Goal: Task Accomplishment & Management: Manage account settings

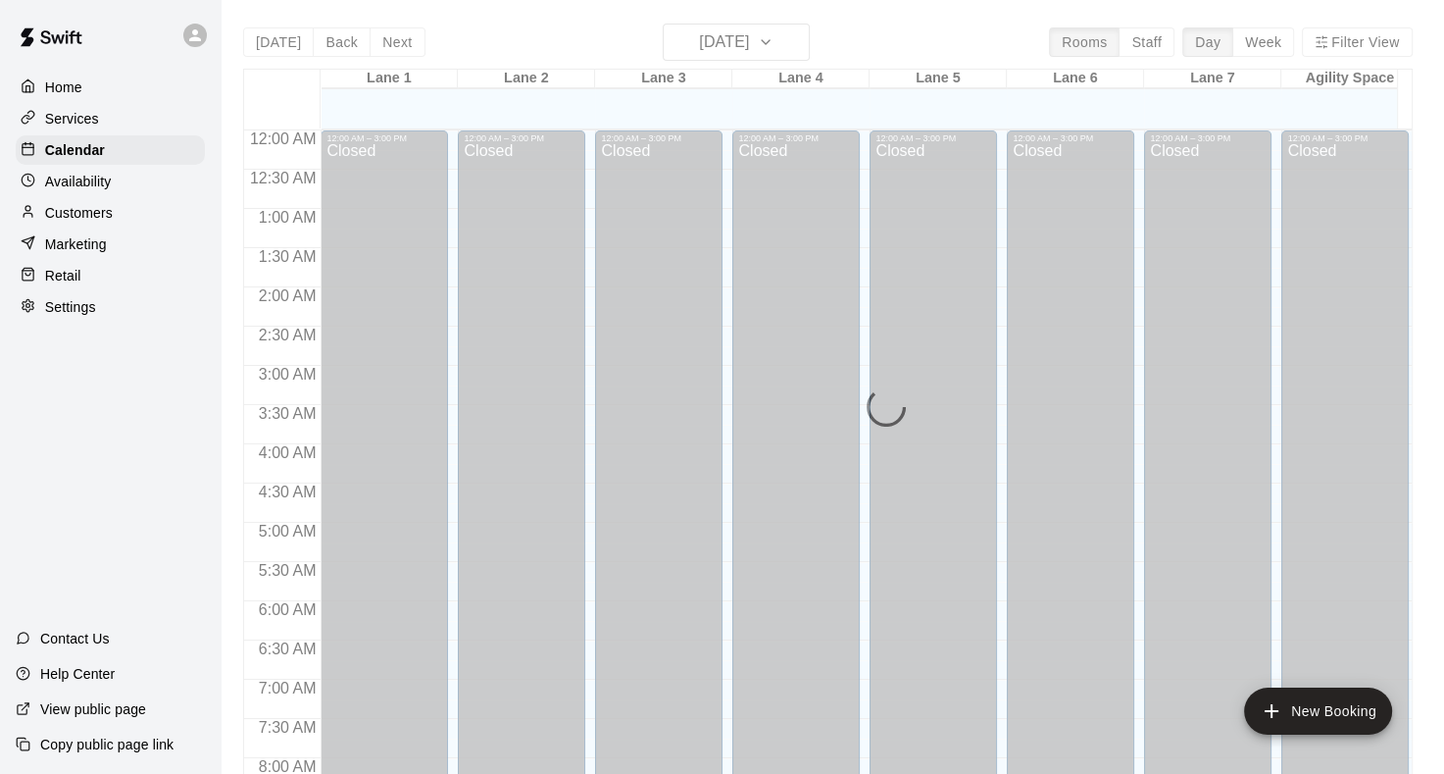
scroll to position [1141, 0]
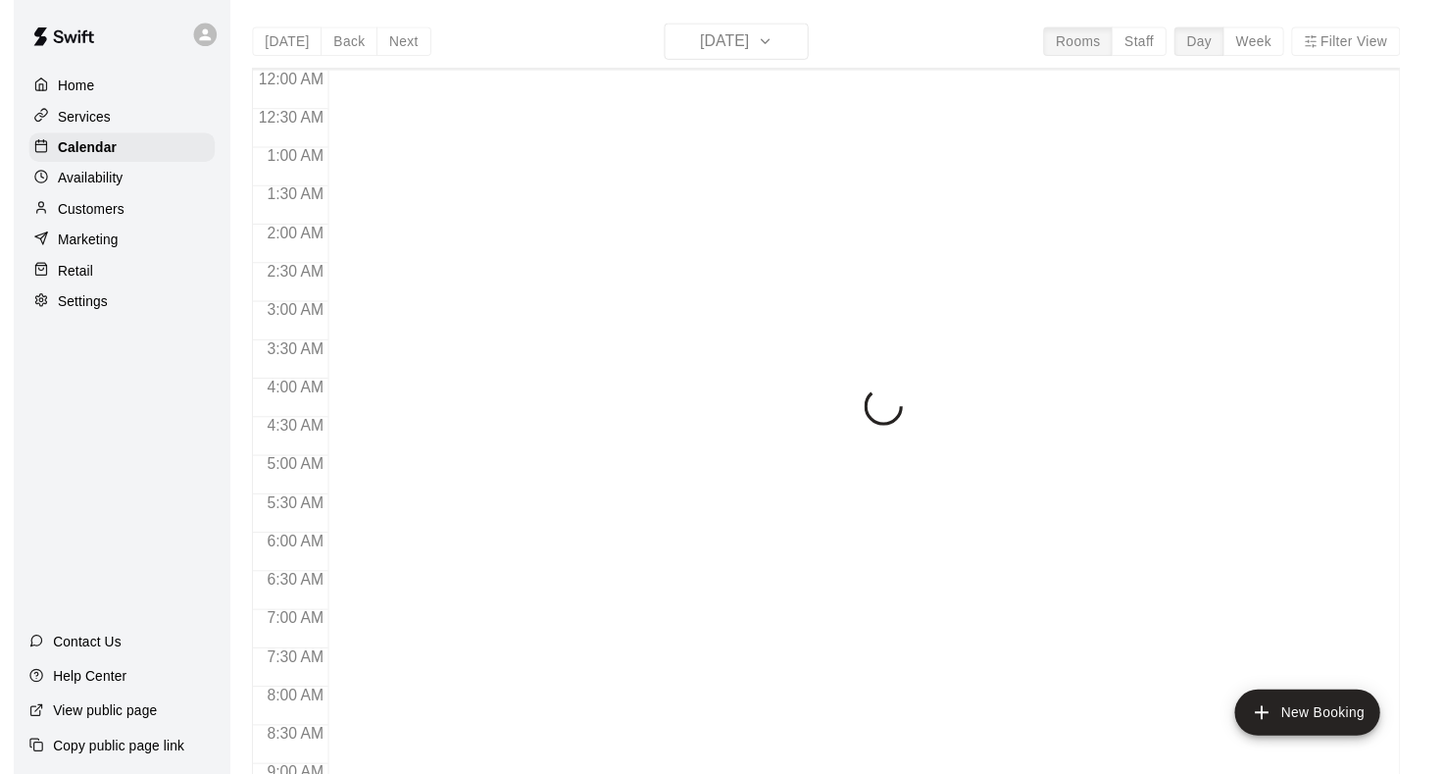
scroll to position [1141, 0]
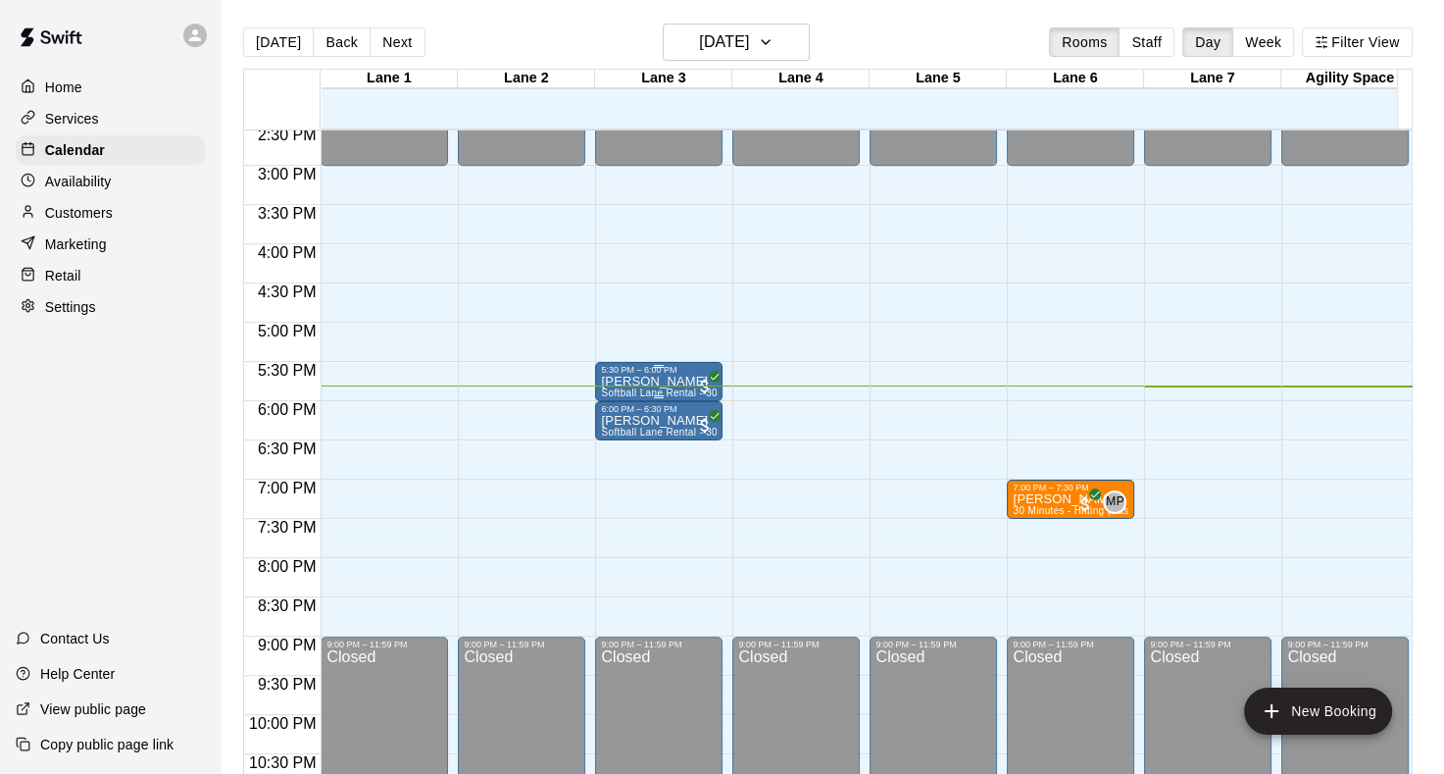
click at [616, 387] on span "Softball Lane Rental - 30 Minutes" at bounding box center [679, 392] width 156 height 11
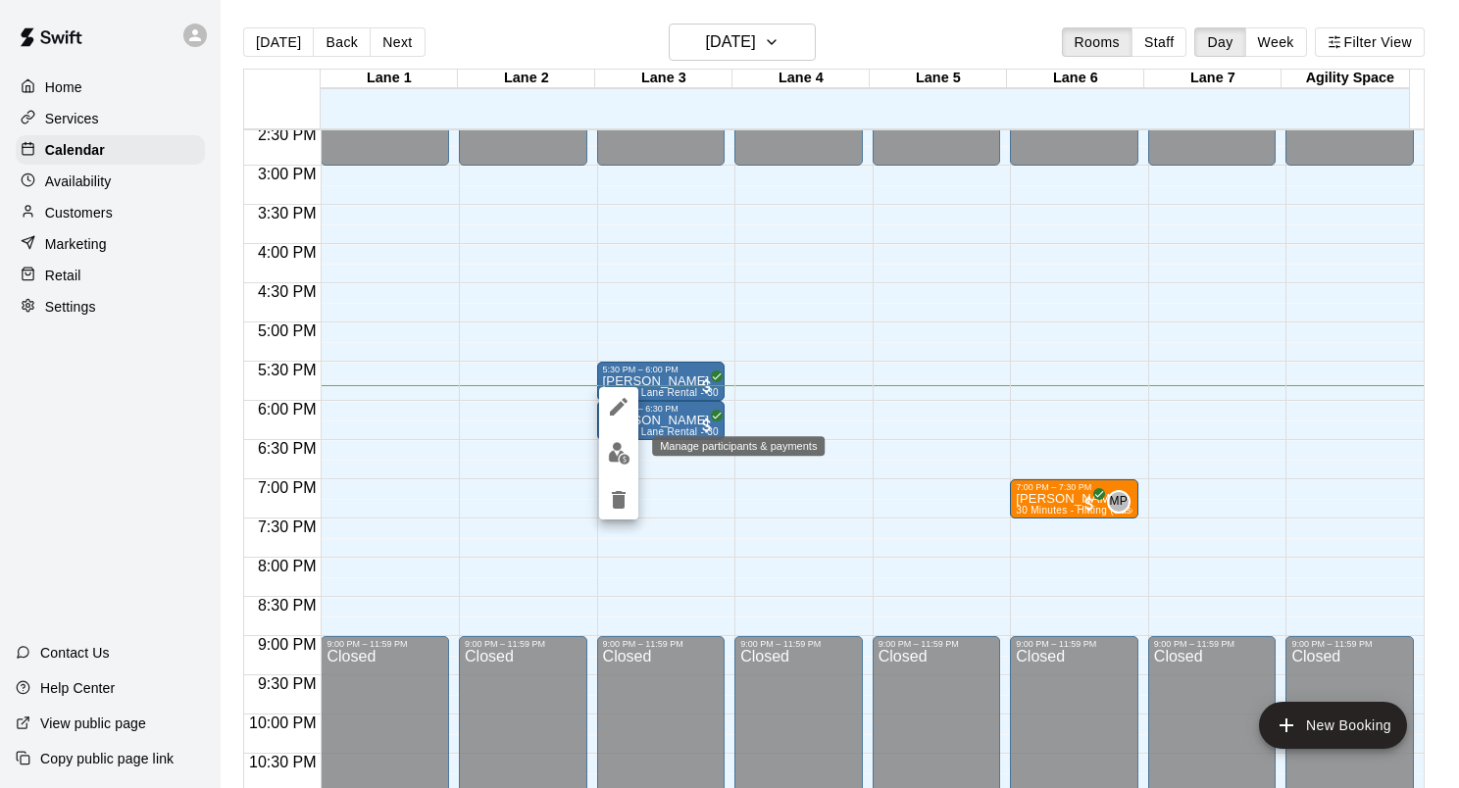
click at [623, 457] on img "edit" at bounding box center [619, 453] width 23 height 23
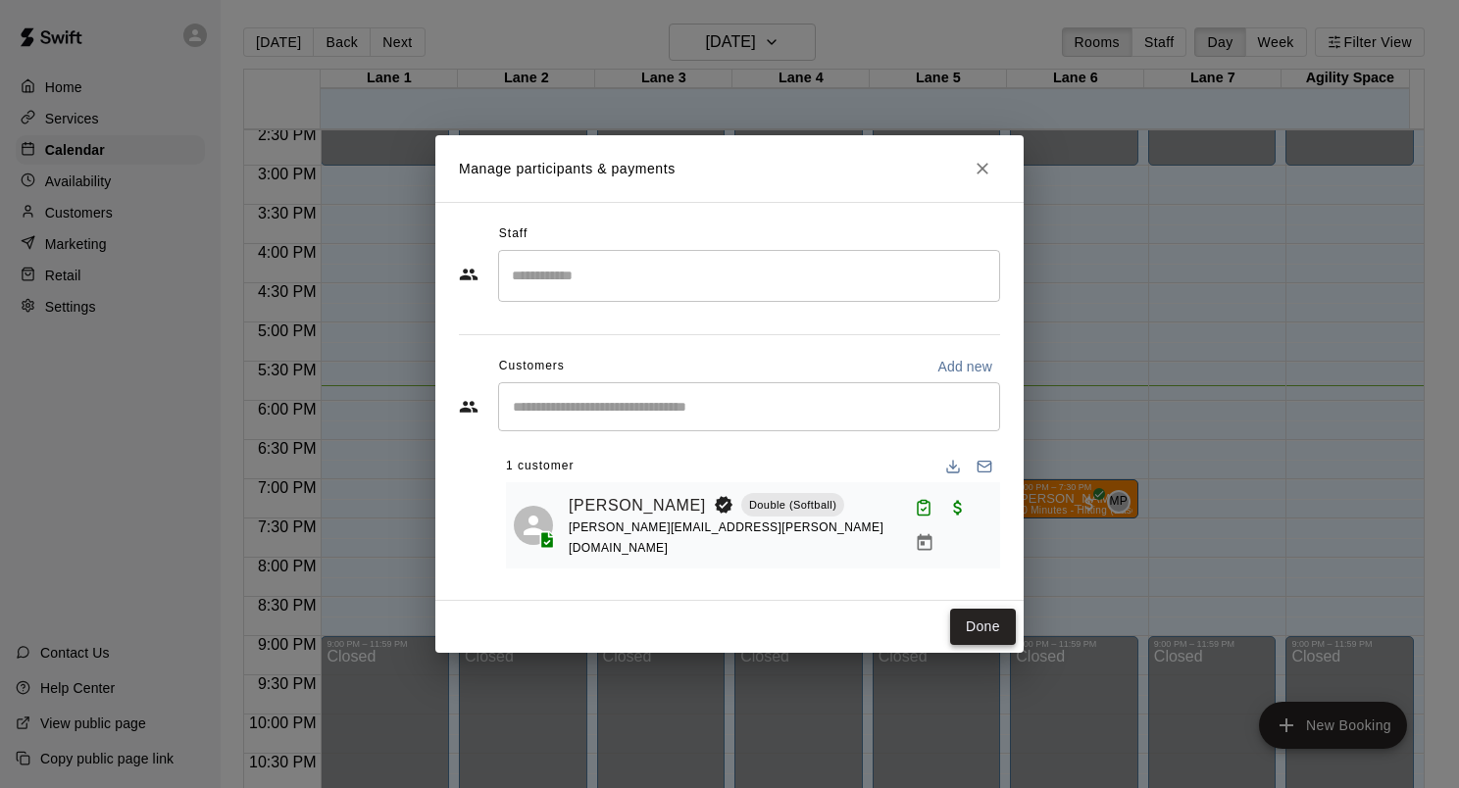
click at [975, 625] on button "Done" at bounding box center [983, 627] width 66 height 36
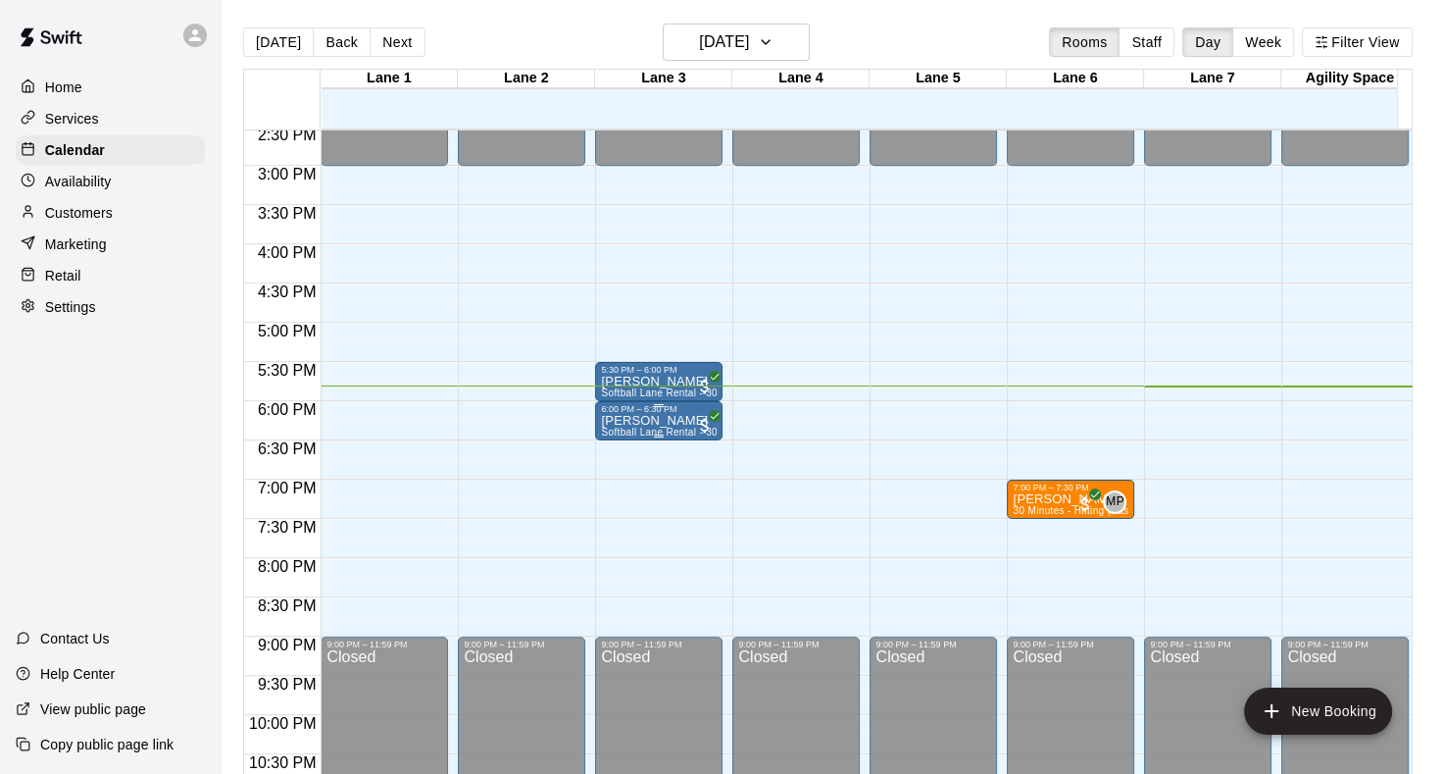
click at [632, 432] on span "Softball Lane Rental - 30 Minutes" at bounding box center [679, 432] width 156 height 11
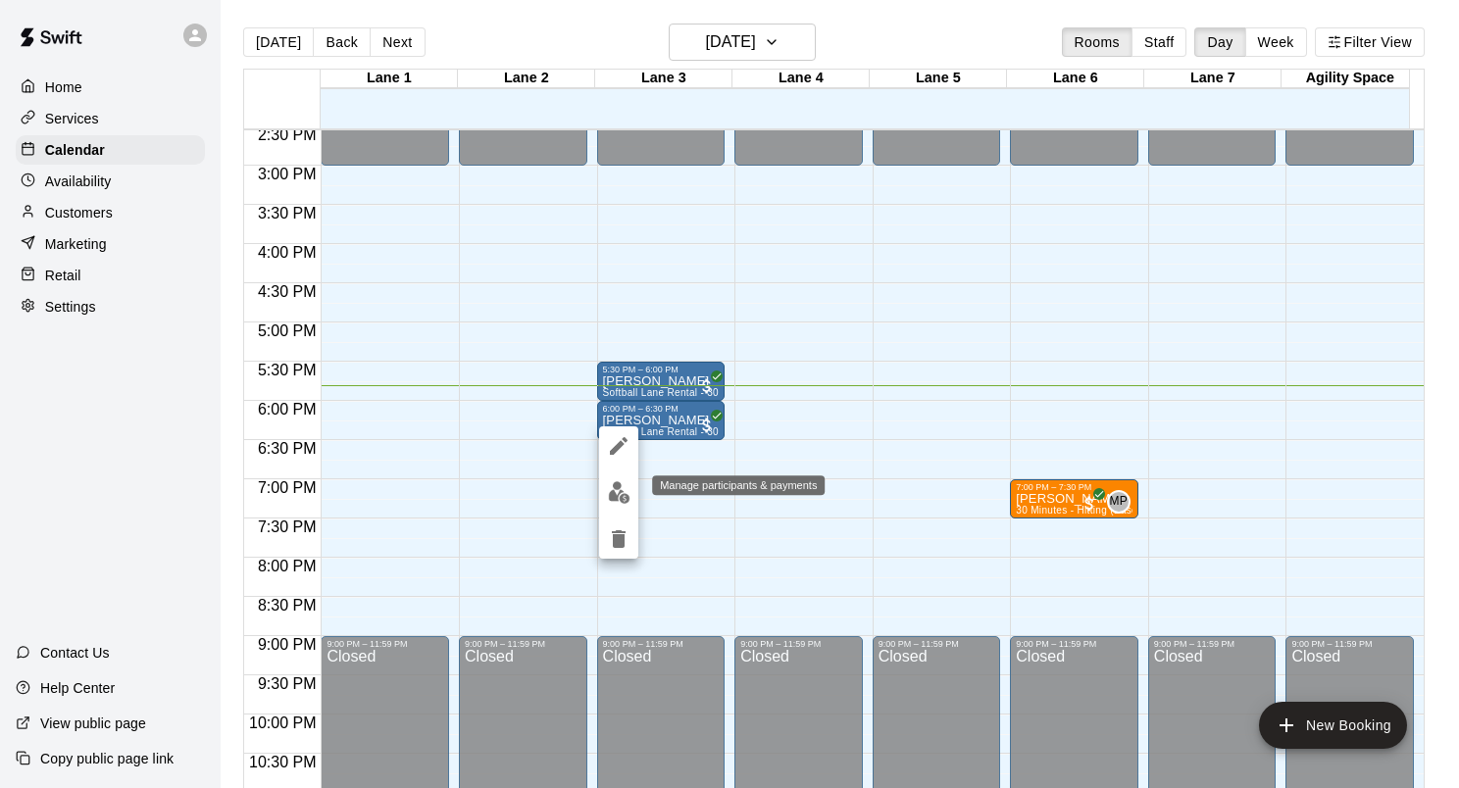
click at [608, 487] on img "edit" at bounding box center [619, 492] width 23 height 23
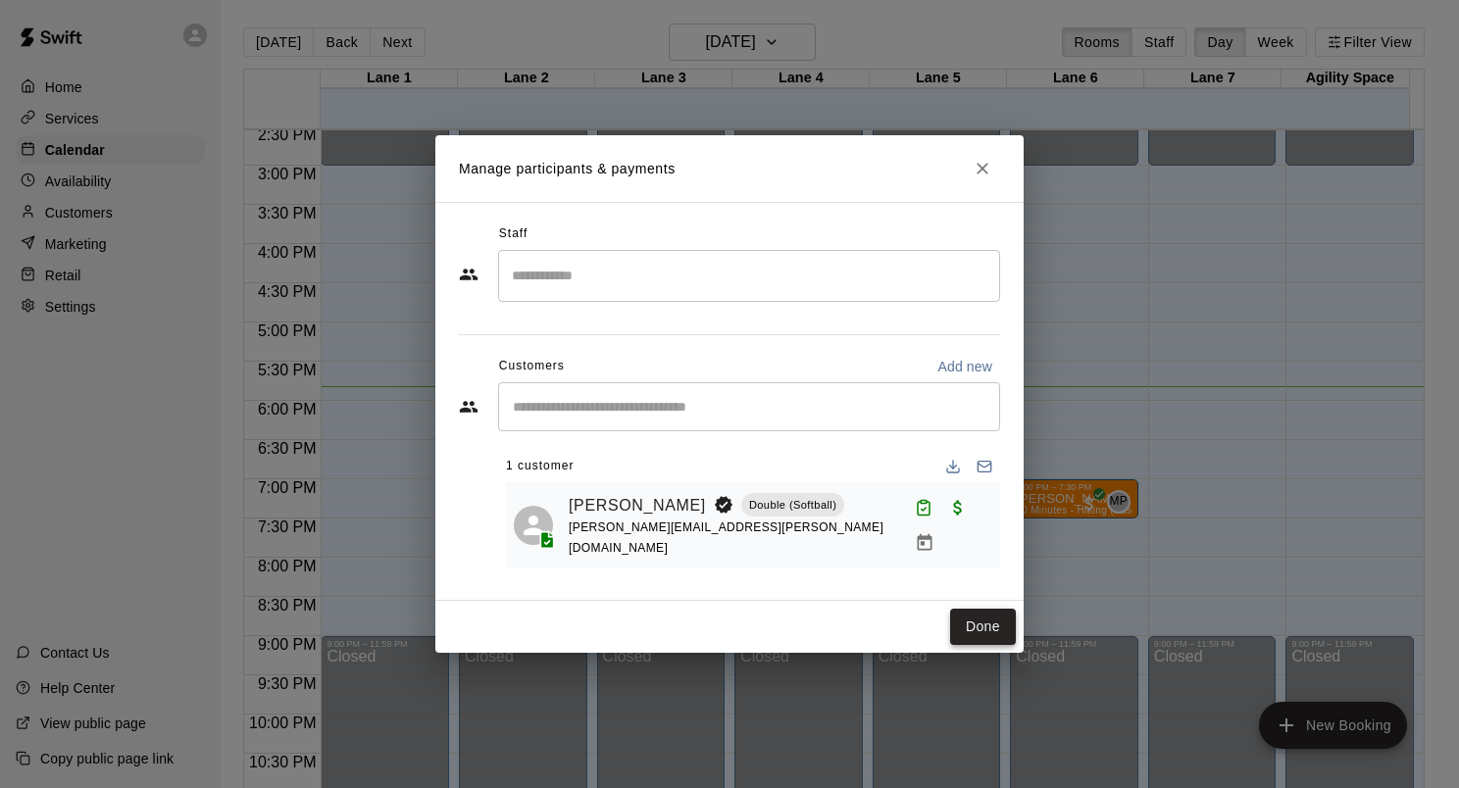
click at [971, 619] on button "Done" at bounding box center [983, 627] width 66 height 36
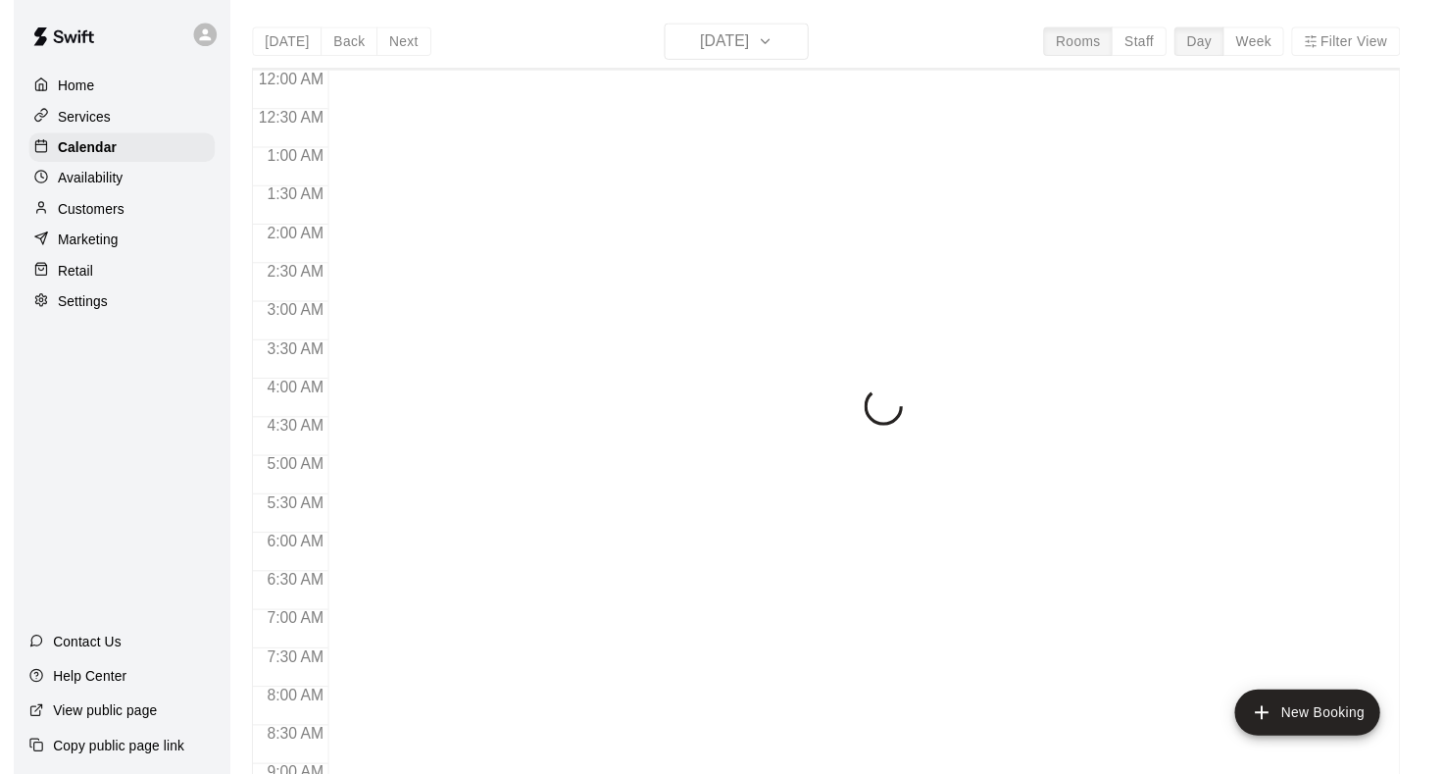
scroll to position [1141, 0]
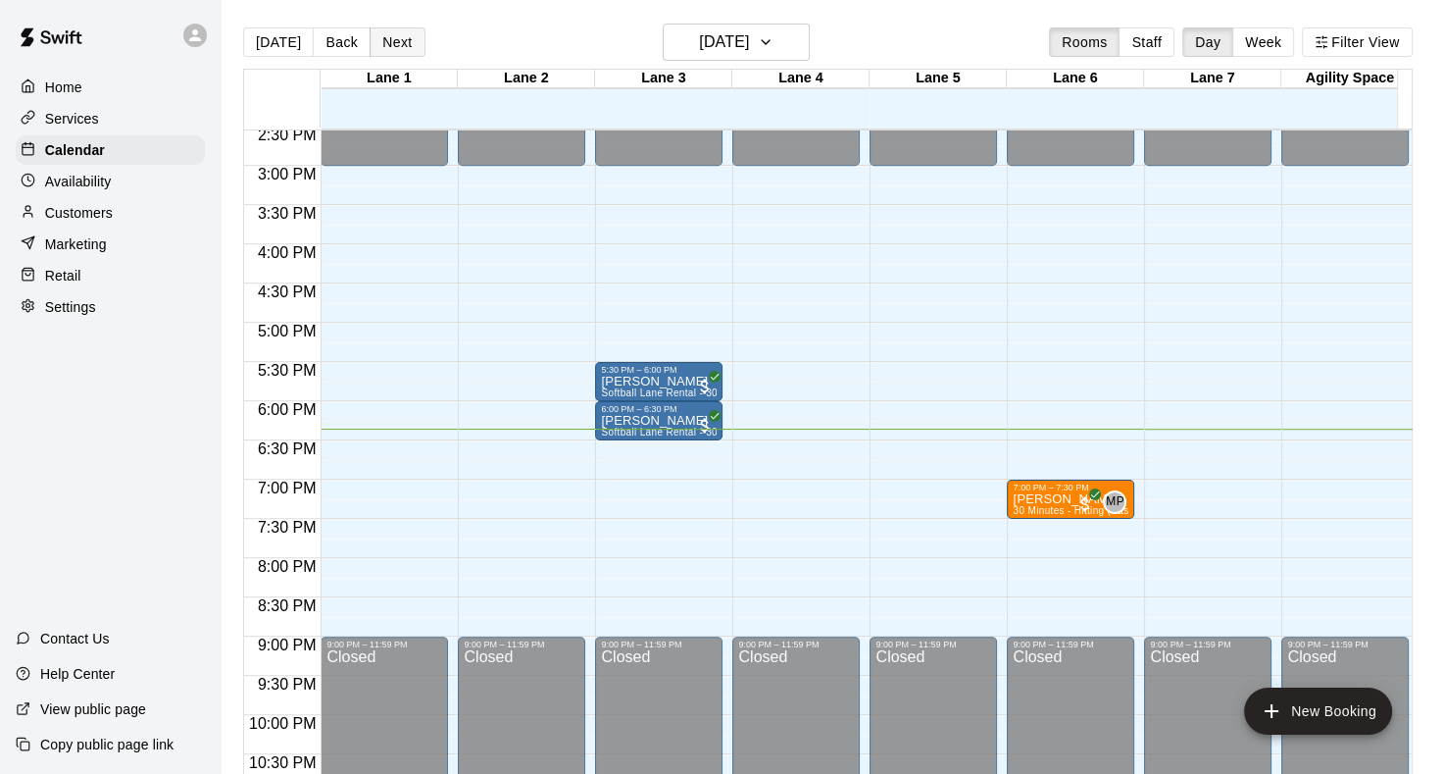
click at [392, 36] on button "Next" at bounding box center [397, 41] width 55 height 29
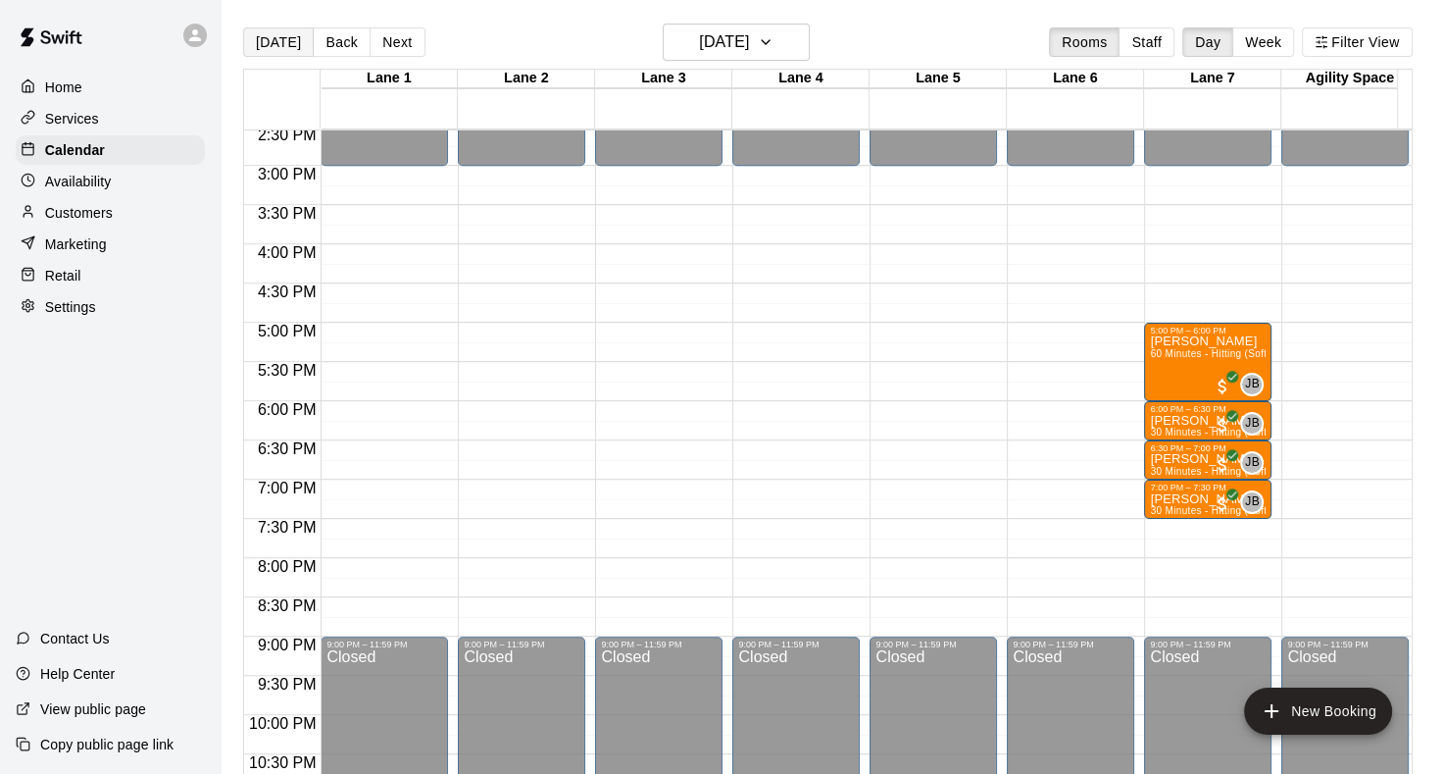
click at [275, 43] on button "[DATE]" at bounding box center [278, 41] width 71 height 29
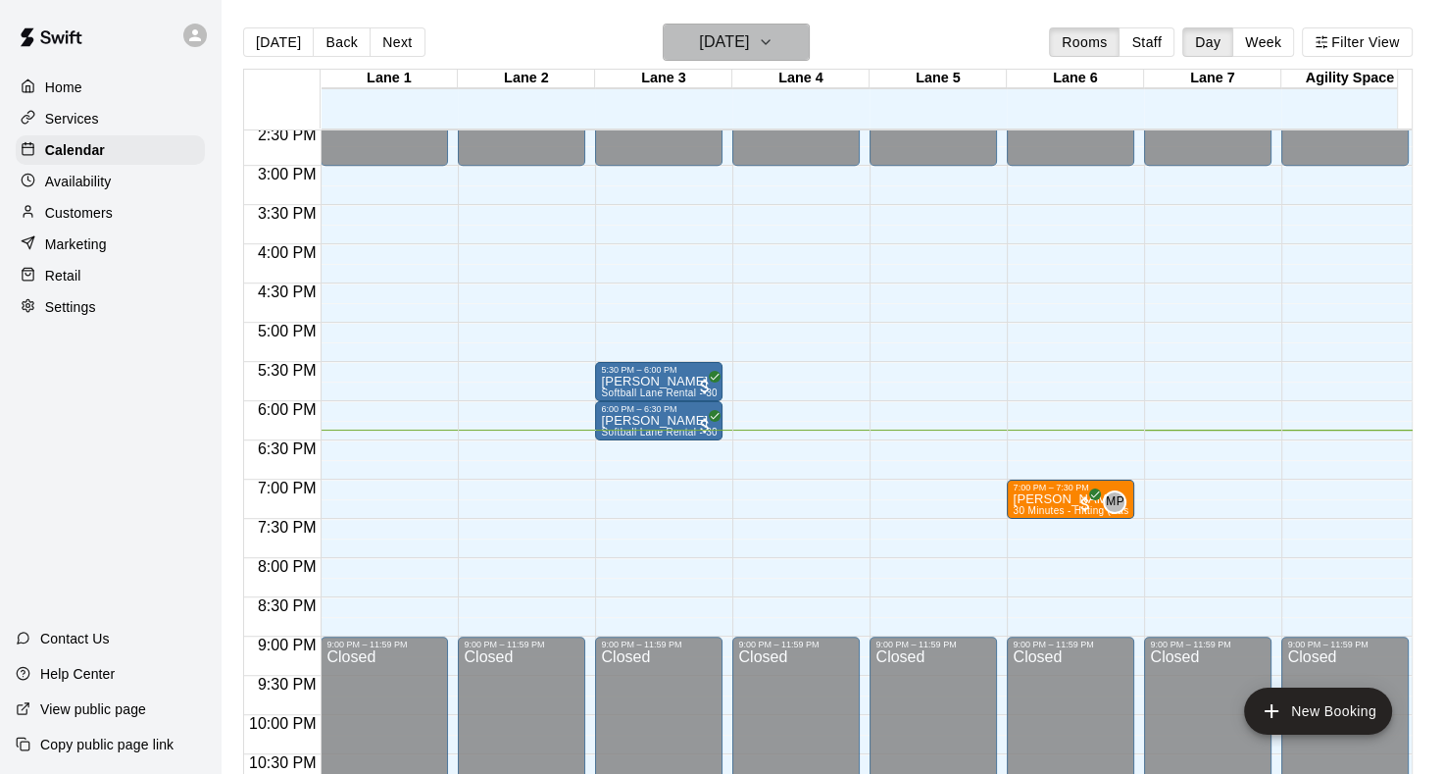
click at [810, 57] on button "[DATE]" at bounding box center [736, 42] width 147 height 37
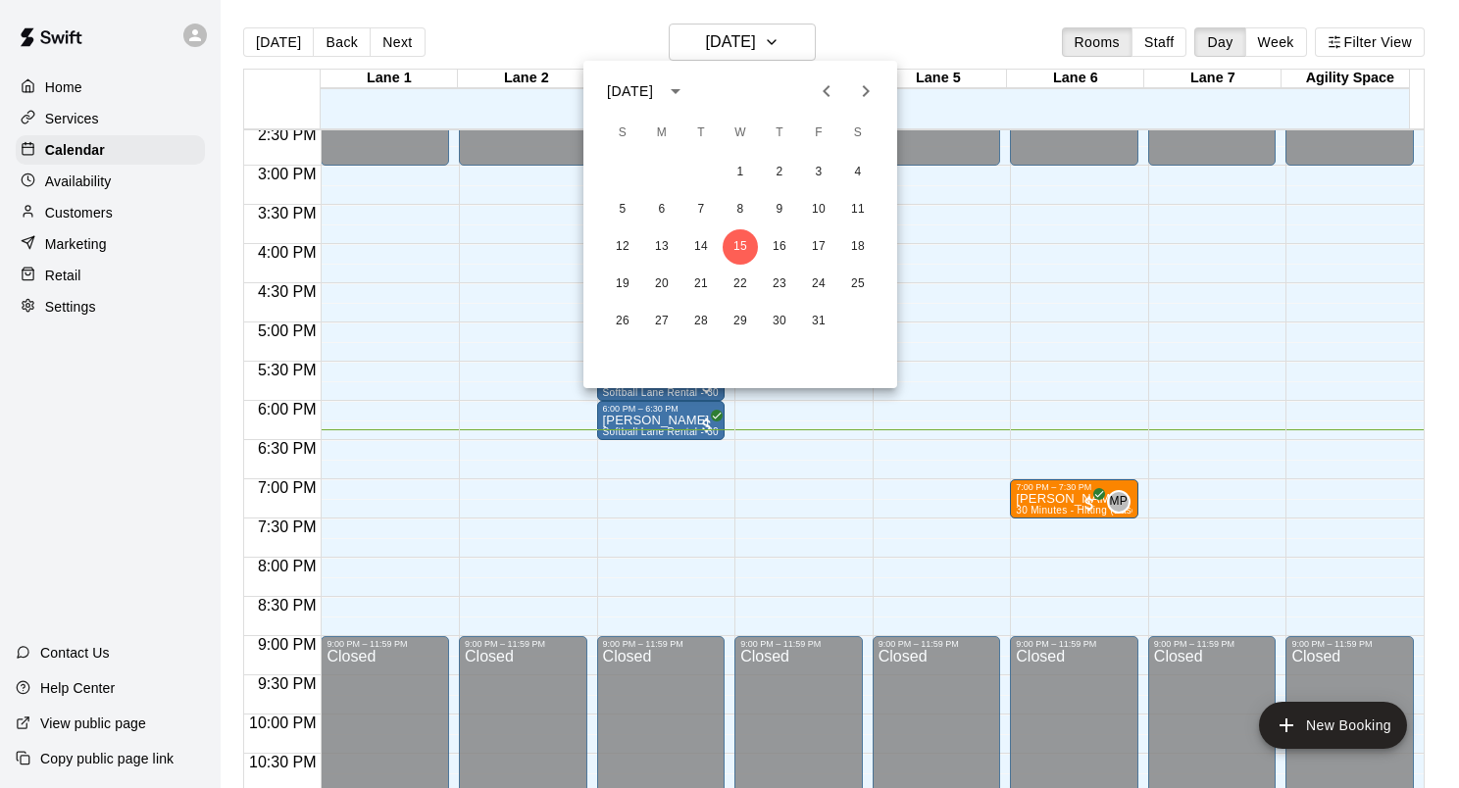
click at [866, 90] on icon "Next month" at bounding box center [866, 91] width 7 height 12
click at [702, 206] on button "4" at bounding box center [700, 209] width 35 height 35
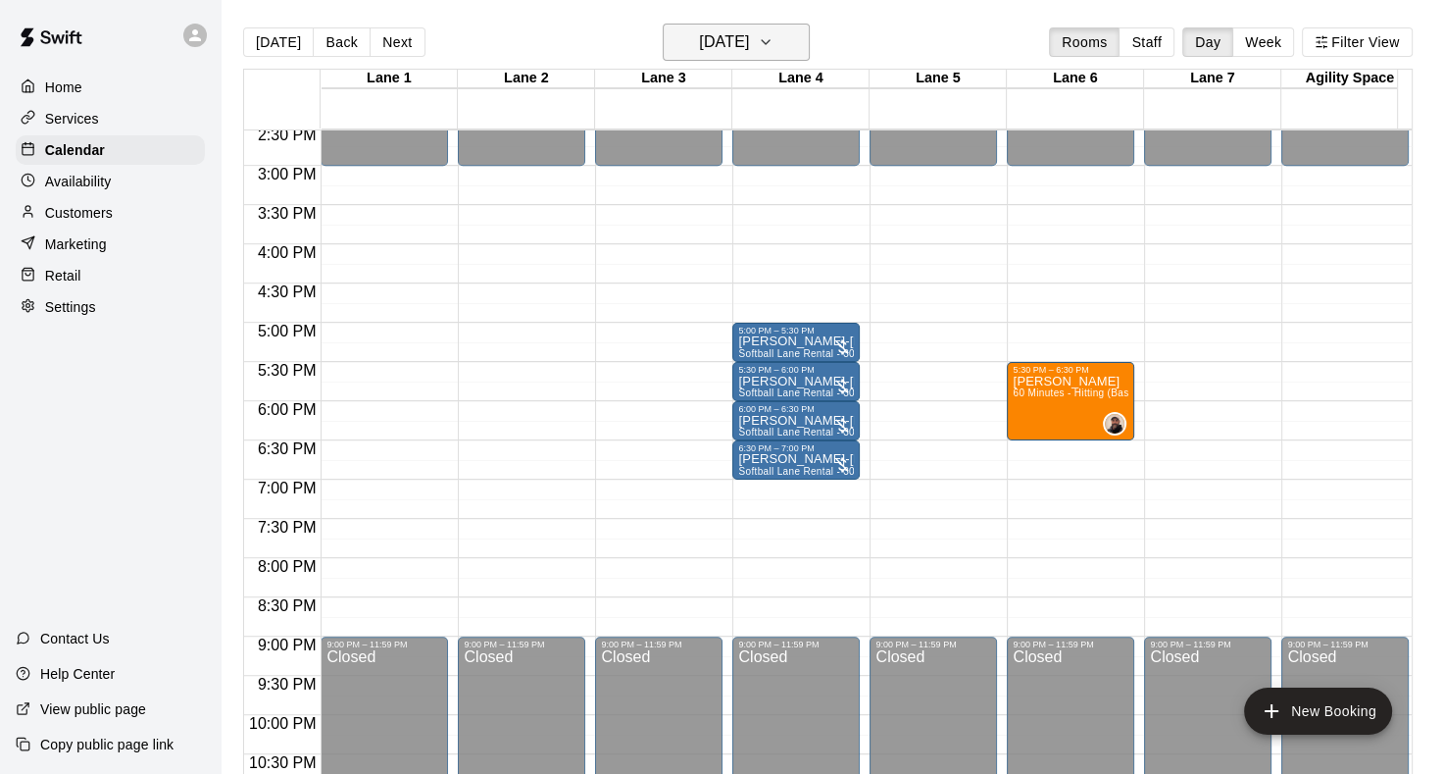
click at [774, 48] on icon "button" at bounding box center [766, 42] width 16 height 24
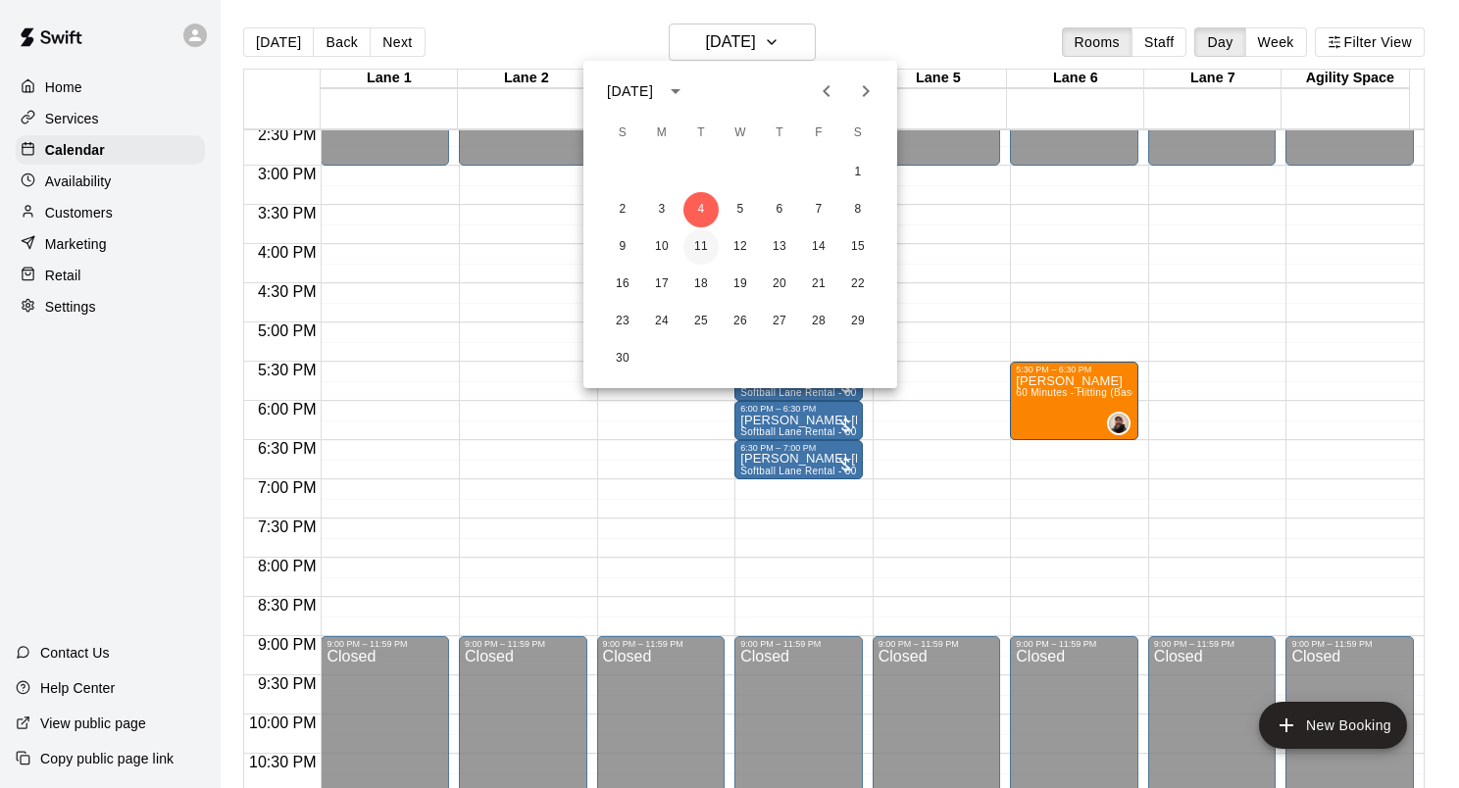
click at [702, 251] on button "11" at bounding box center [700, 246] width 35 height 35
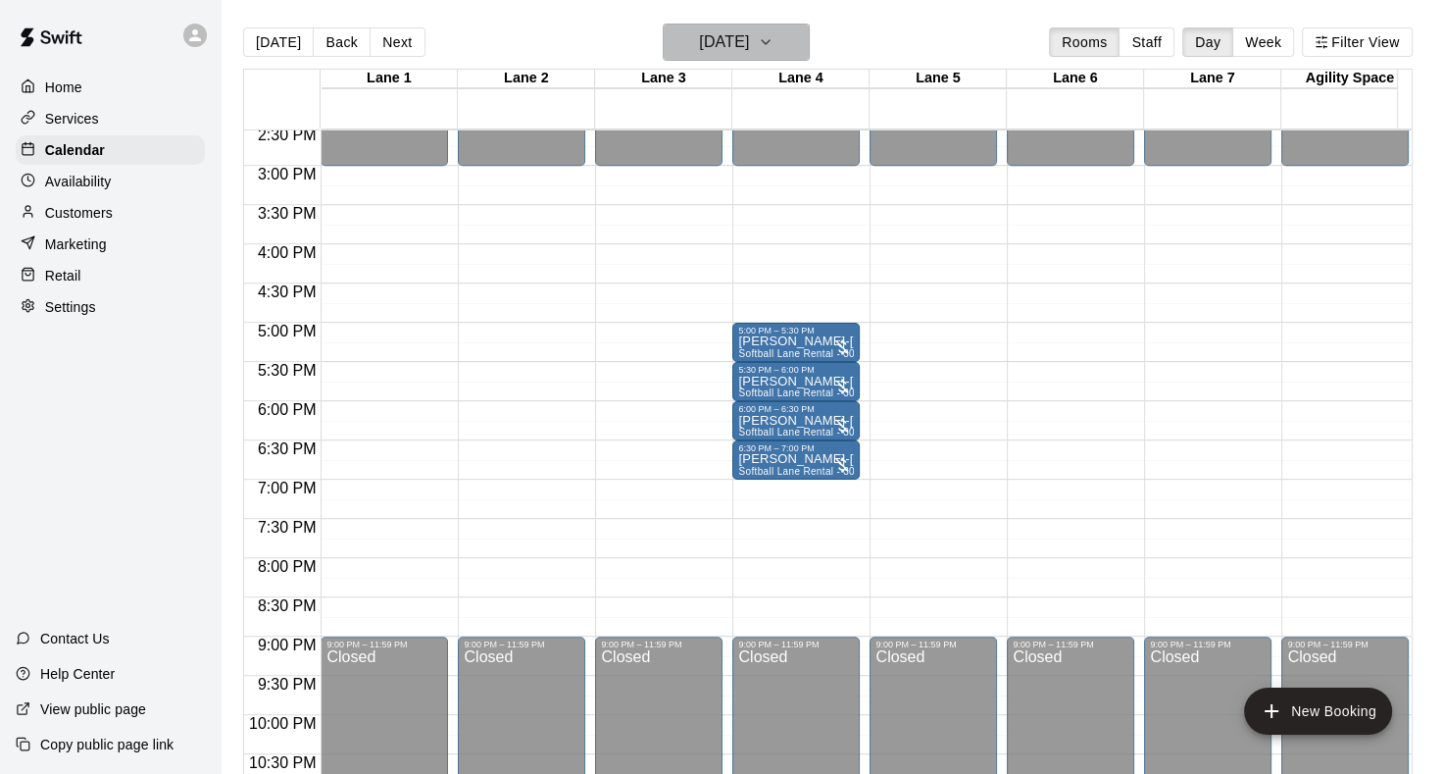
click at [770, 43] on icon "button" at bounding box center [766, 42] width 8 height 4
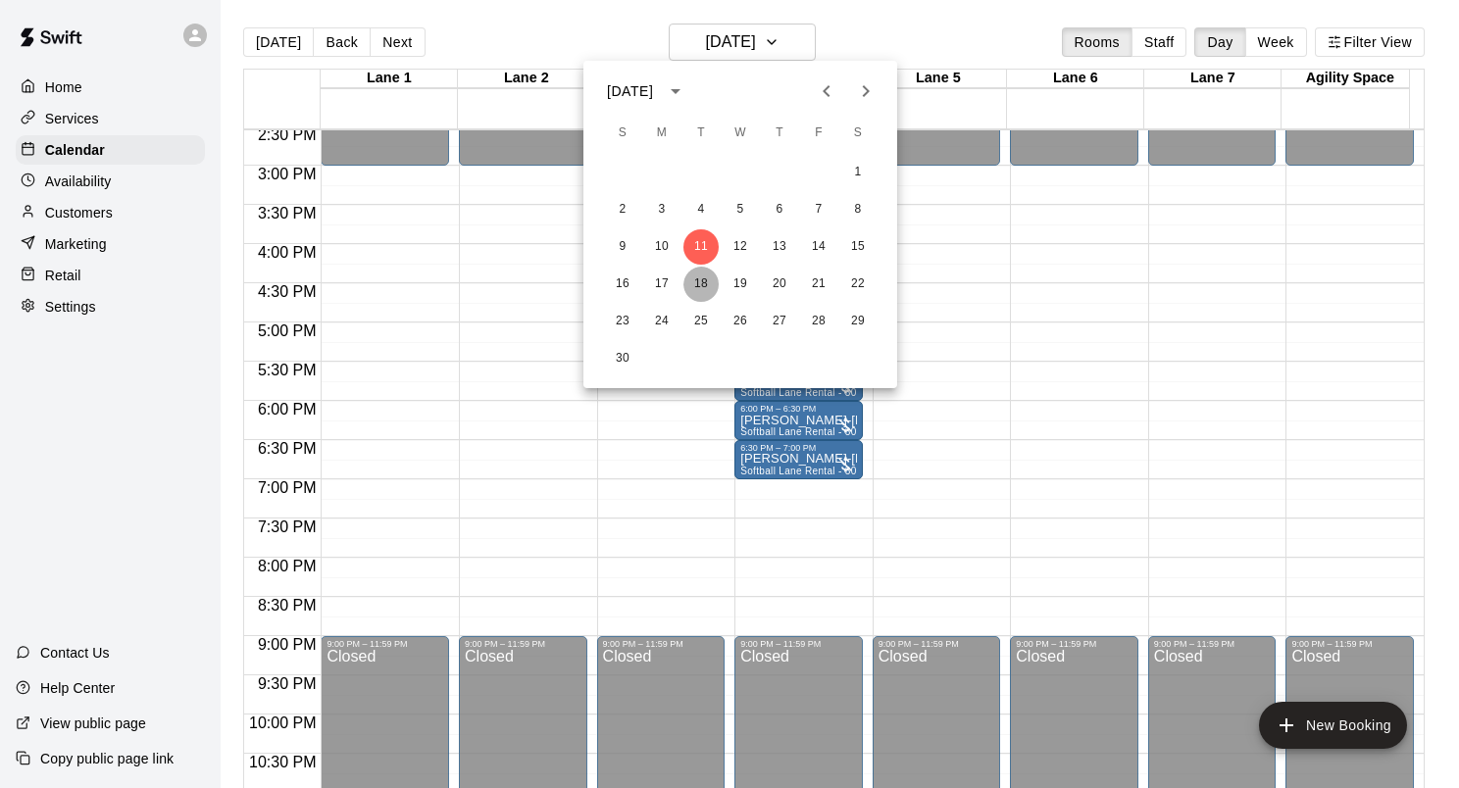
click at [696, 283] on button "18" at bounding box center [700, 284] width 35 height 35
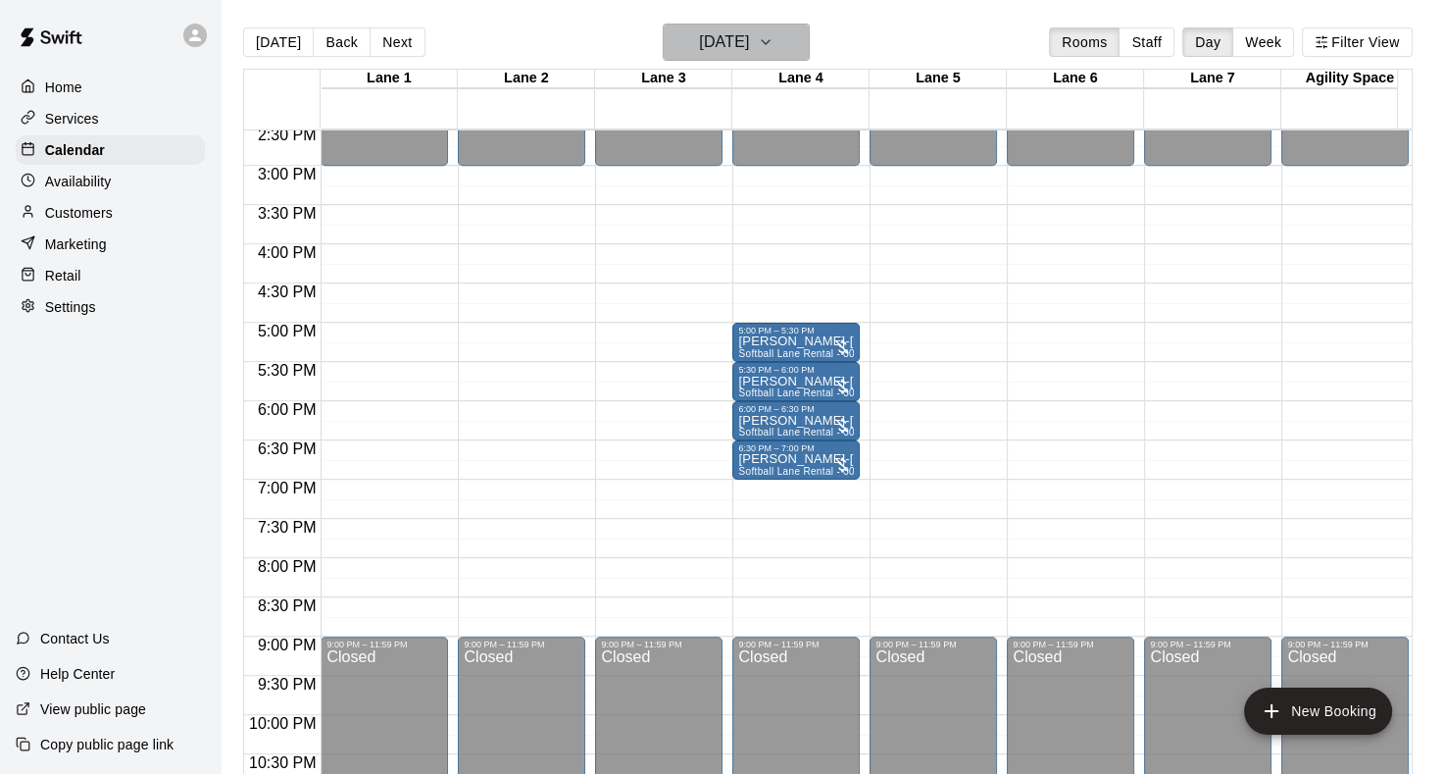
click at [810, 47] on button "Tuesday Nov 18" at bounding box center [736, 42] width 147 height 37
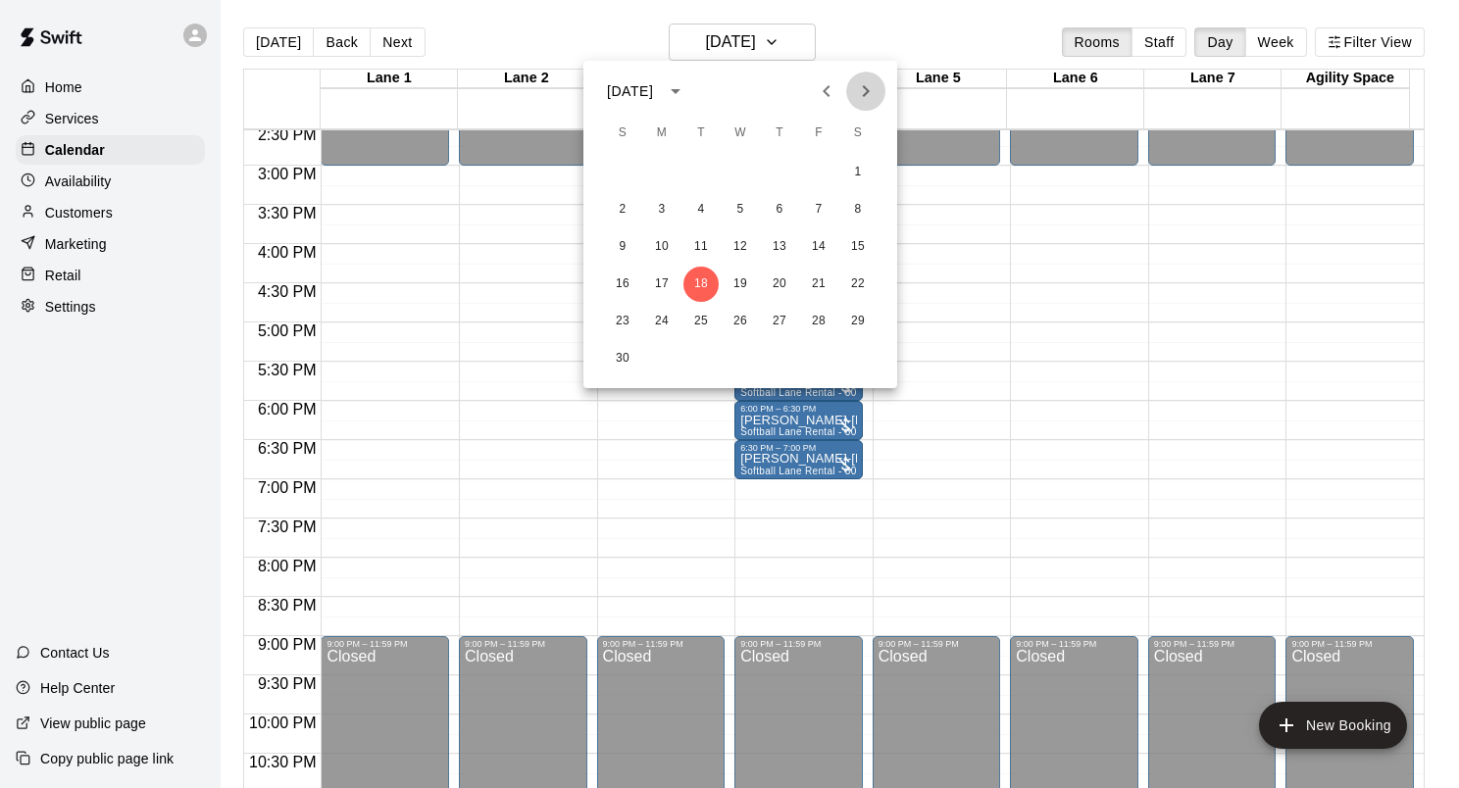
click at [865, 92] on icon "Next month" at bounding box center [866, 91] width 24 height 24
click at [707, 179] on button "2" at bounding box center [700, 172] width 35 height 35
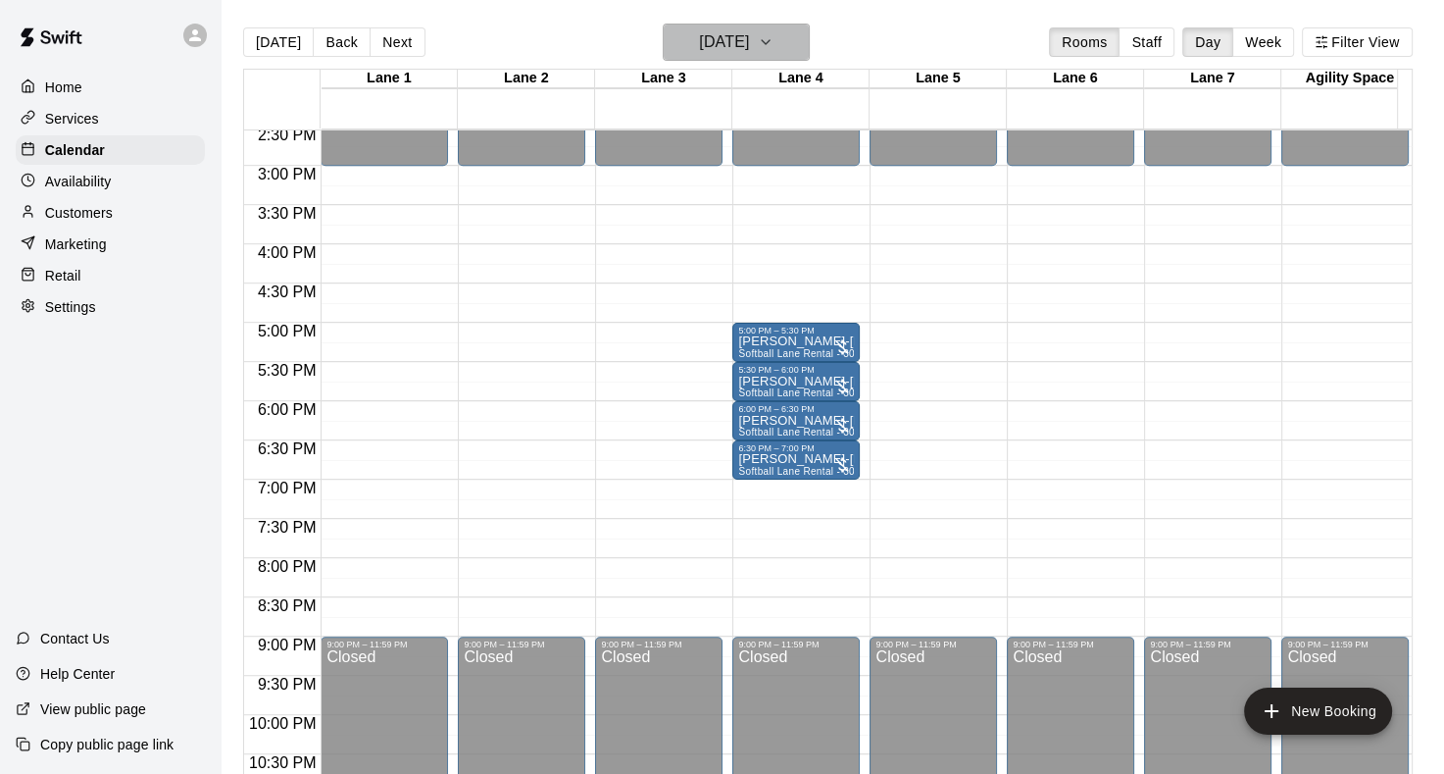
click at [774, 46] on icon "button" at bounding box center [766, 42] width 16 height 24
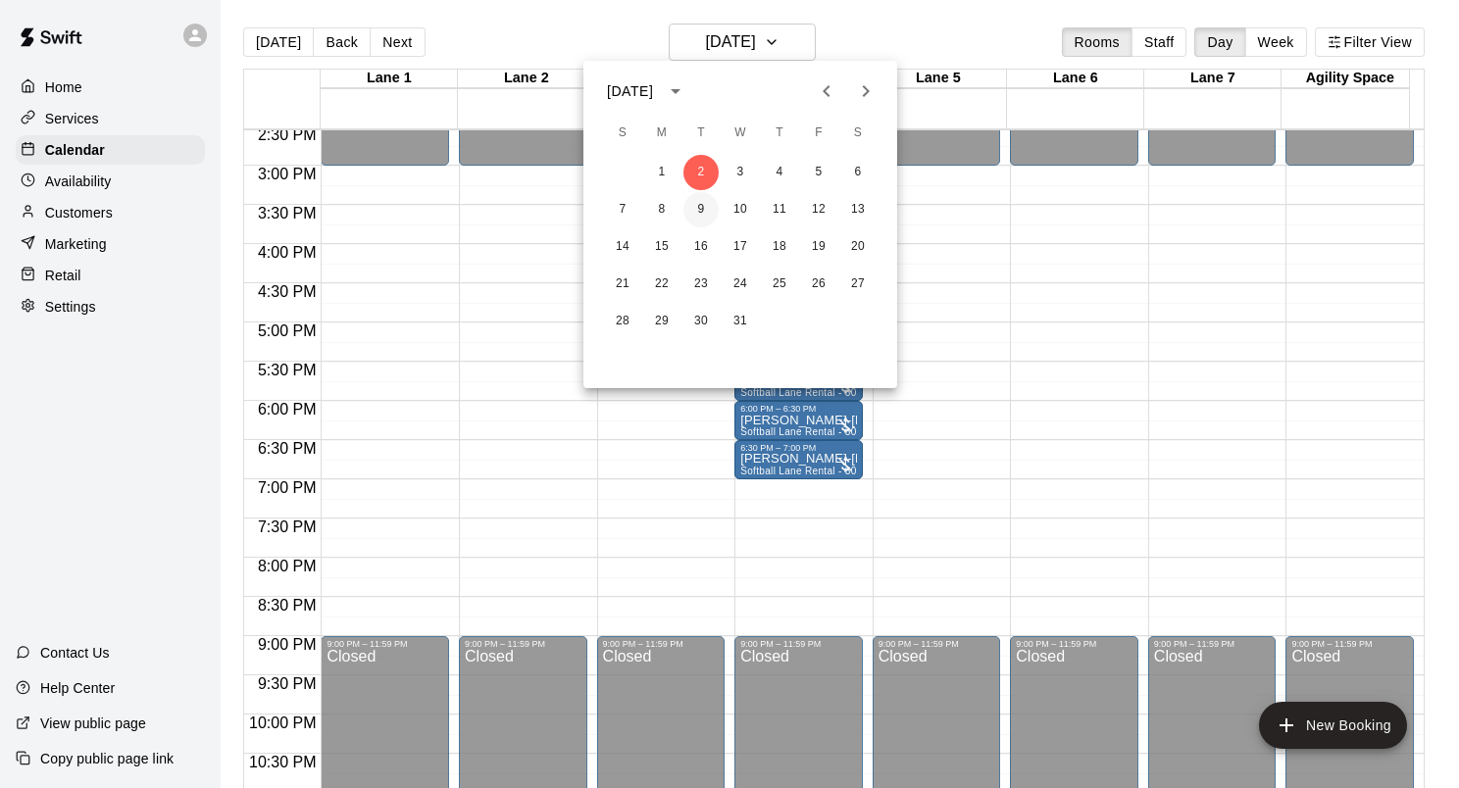
click at [700, 214] on button "9" at bounding box center [700, 209] width 35 height 35
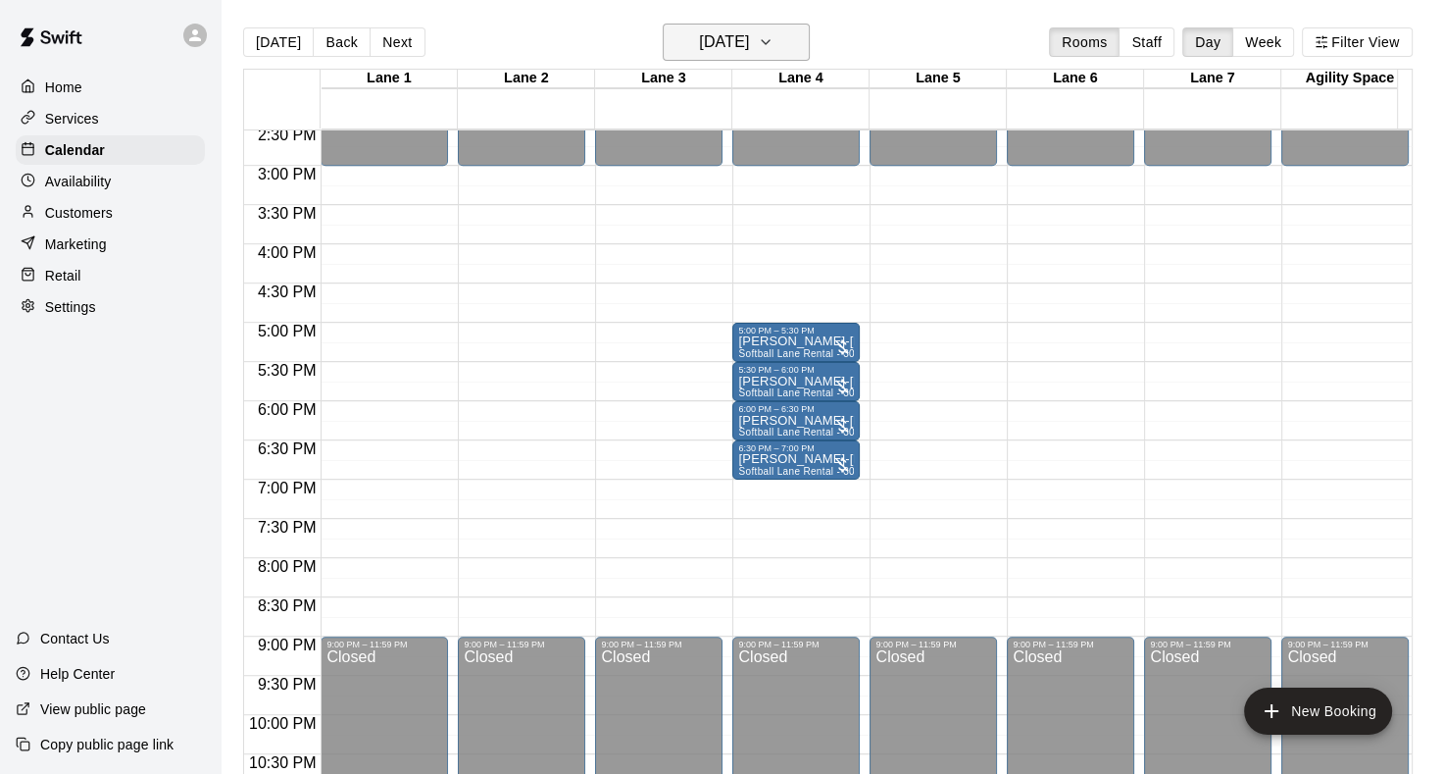
click at [770, 40] on icon "button" at bounding box center [766, 42] width 8 height 4
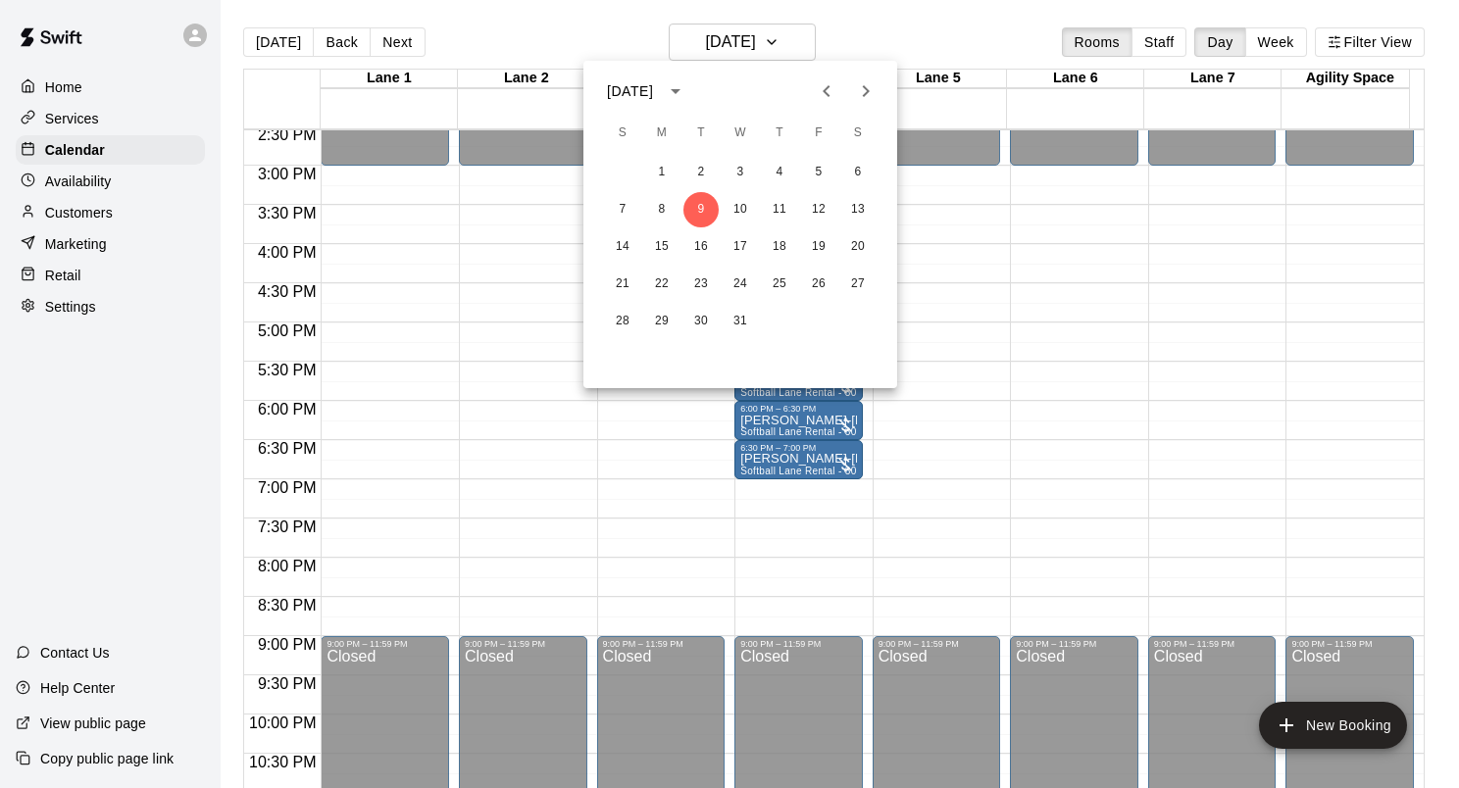
click at [863, 97] on icon "Next month" at bounding box center [866, 91] width 24 height 24
click at [702, 214] on button "6" at bounding box center [700, 209] width 35 height 35
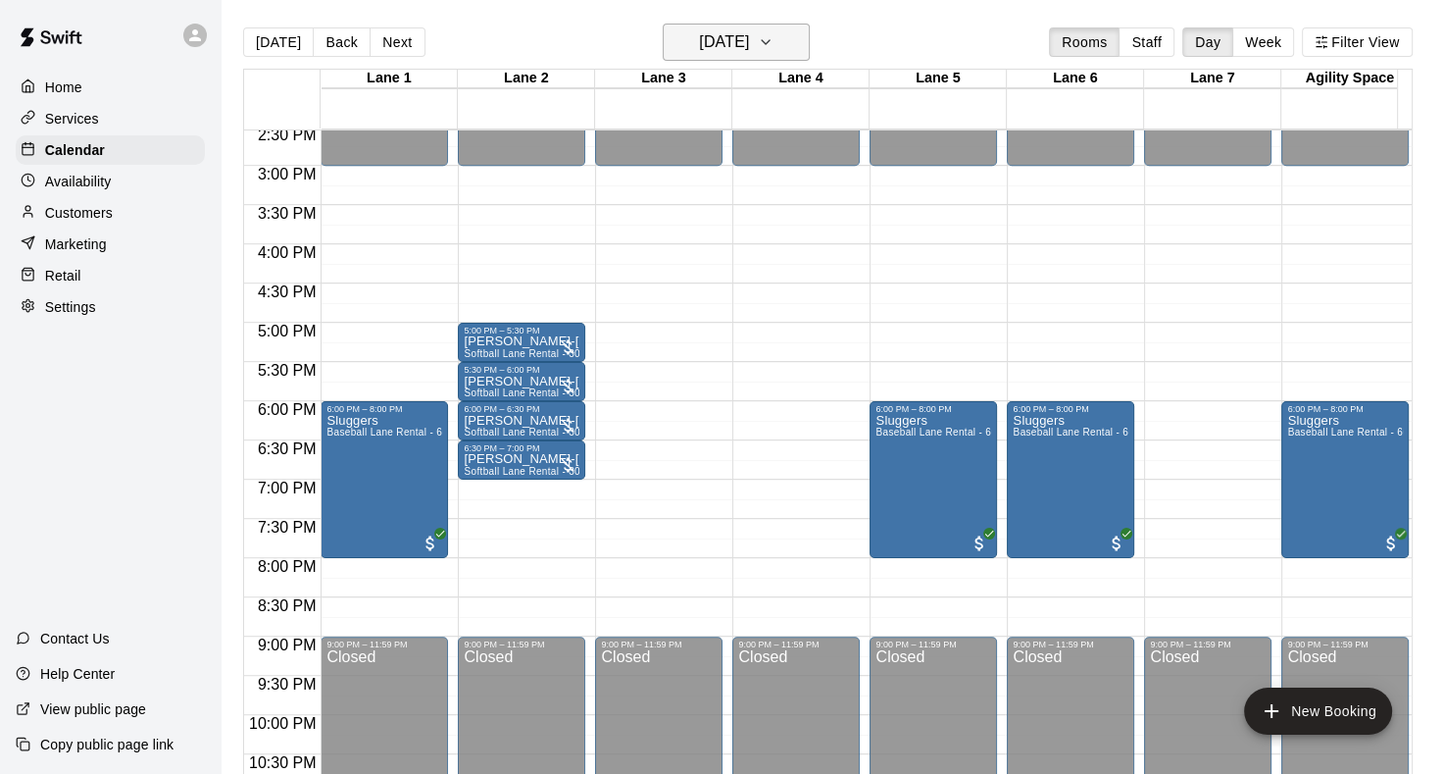
click at [770, 43] on icon "button" at bounding box center [766, 42] width 8 height 4
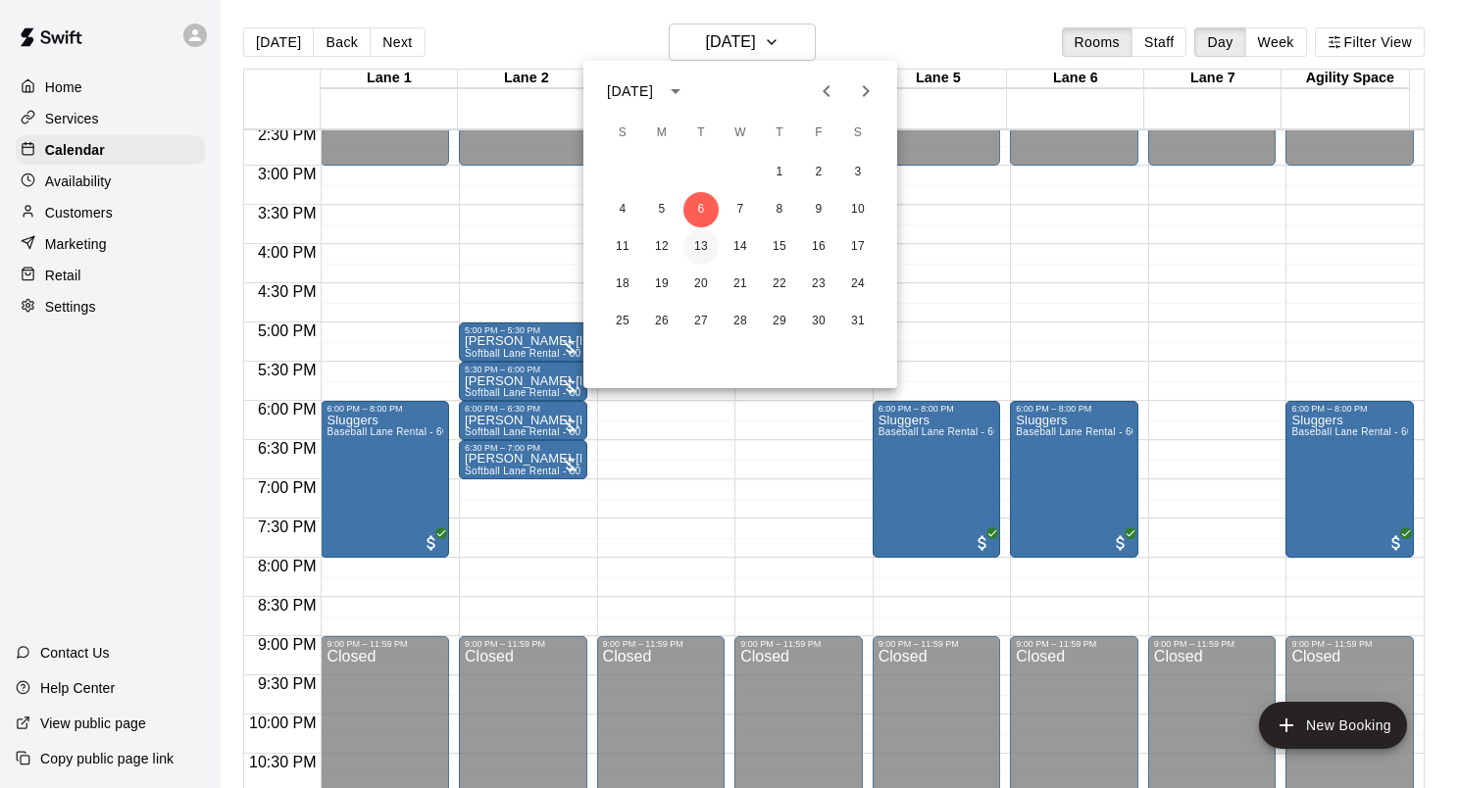
click at [704, 250] on button "13" at bounding box center [700, 246] width 35 height 35
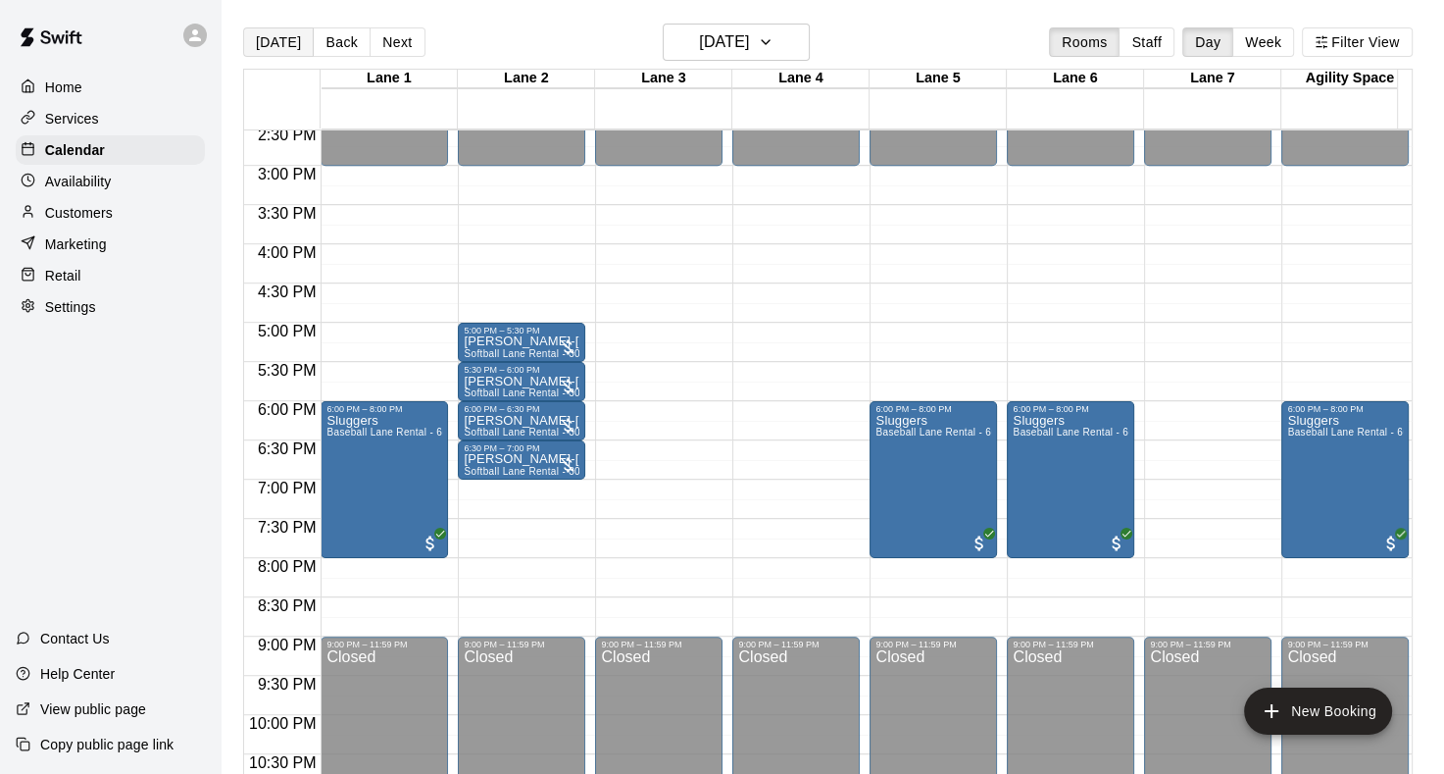
click at [270, 45] on button "[DATE]" at bounding box center [278, 41] width 71 height 29
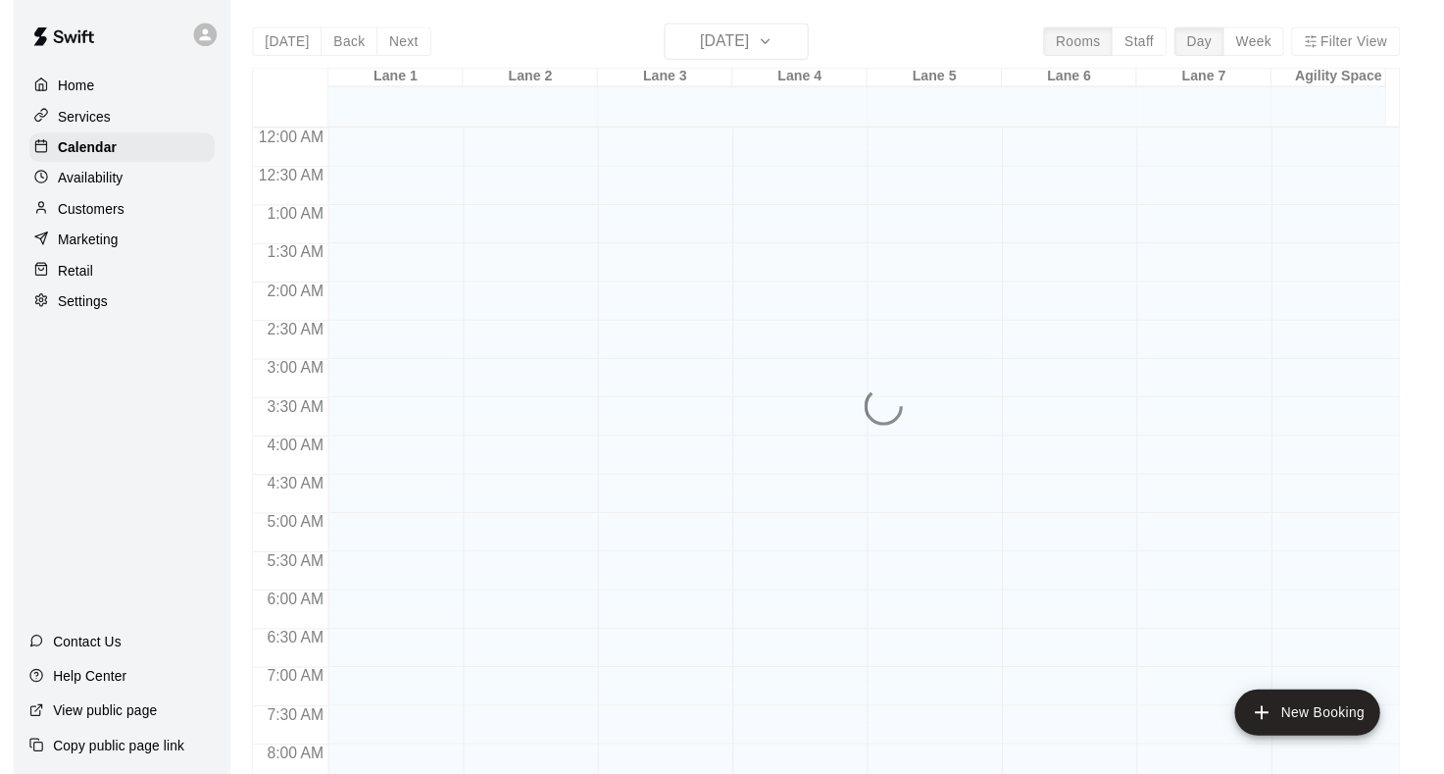
scroll to position [1141, 0]
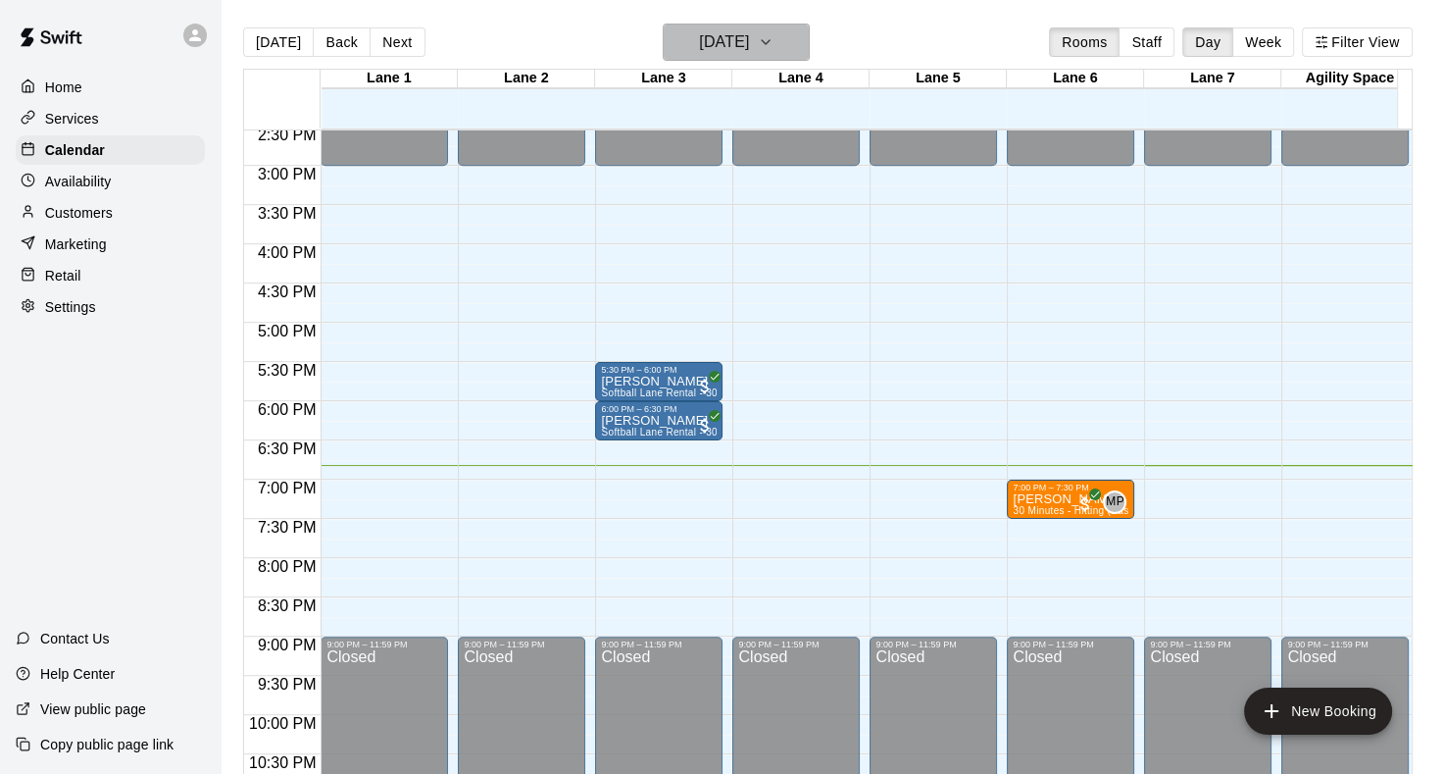
click at [774, 42] on icon "button" at bounding box center [766, 42] width 16 height 24
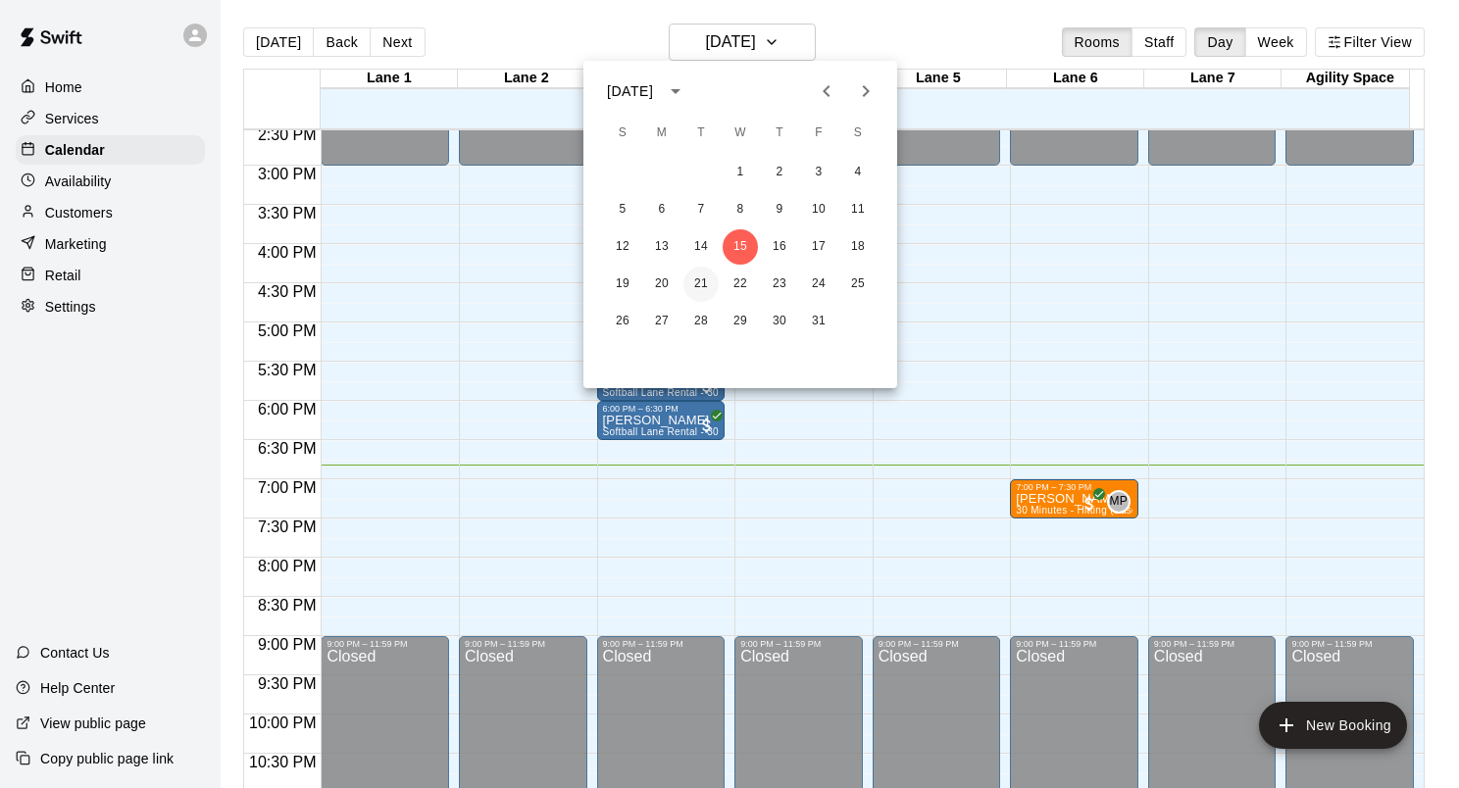
click at [705, 287] on button "21" at bounding box center [700, 284] width 35 height 35
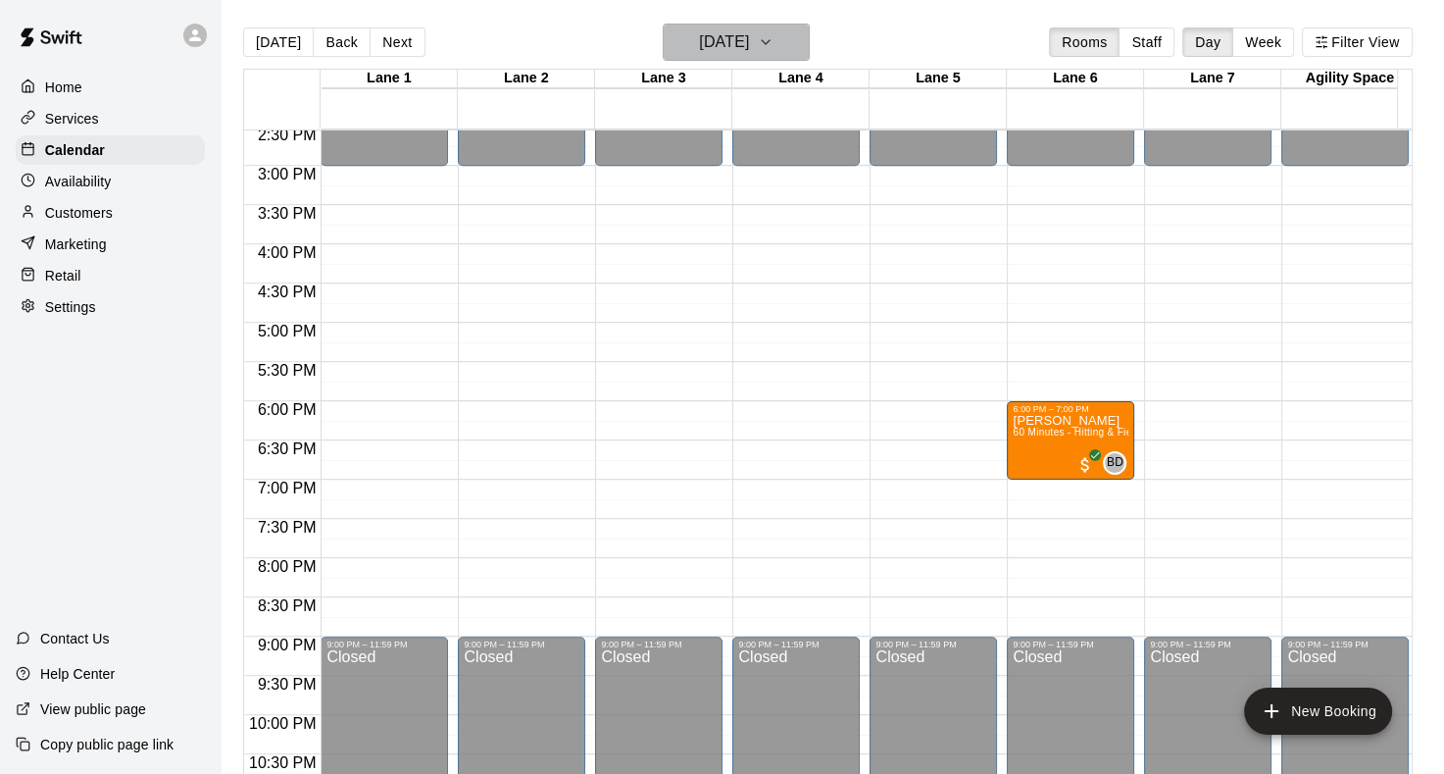
click at [774, 45] on icon "button" at bounding box center [766, 42] width 16 height 24
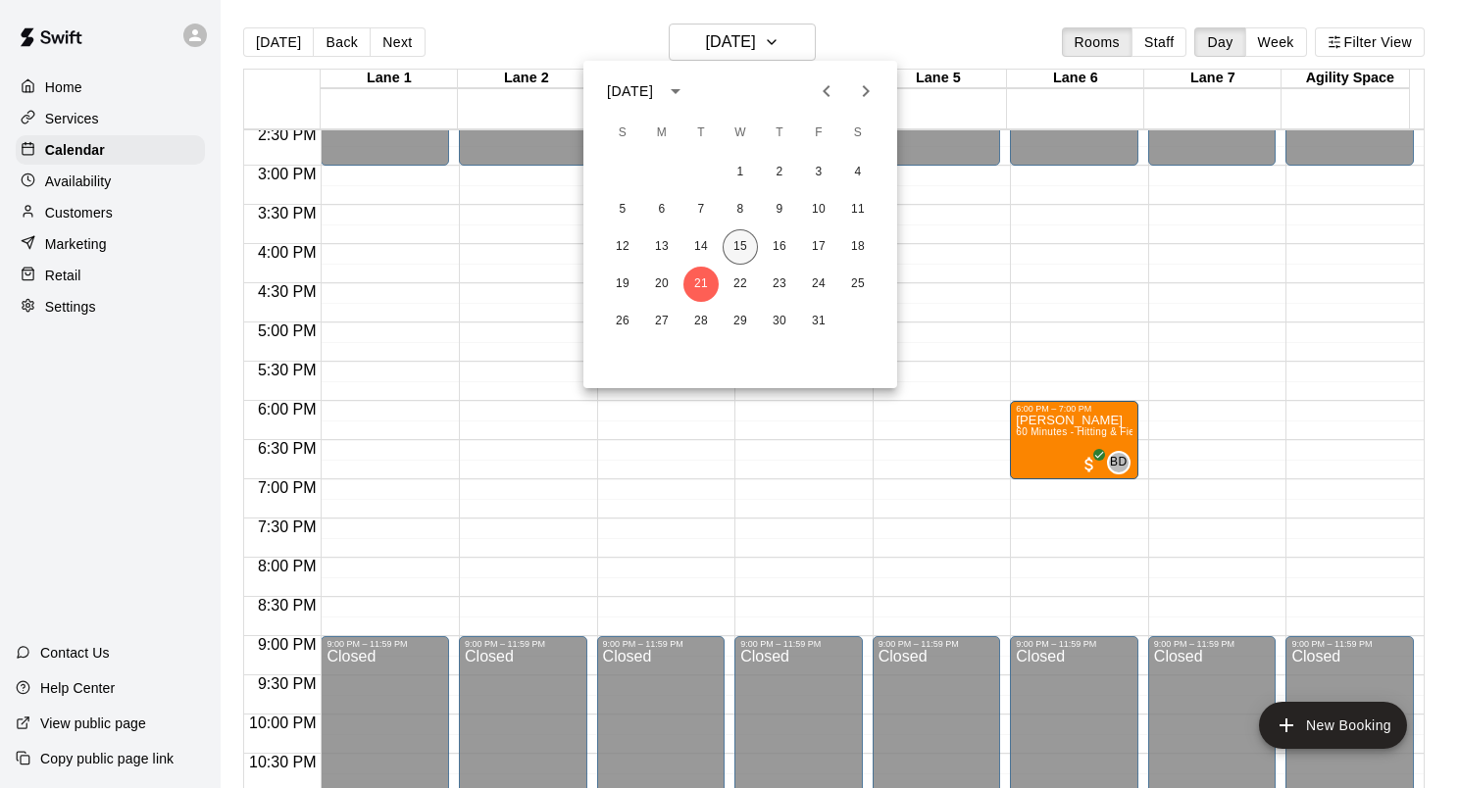
click at [745, 249] on button "15" at bounding box center [740, 246] width 35 height 35
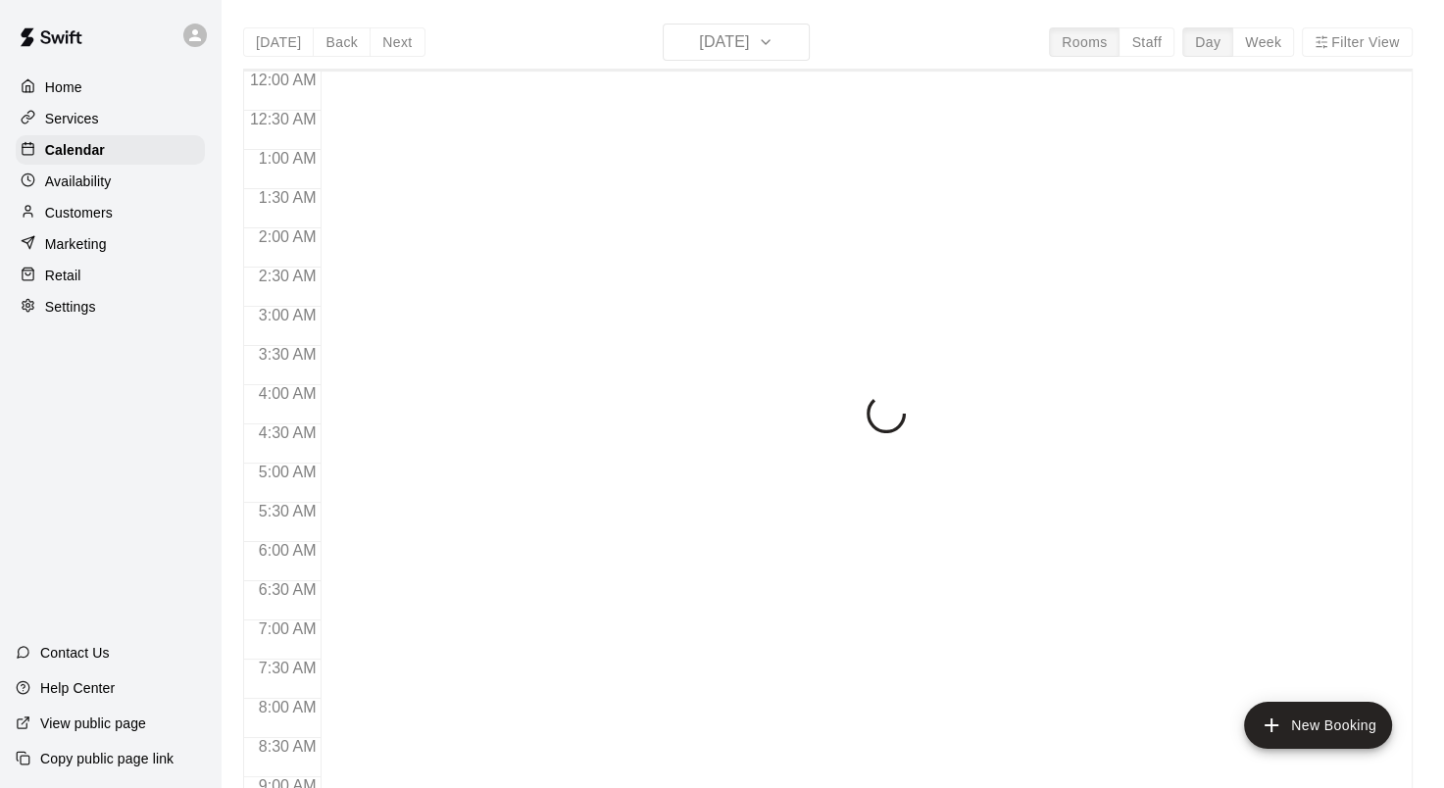
scroll to position [1141, 0]
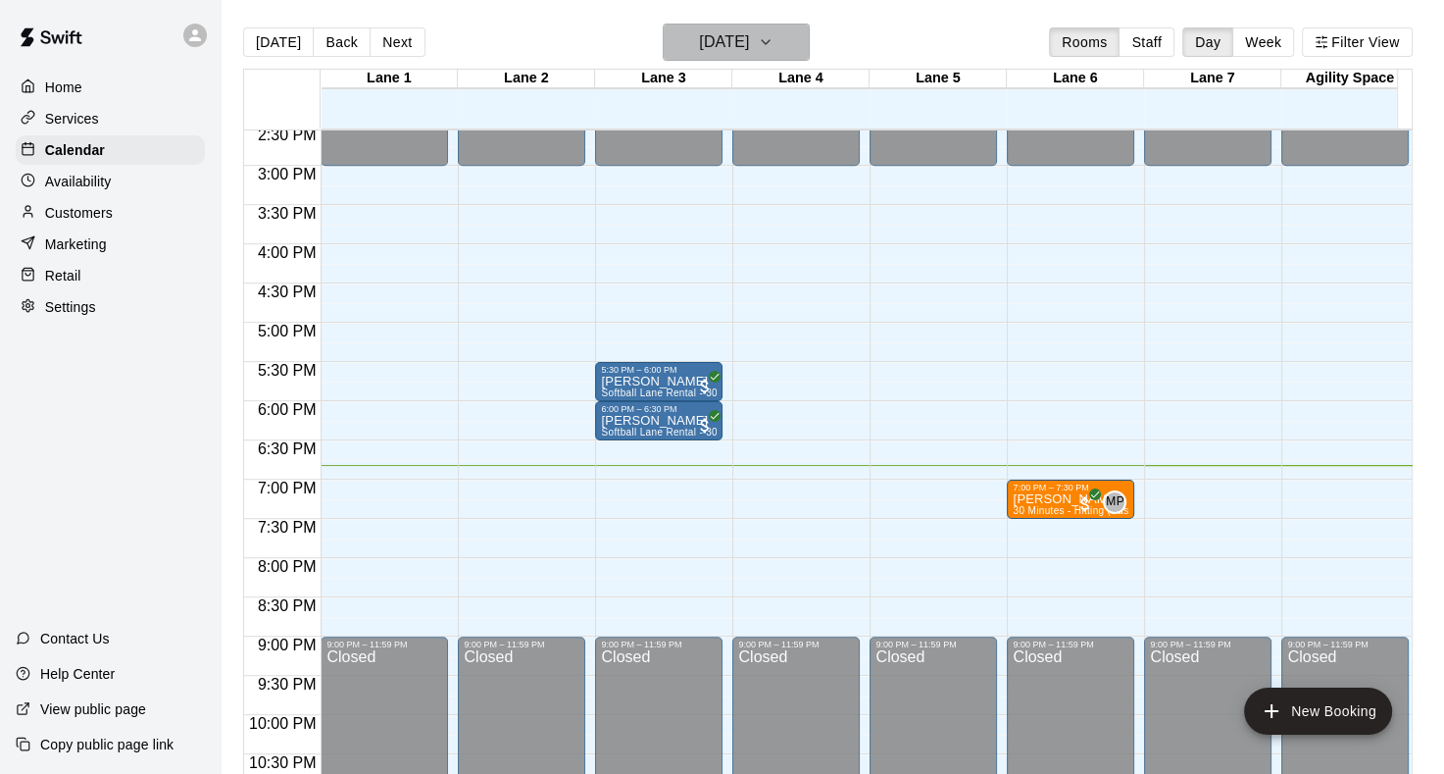
click at [810, 51] on button "[DATE]" at bounding box center [736, 42] width 147 height 37
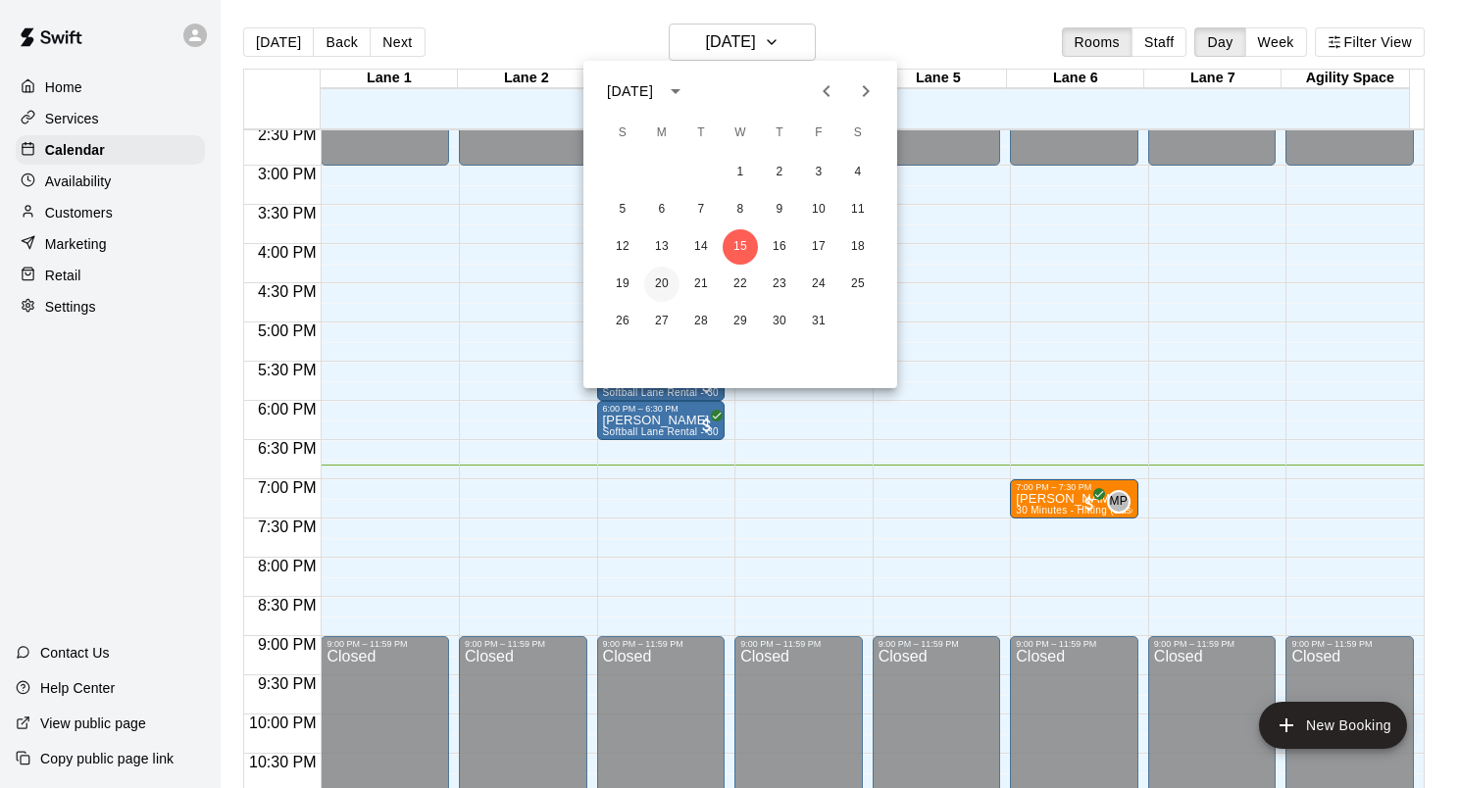
click at [659, 288] on button "20" at bounding box center [661, 284] width 35 height 35
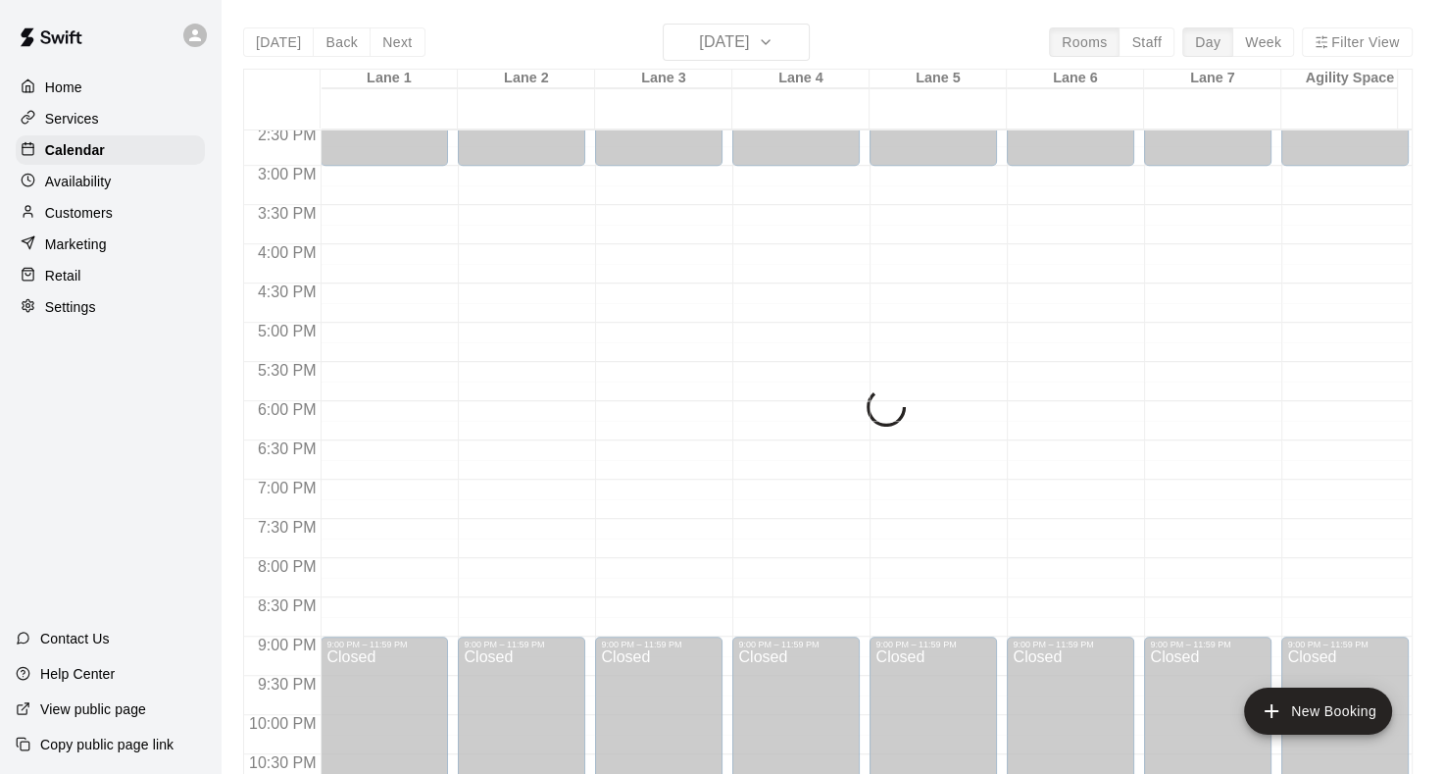
click at [797, 35] on div "Today Back Next Monday Oct 20 Rooms Staff Day Week Filter View Lane 1 20 Mon La…" at bounding box center [828, 411] width 1170 height 774
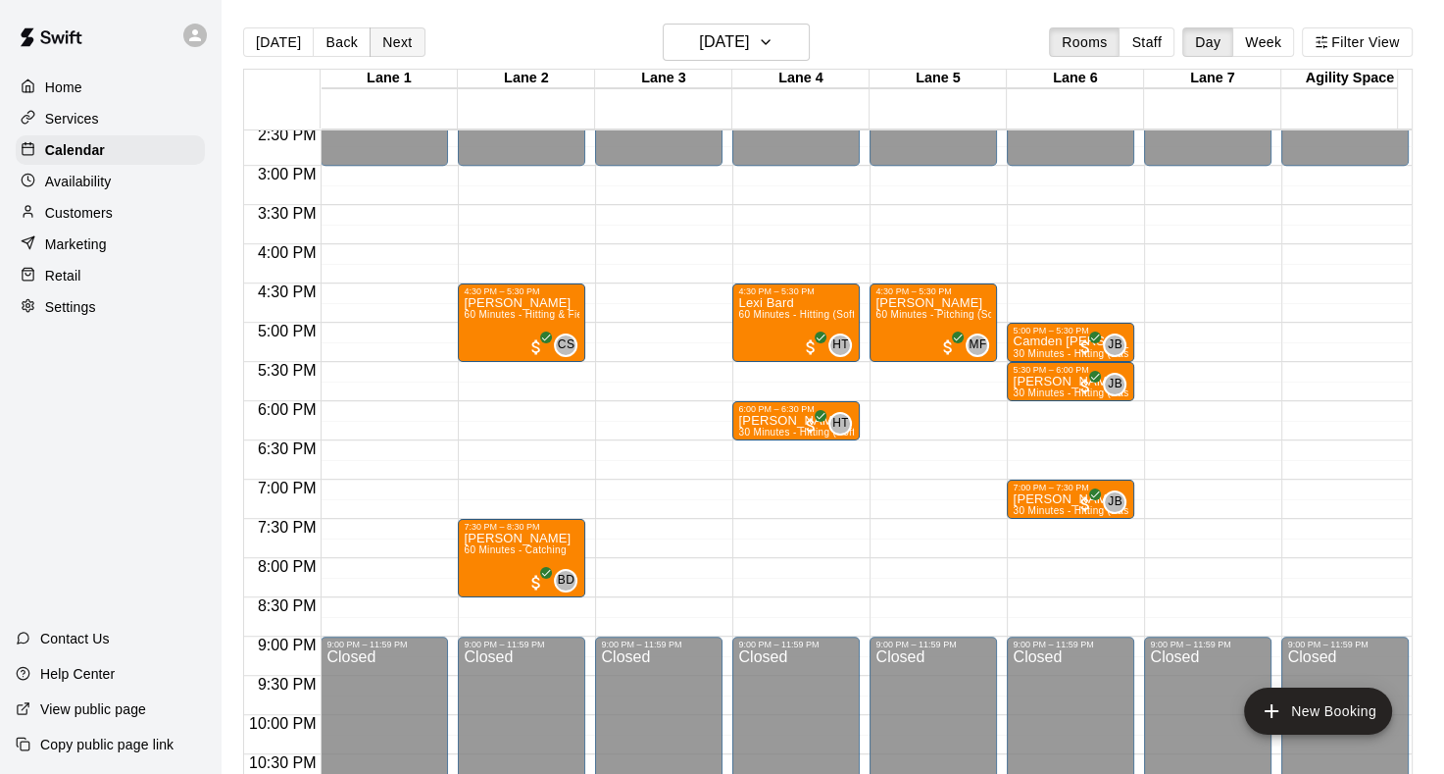
click at [384, 44] on button "Next" at bounding box center [397, 41] width 55 height 29
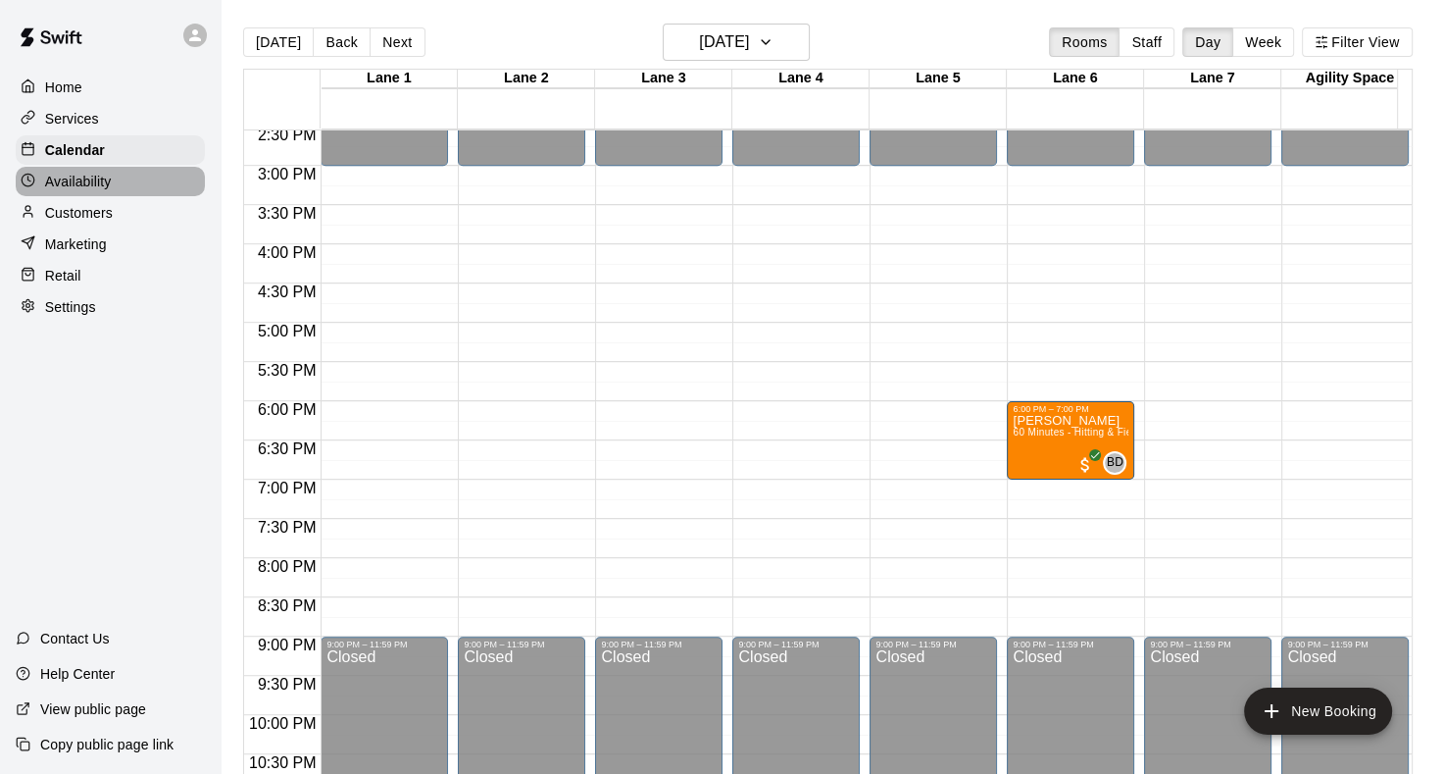
click at [94, 187] on p "Availability" at bounding box center [78, 182] width 67 height 20
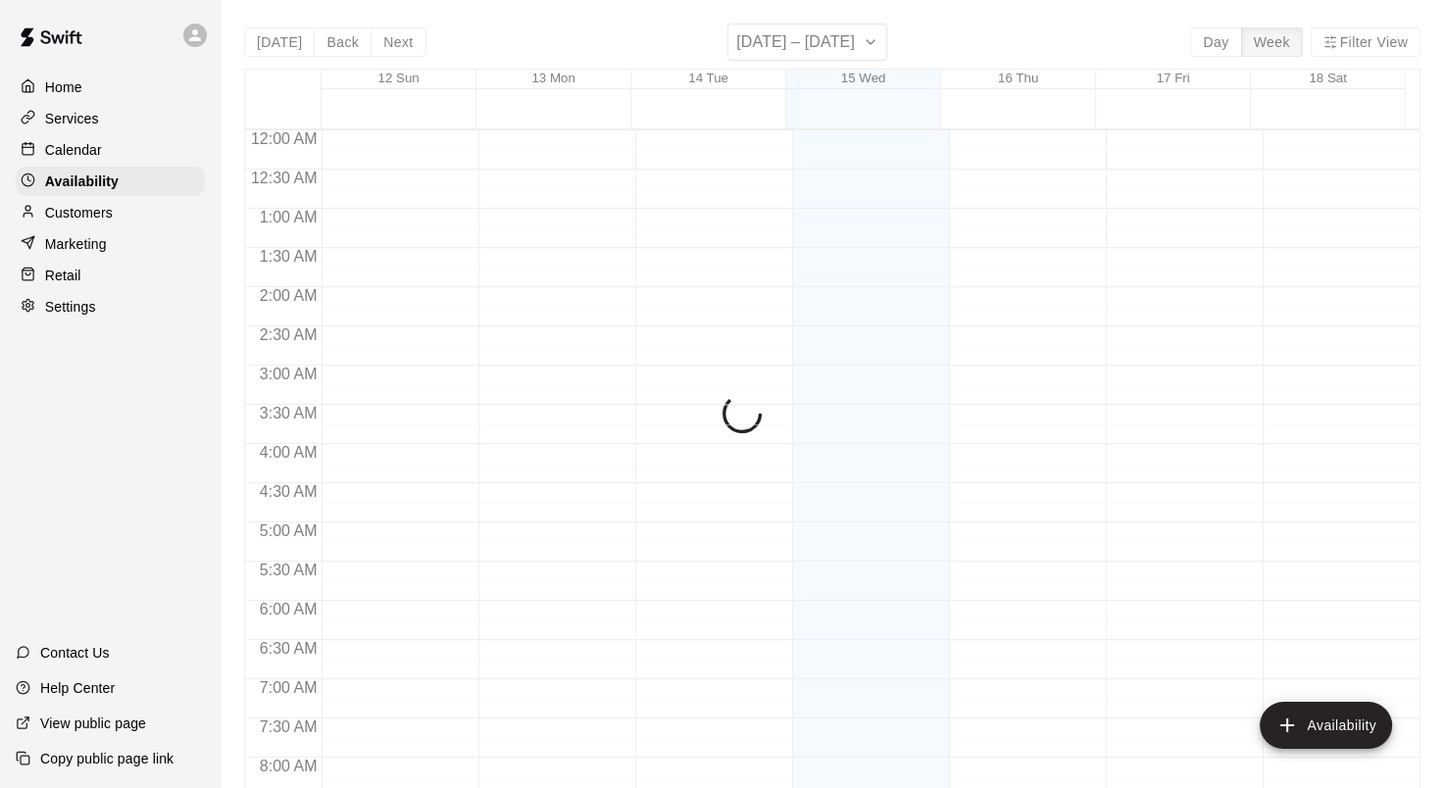
scroll to position [1200, 0]
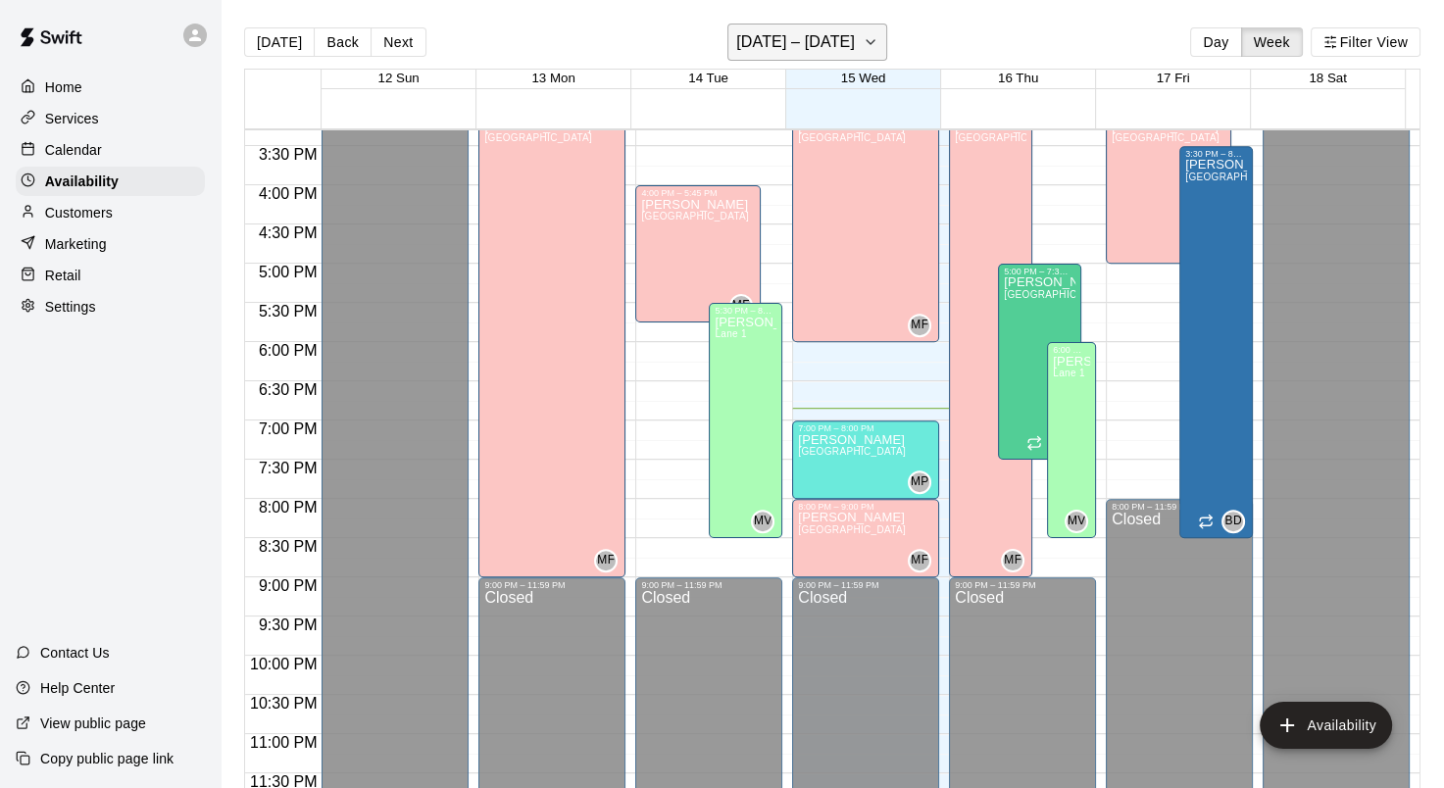
click at [878, 49] on button "October 12 – 18" at bounding box center [808, 42] width 160 height 37
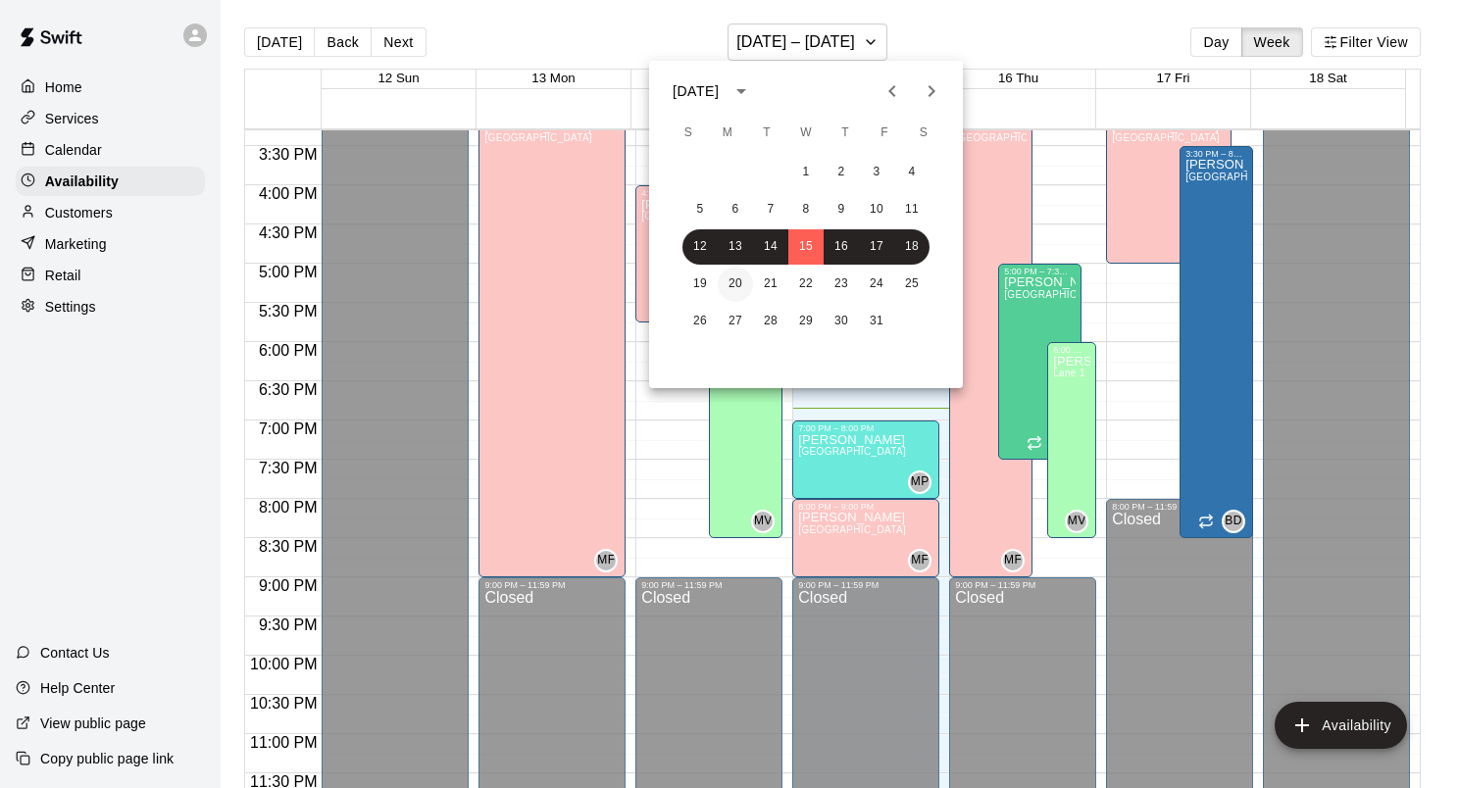
click at [734, 289] on button "20" at bounding box center [735, 284] width 35 height 35
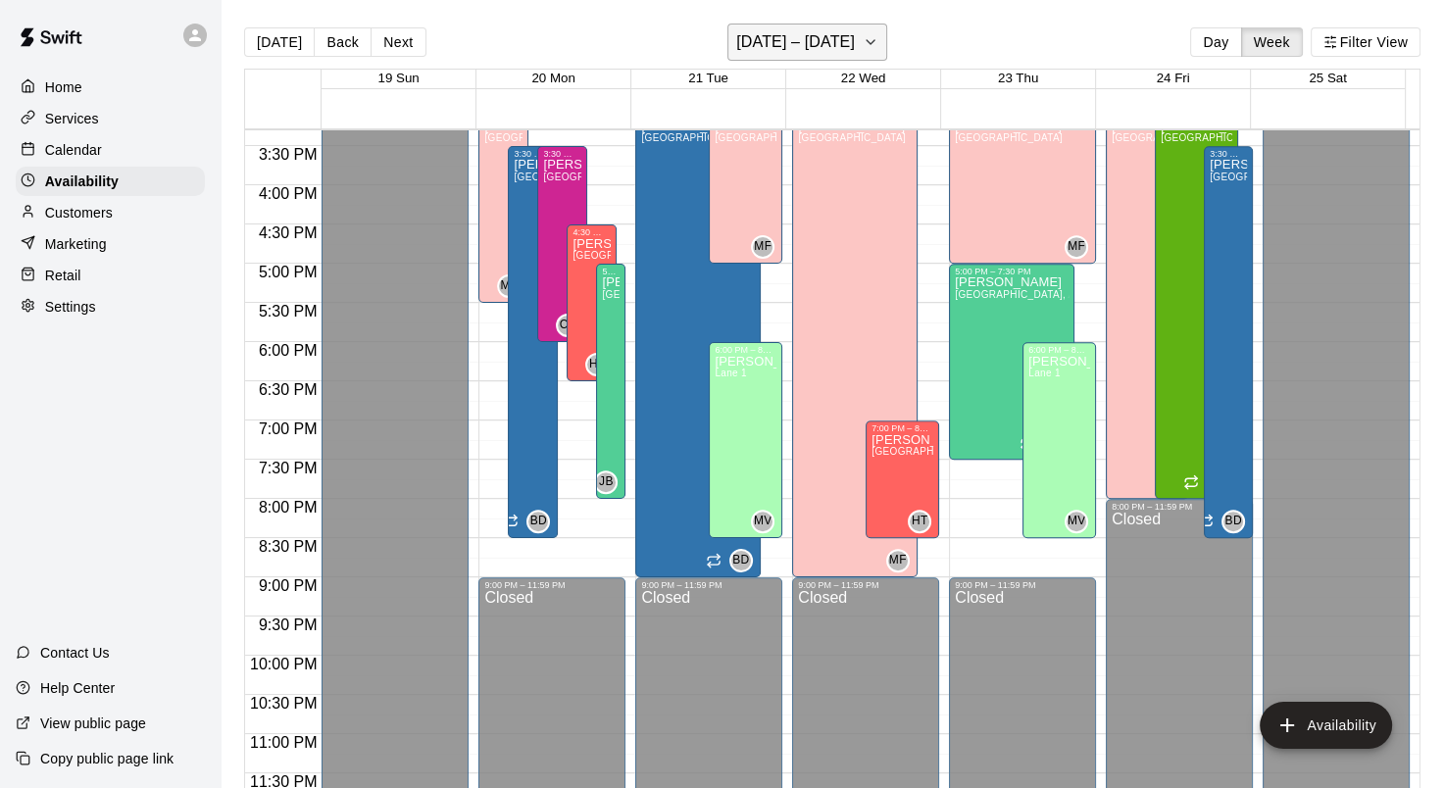
click at [867, 48] on icon "button" at bounding box center [871, 42] width 16 height 24
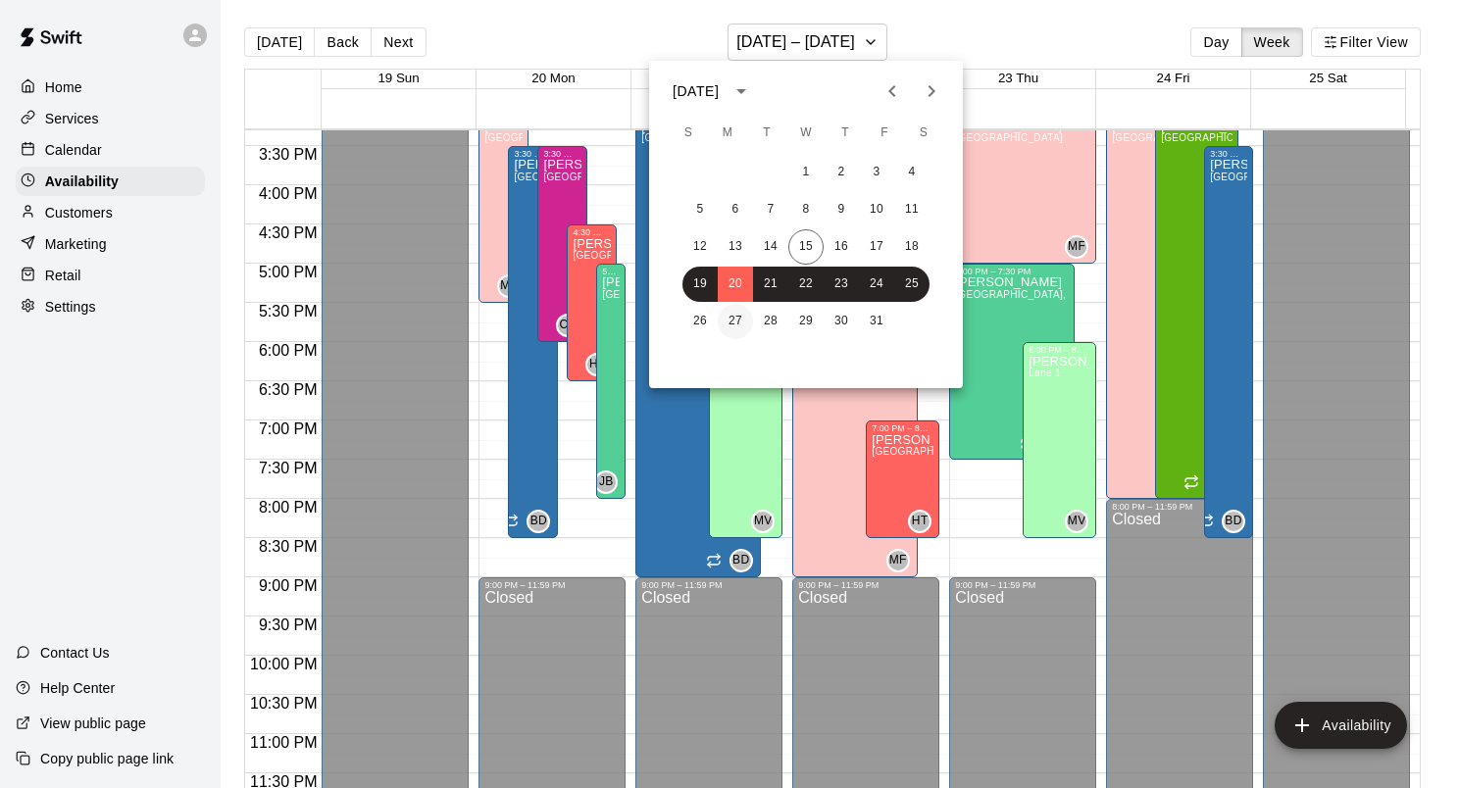
click at [736, 325] on button "27" at bounding box center [735, 321] width 35 height 35
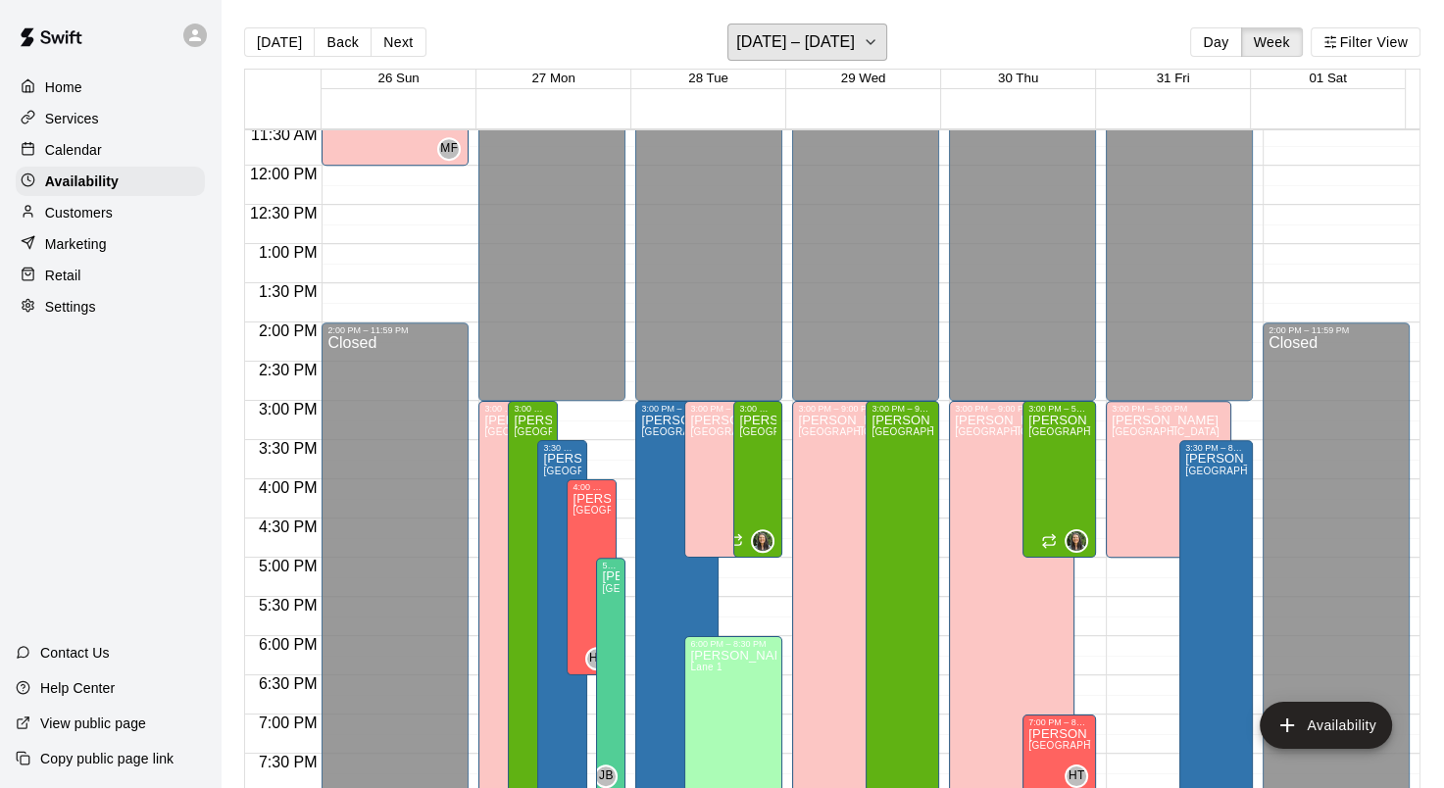
scroll to position [710, 0]
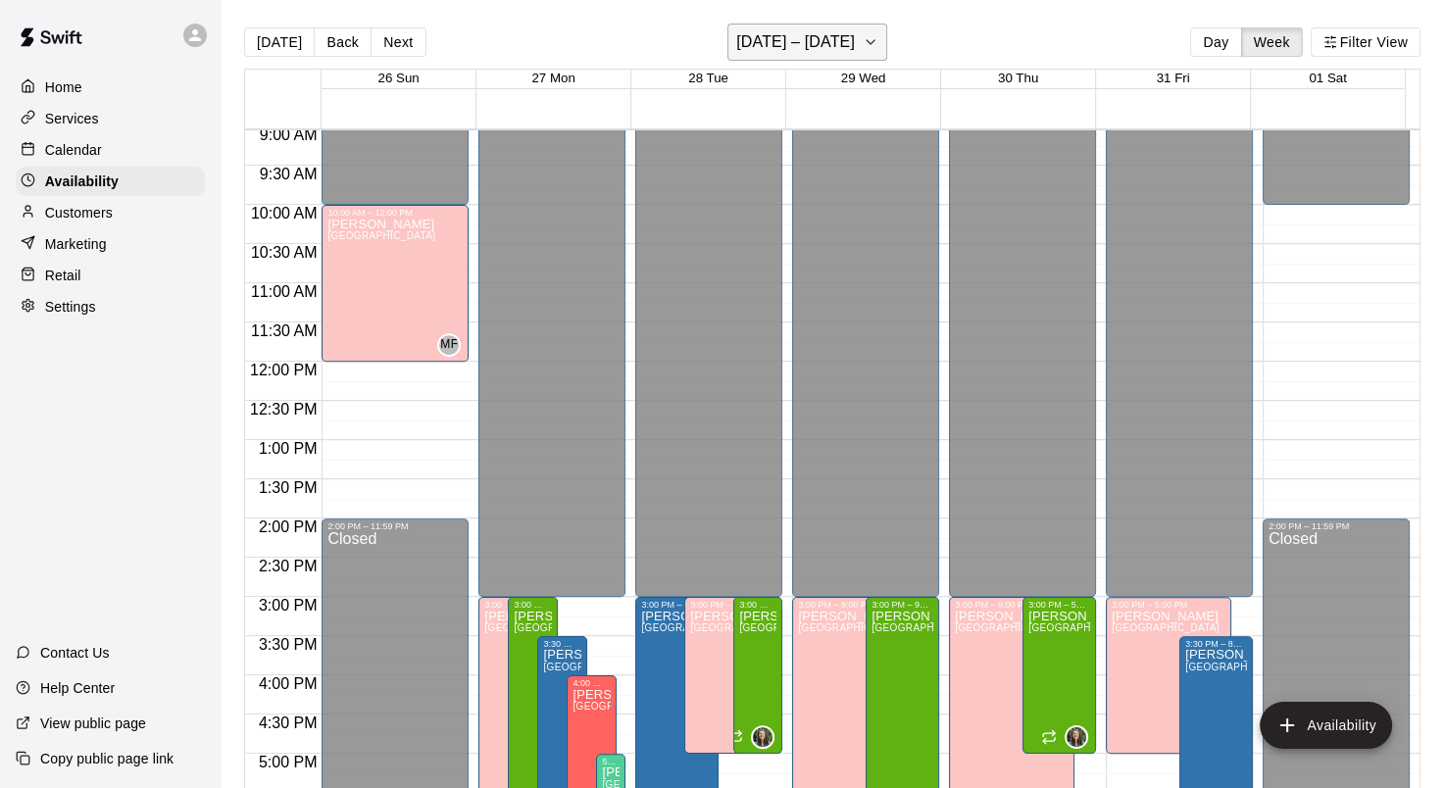
click at [879, 37] on icon "button" at bounding box center [871, 42] width 16 height 24
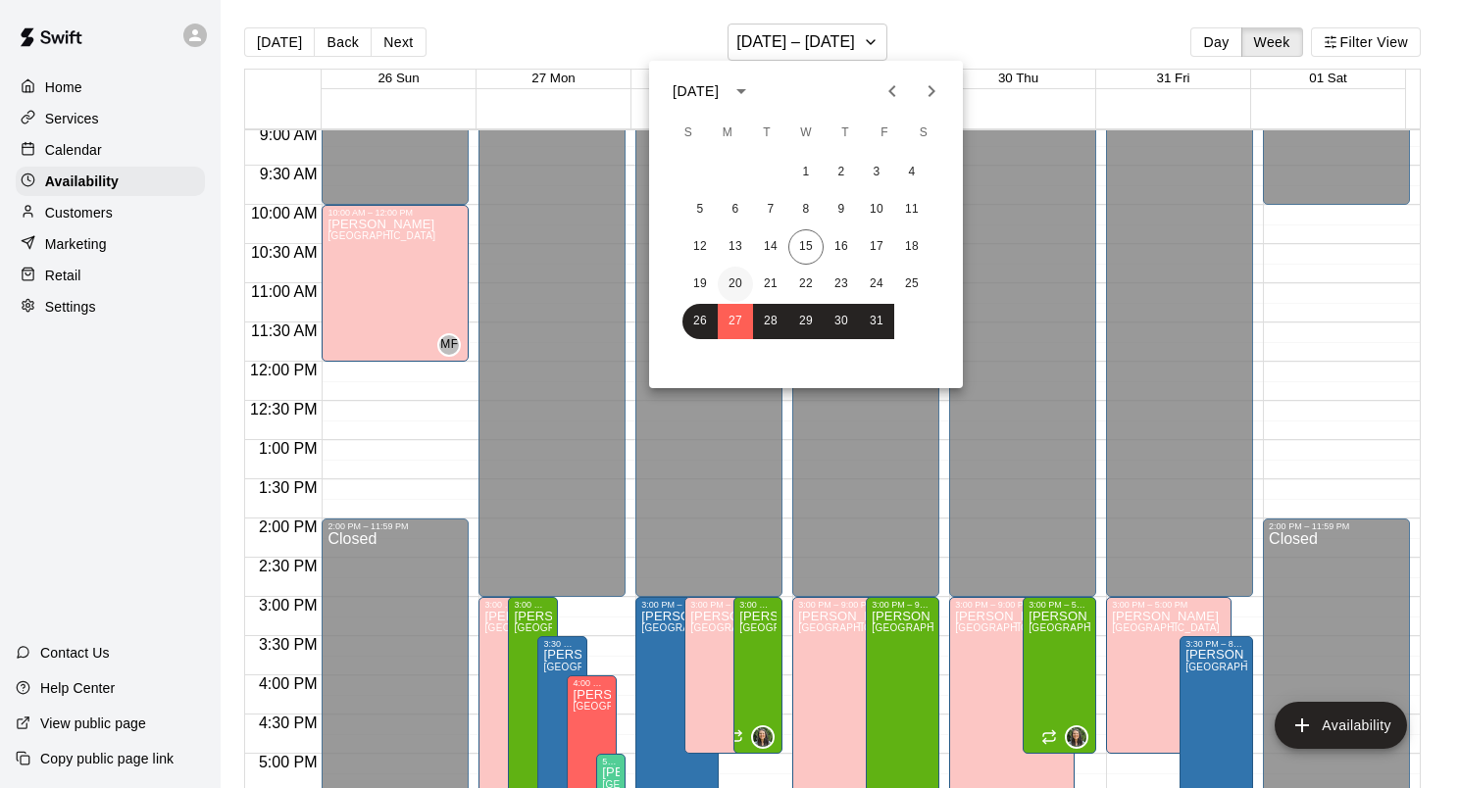
click at [726, 284] on button "20" at bounding box center [735, 284] width 35 height 35
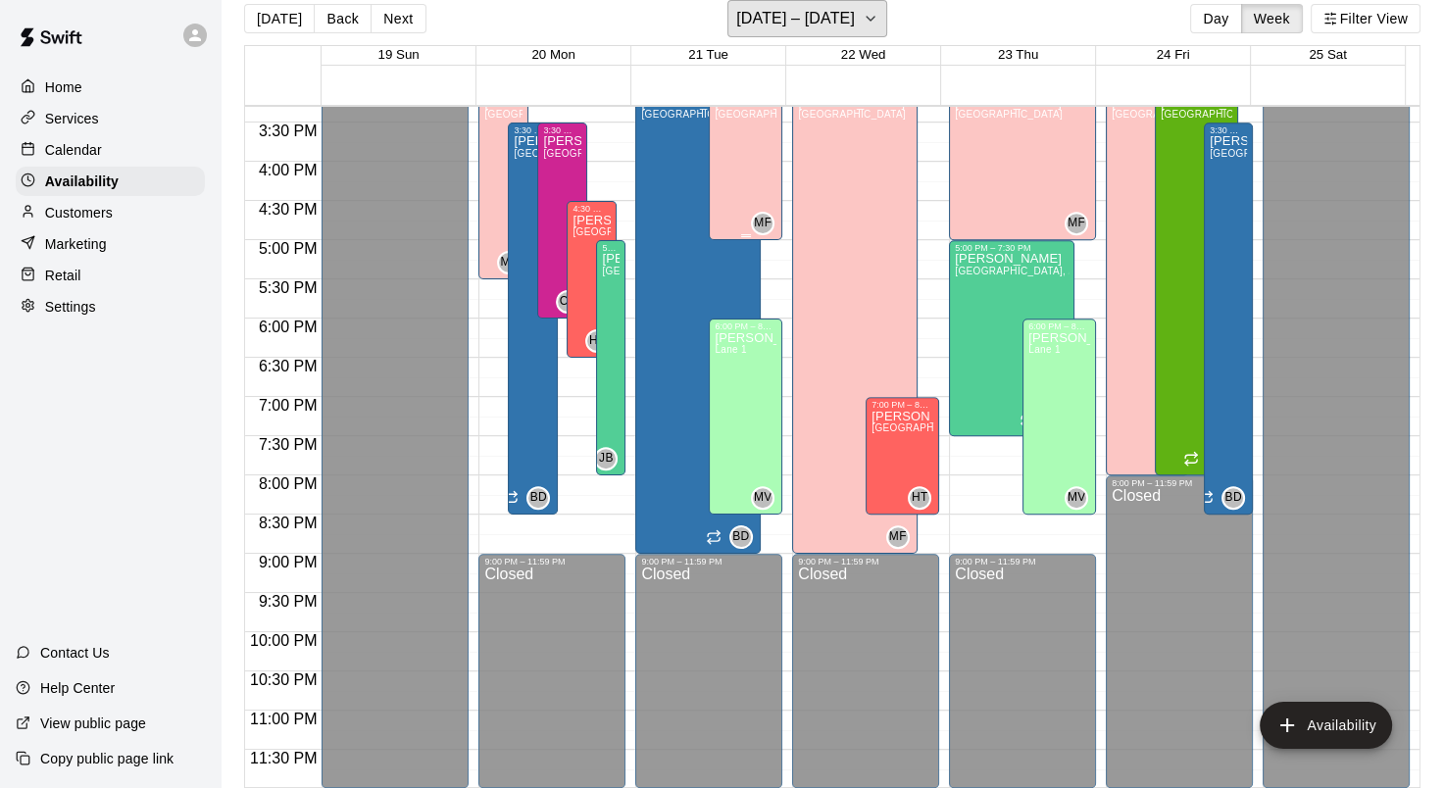
scroll to position [31, 0]
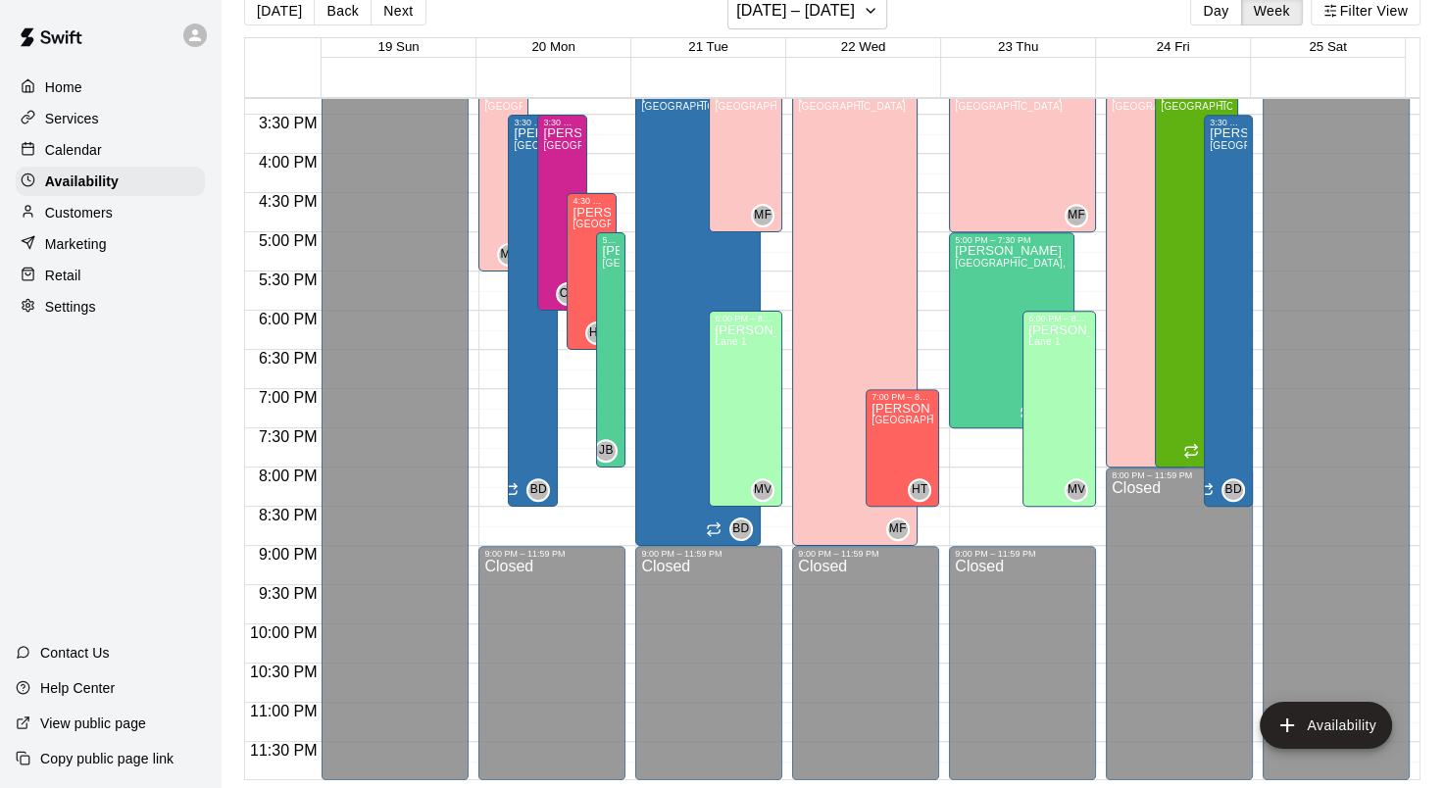
click at [73, 149] on p "Calendar" at bounding box center [73, 150] width 57 height 20
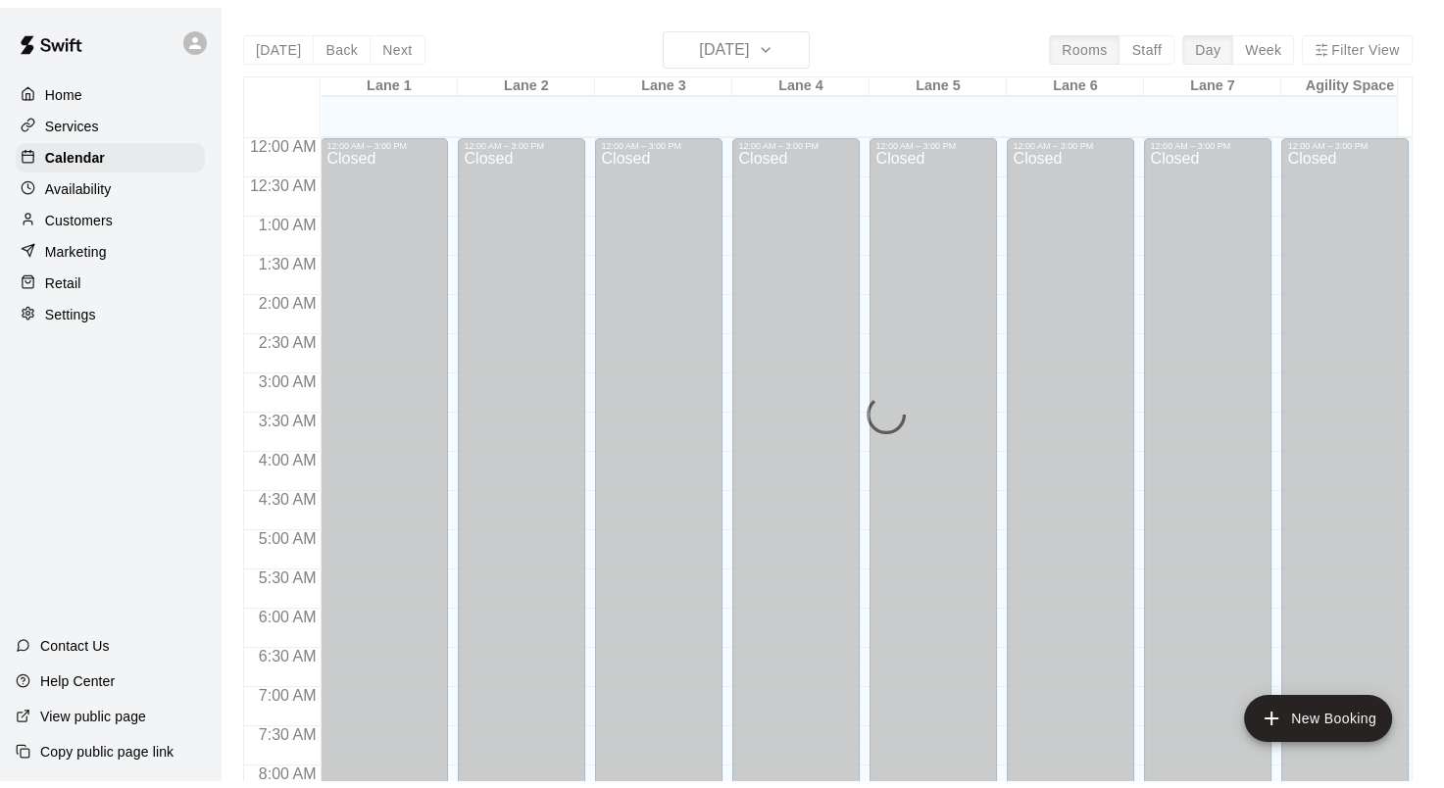
scroll to position [1141, 0]
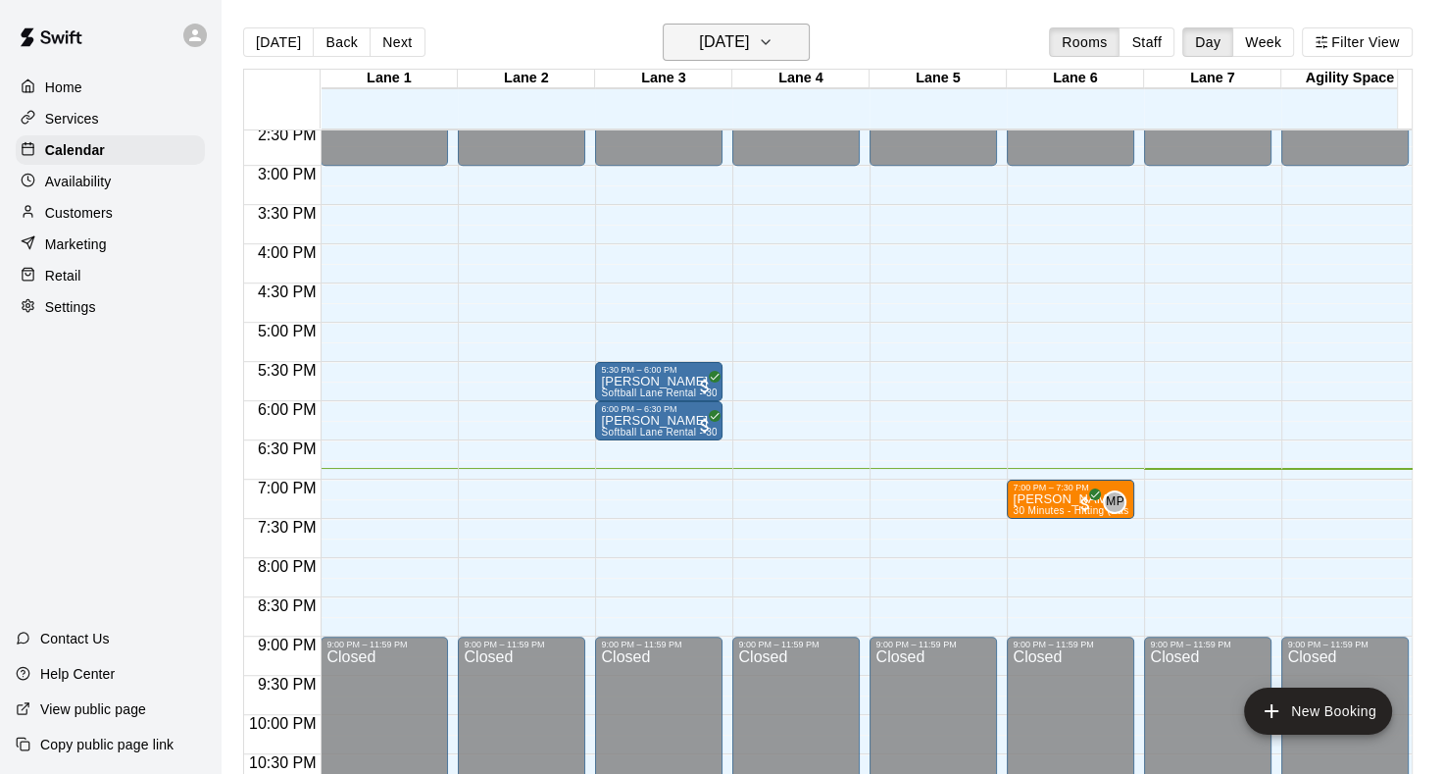
click at [774, 39] on icon "button" at bounding box center [766, 42] width 16 height 24
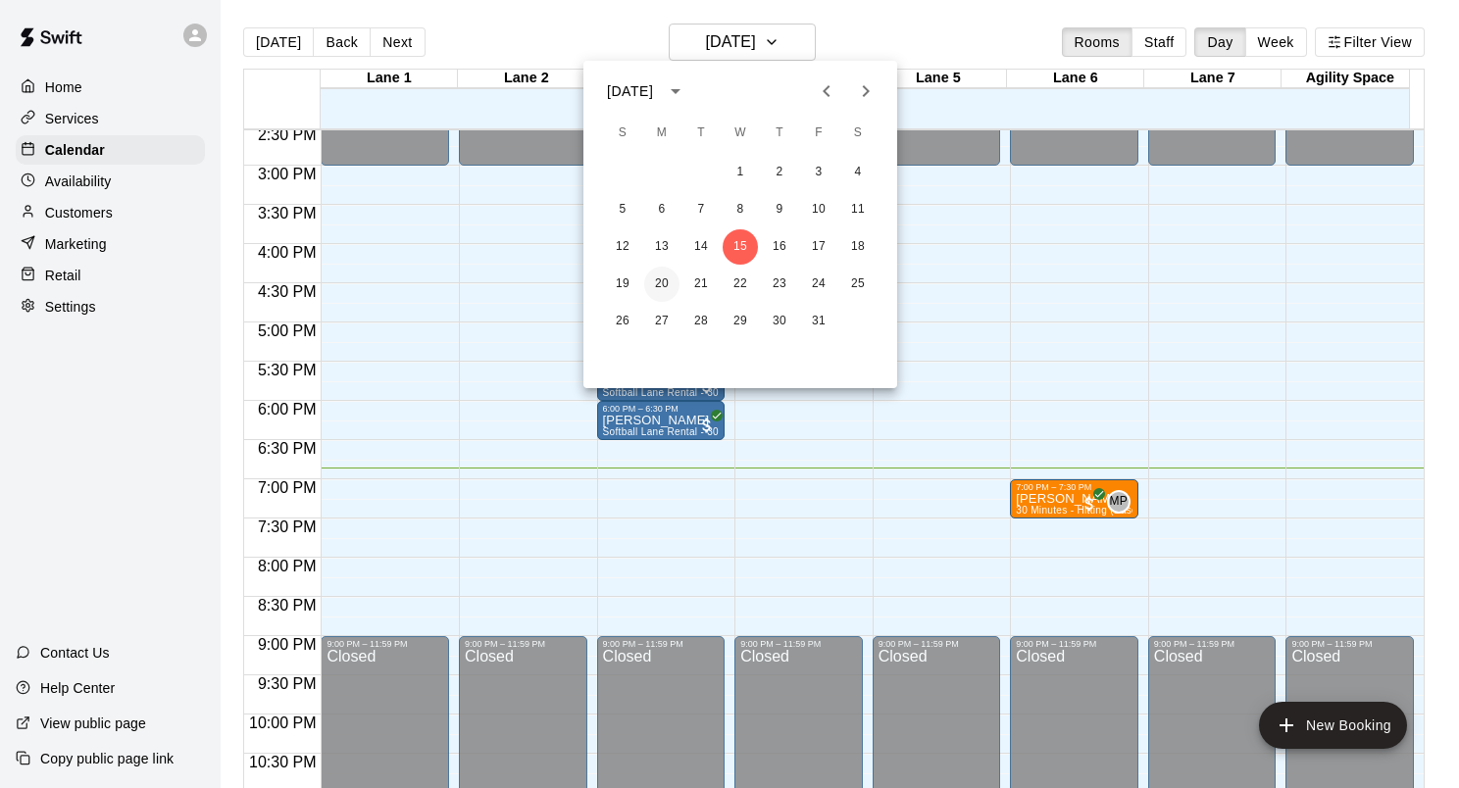
click at [665, 285] on button "20" at bounding box center [661, 284] width 35 height 35
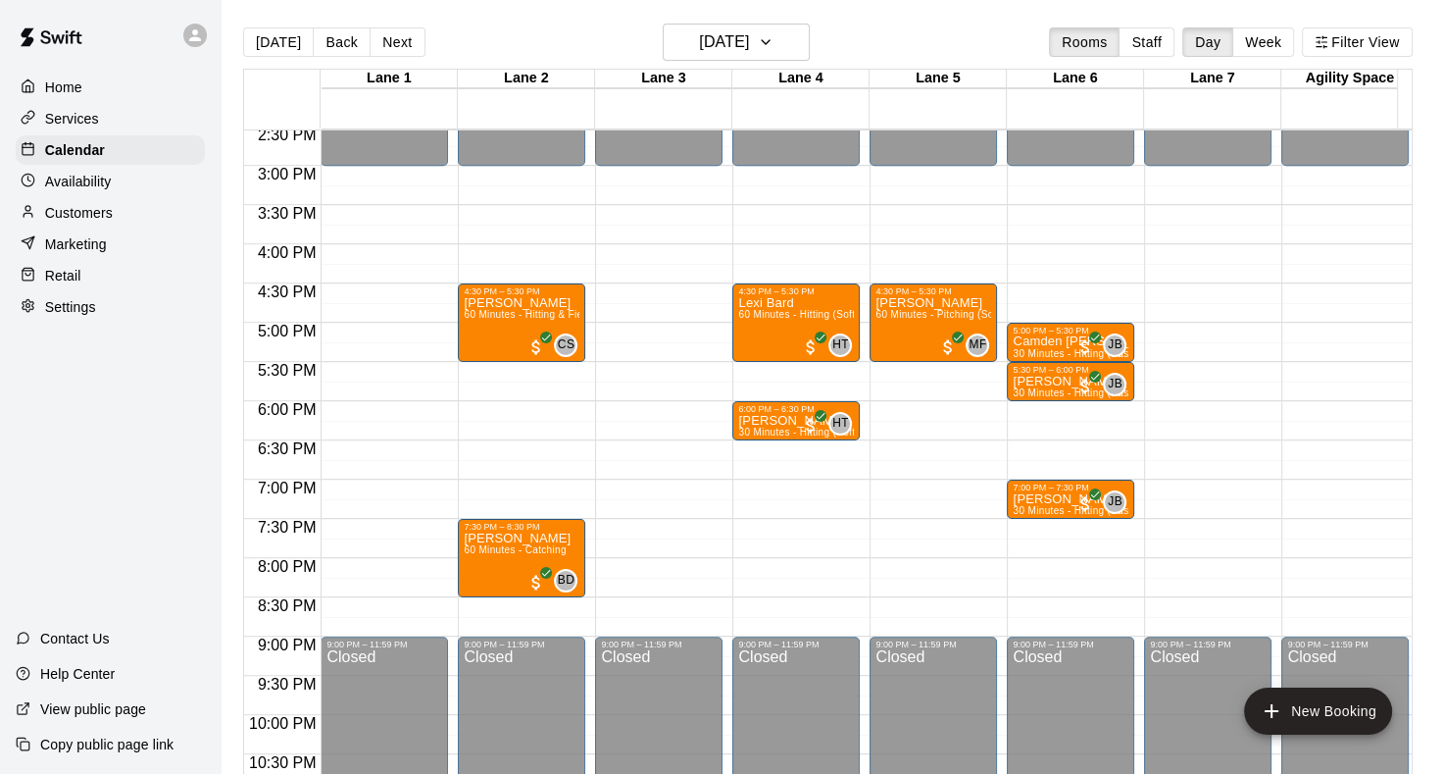
drag, startPoint x: 85, startPoint y: 216, endPoint x: 111, endPoint y: 169, distance: 53.5
click at [85, 216] on p "Customers" at bounding box center [79, 213] width 68 height 20
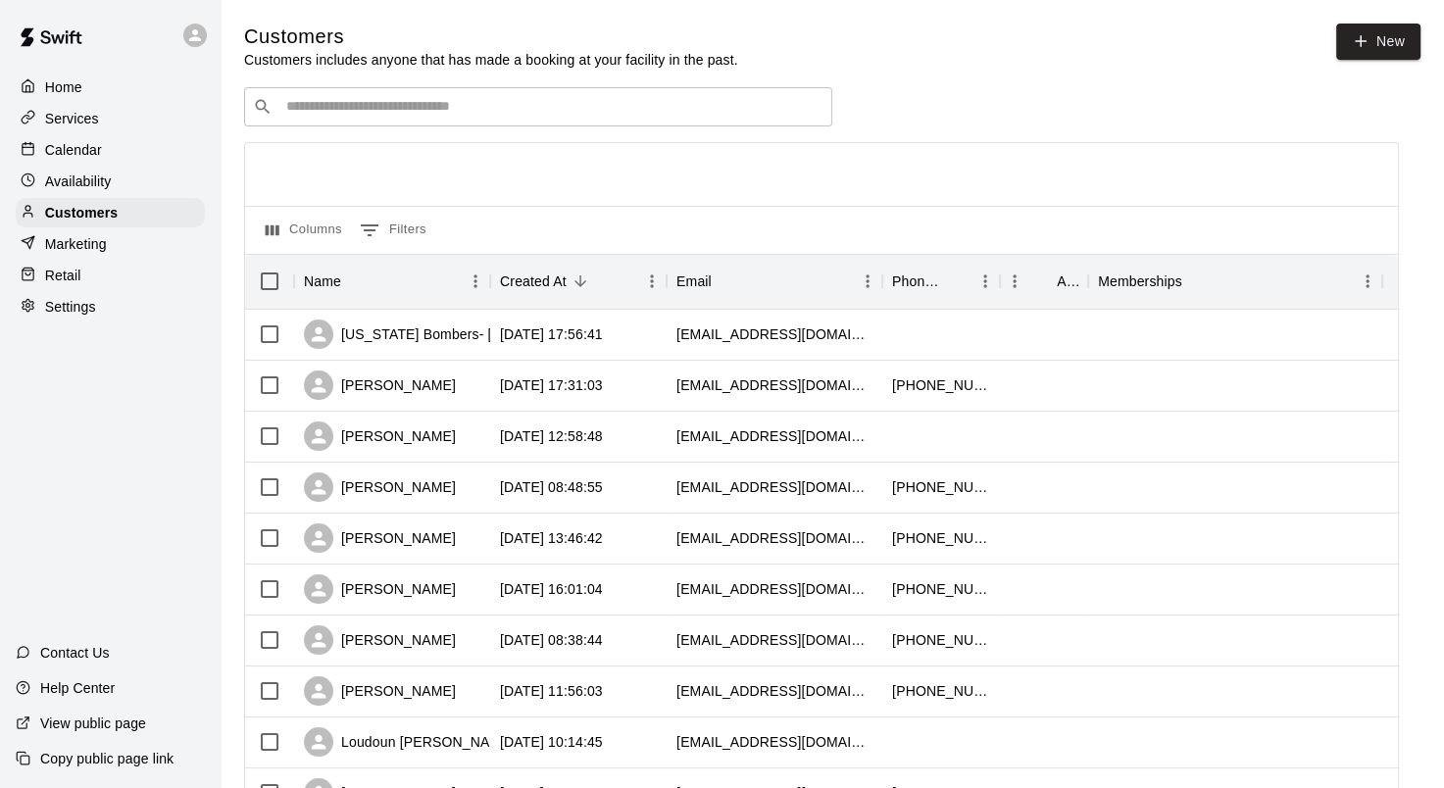
click at [335, 108] on input "Search customers by name or email" at bounding box center [551, 107] width 543 height 20
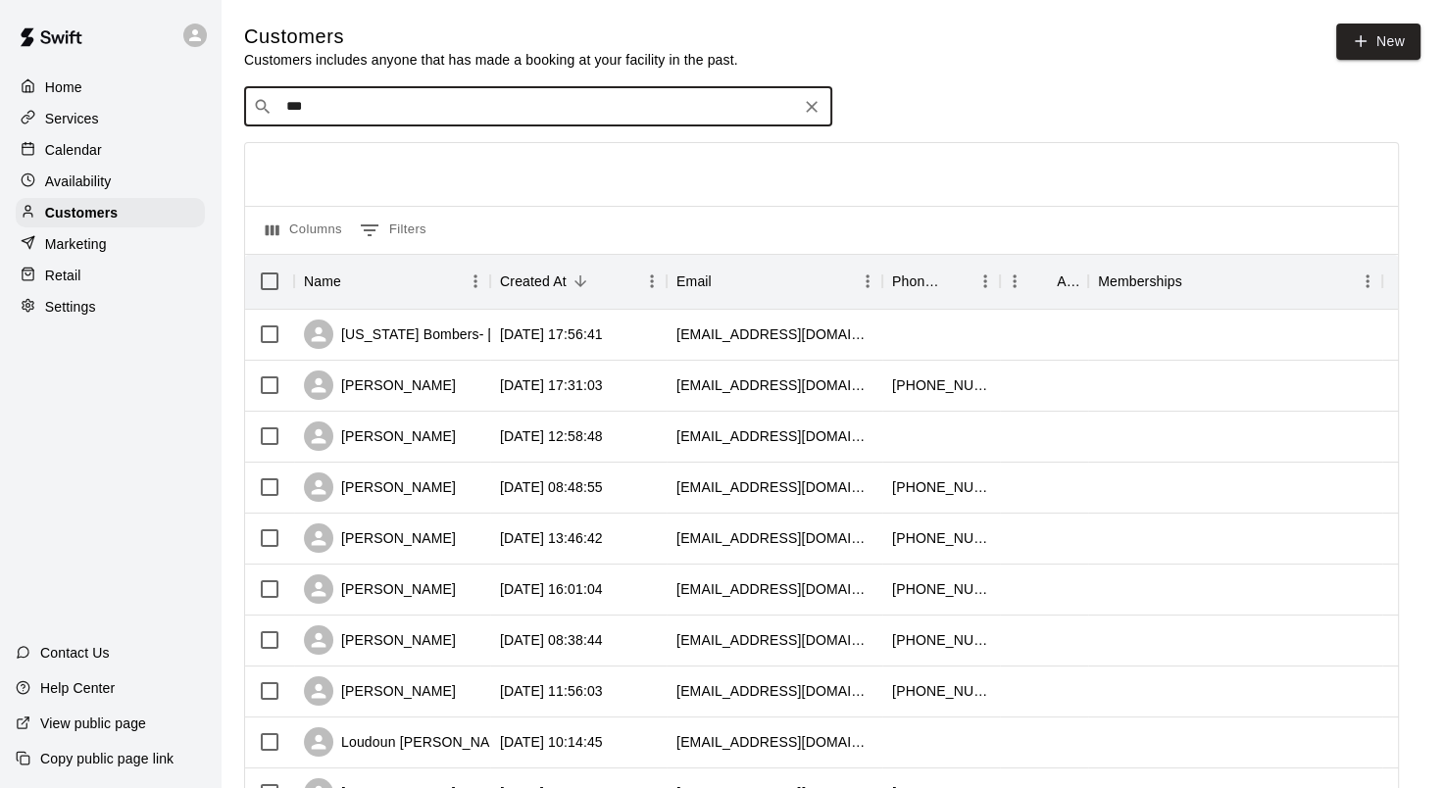
type input "****"
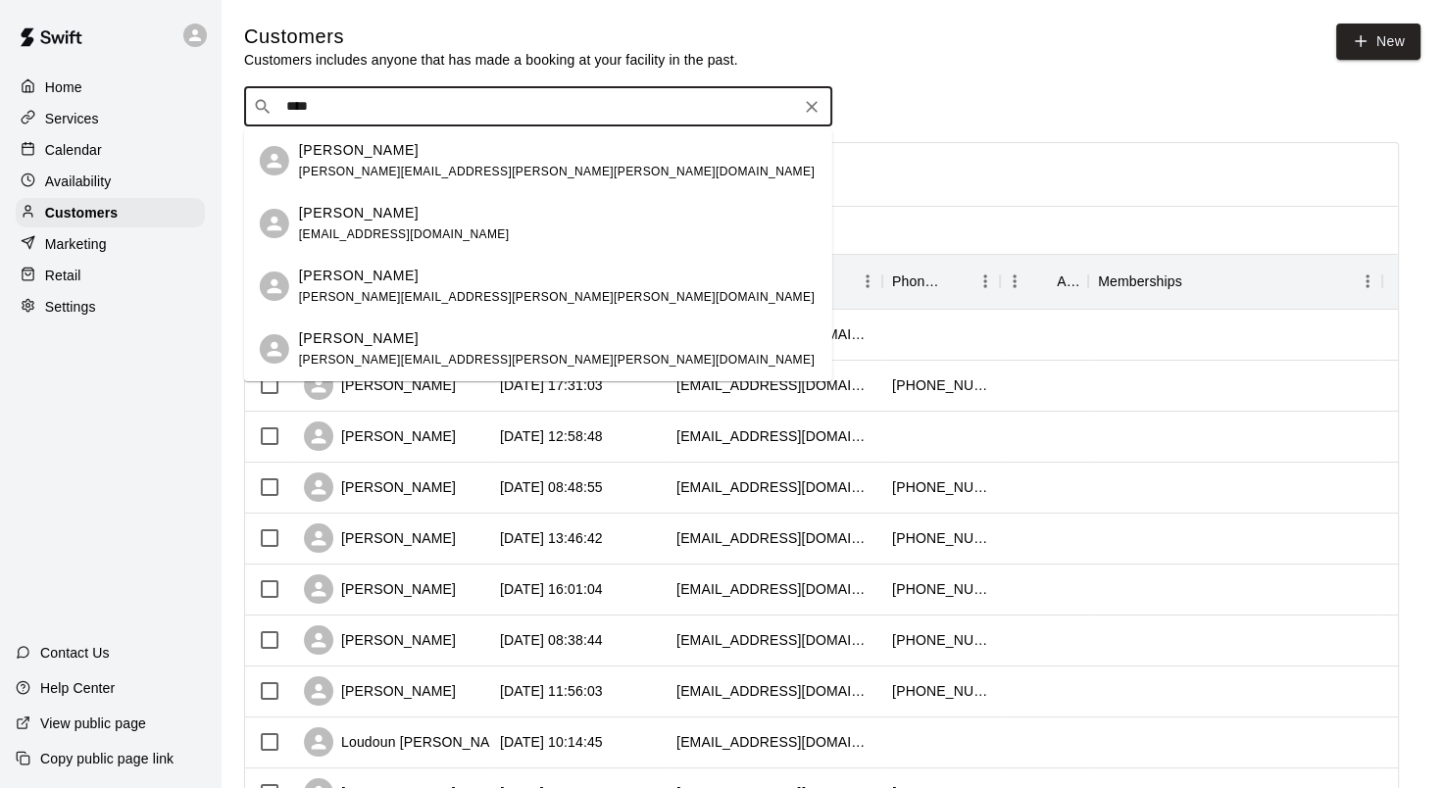
click at [355, 224] on div "Kaci Rice kacirice111@gmail.com" at bounding box center [404, 224] width 211 height 42
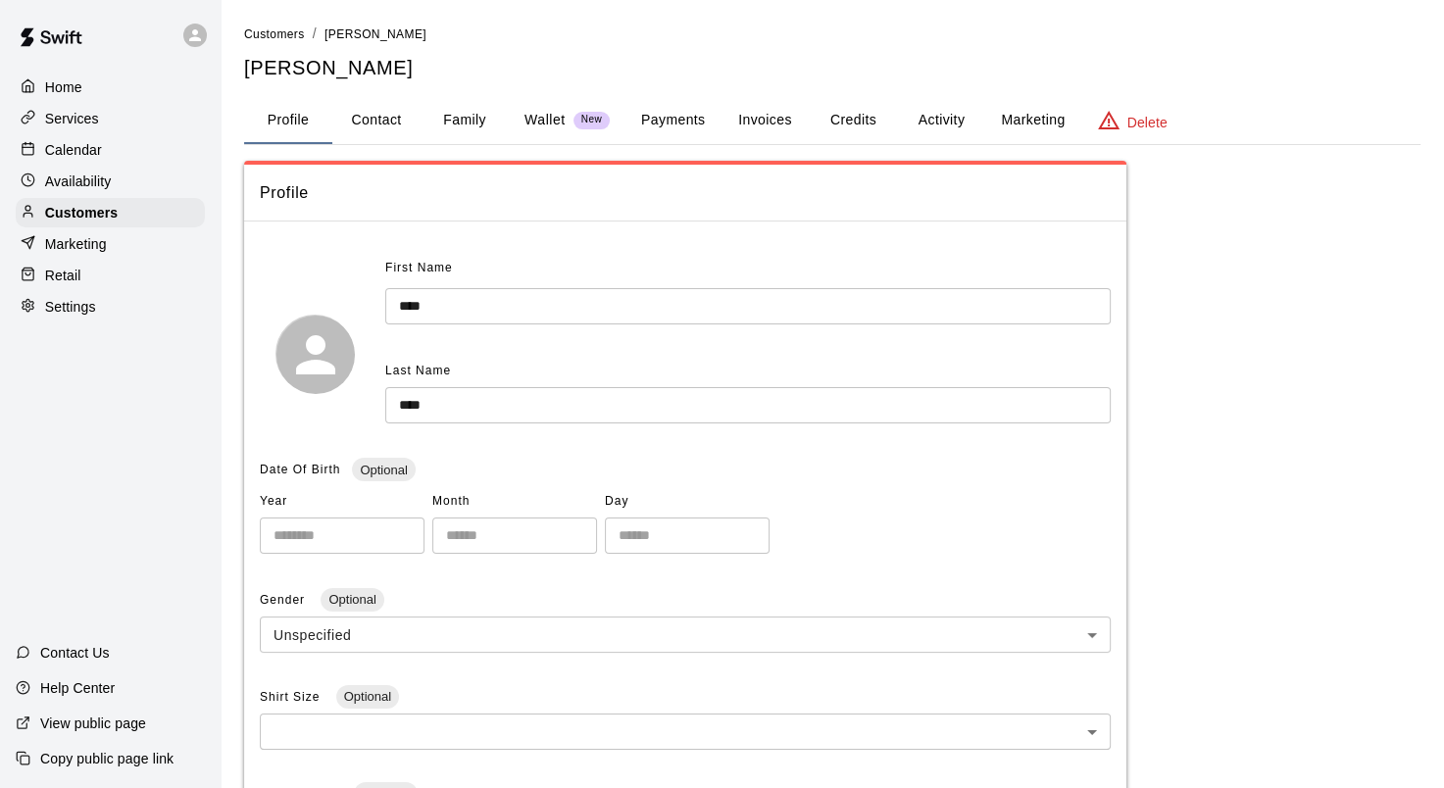
click at [683, 118] on button "Payments" at bounding box center [673, 120] width 95 height 47
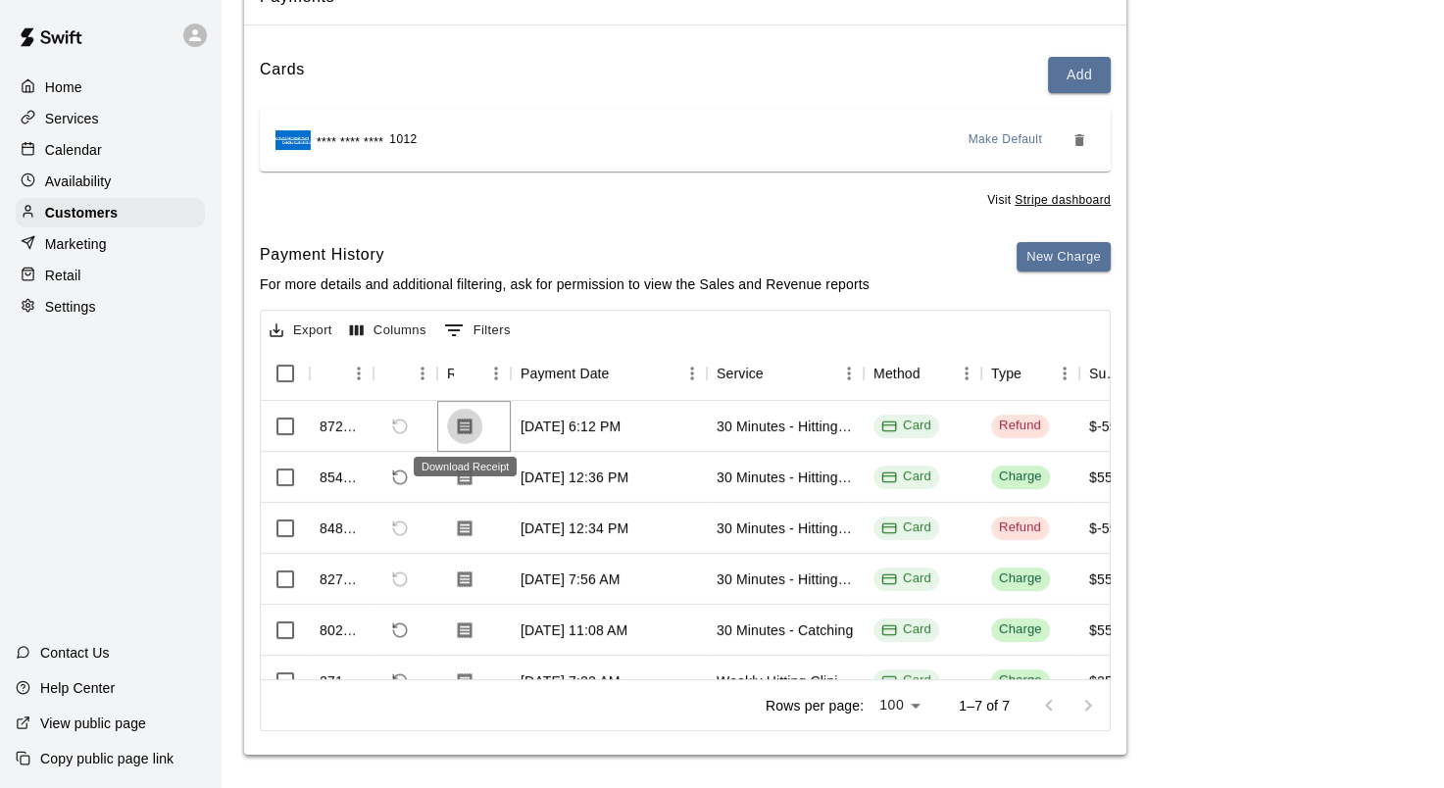
click at [463, 424] on icon "Download Receipt" at bounding box center [465, 426] width 15 height 17
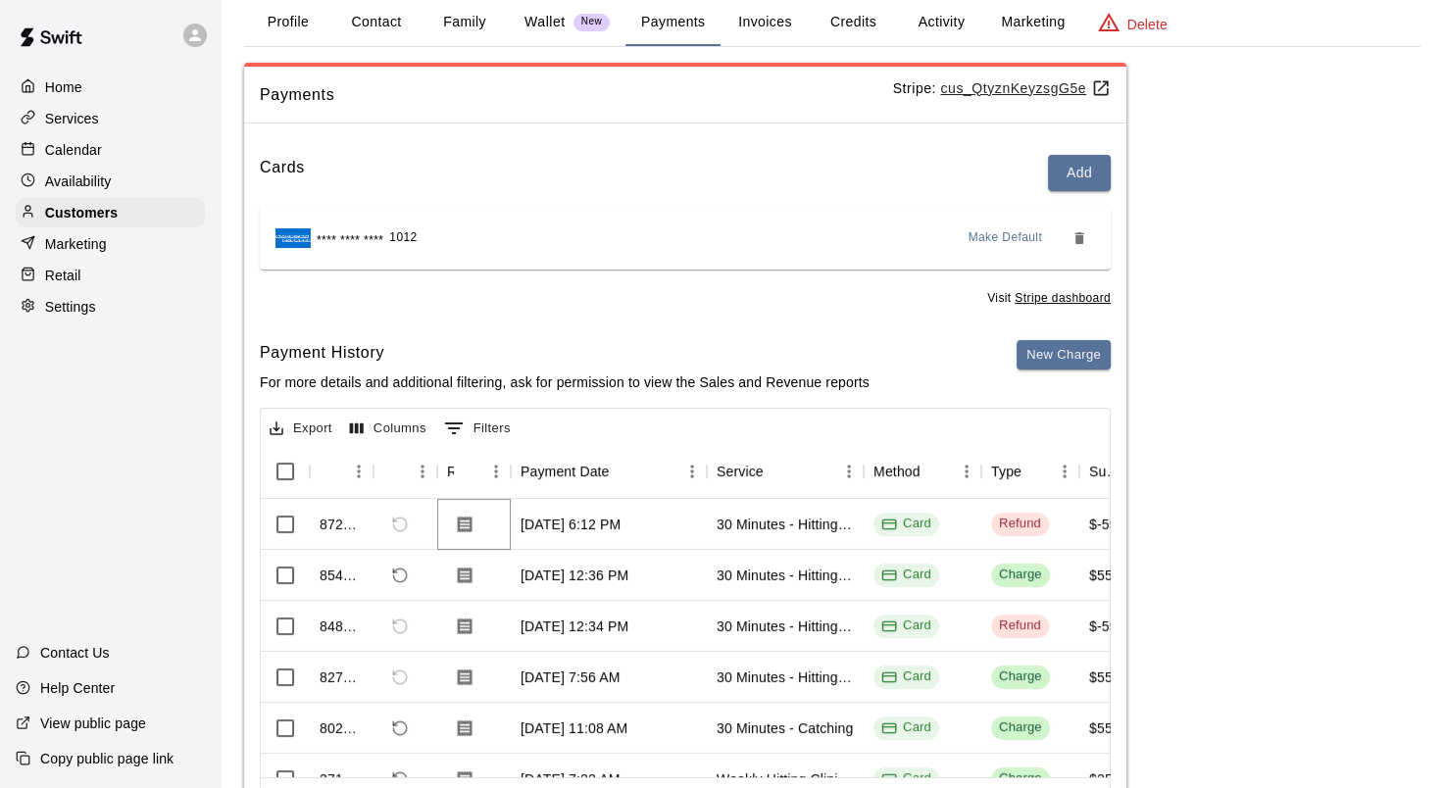
scroll to position [196, 0]
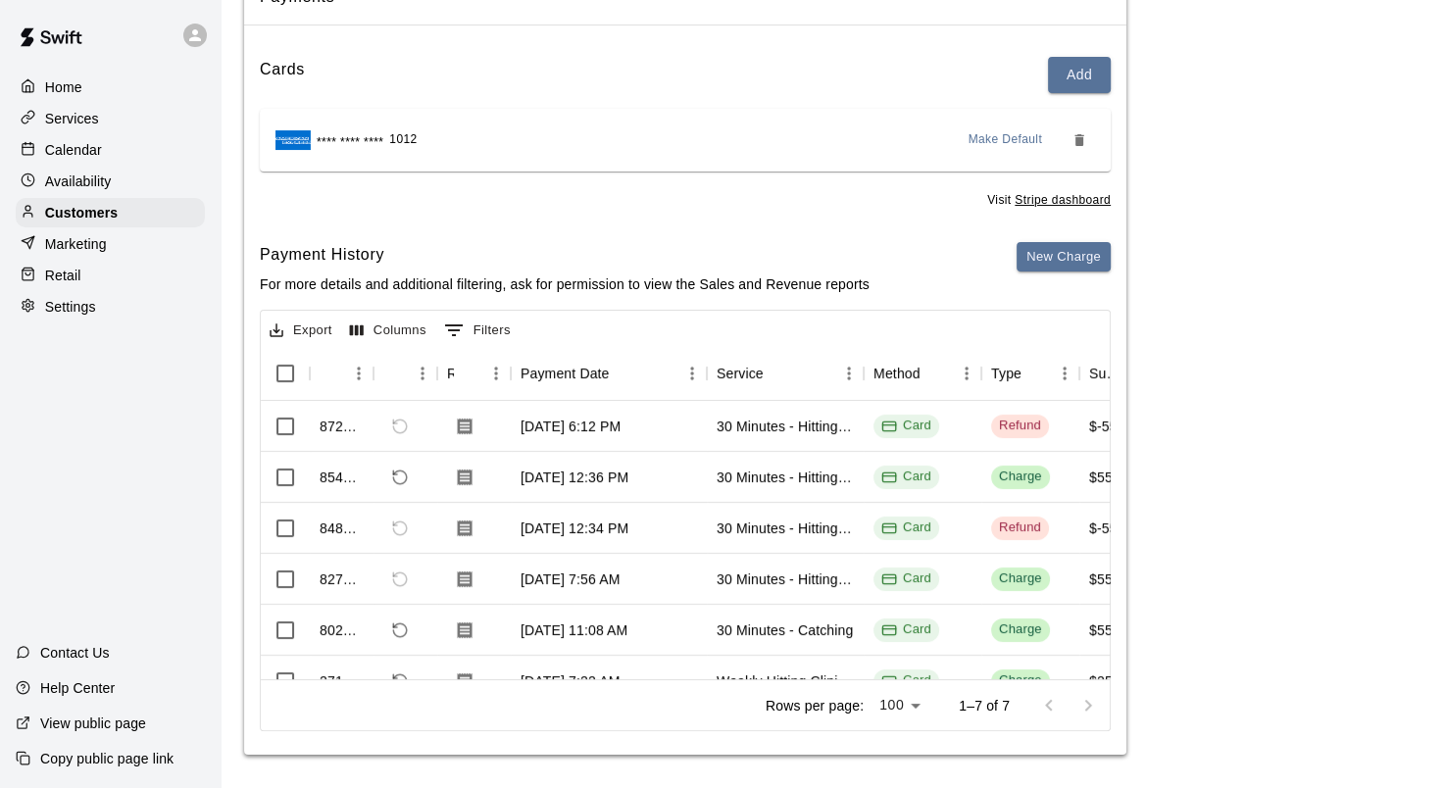
click at [1048, 200] on u "Stripe dashboard" at bounding box center [1063, 200] width 96 height 14
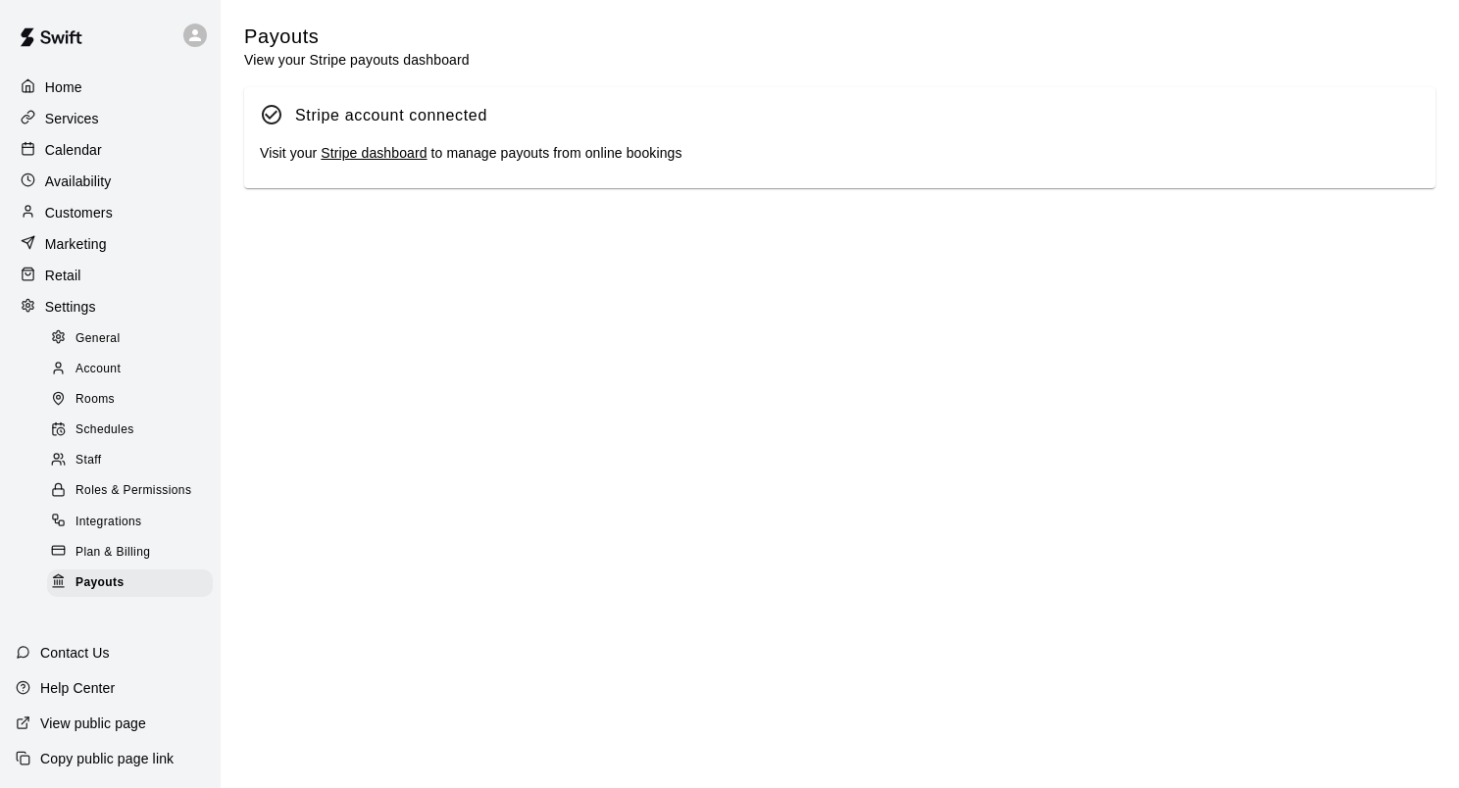
click at [399, 157] on link "Stripe dashboard" at bounding box center [374, 153] width 106 height 16
click at [76, 153] on p "Calendar" at bounding box center [73, 150] width 57 height 20
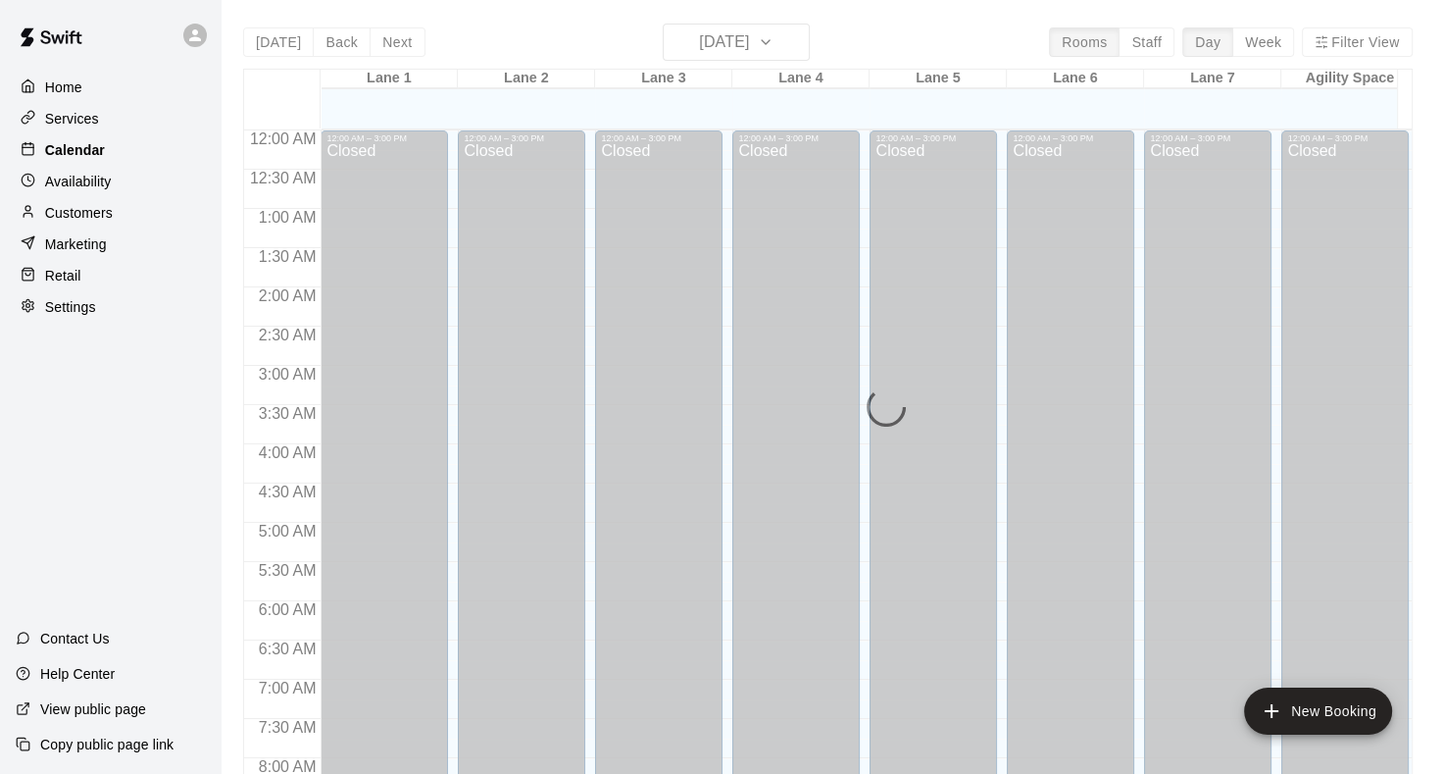
scroll to position [1141, 0]
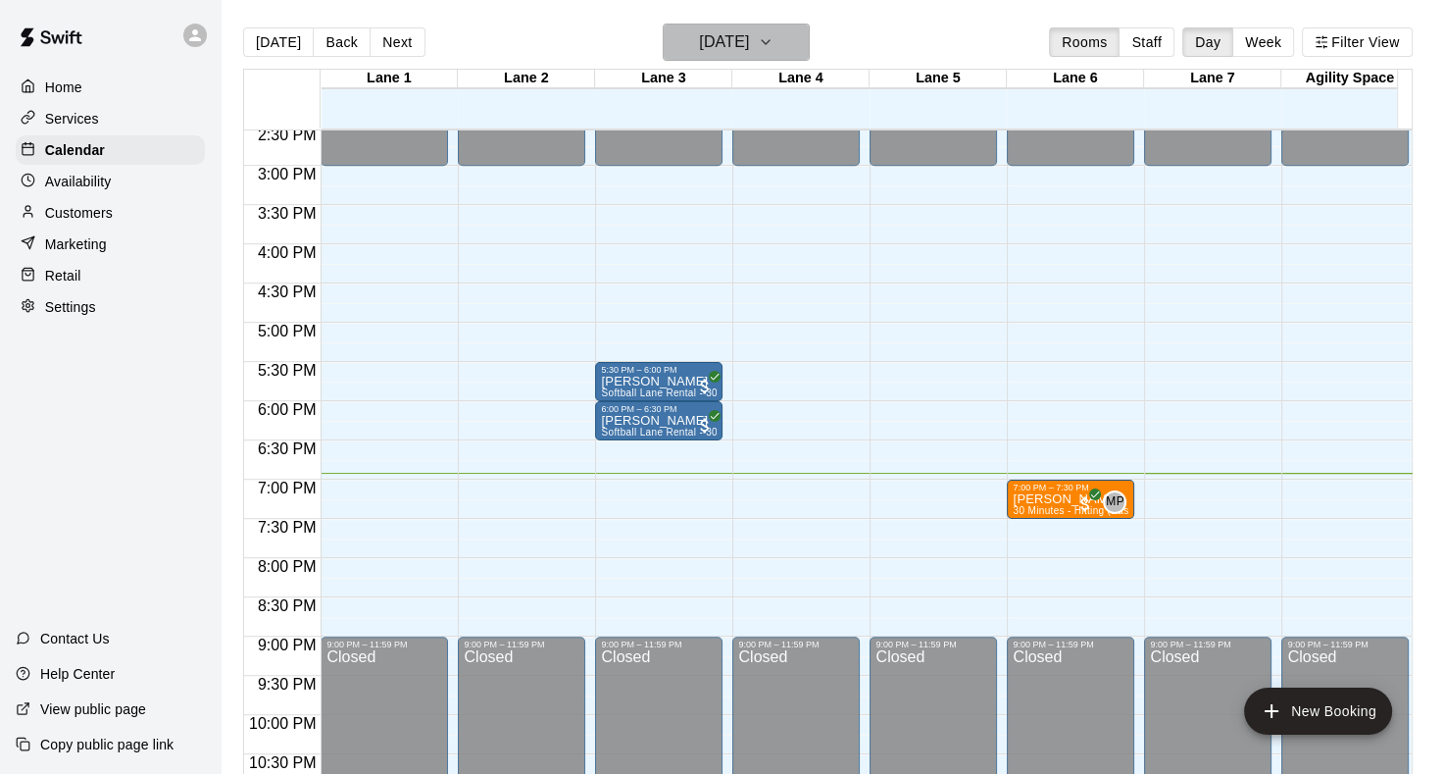
click at [774, 46] on icon "button" at bounding box center [766, 42] width 16 height 24
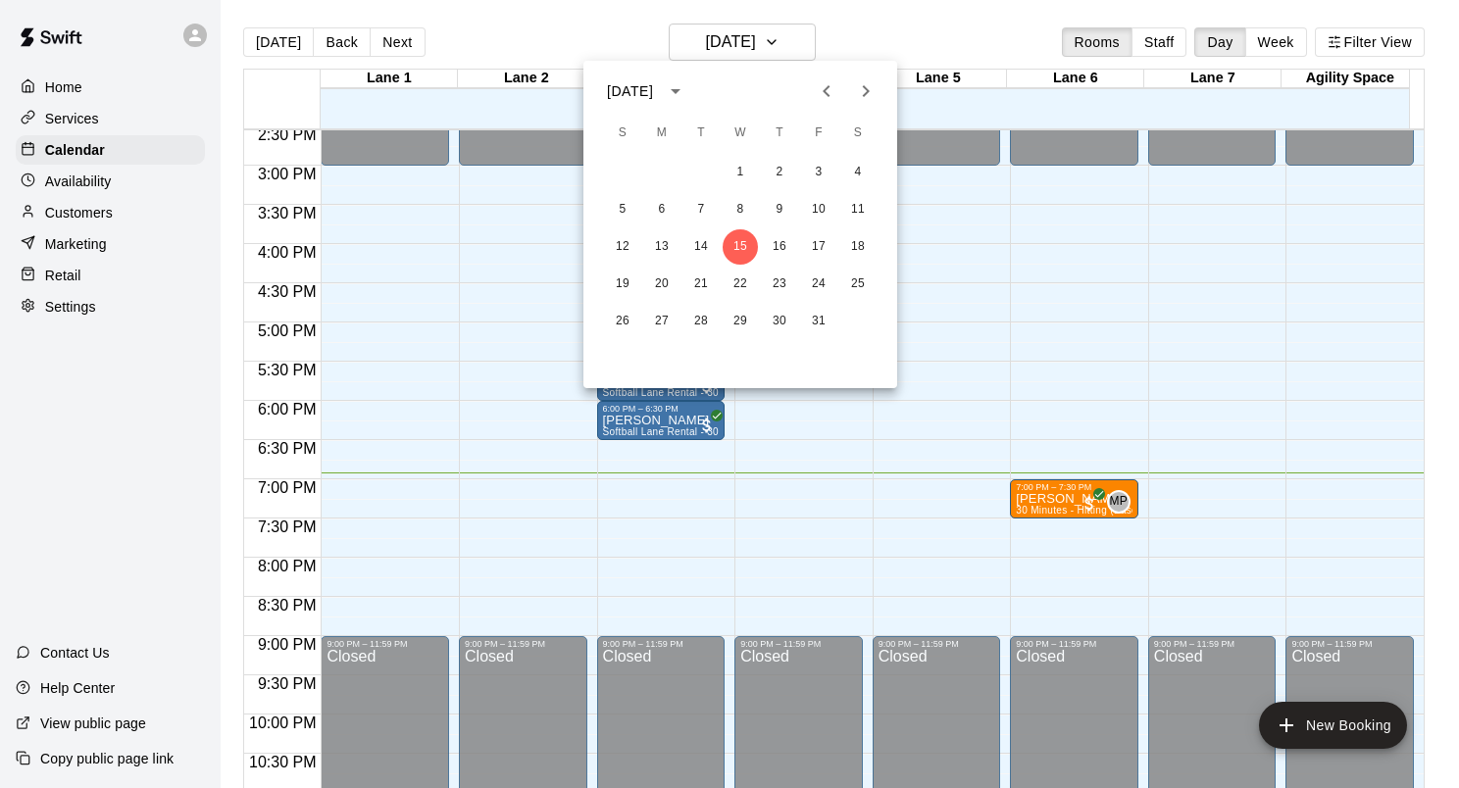
click at [102, 226] on div at bounding box center [729, 394] width 1459 height 788
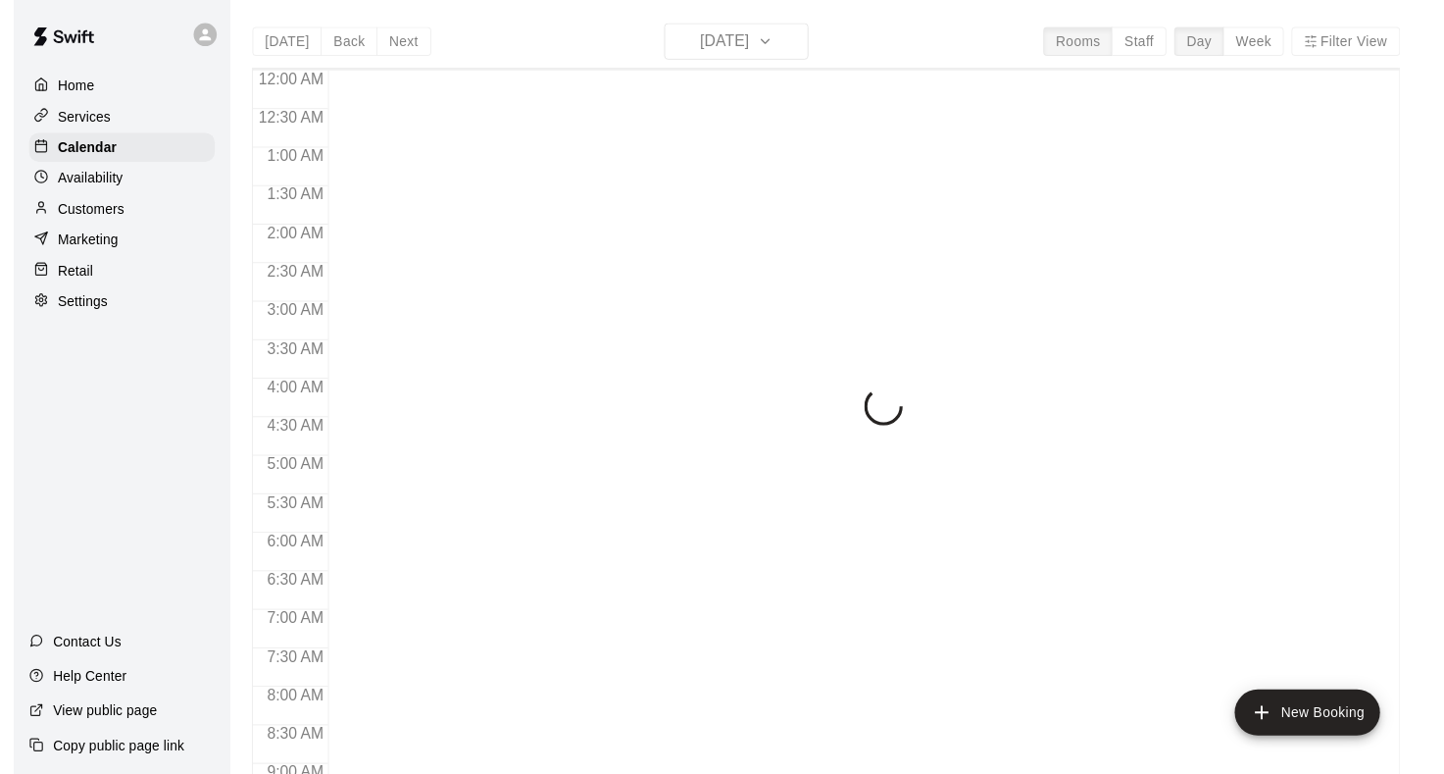
scroll to position [1141, 0]
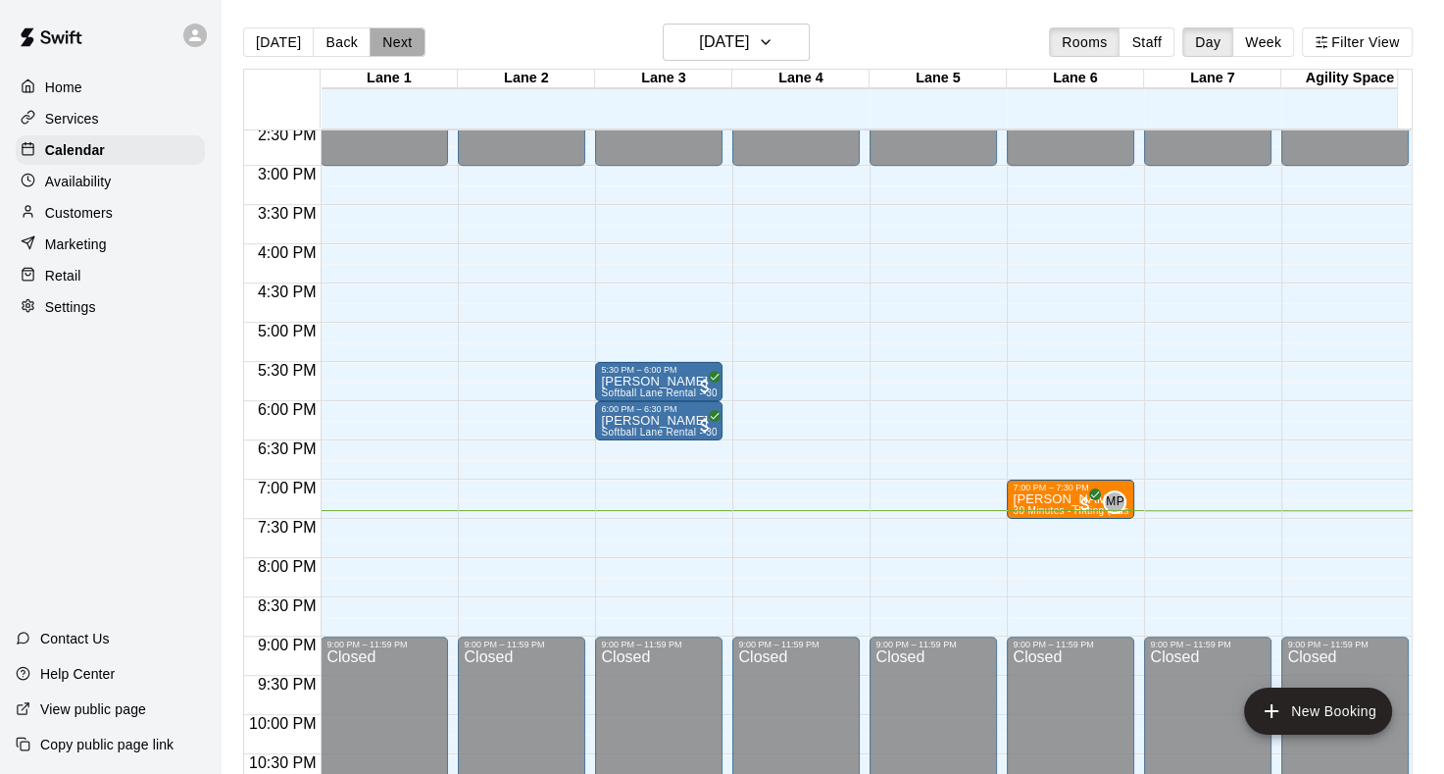
click at [397, 51] on button "Next" at bounding box center [397, 41] width 55 height 29
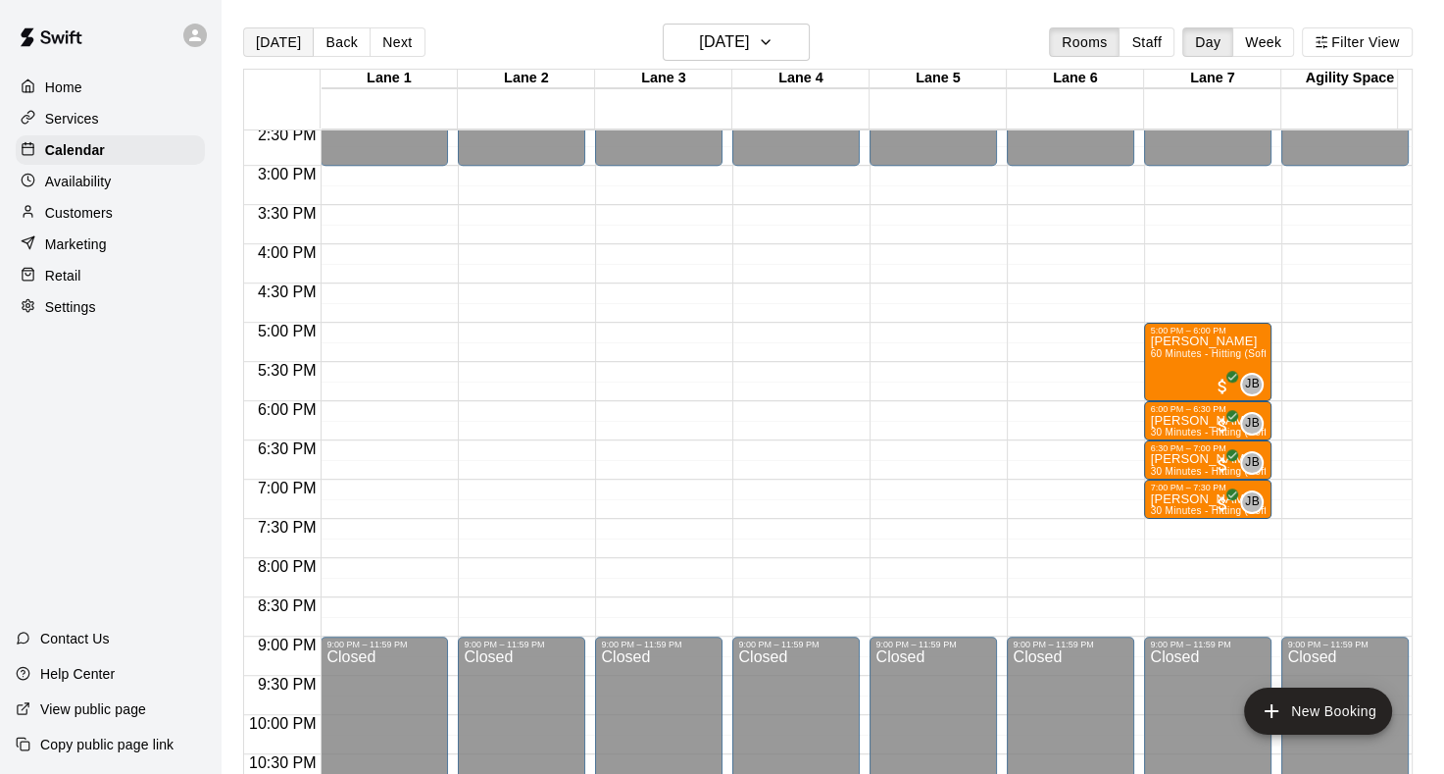
click at [287, 43] on button "[DATE]" at bounding box center [278, 41] width 71 height 29
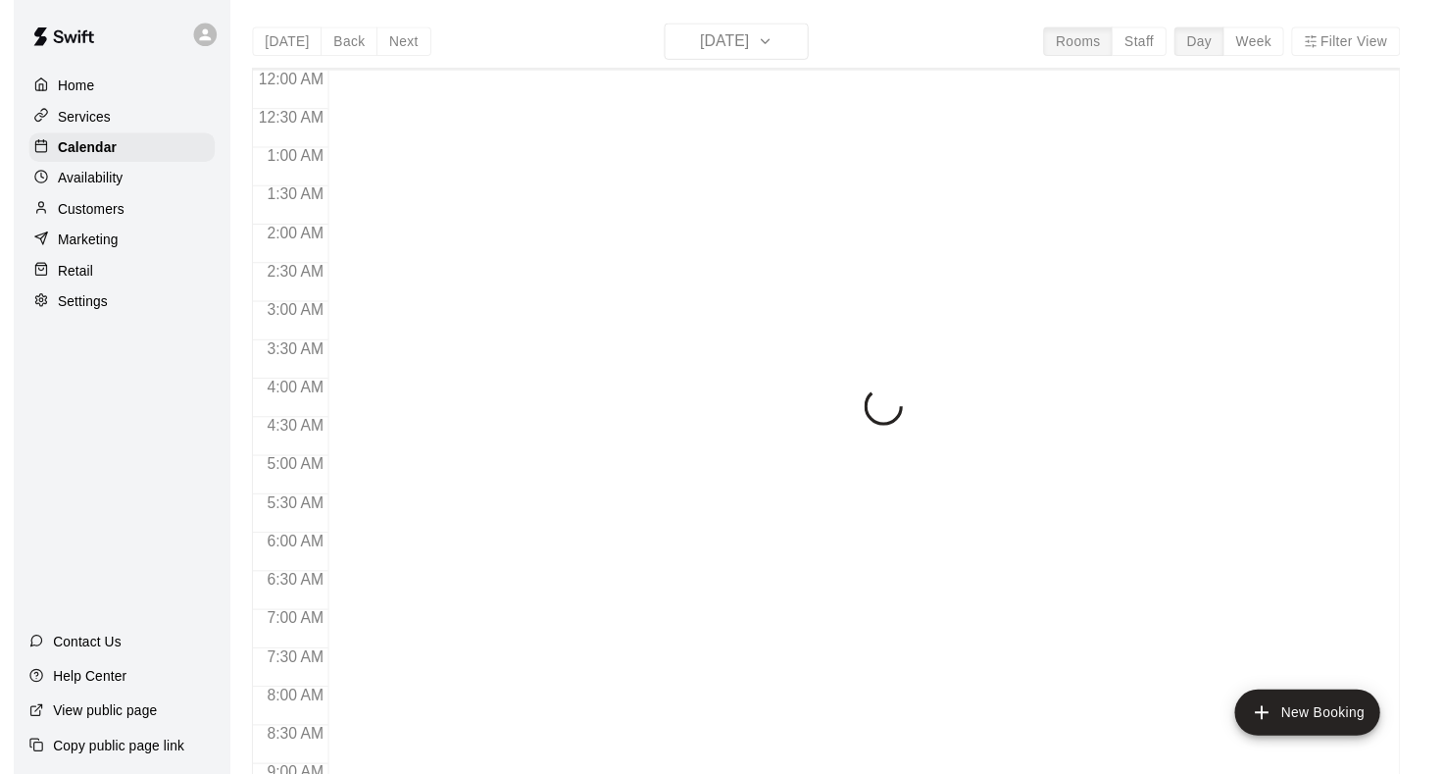
scroll to position [1141, 0]
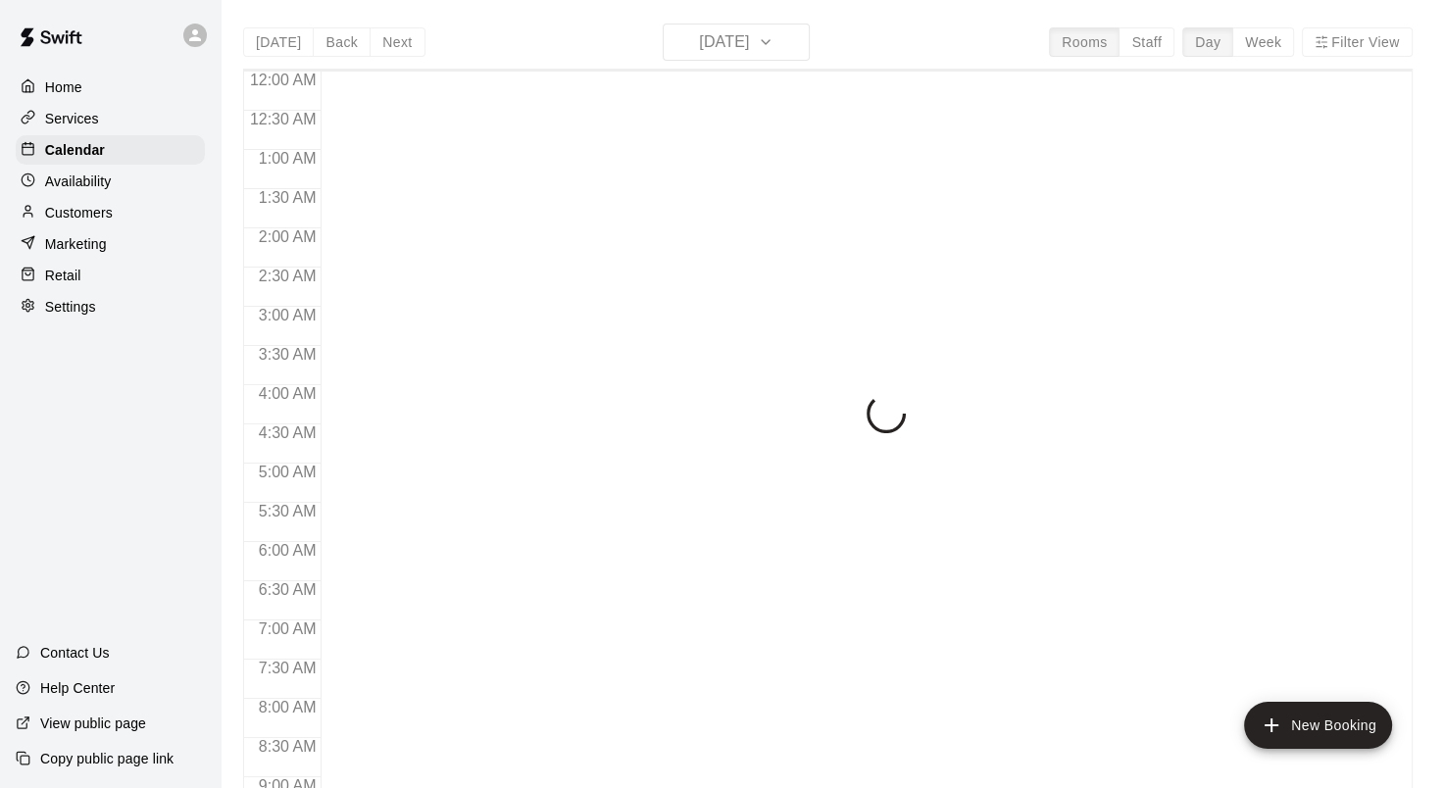
scroll to position [1141, 0]
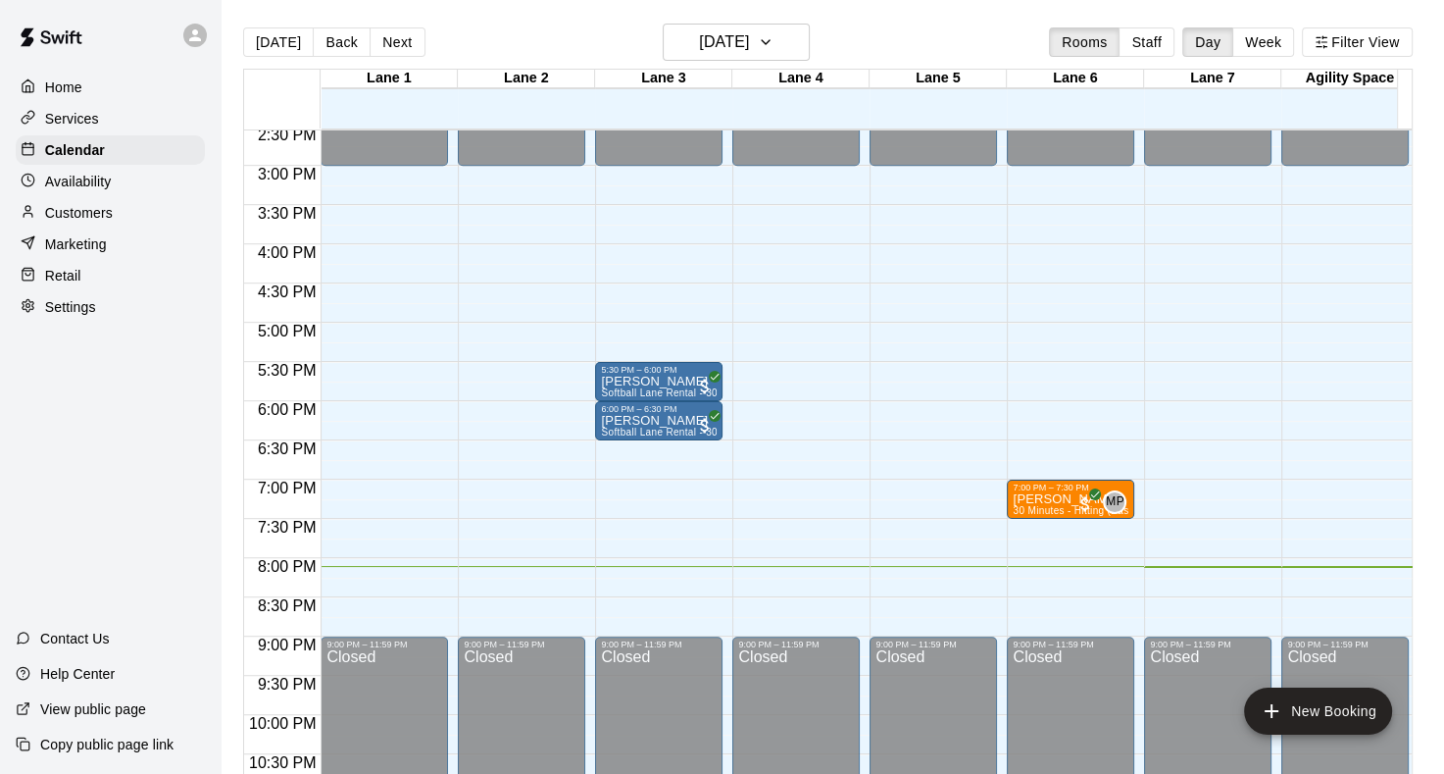
click at [72, 121] on p "Services" at bounding box center [72, 119] width 54 height 20
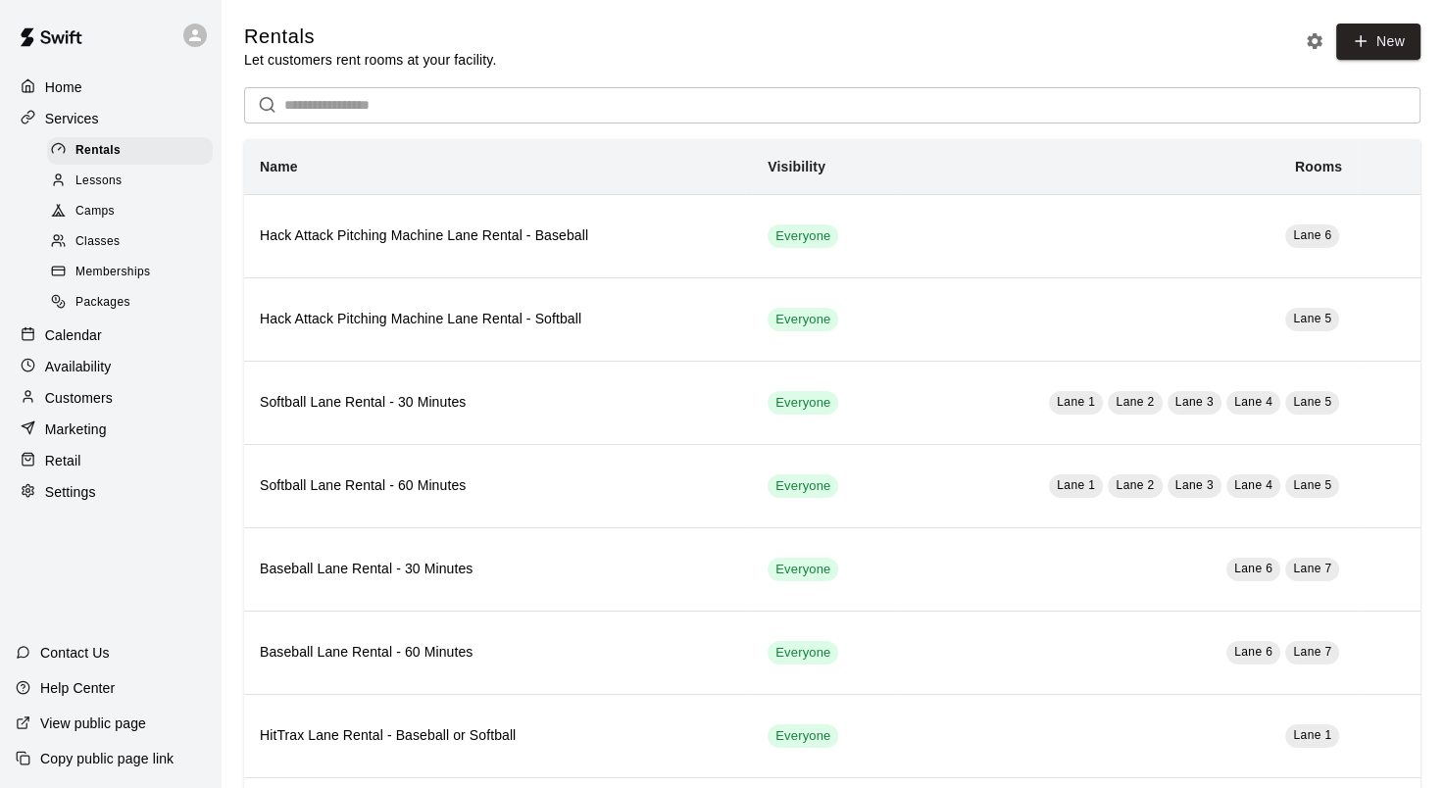
click at [98, 218] on span "Camps" at bounding box center [95, 212] width 39 height 20
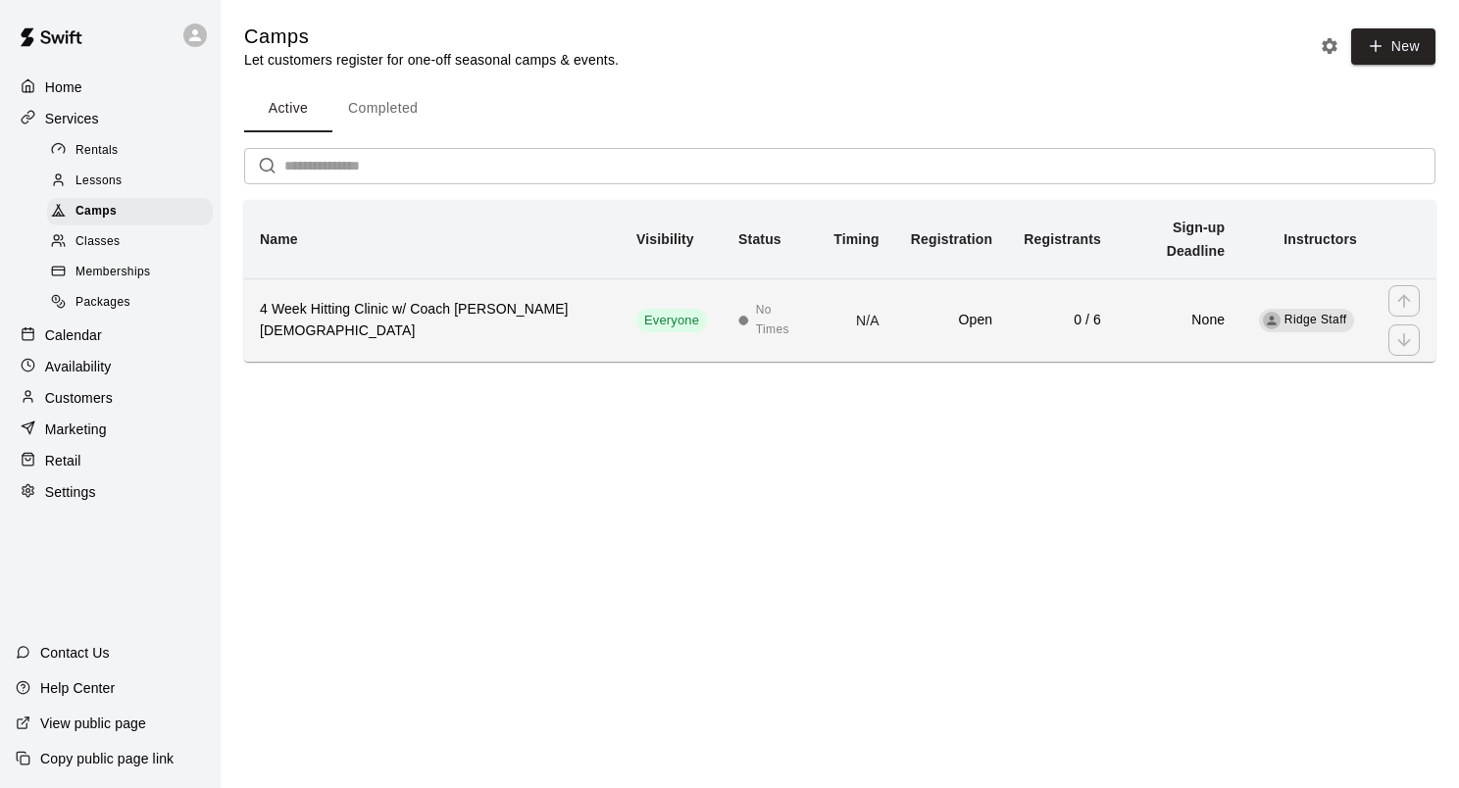
click at [794, 286] on td "No Times" at bounding box center [770, 319] width 95 height 83
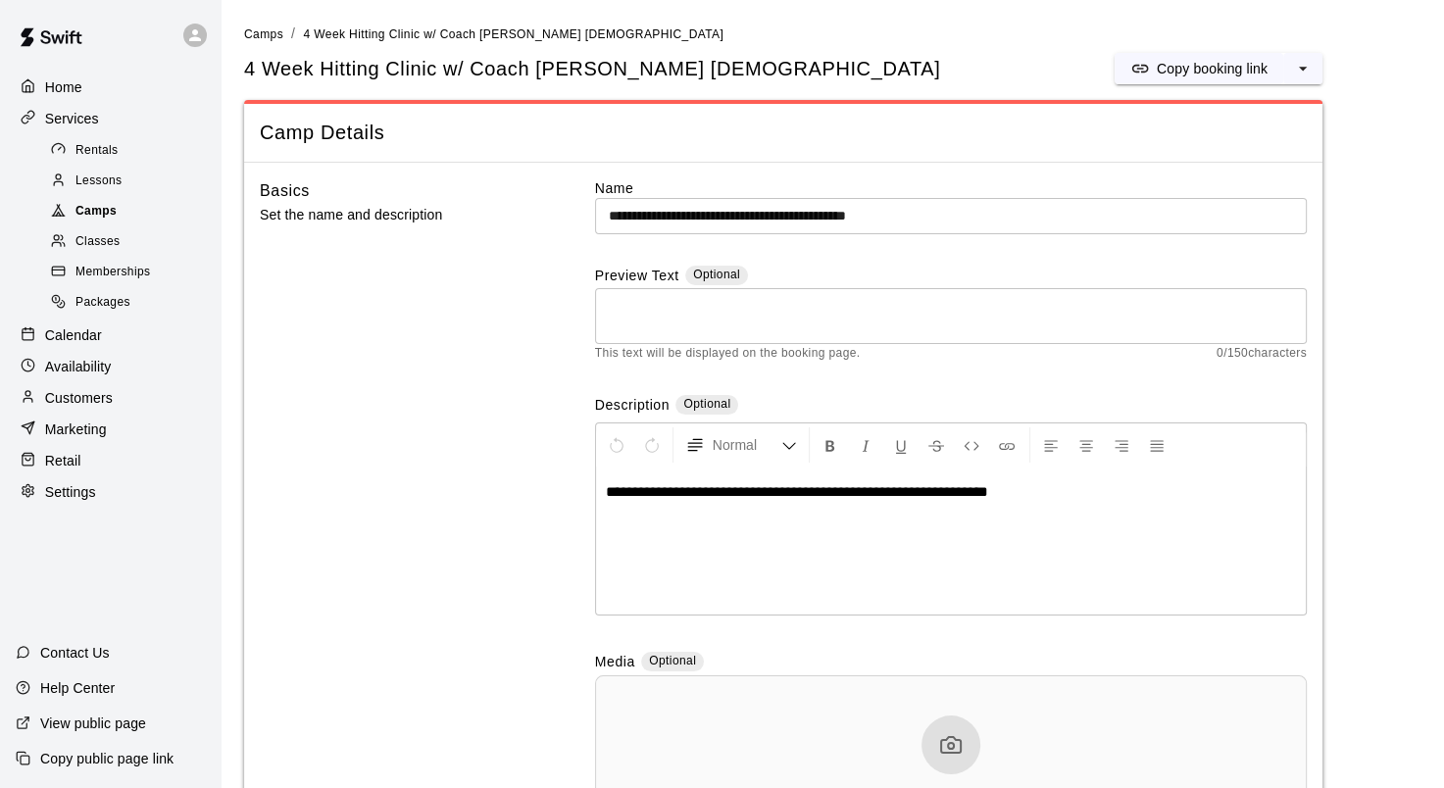
click at [86, 222] on span "Camps" at bounding box center [96, 212] width 41 height 20
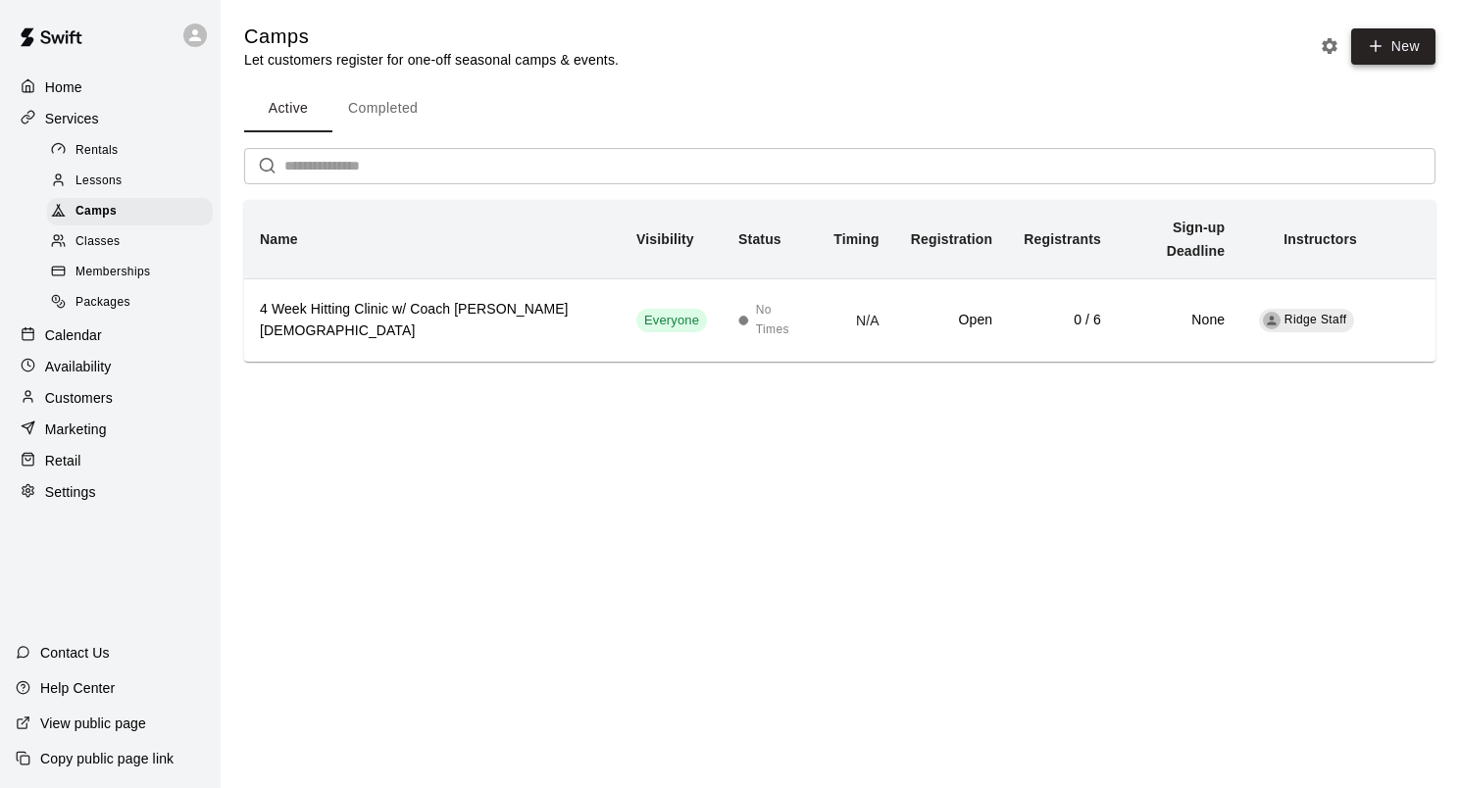
click at [1386, 55] on button "New" at bounding box center [1393, 46] width 84 height 36
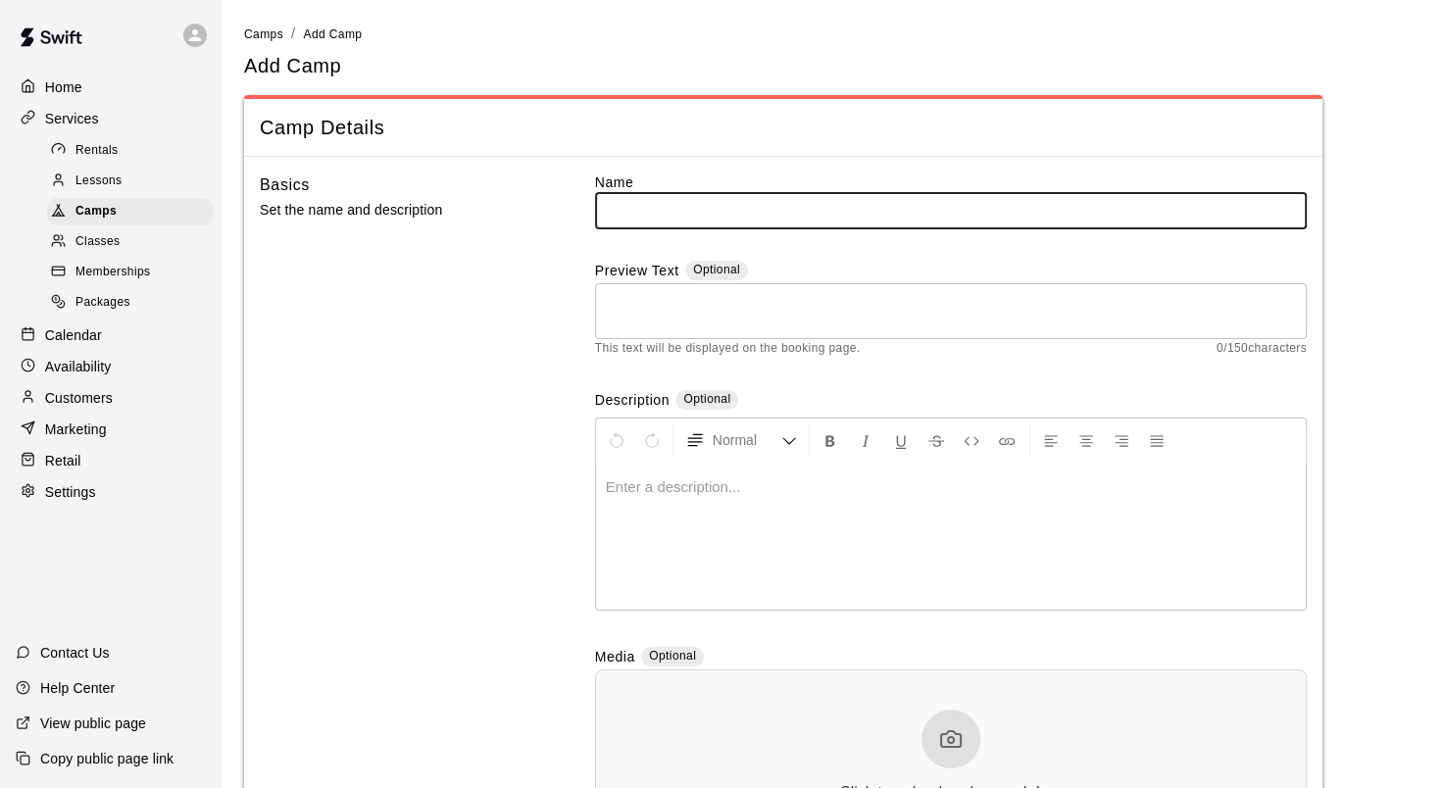
click at [812, 213] on input "text" at bounding box center [951, 210] width 712 height 36
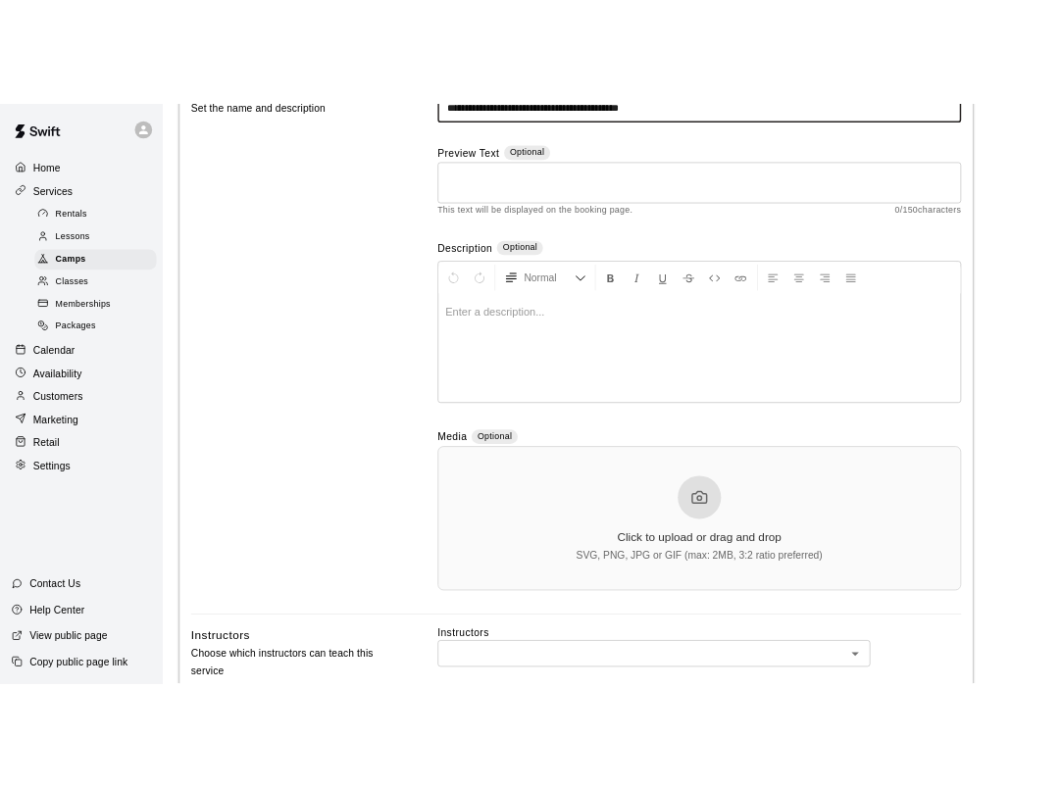
scroll to position [196, 0]
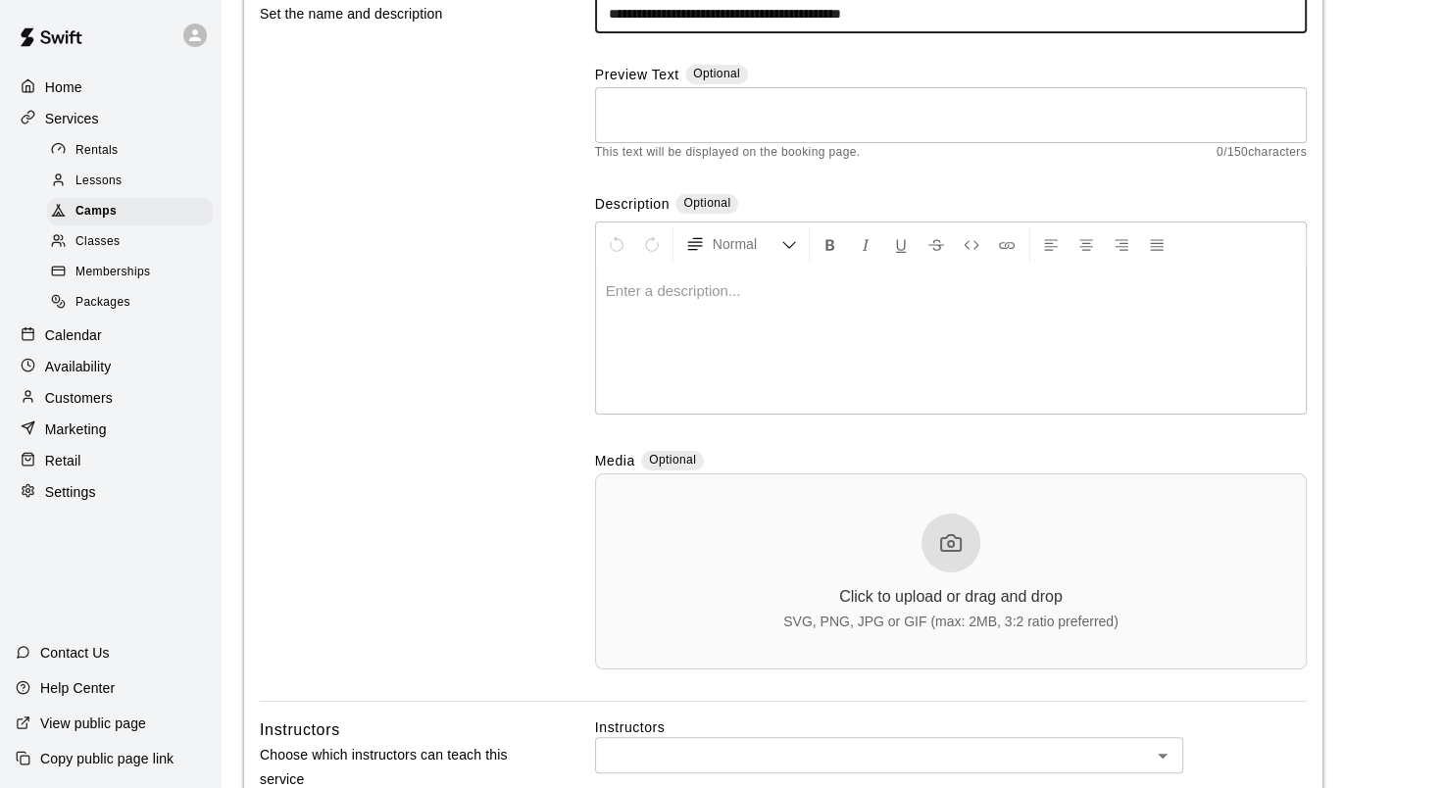
type input "**********"
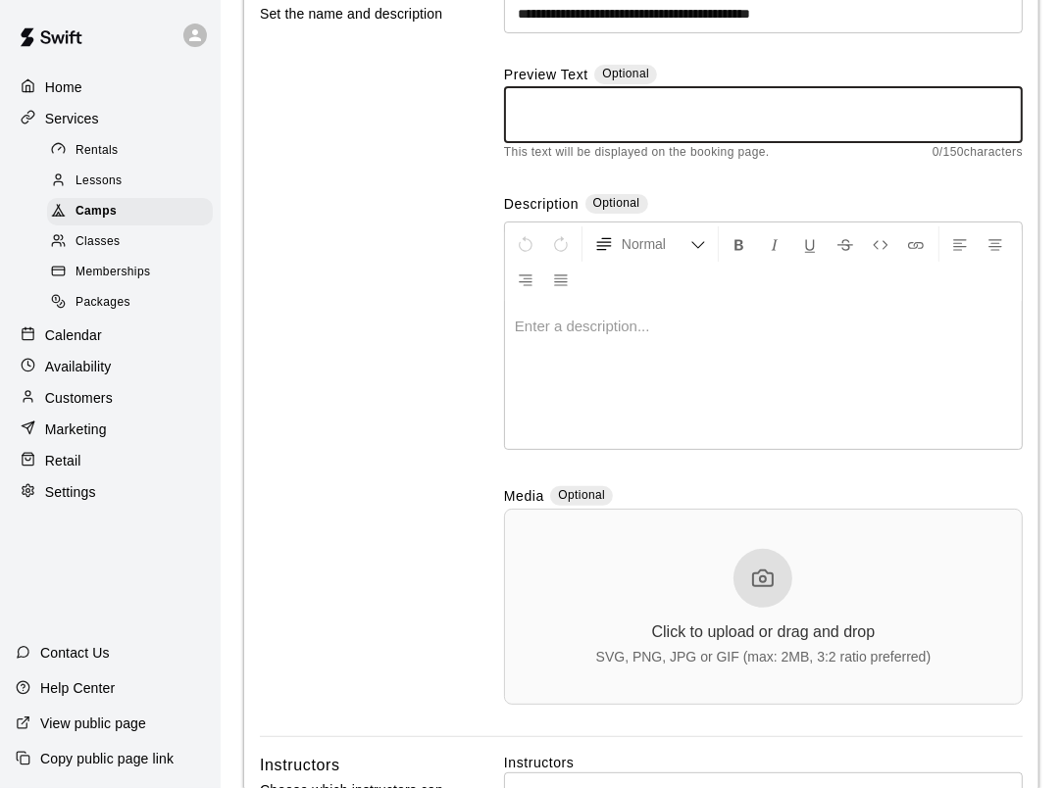
click at [554, 106] on textarea at bounding box center [763, 114] width 491 height 39
paste textarea "**********"
type textarea "**********"
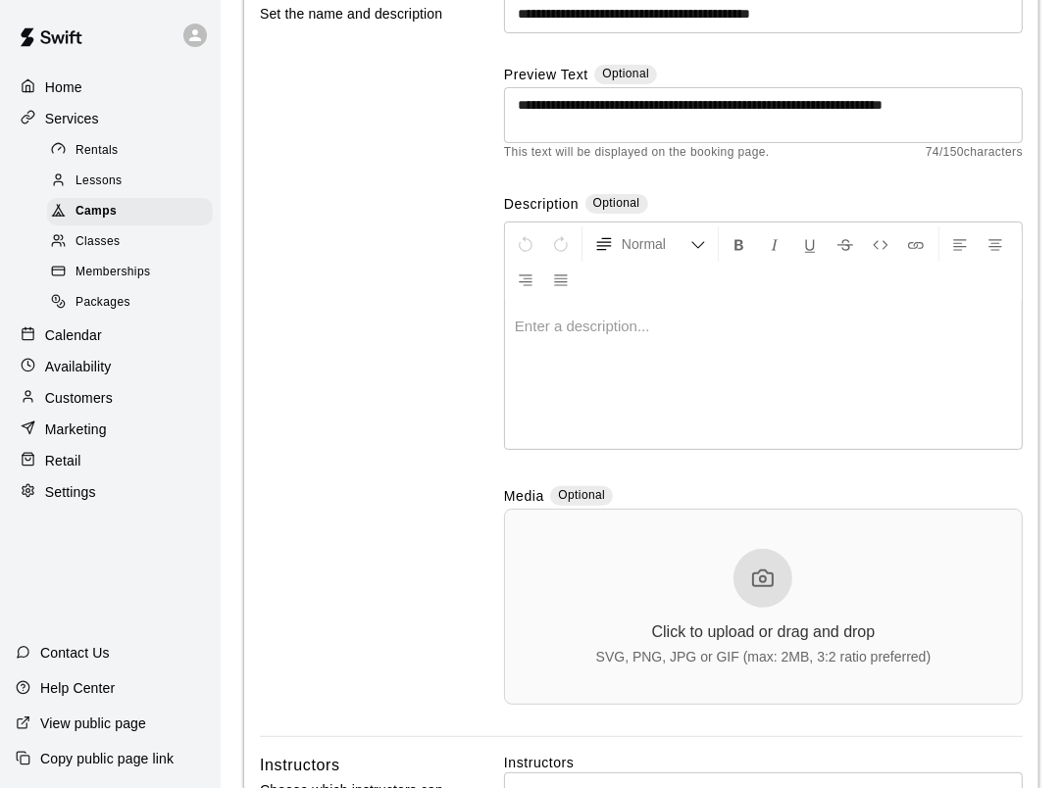
click at [531, 319] on p at bounding box center [763, 327] width 497 height 20
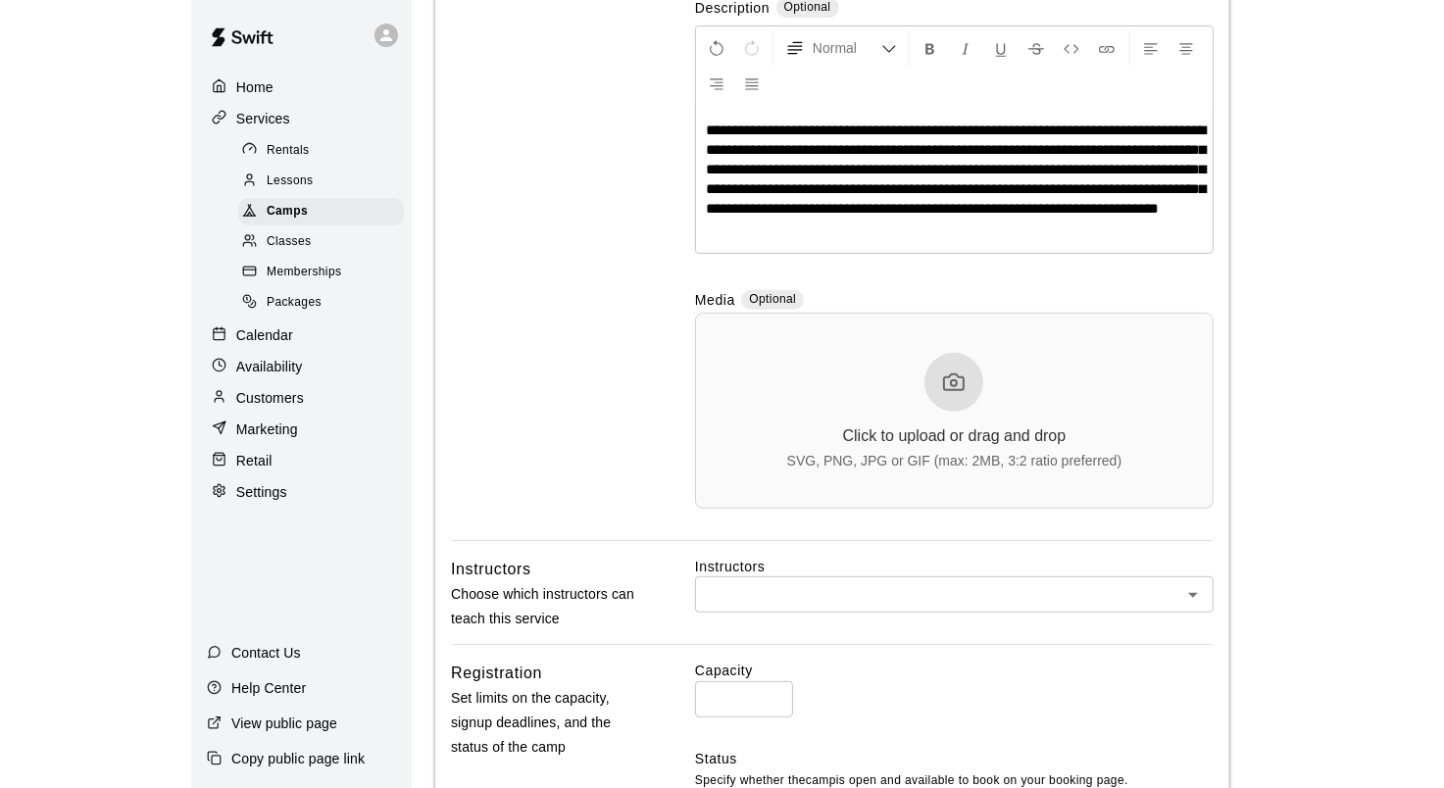
scroll to position [490, 0]
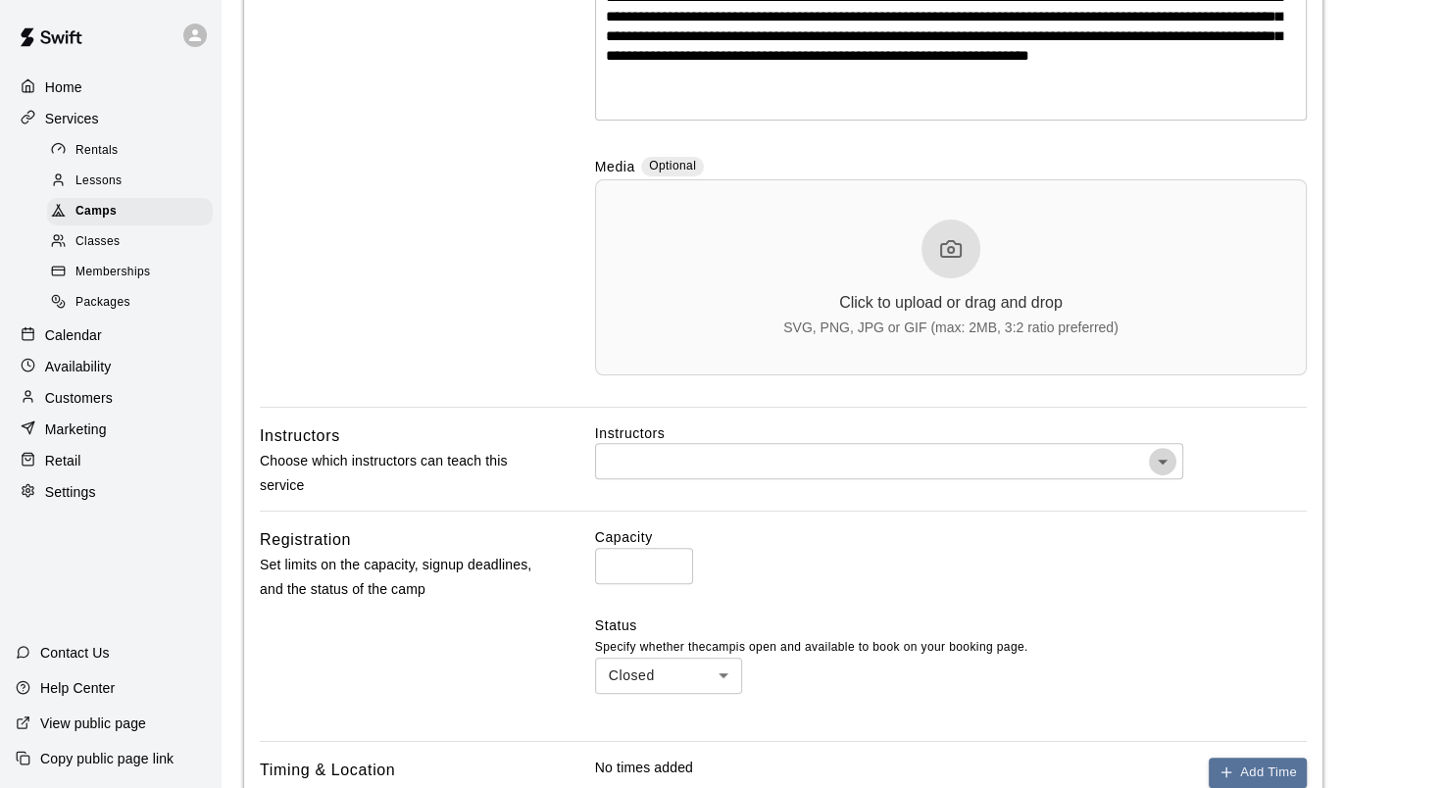
click at [1160, 461] on icon "Open" at bounding box center [1163, 462] width 10 height 5
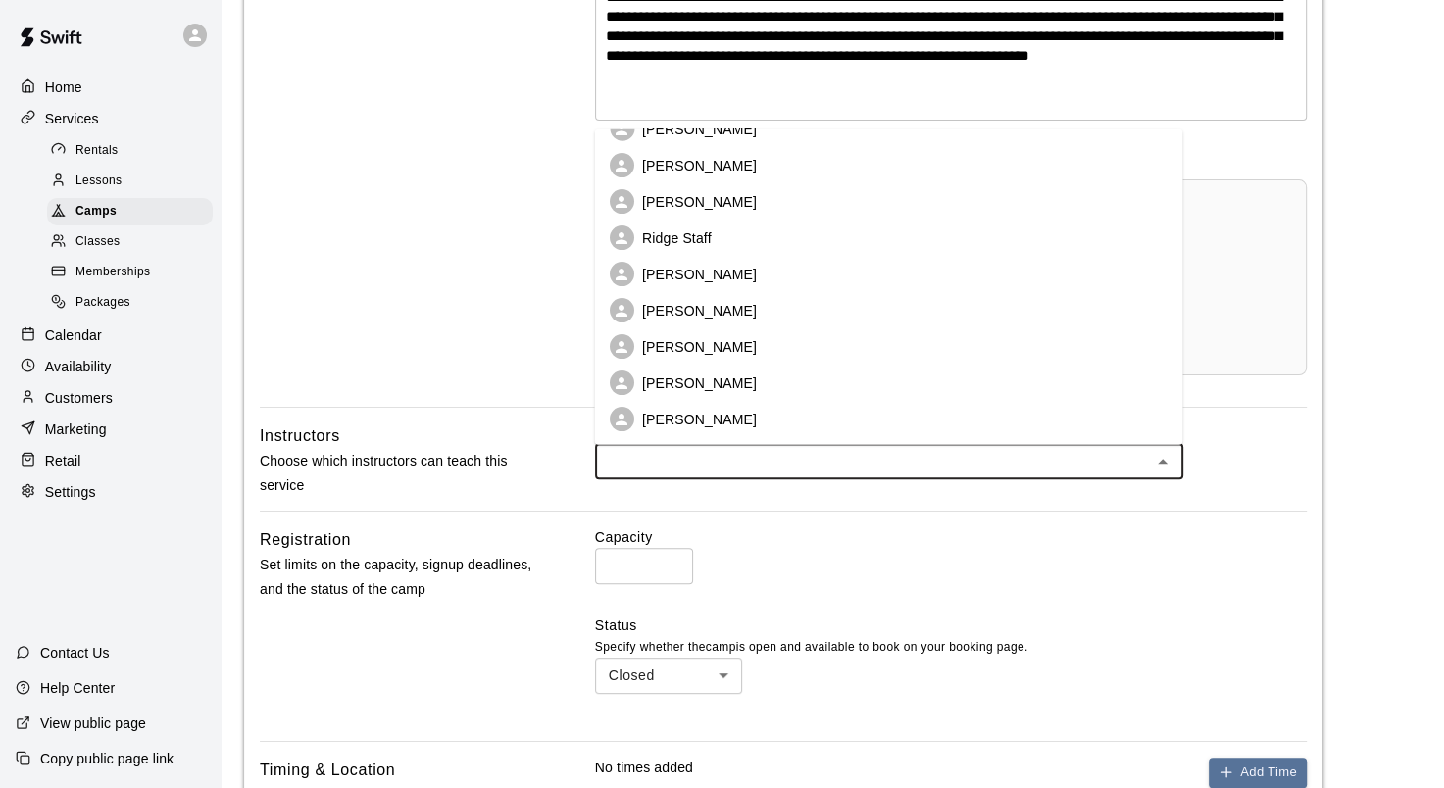
click at [726, 414] on p "Bryce Dahnert" at bounding box center [699, 419] width 115 height 20
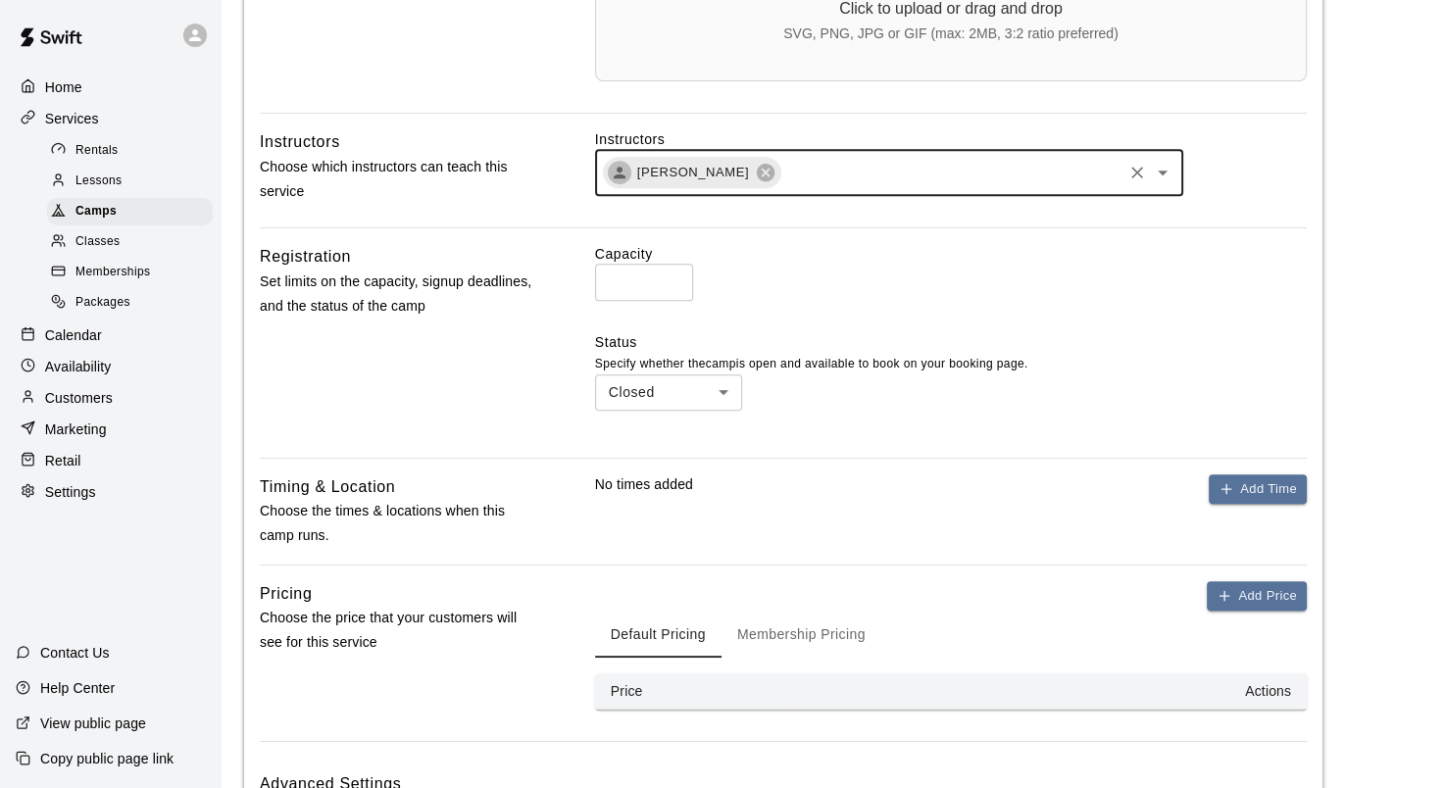
scroll to position [0, 0]
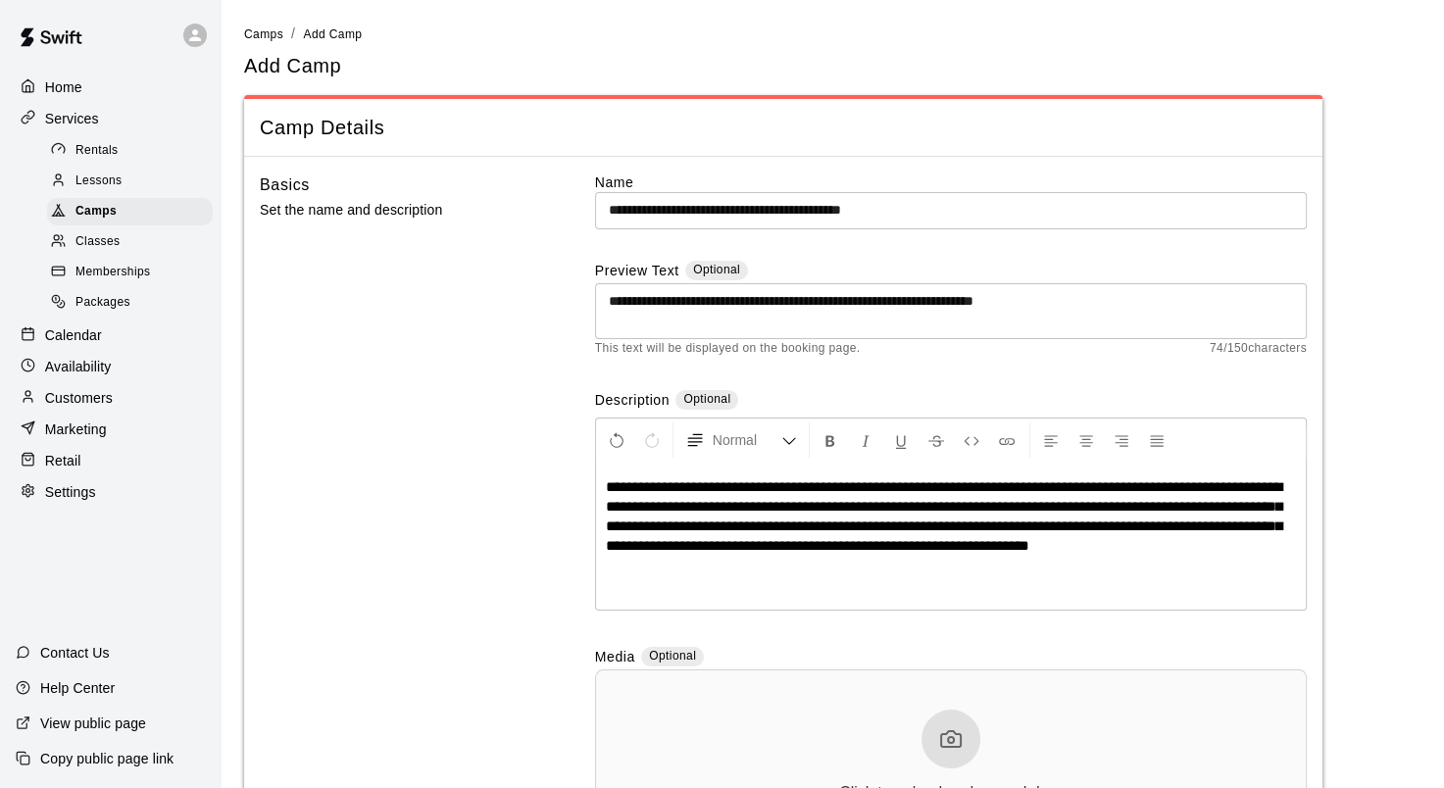
click at [958, 208] on input "**********" at bounding box center [951, 210] width 712 height 36
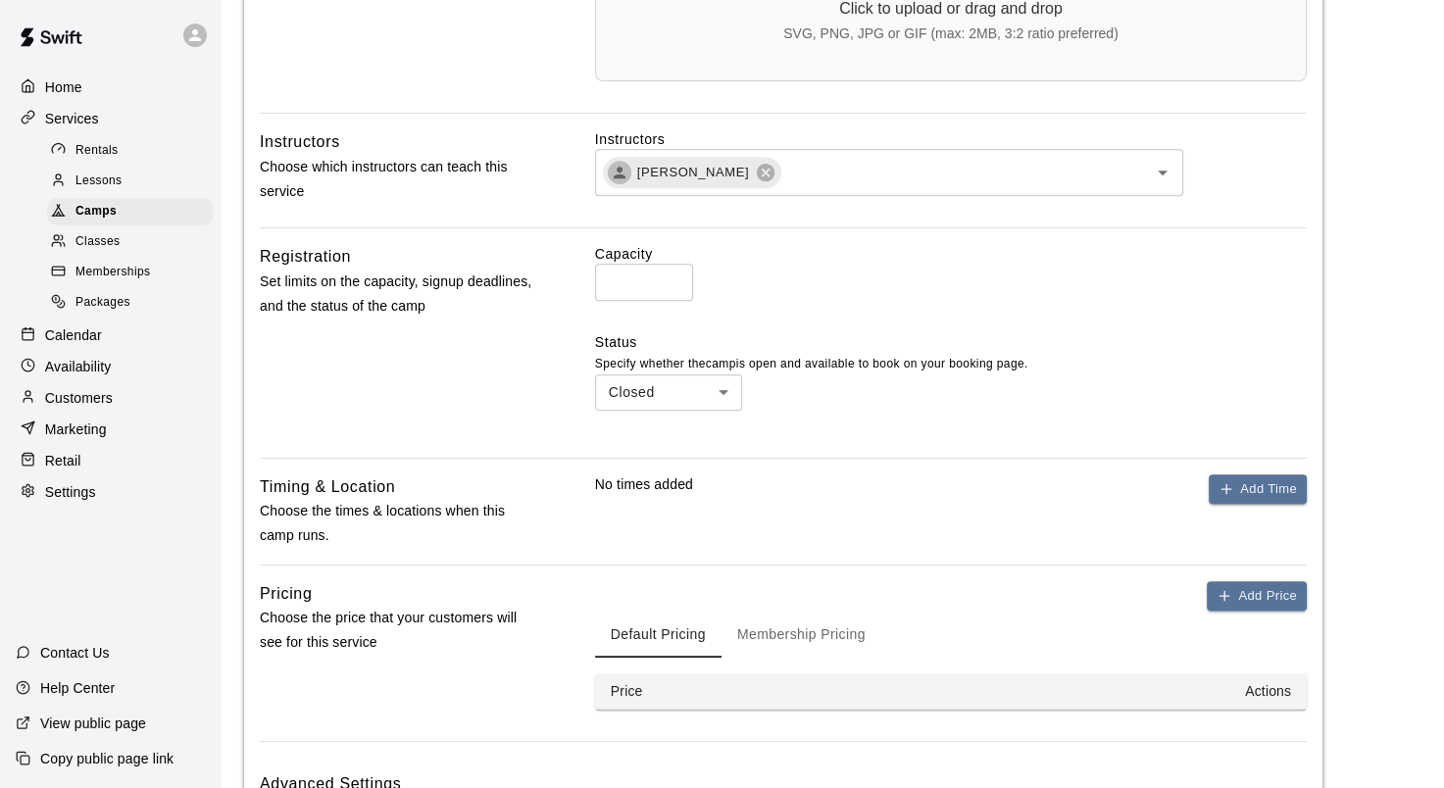
scroll to position [883, 0]
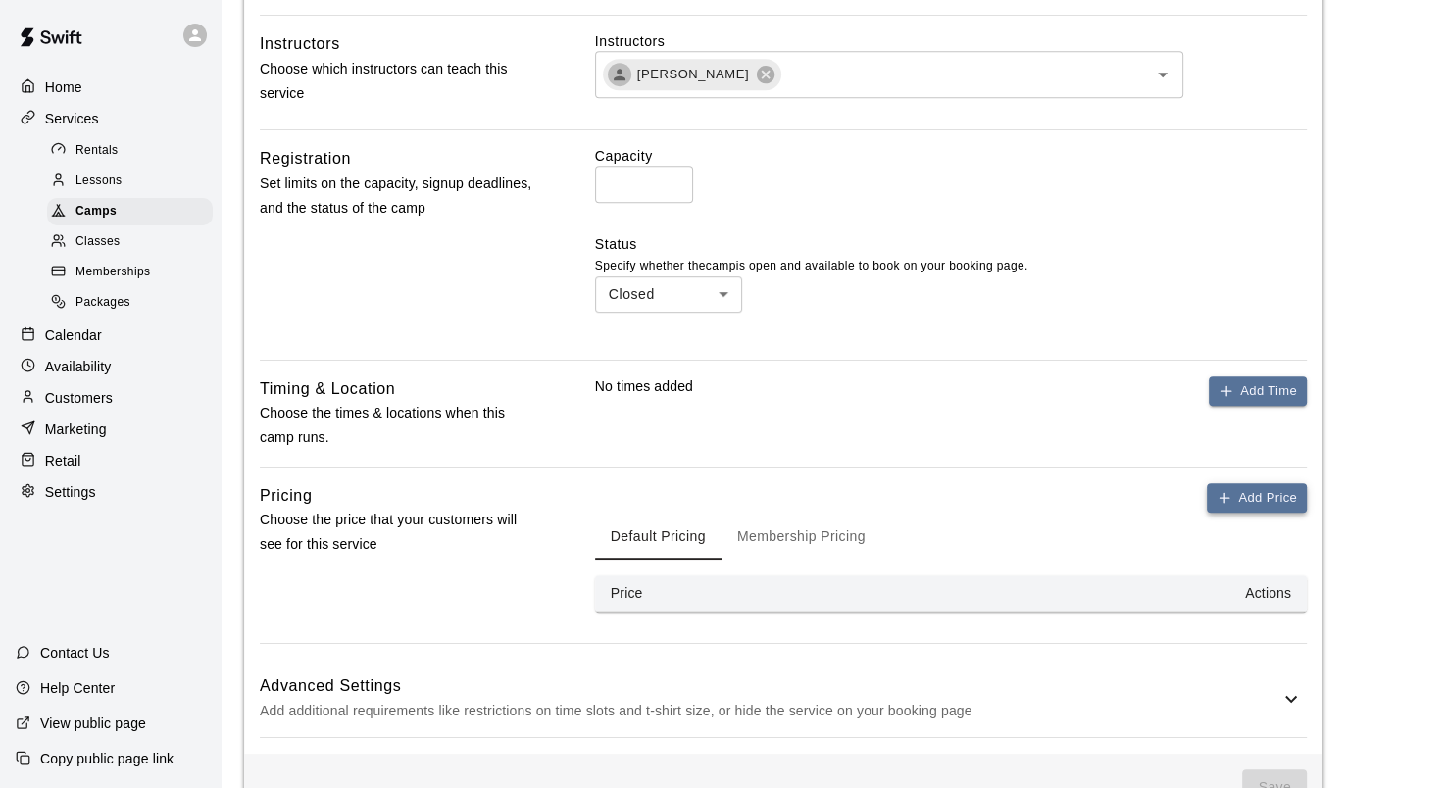
type input "**********"
click at [1251, 496] on button "Add Price" at bounding box center [1257, 498] width 100 height 30
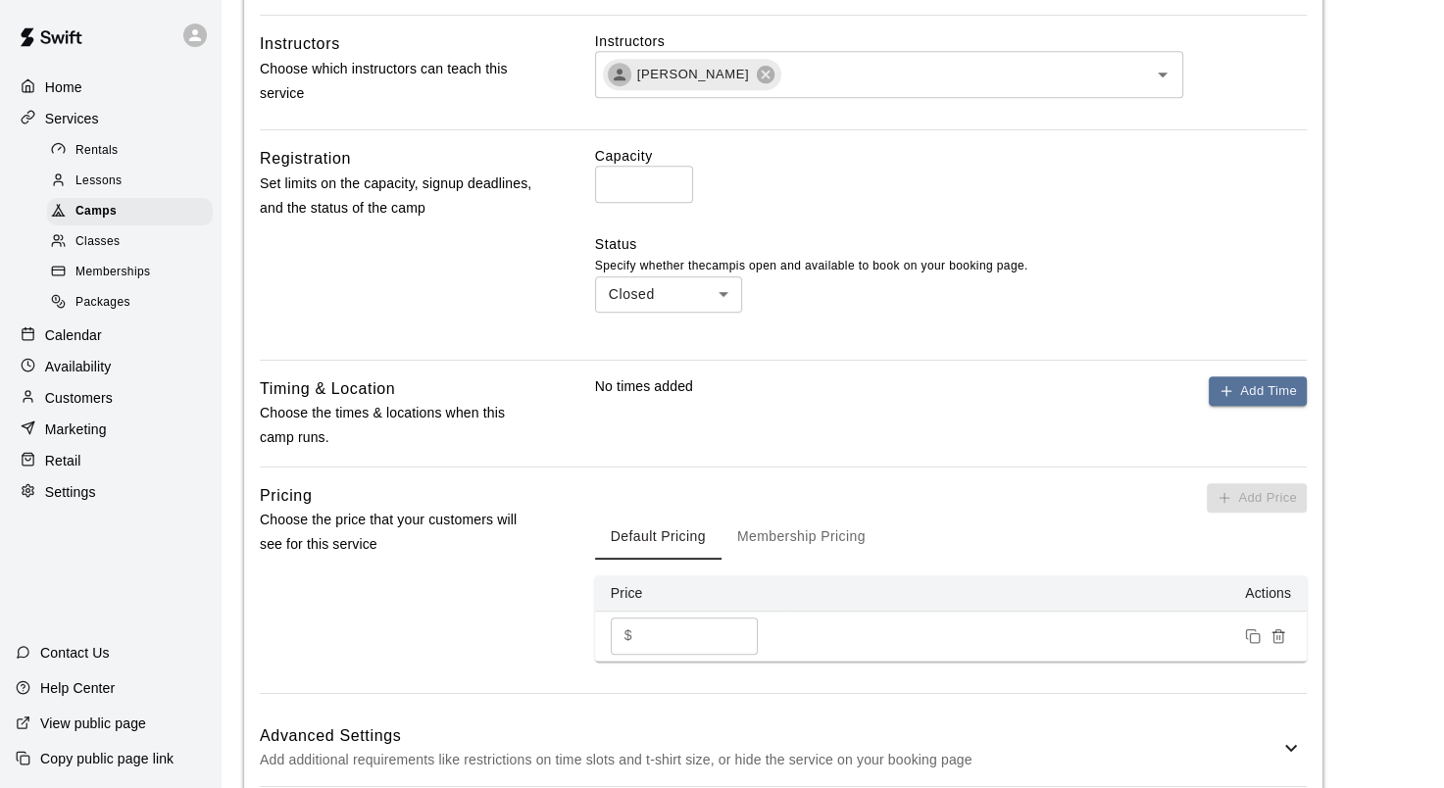
click at [688, 632] on input "*" at bounding box center [699, 636] width 118 height 36
type input "***"
click at [810, 537] on button "Membership Pricing" at bounding box center [802, 536] width 160 height 47
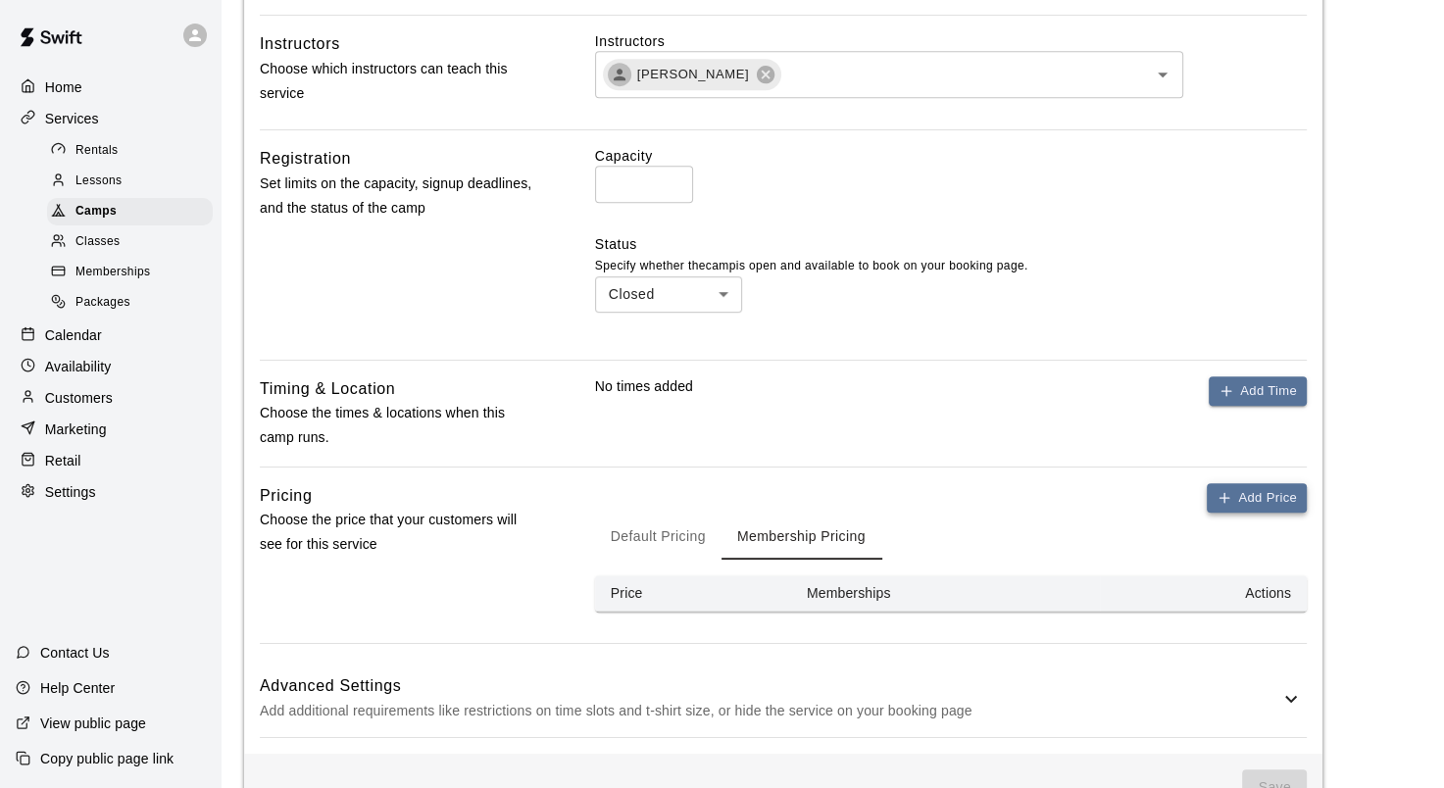
click at [1272, 503] on button "Add Price" at bounding box center [1257, 498] width 100 height 30
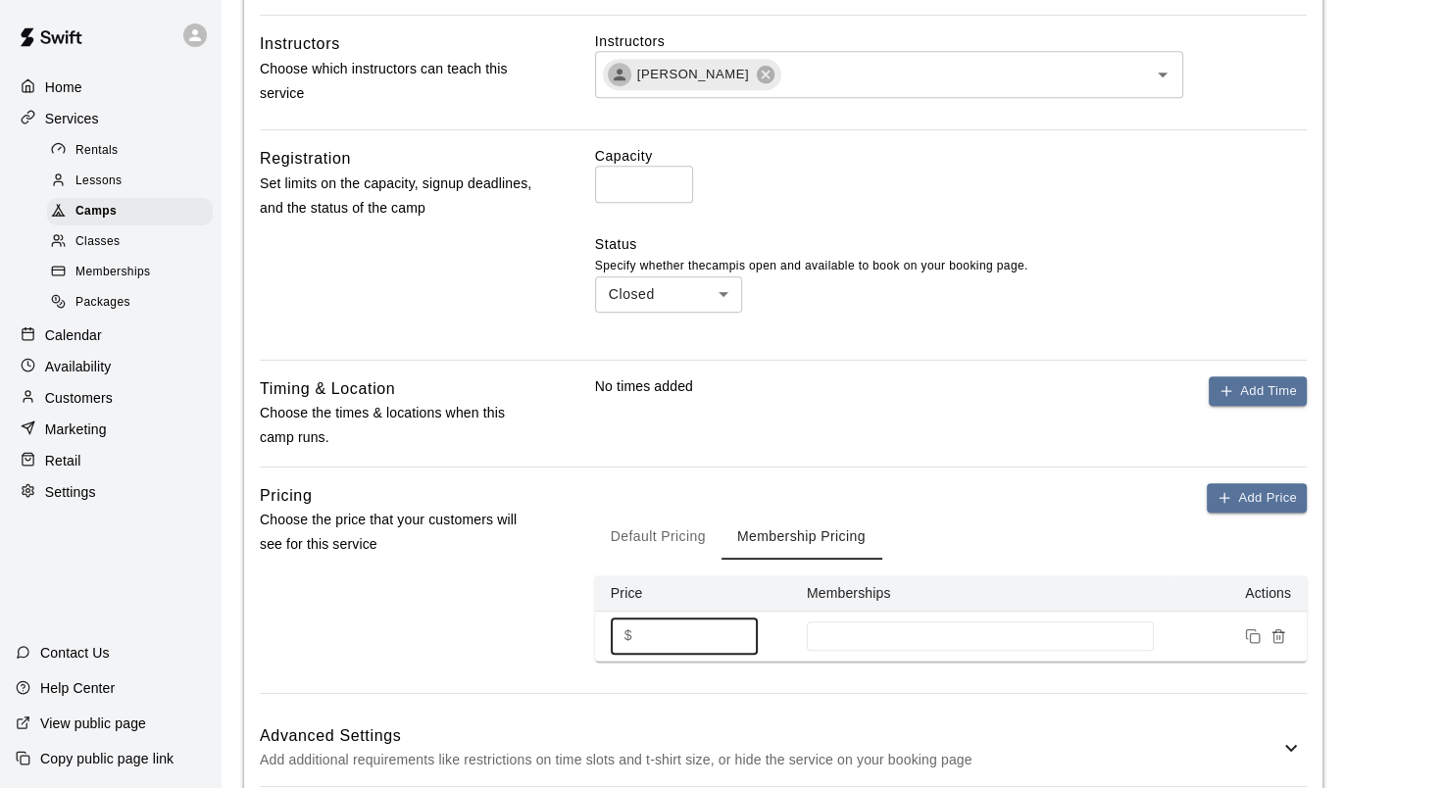
drag, startPoint x: 683, startPoint y: 635, endPoint x: 647, endPoint y: 635, distance: 36.3
click at [647, 635] on input "*" at bounding box center [699, 636] width 118 height 36
click at [674, 636] on input "*" at bounding box center [699, 636] width 118 height 36
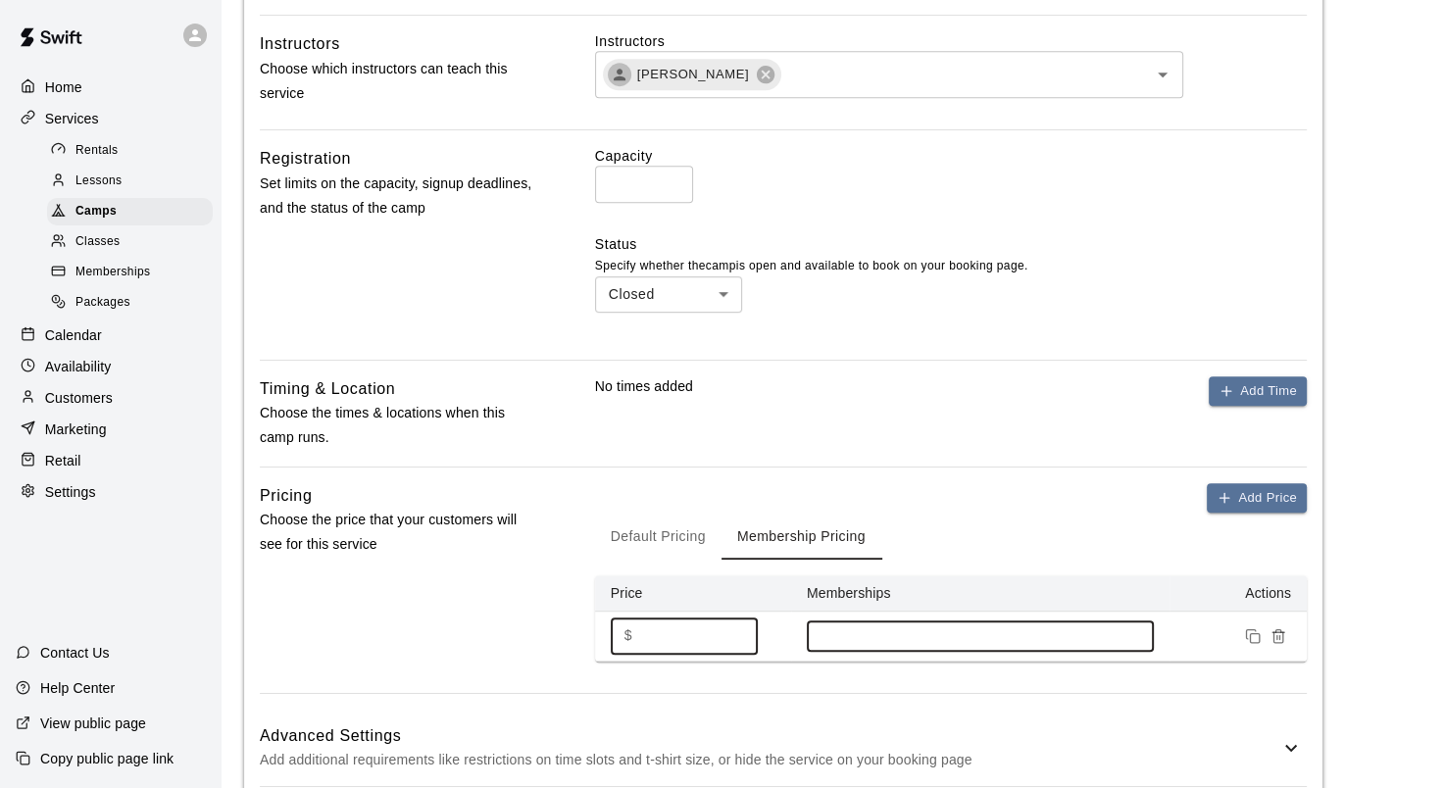
click at [875, 638] on input at bounding box center [981, 637] width 328 height 16
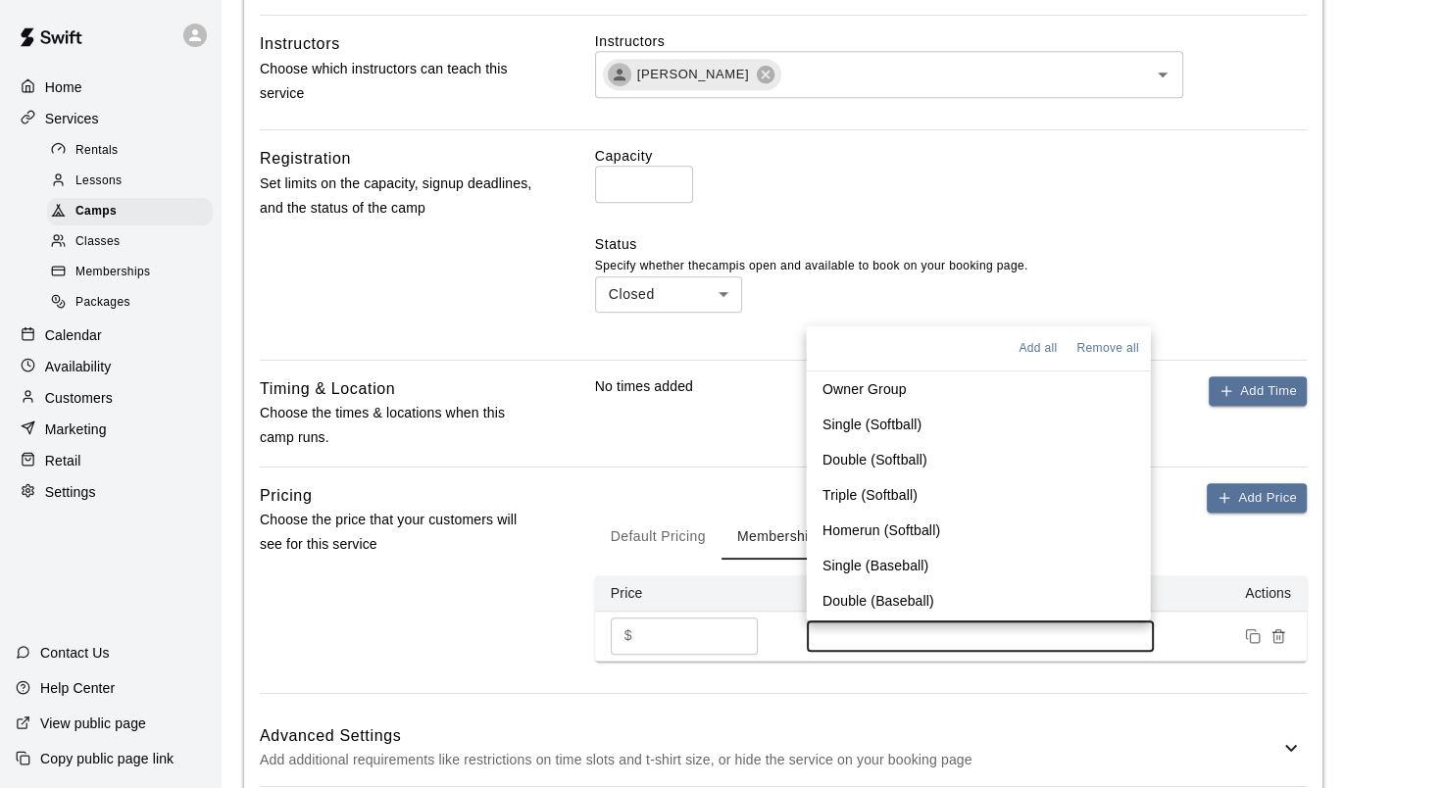
click at [873, 561] on p "Single (Baseball)" at bounding box center [875, 566] width 106 height 20
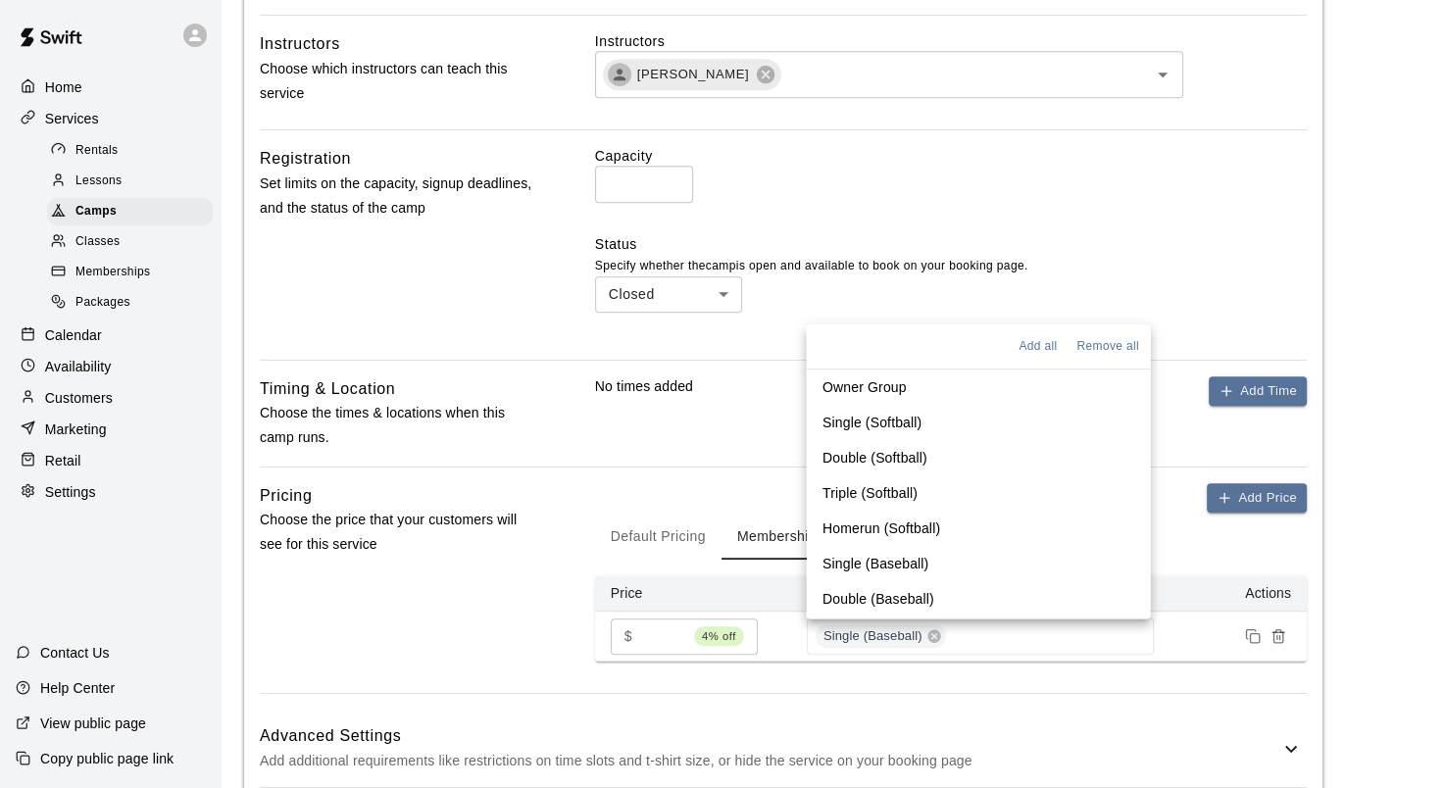
click at [666, 637] on input "***" at bounding box center [663, 637] width 46 height 36
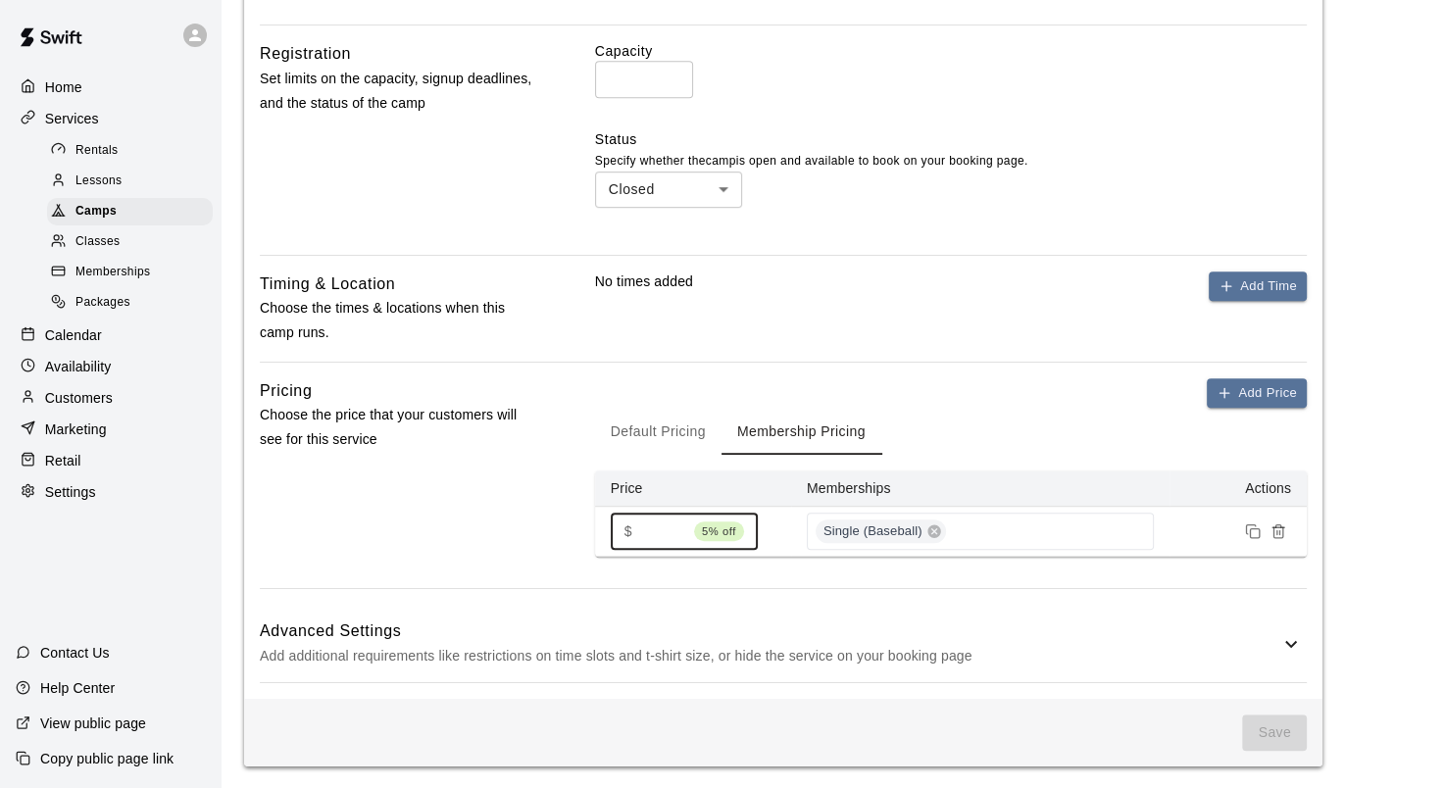
scroll to position [988, 0]
type input "***"
click at [1278, 396] on button "Add Price" at bounding box center [1257, 393] width 100 height 30
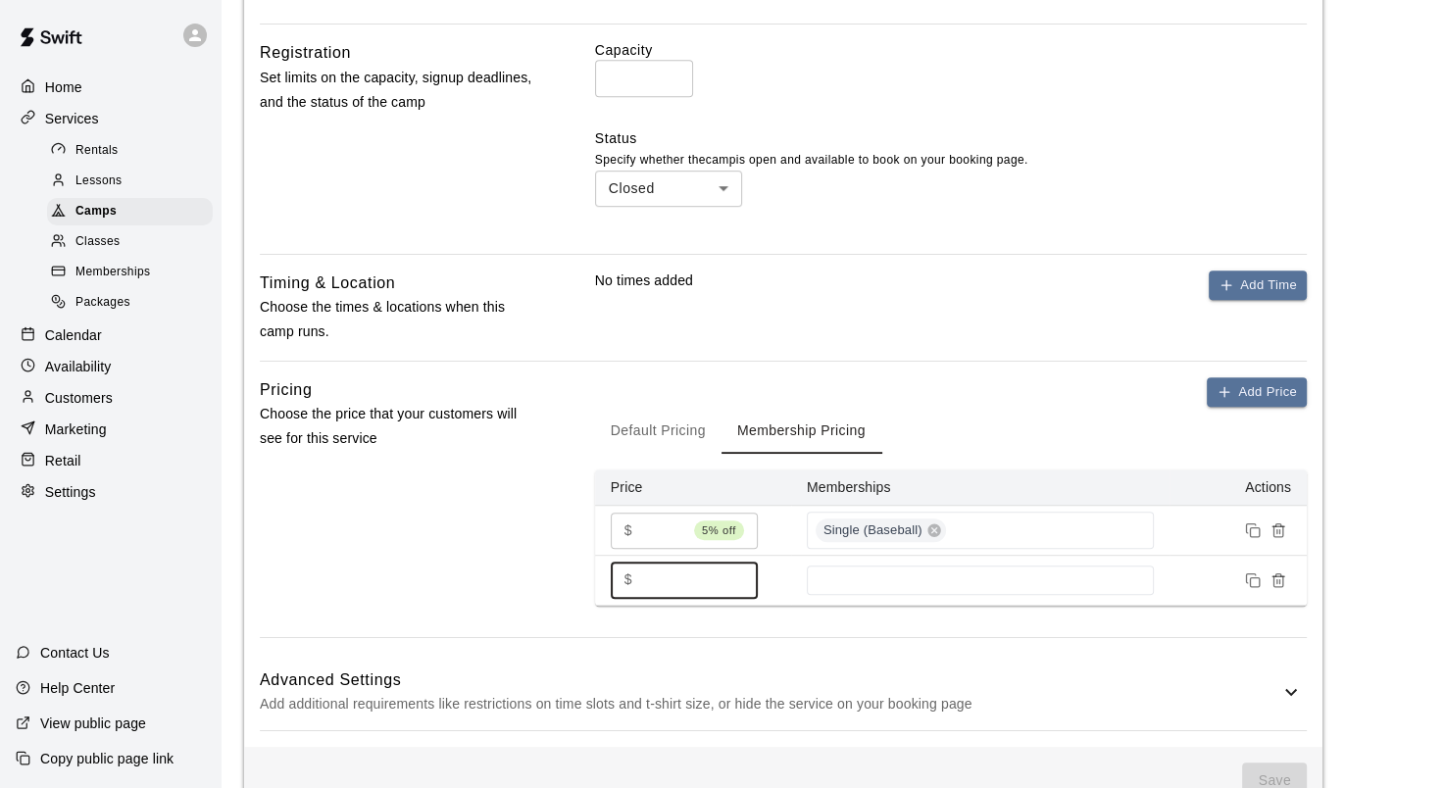
drag, startPoint x: 660, startPoint y: 579, endPoint x: 639, endPoint y: 578, distance: 20.6
click at [639, 578] on div "$ * ​" at bounding box center [684, 580] width 147 height 36
click at [857, 585] on input at bounding box center [981, 581] width 328 height 16
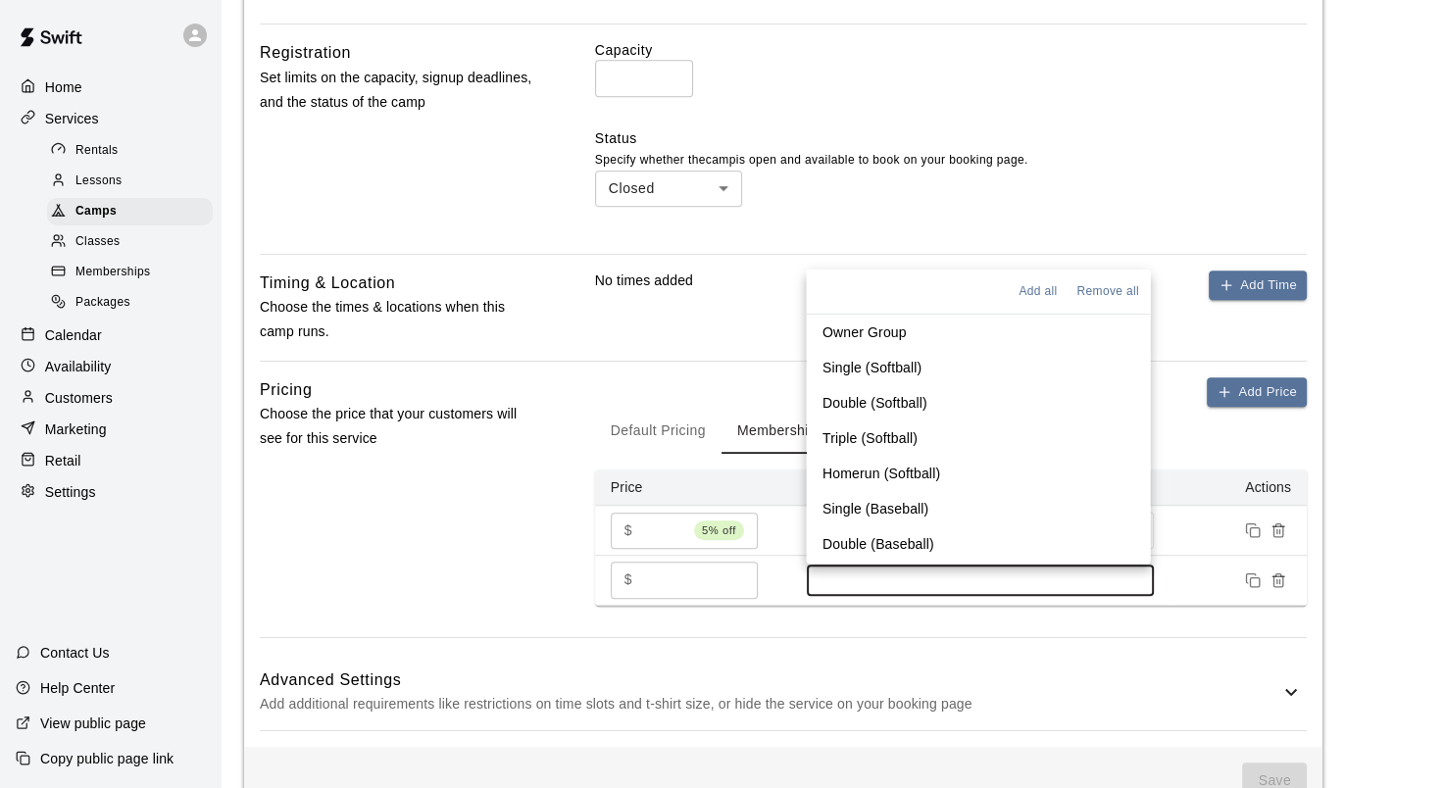
click at [912, 400] on p "Double (Softball)" at bounding box center [874, 403] width 105 height 20
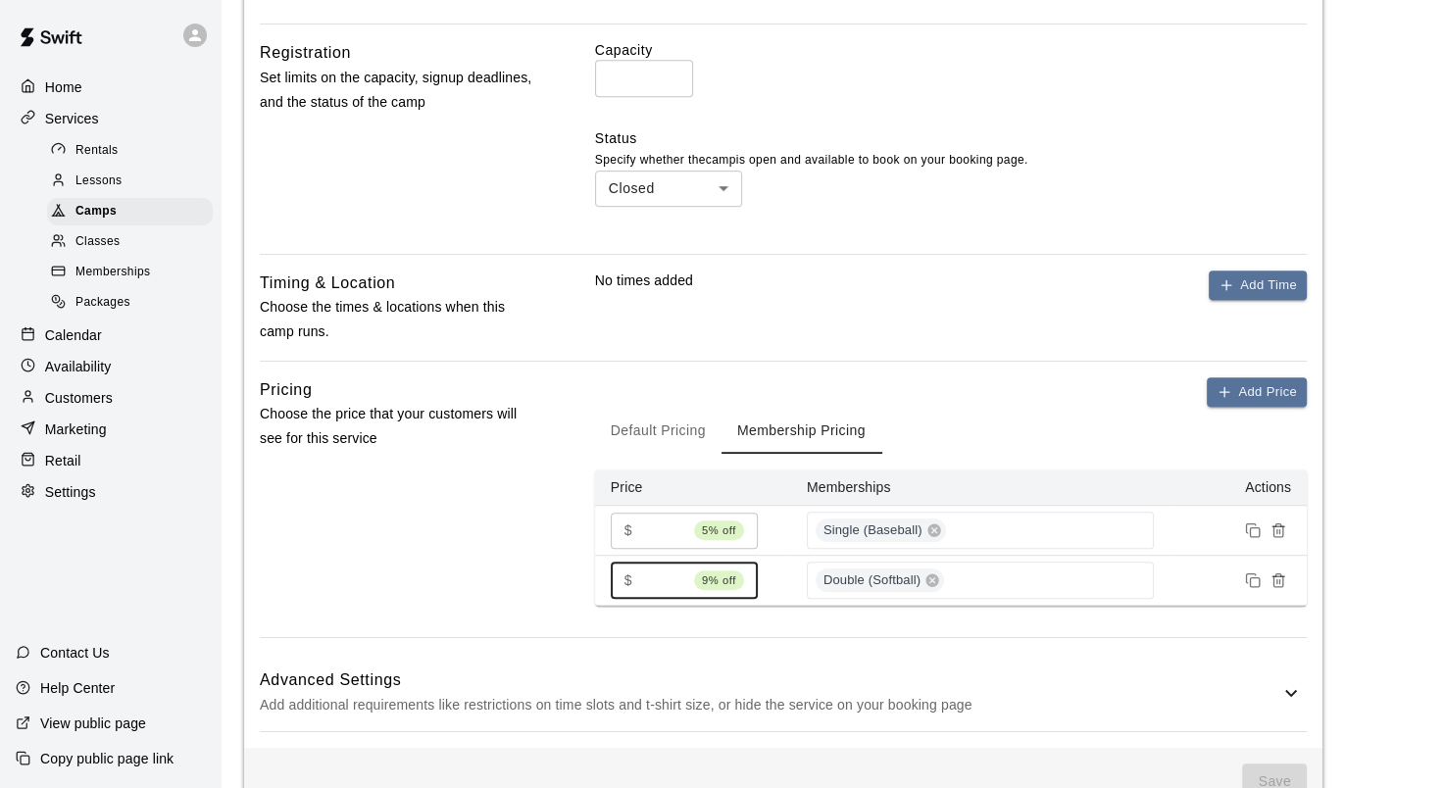
click at [677, 584] on input "***" at bounding box center [663, 581] width 46 height 36
click at [1043, 581] on div "Double (Softball)" at bounding box center [980, 580] width 347 height 37
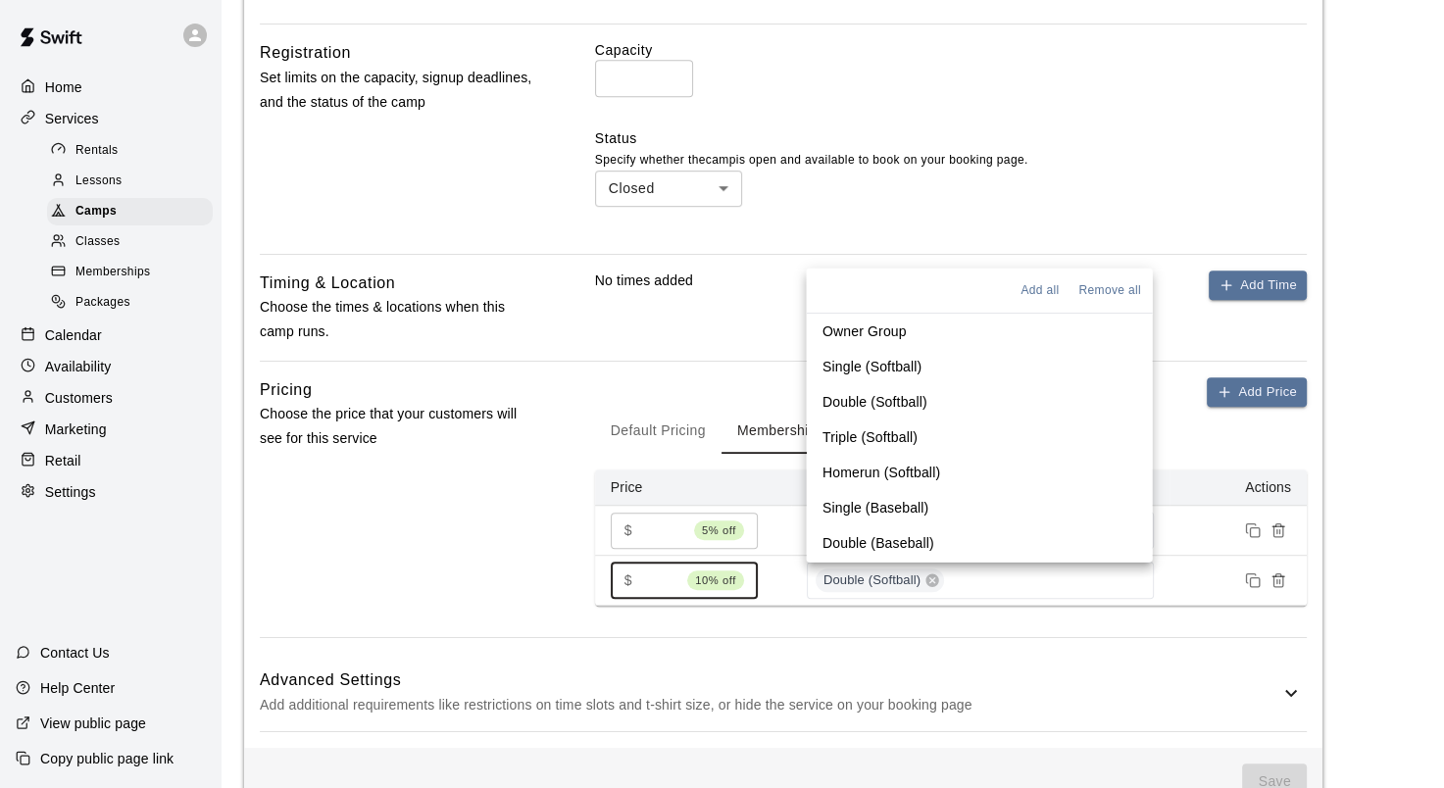
click at [844, 440] on p "Triple (Softball)" at bounding box center [869, 438] width 95 height 20
click at [867, 475] on p "Homerun (Softball)" at bounding box center [881, 473] width 118 height 20
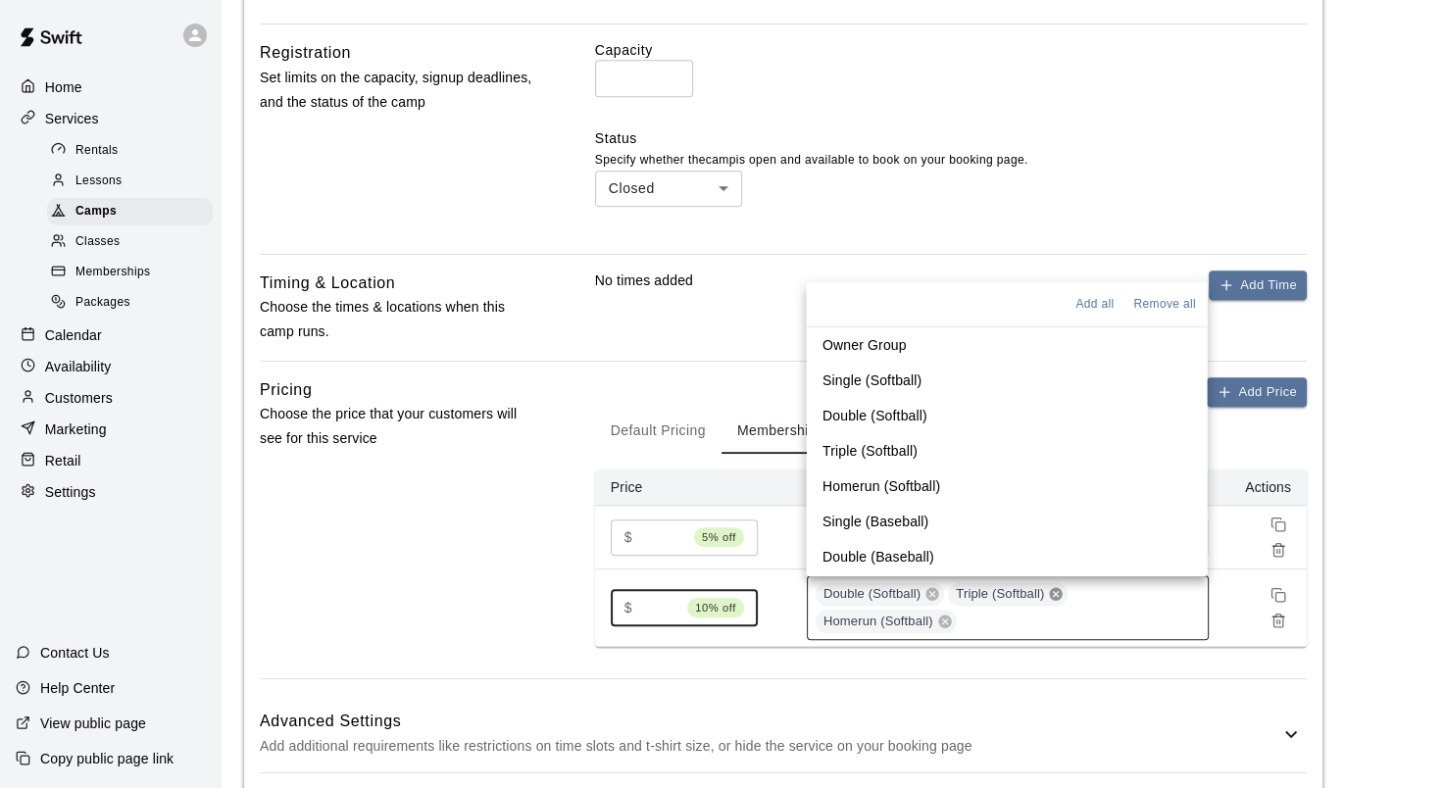
click at [1061, 596] on icon at bounding box center [1056, 594] width 13 height 13
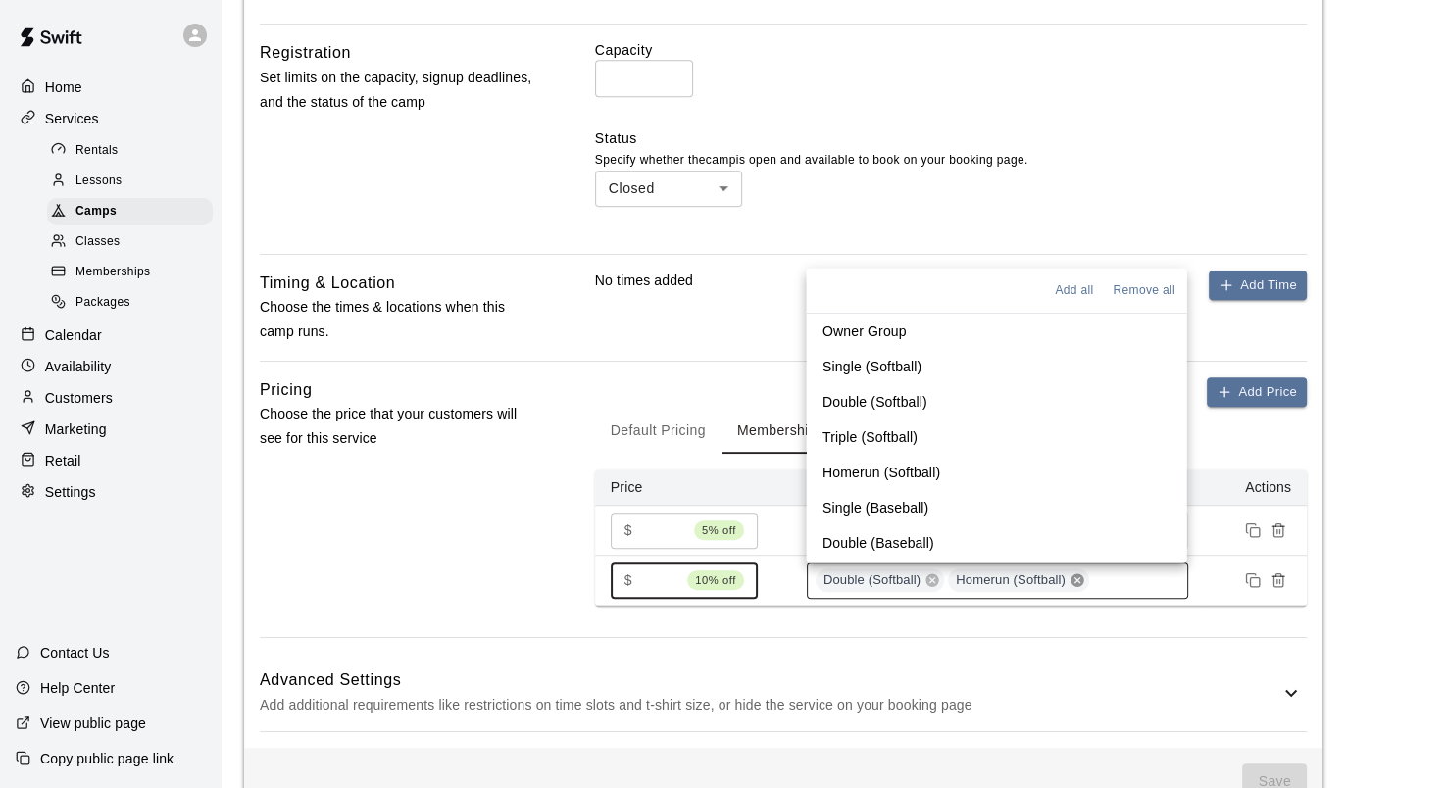
click at [1083, 577] on icon at bounding box center [1077, 581] width 13 height 13
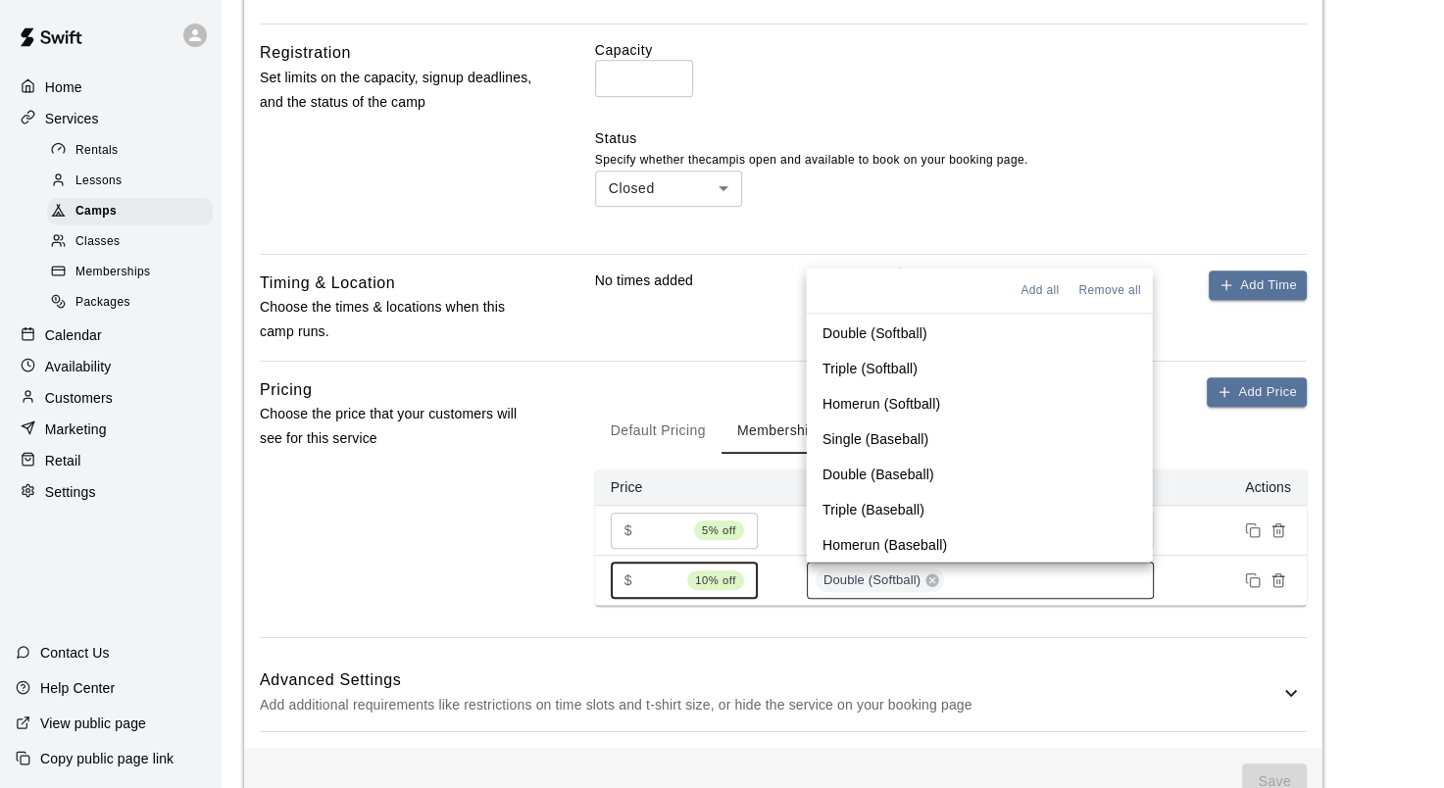
scroll to position [98, 0]
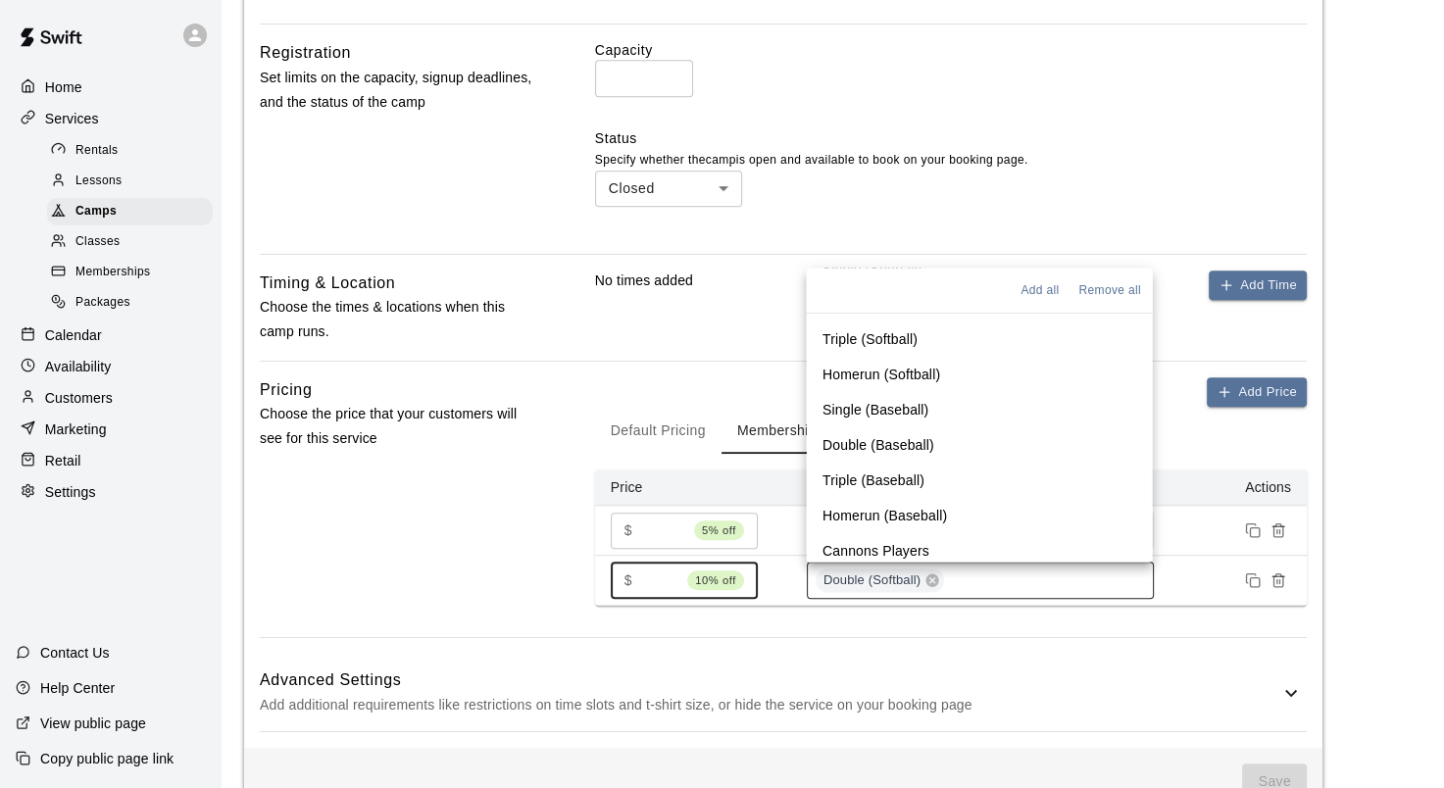
click at [874, 438] on p "Double (Baseball)" at bounding box center [878, 445] width 112 height 20
click at [867, 477] on p "Triple (Baseball)" at bounding box center [873, 481] width 102 height 20
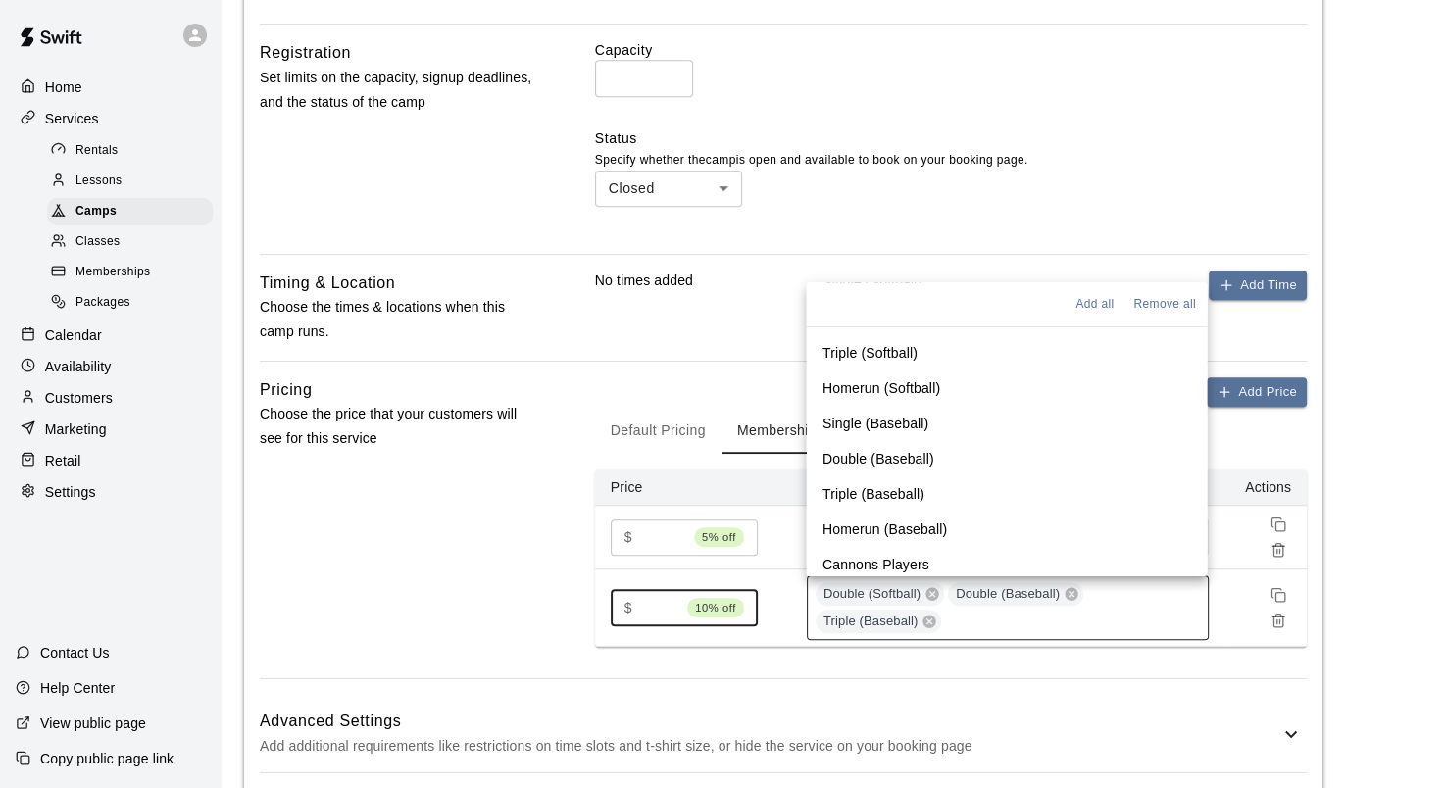
click at [867, 525] on p "Homerun (Baseball)" at bounding box center [884, 530] width 125 height 20
click at [930, 594] on icon at bounding box center [932, 594] width 13 height 13
type input "***"
click at [1236, 622] on td at bounding box center [1266, 608] width 81 height 77
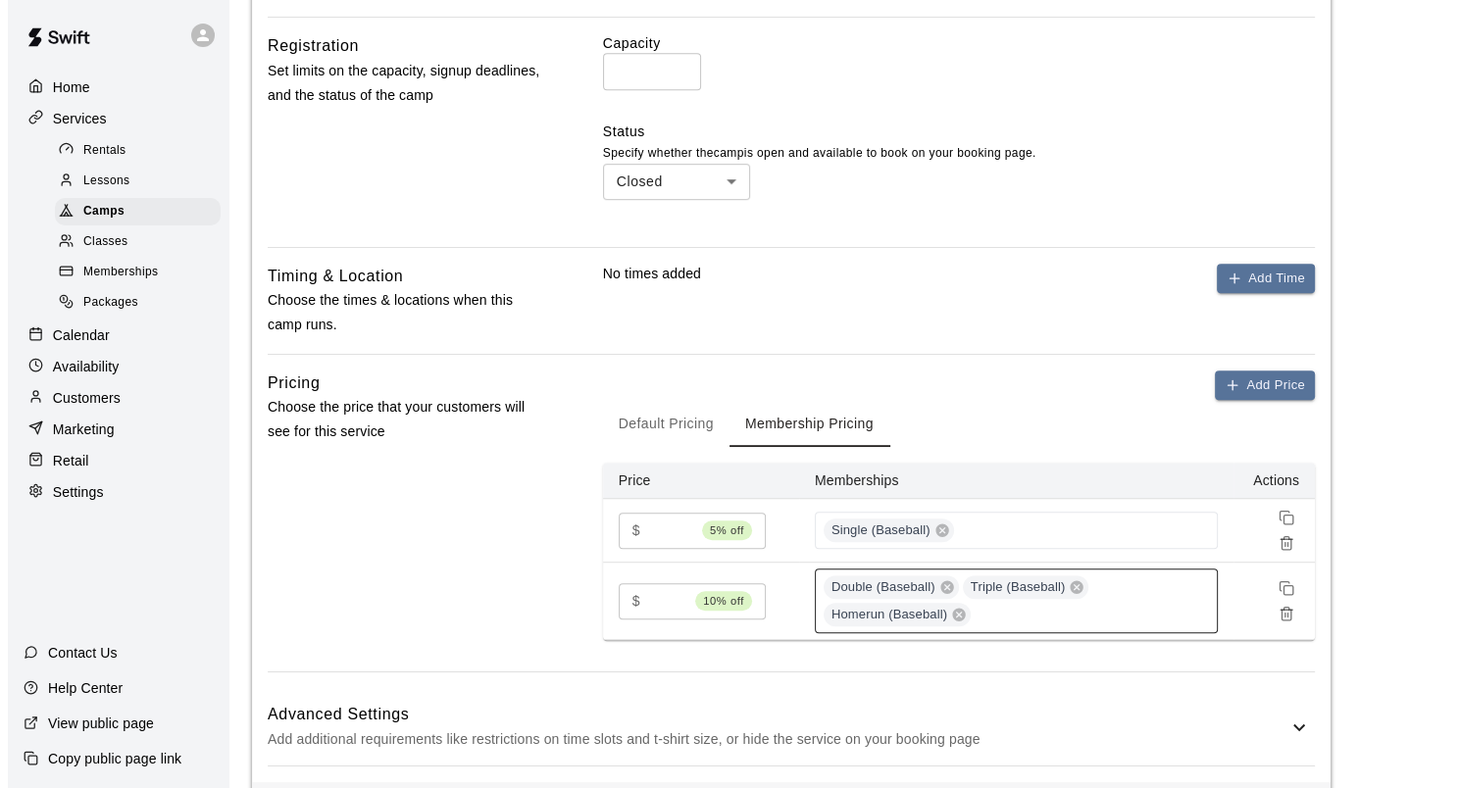
scroll to position [883, 0]
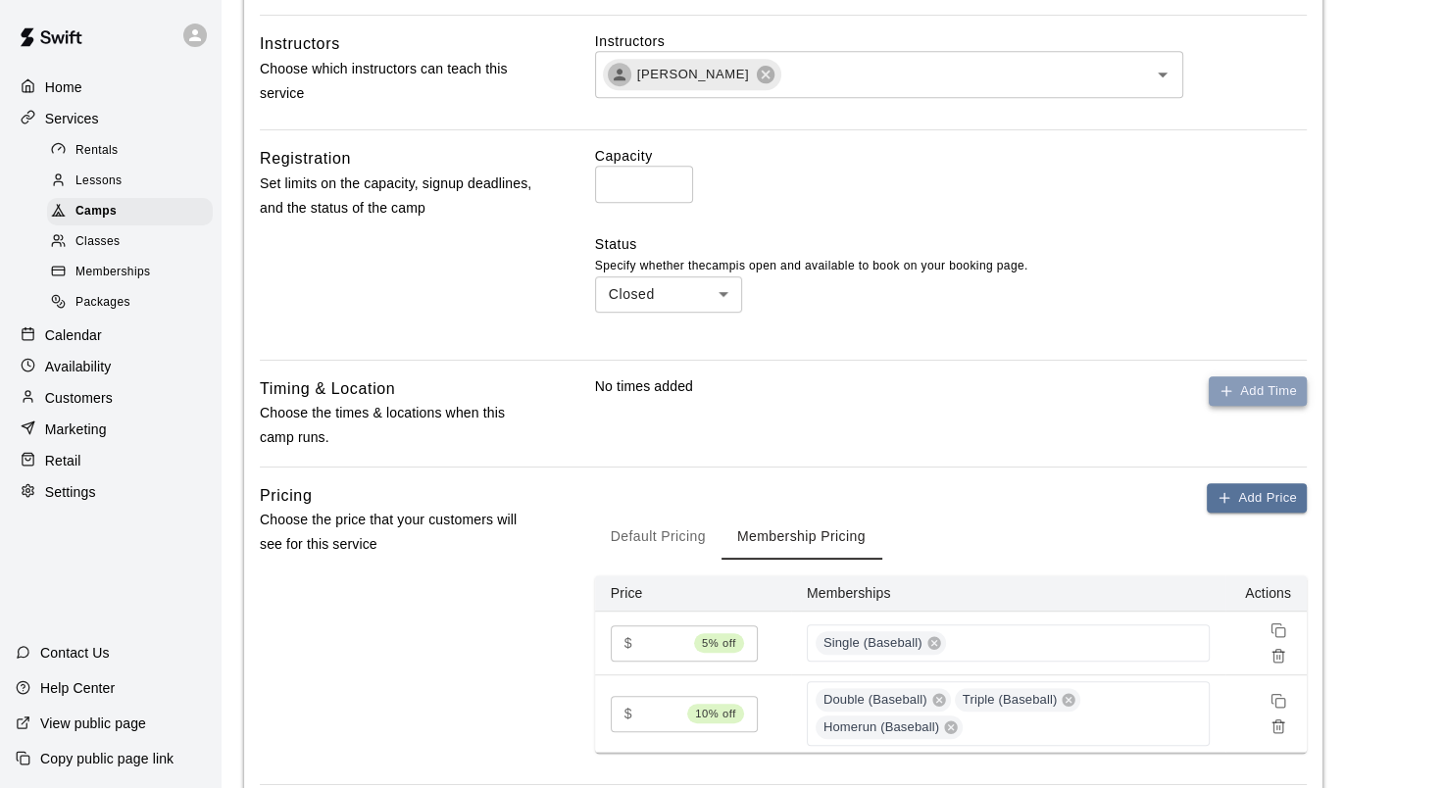
click at [1267, 389] on button "Add Time" at bounding box center [1258, 392] width 98 height 30
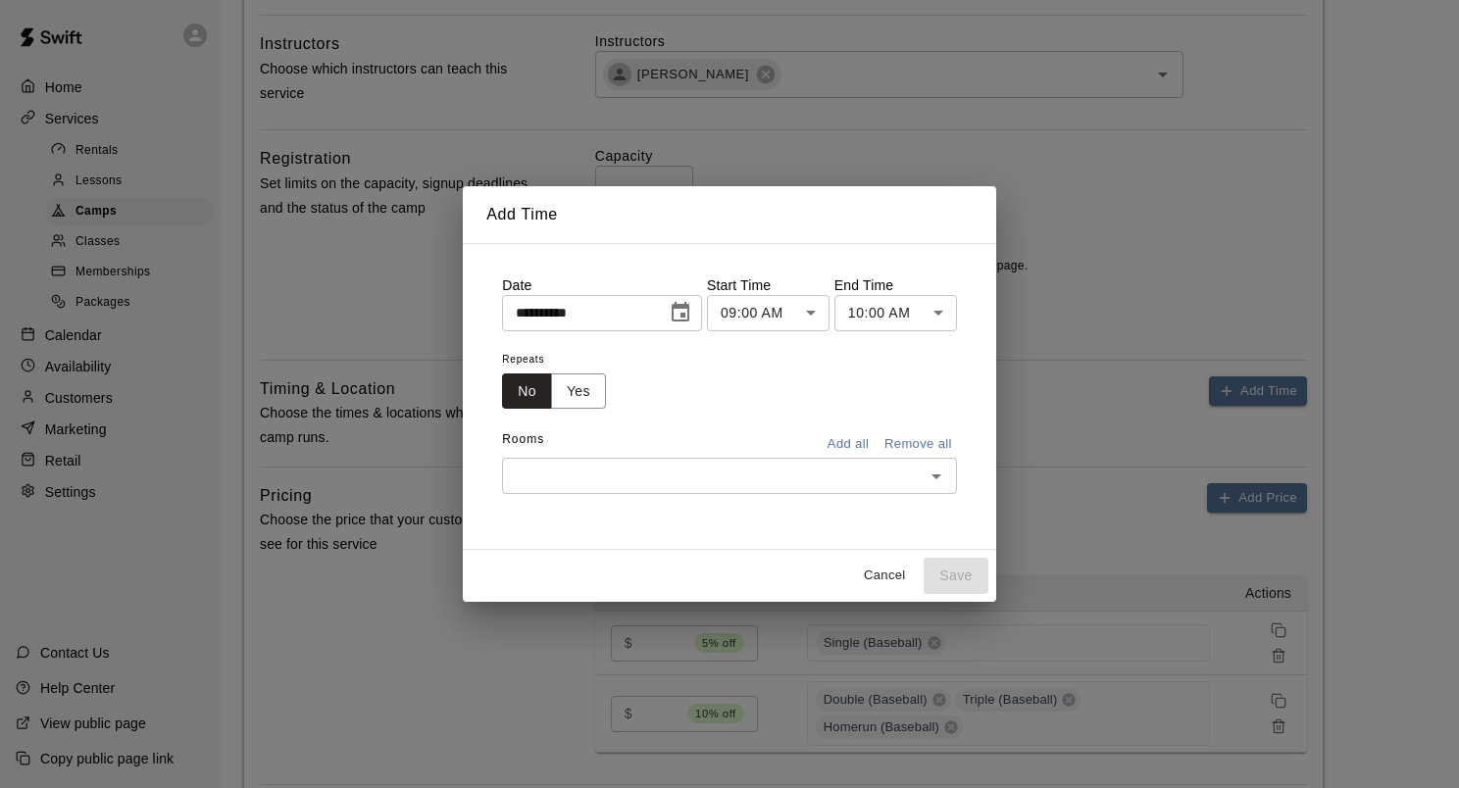
click at [689, 317] on icon "Choose date, selected date is Oct 15, 2025" at bounding box center [681, 312] width 18 height 20
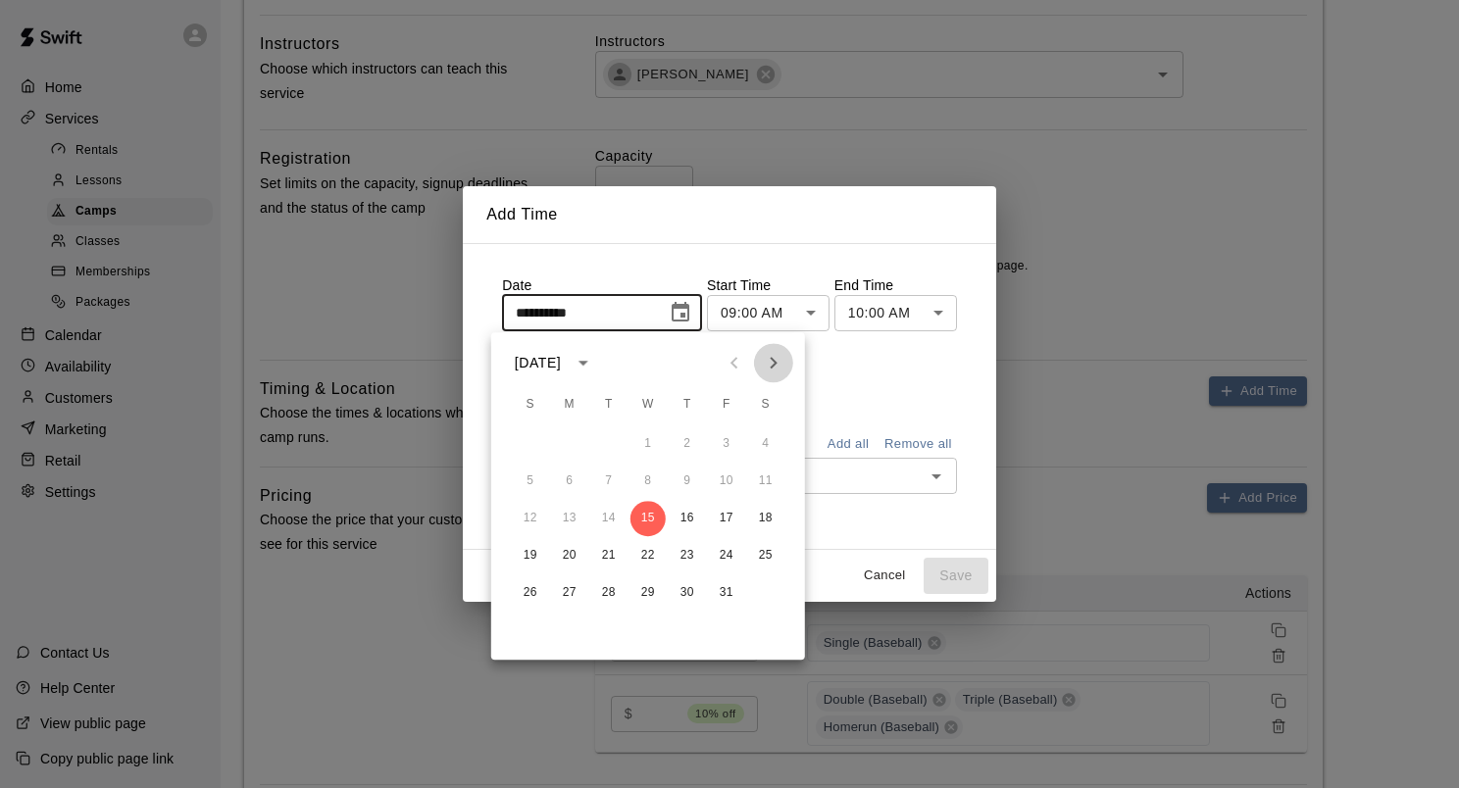
click at [776, 360] on icon "Next month" at bounding box center [774, 363] width 24 height 24
click at [608, 482] on button "4" at bounding box center [608, 481] width 35 height 35
type input "**********"
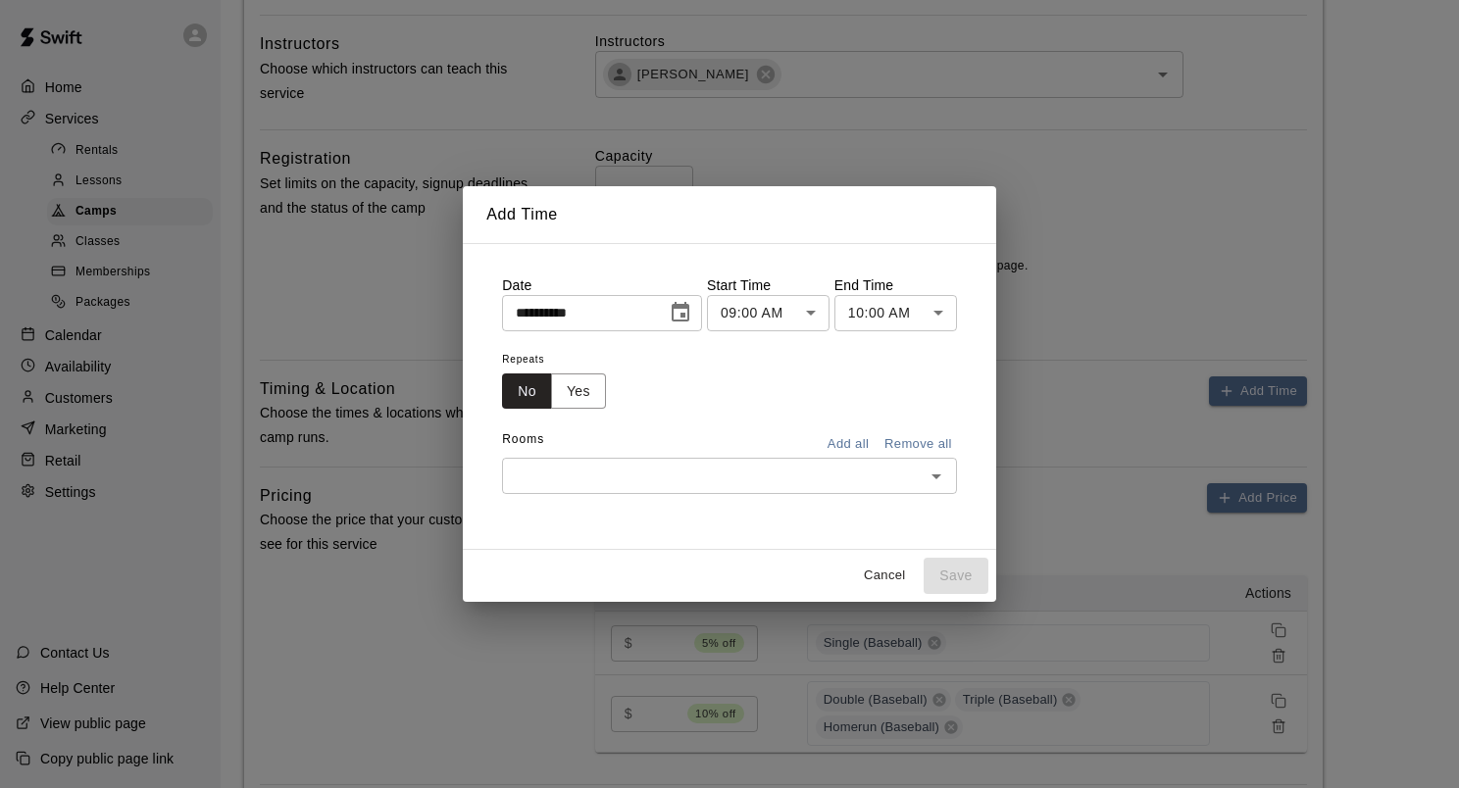
click at [689, 314] on icon "Choose date, selected date is Nov 4, 2025" at bounding box center [681, 312] width 18 height 20
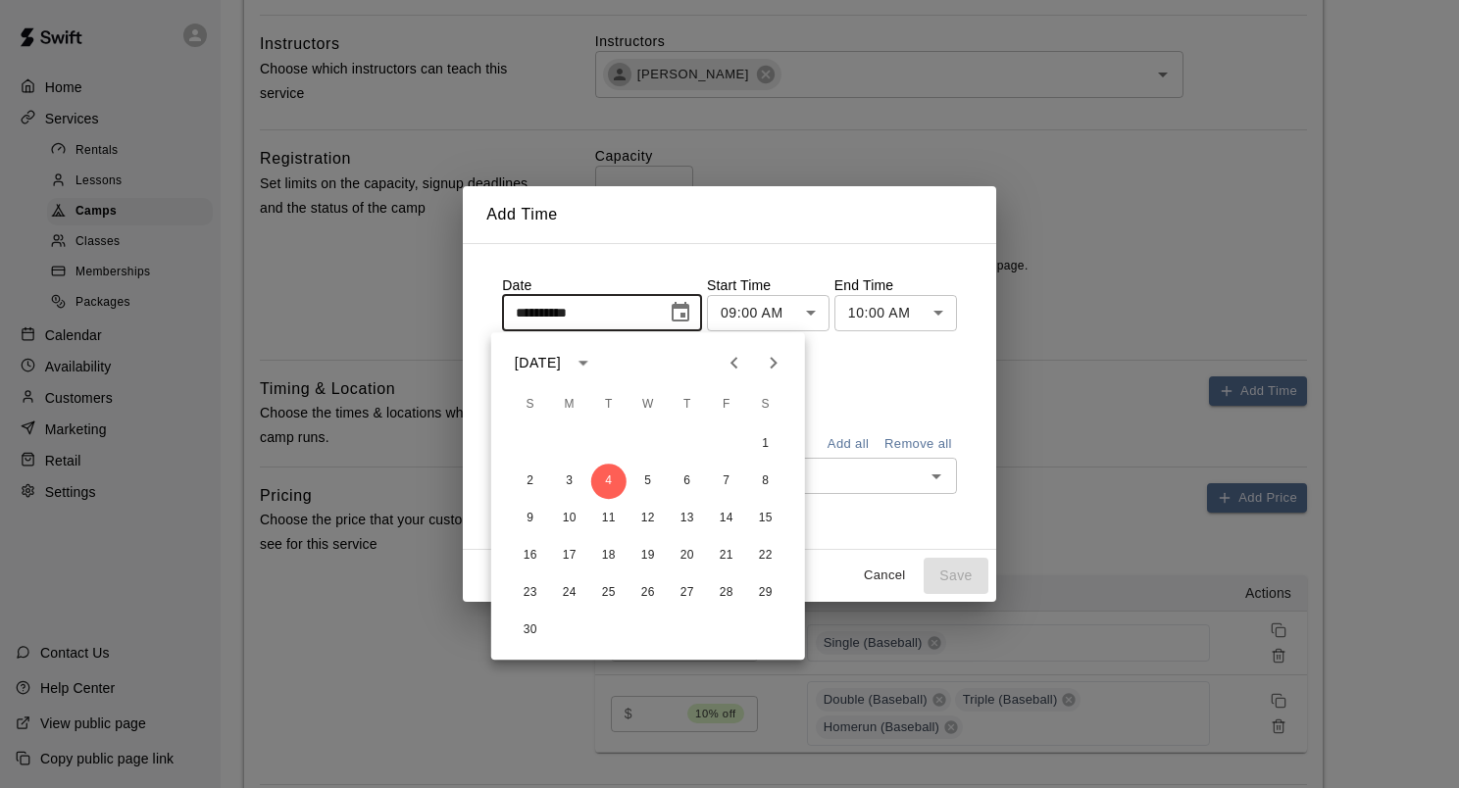
click at [850, 375] on div "Repeats No Yes" at bounding box center [729, 378] width 455 height 62
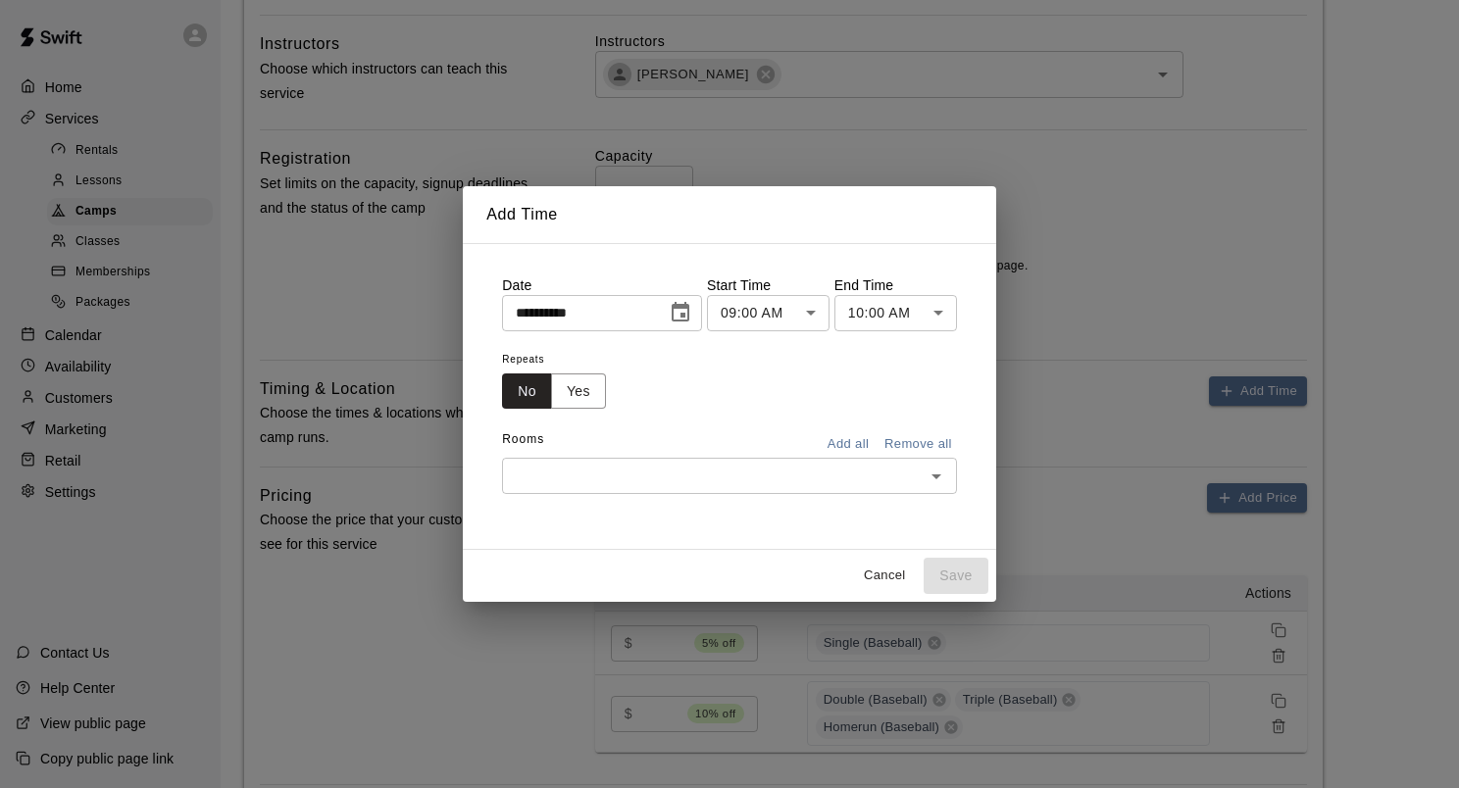
click at [819, 319] on body "**********" at bounding box center [729, 51] width 1459 height 1869
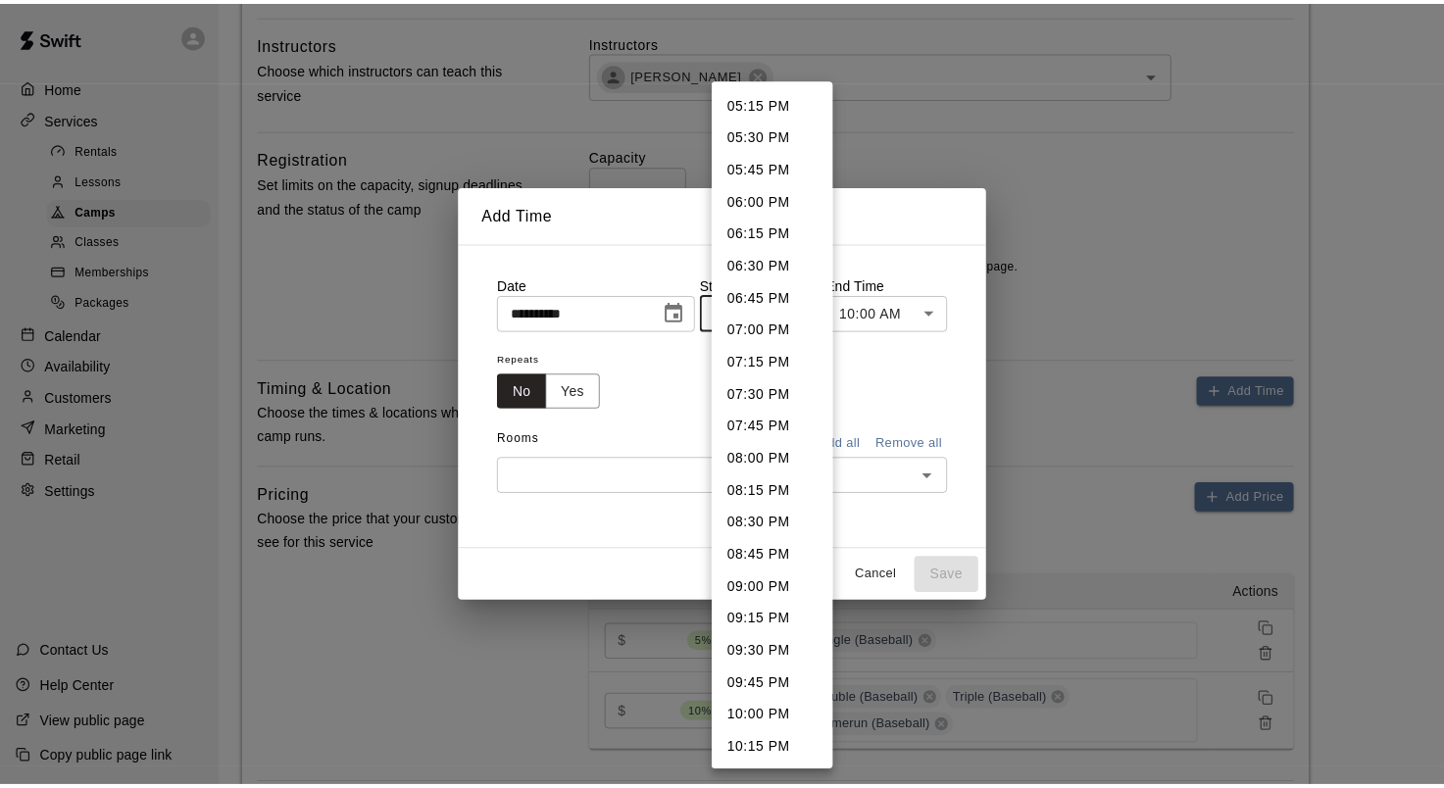
scroll to position [2134, 0]
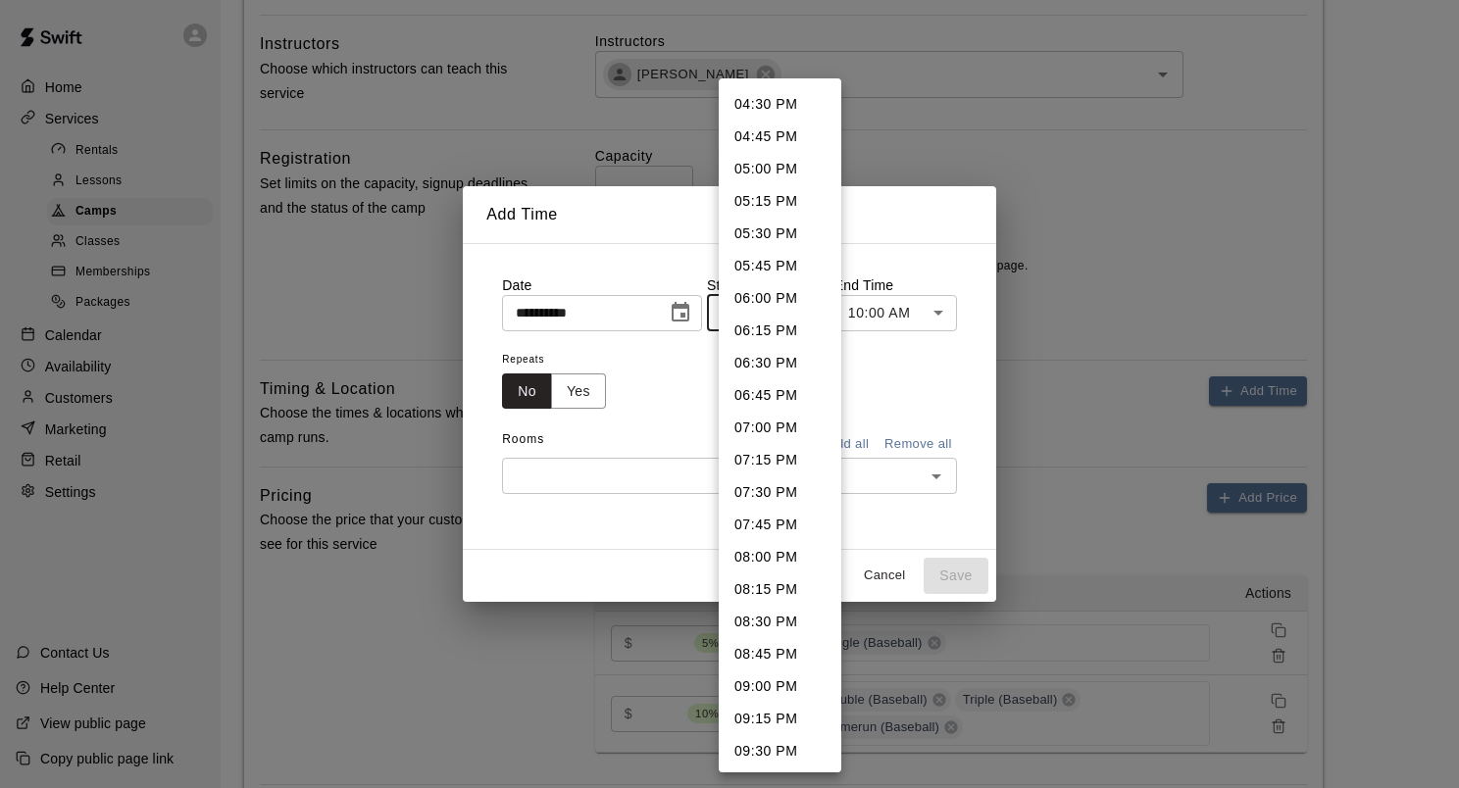
click at [777, 296] on li "06:00 PM" at bounding box center [780, 298] width 123 height 32
type input "********"
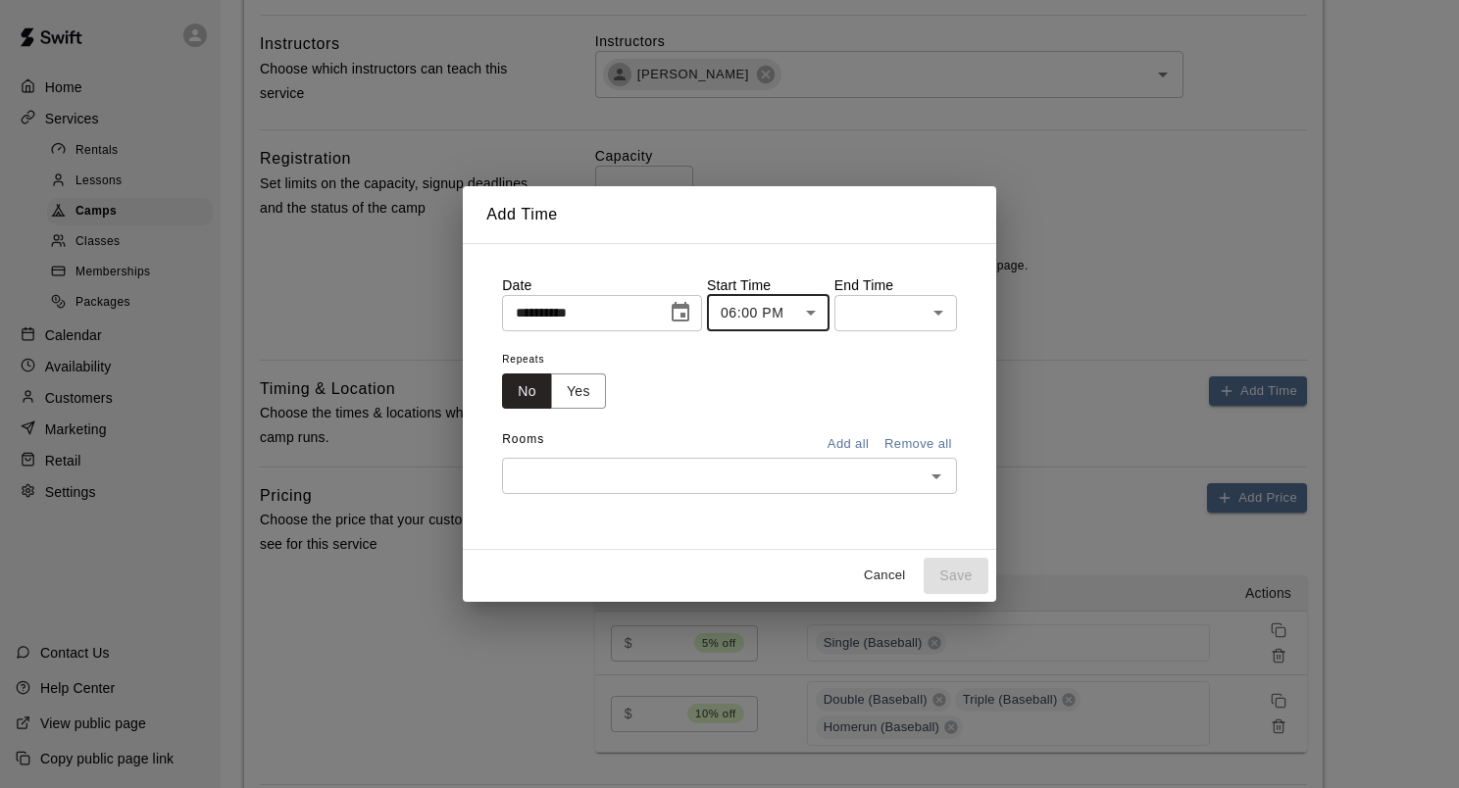
click at [950, 318] on body "**********" at bounding box center [729, 51] width 1459 height 1869
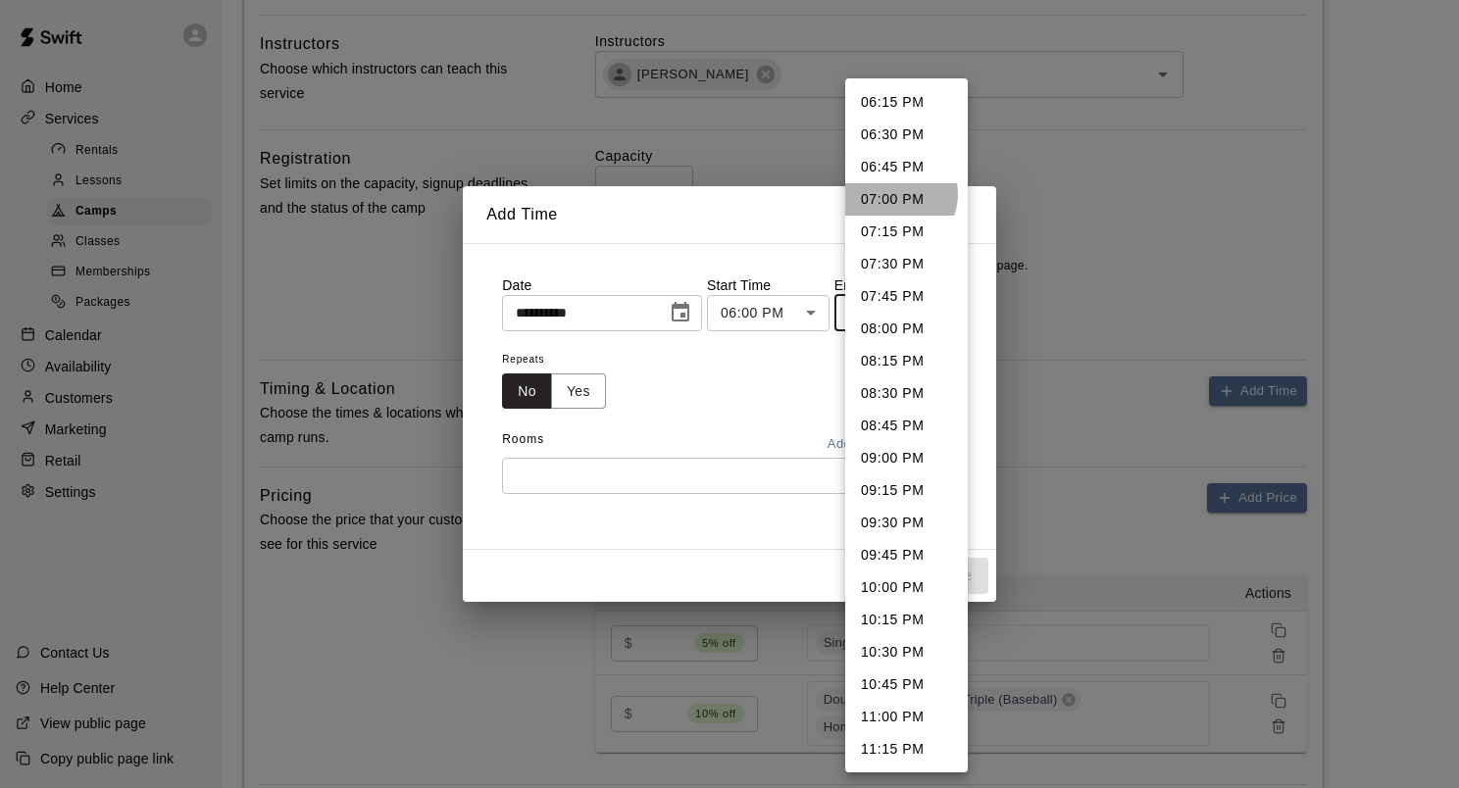
click at [893, 194] on li "07:00 PM" at bounding box center [906, 199] width 123 height 32
type input "********"
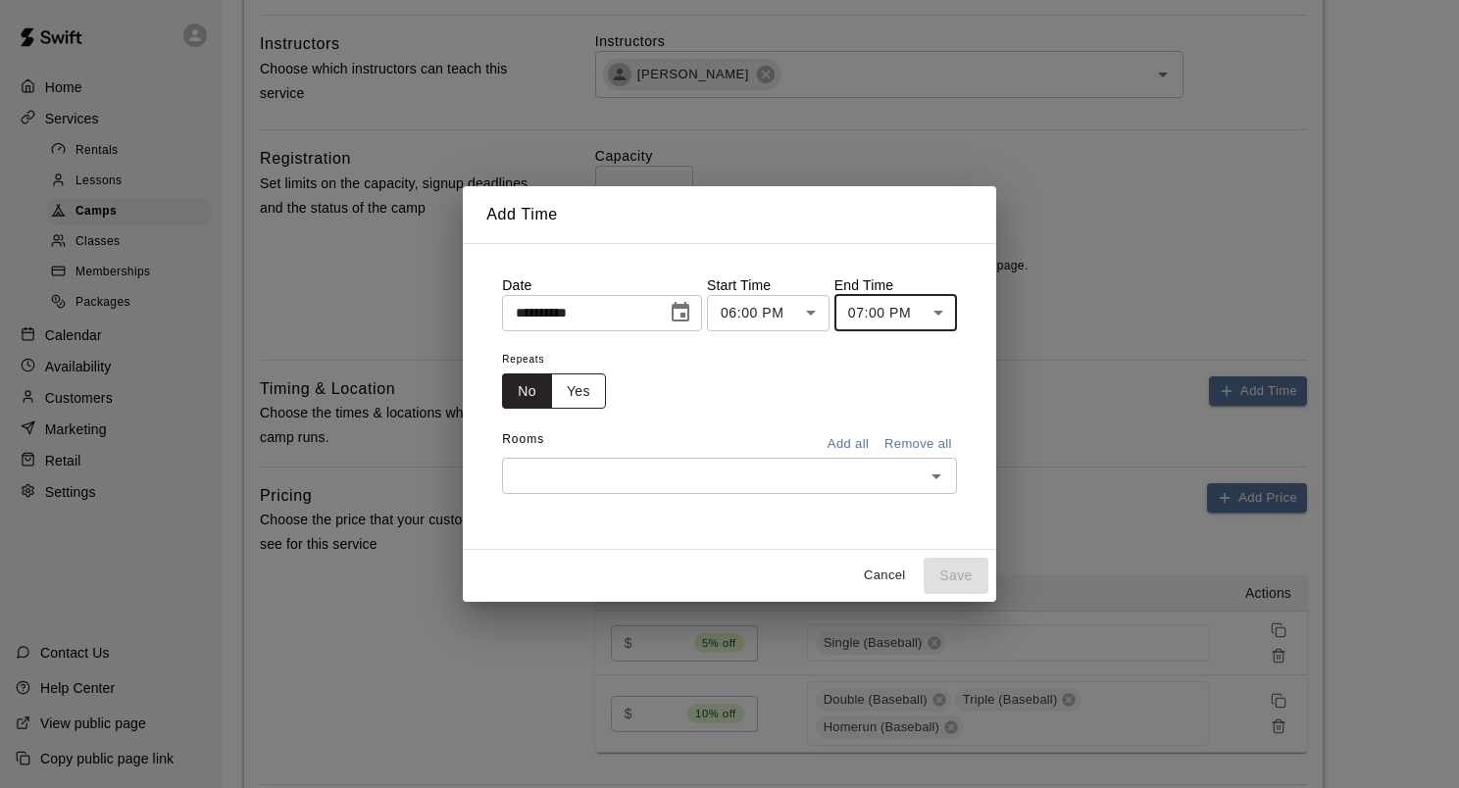
click at [574, 381] on button "Yes" at bounding box center [578, 392] width 55 height 36
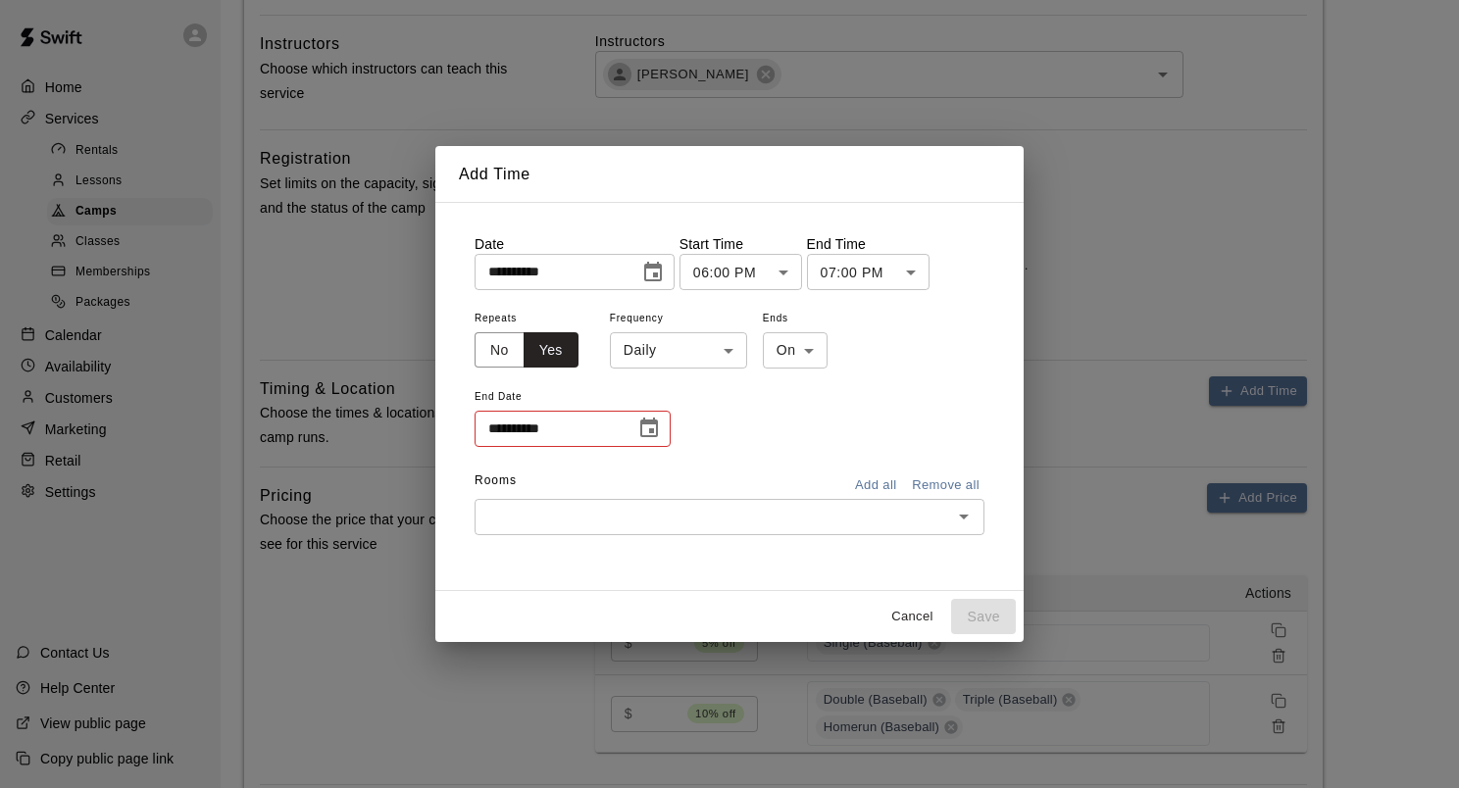
click at [730, 359] on body "**********" at bounding box center [729, 51] width 1459 height 1869
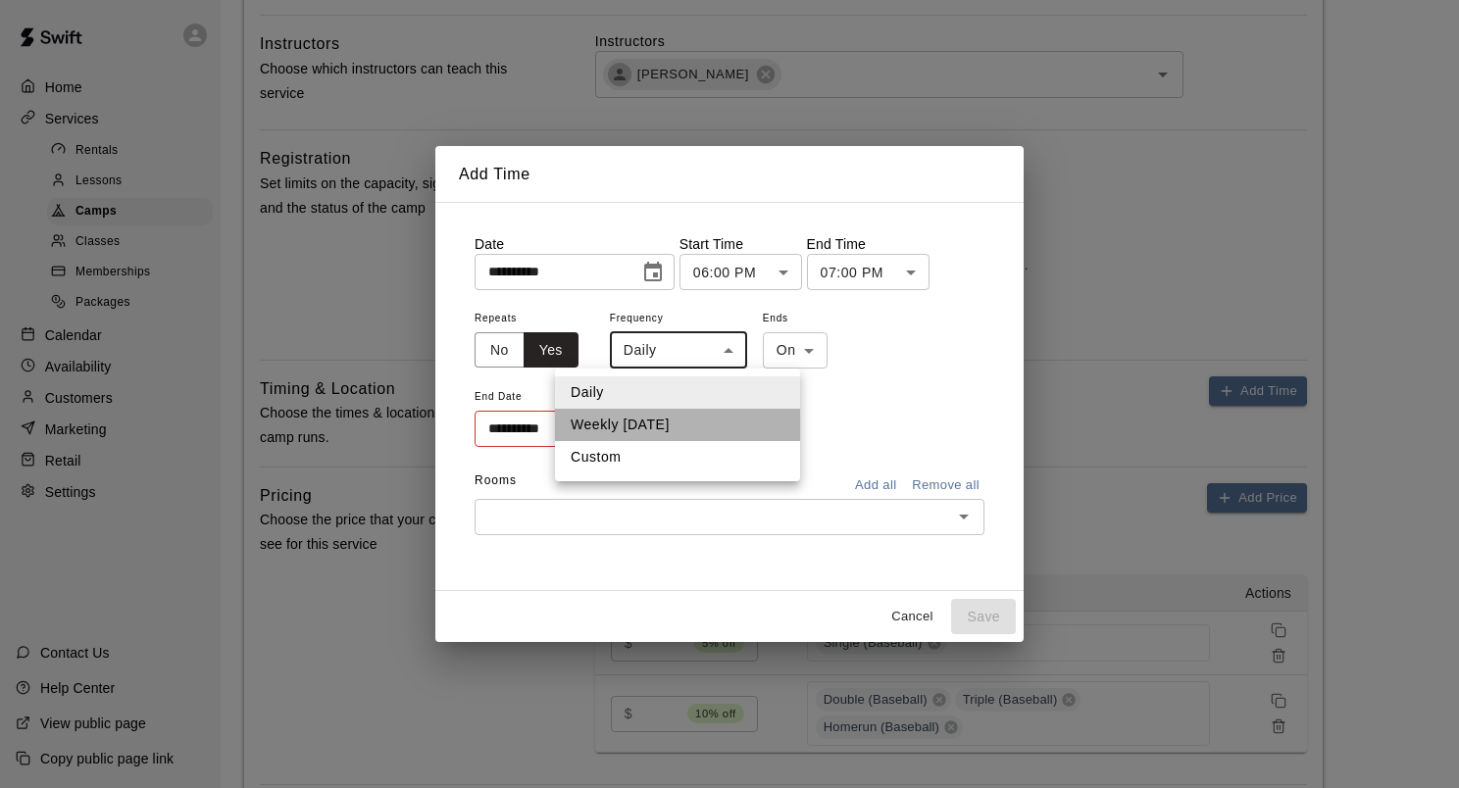
click at [702, 420] on li "Weekly on Tuesday" at bounding box center [677, 425] width 245 height 32
type input "******"
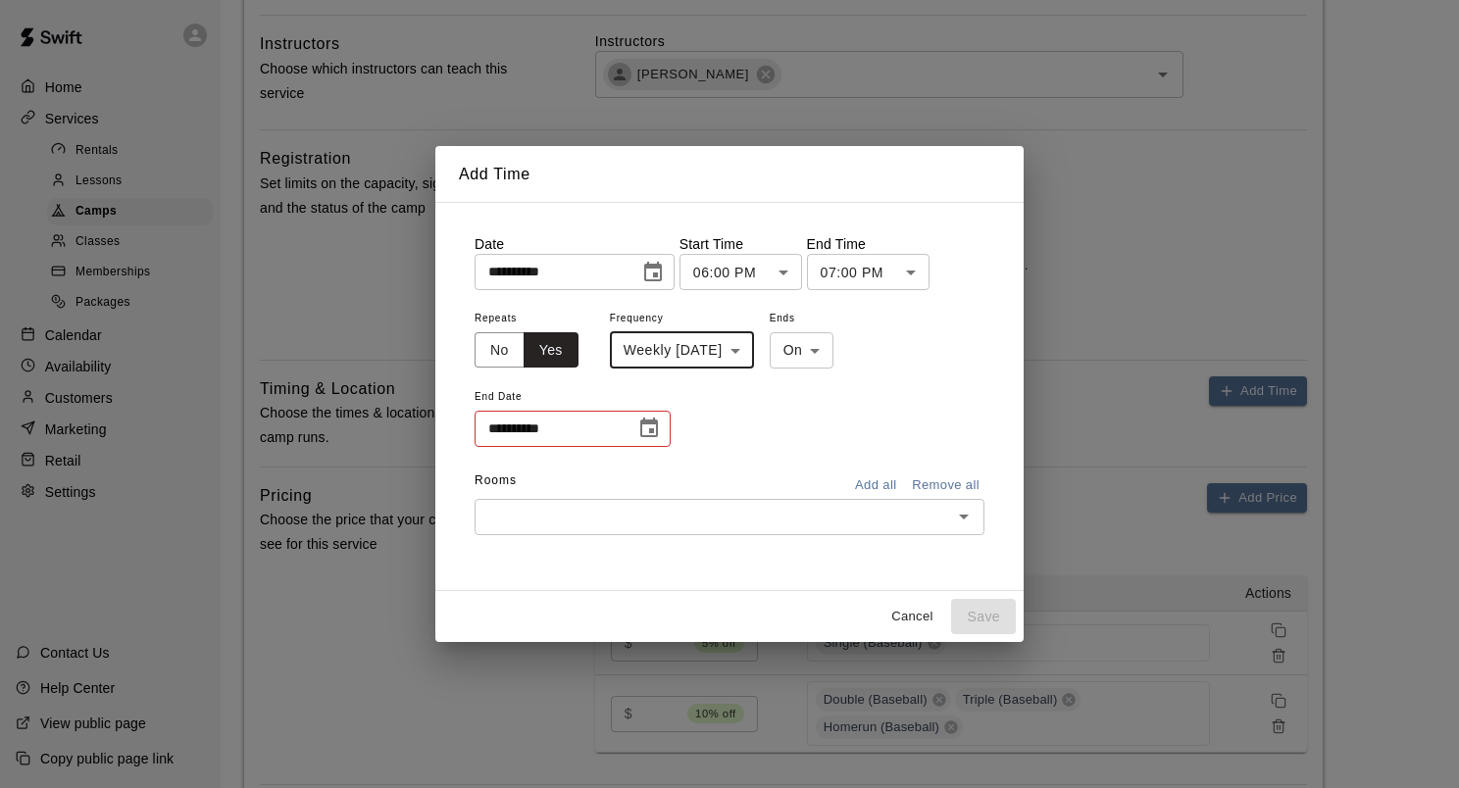
click at [649, 431] on icon "Choose date" at bounding box center [649, 428] width 18 height 20
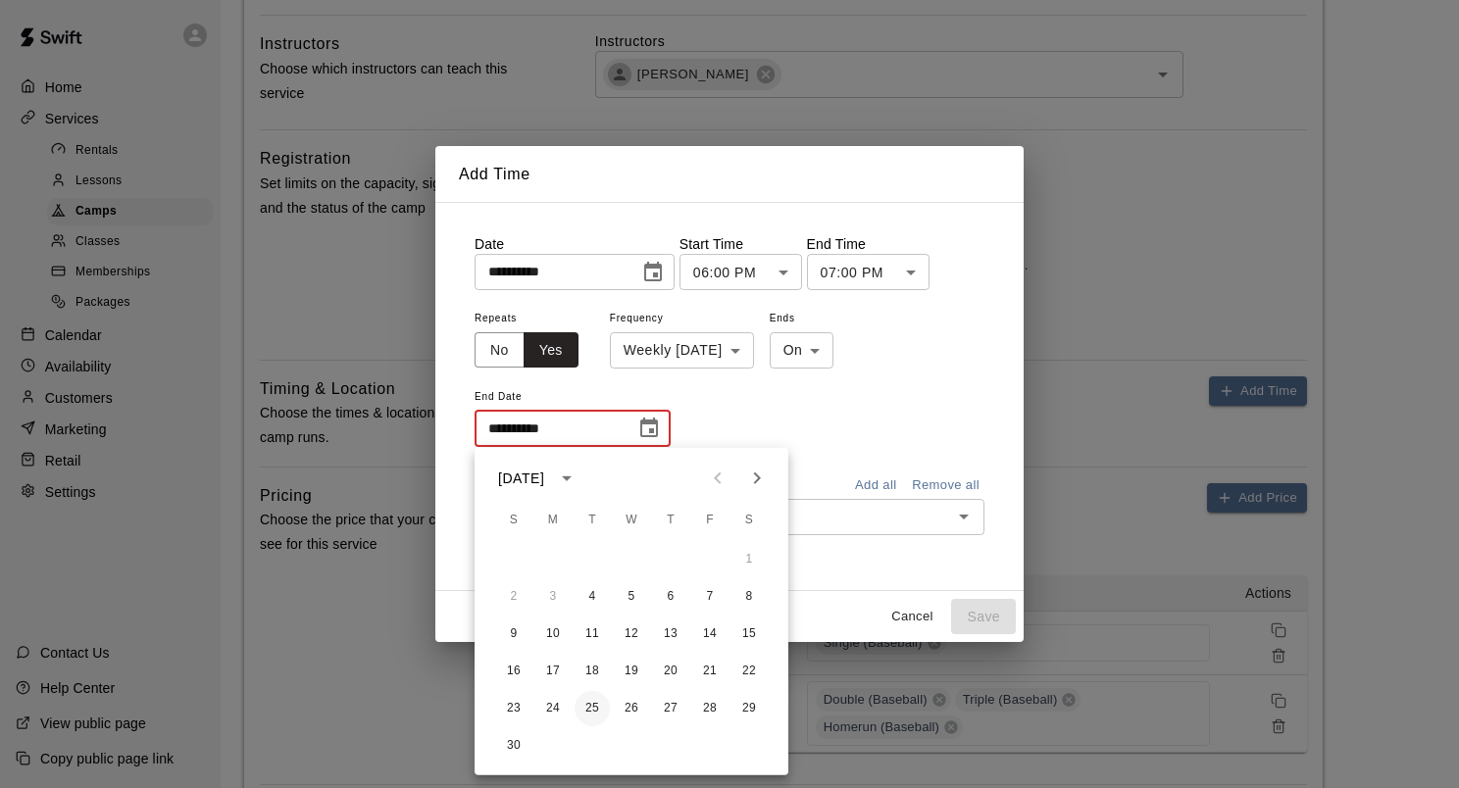
click at [588, 706] on button "25" at bounding box center [592, 708] width 35 height 35
type input "**********"
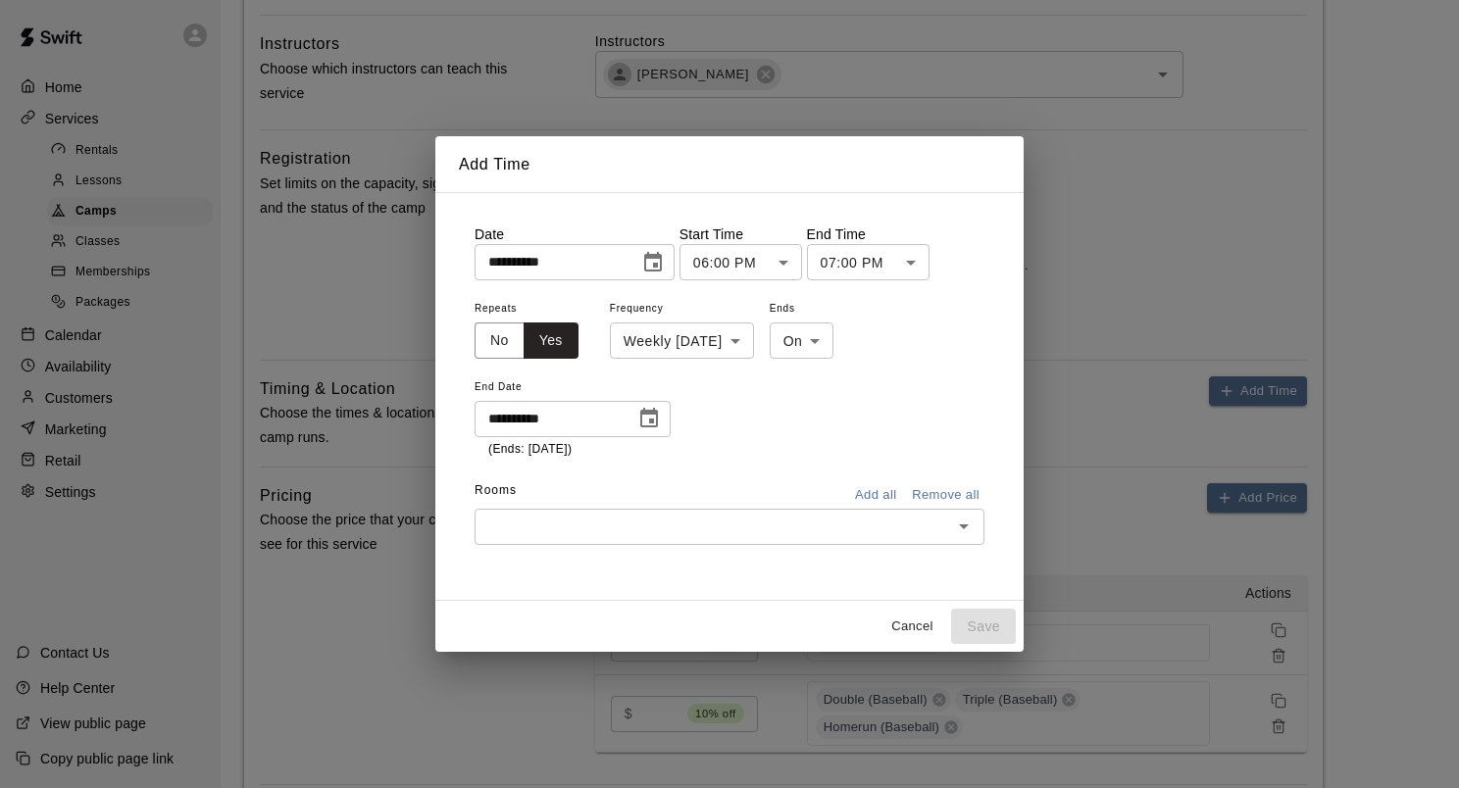
click at [965, 530] on icon "Open" at bounding box center [964, 527] width 24 height 24
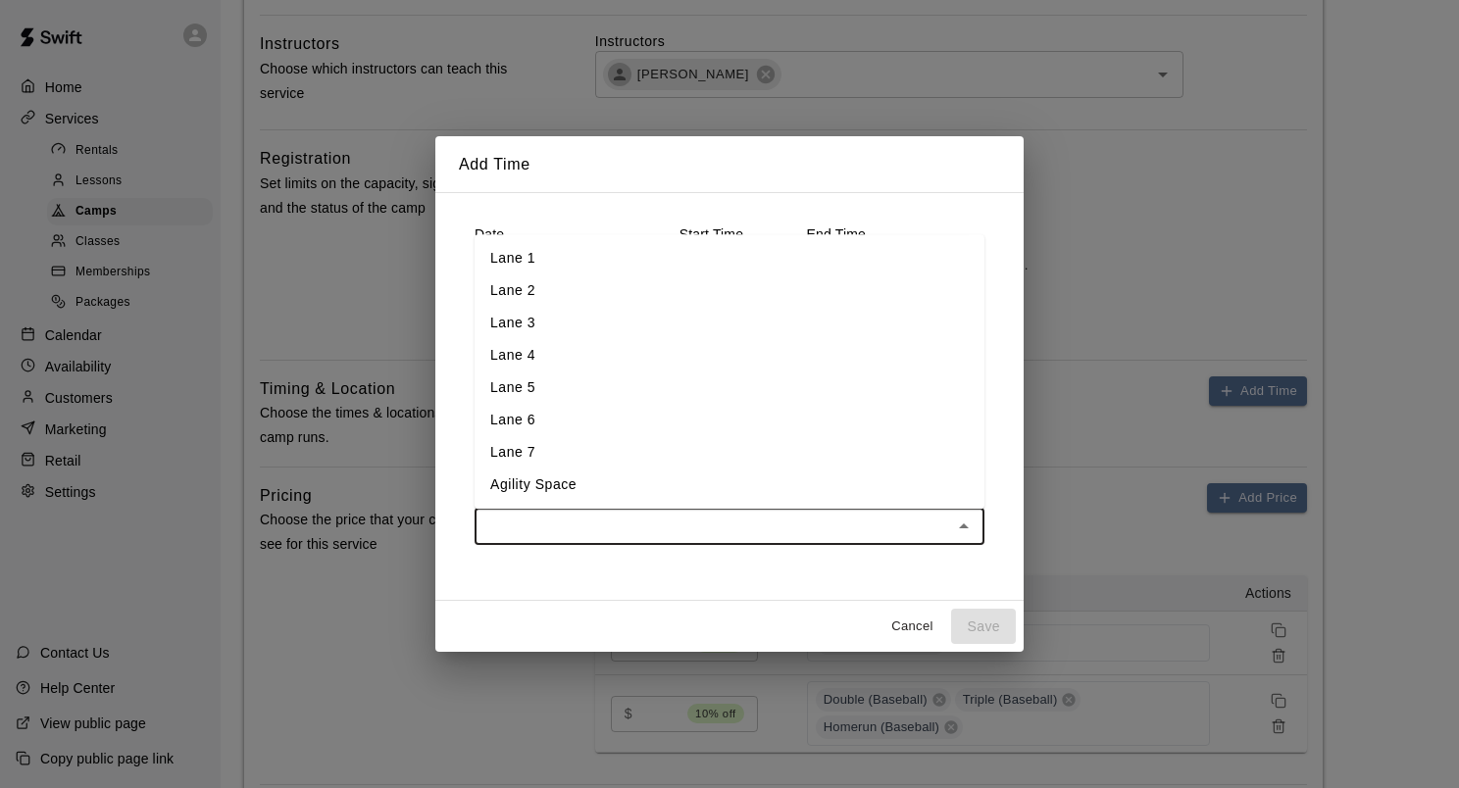
click at [565, 417] on li "Lane 6" at bounding box center [730, 420] width 510 height 32
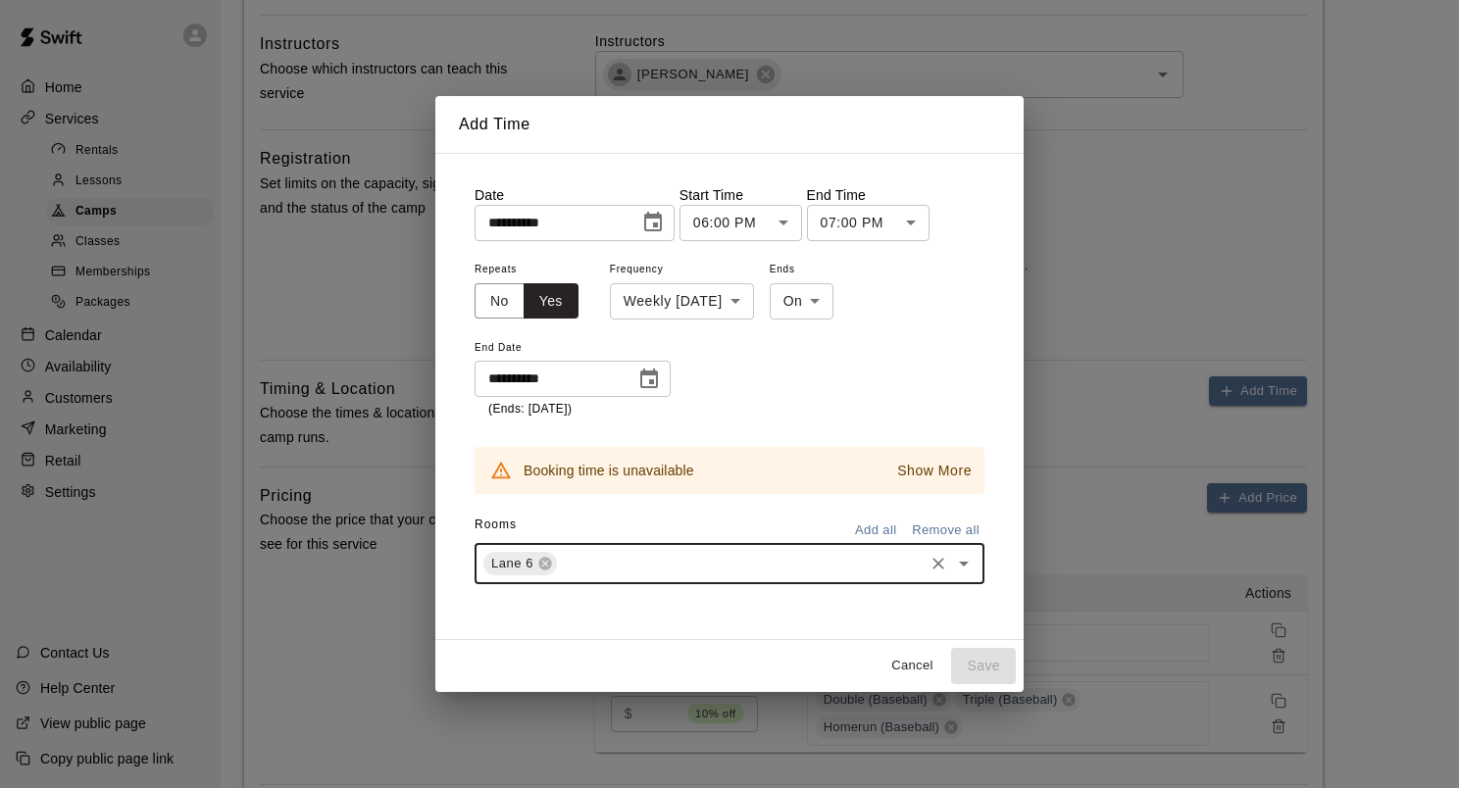
click at [965, 563] on icon "Open" at bounding box center [964, 564] width 10 height 5
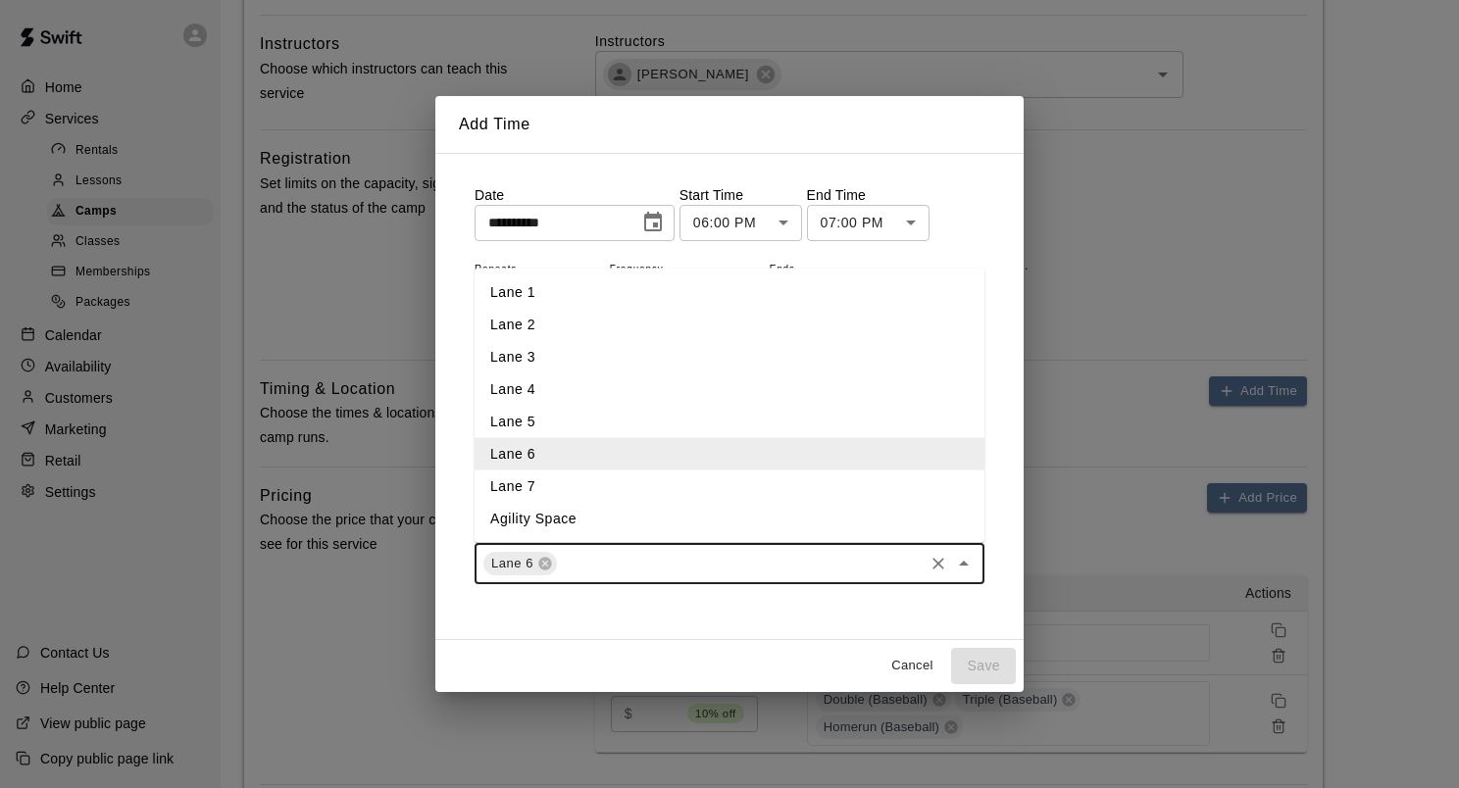
click at [583, 493] on li "Lane 7" at bounding box center [730, 487] width 510 height 32
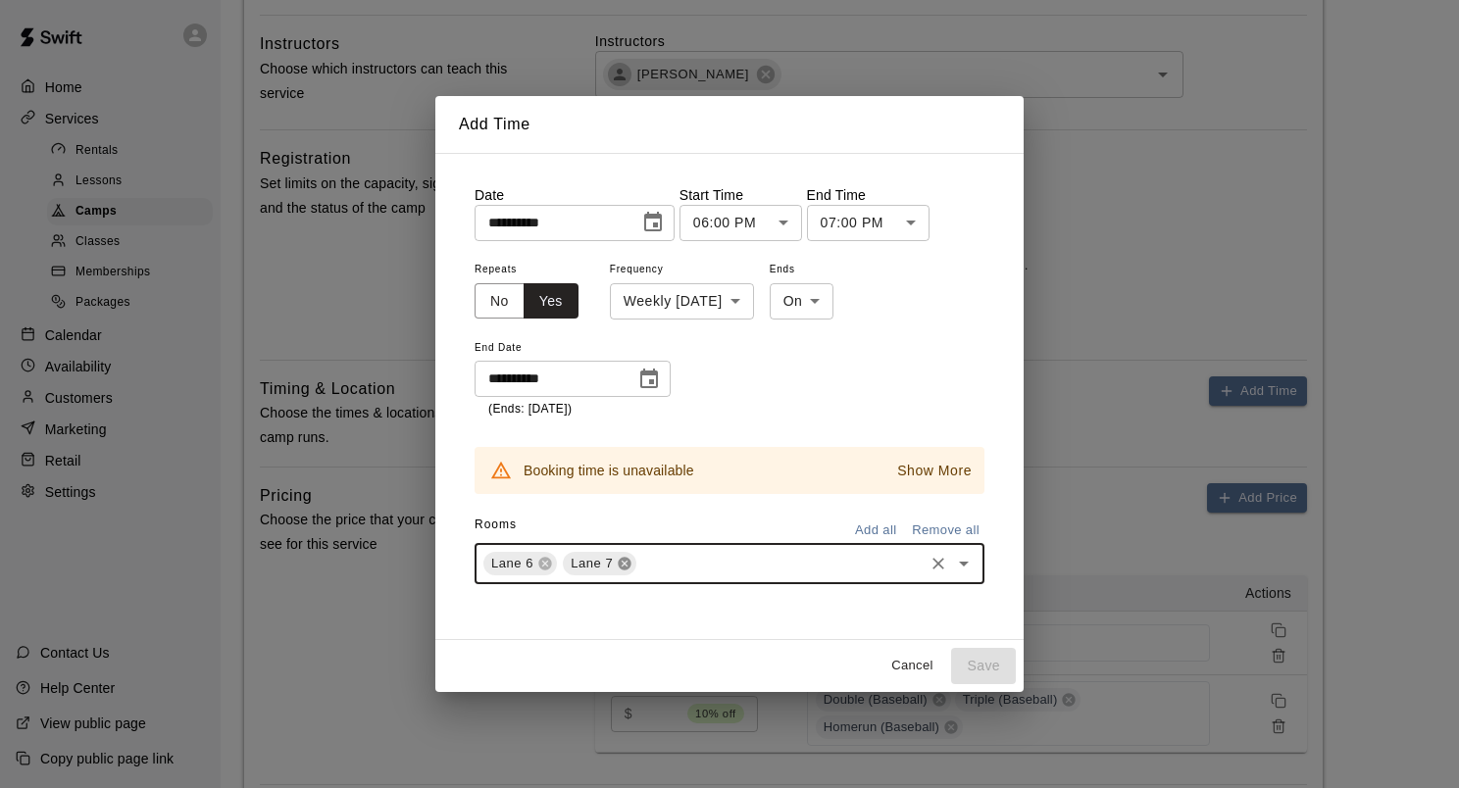
click at [621, 568] on icon at bounding box center [625, 564] width 13 height 13
click at [547, 568] on icon at bounding box center [544, 564] width 13 height 13
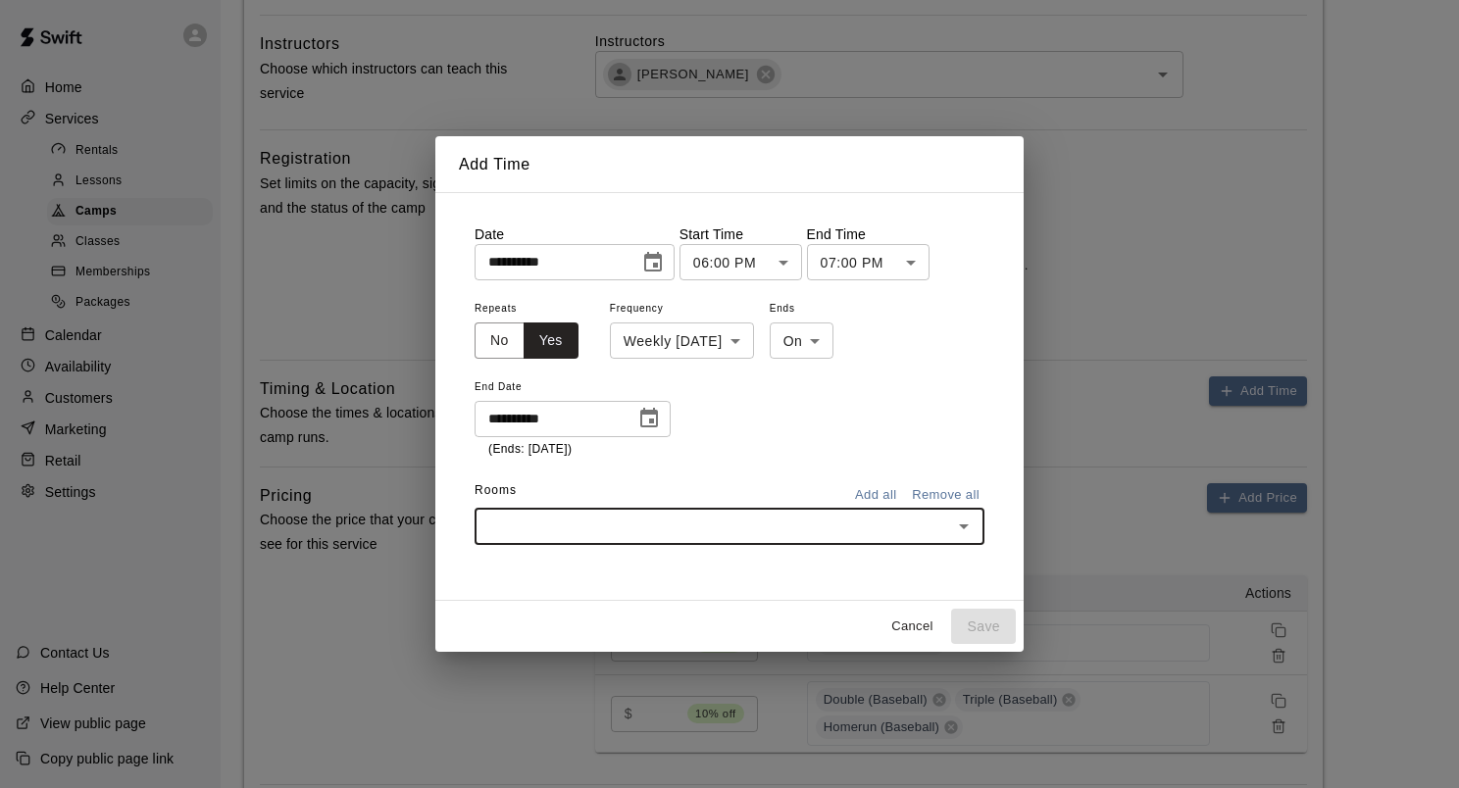
click at [966, 526] on icon "Open" at bounding box center [964, 527] width 10 height 5
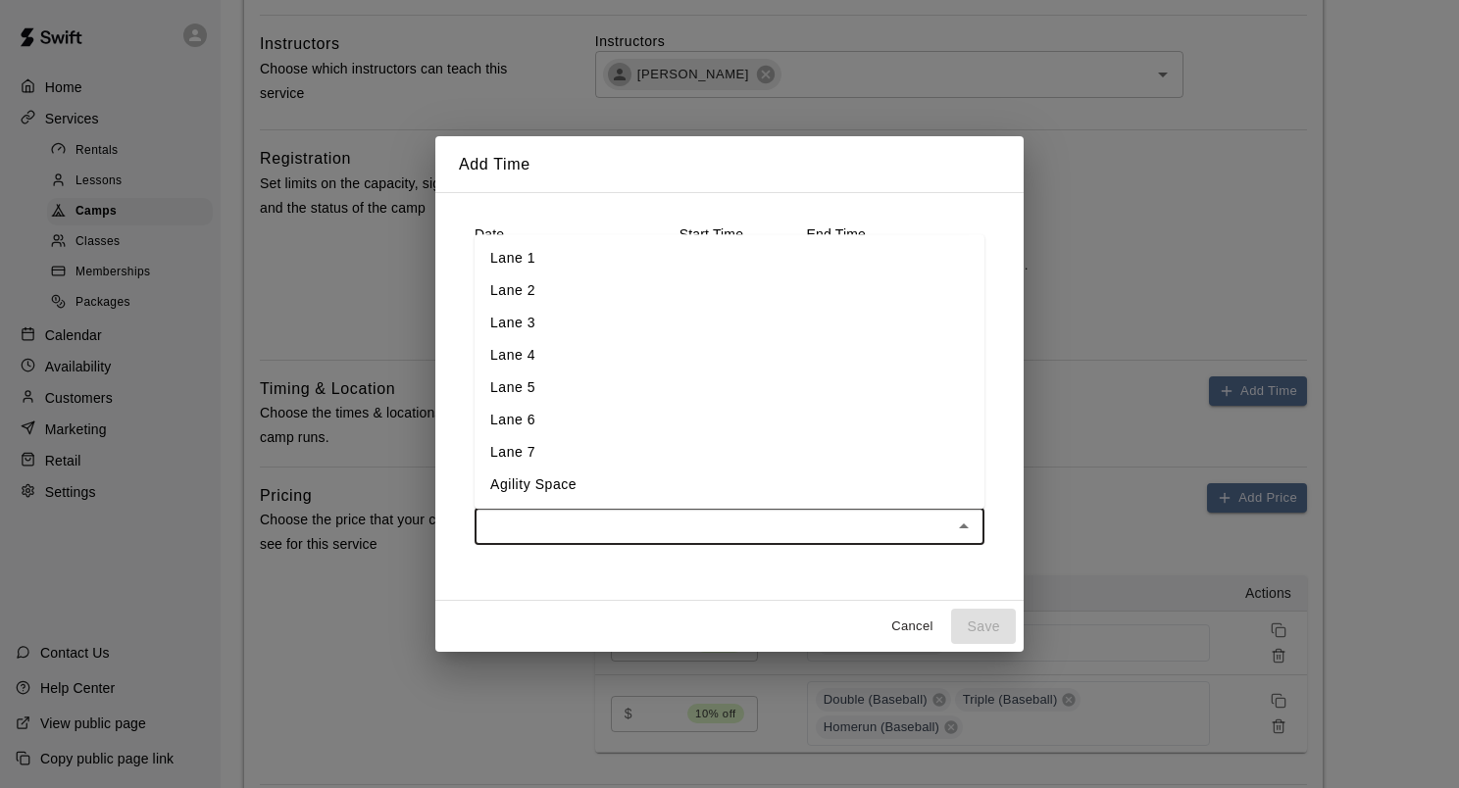
click at [503, 298] on li "Lane 2" at bounding box center [730, 291] width 510 height 32
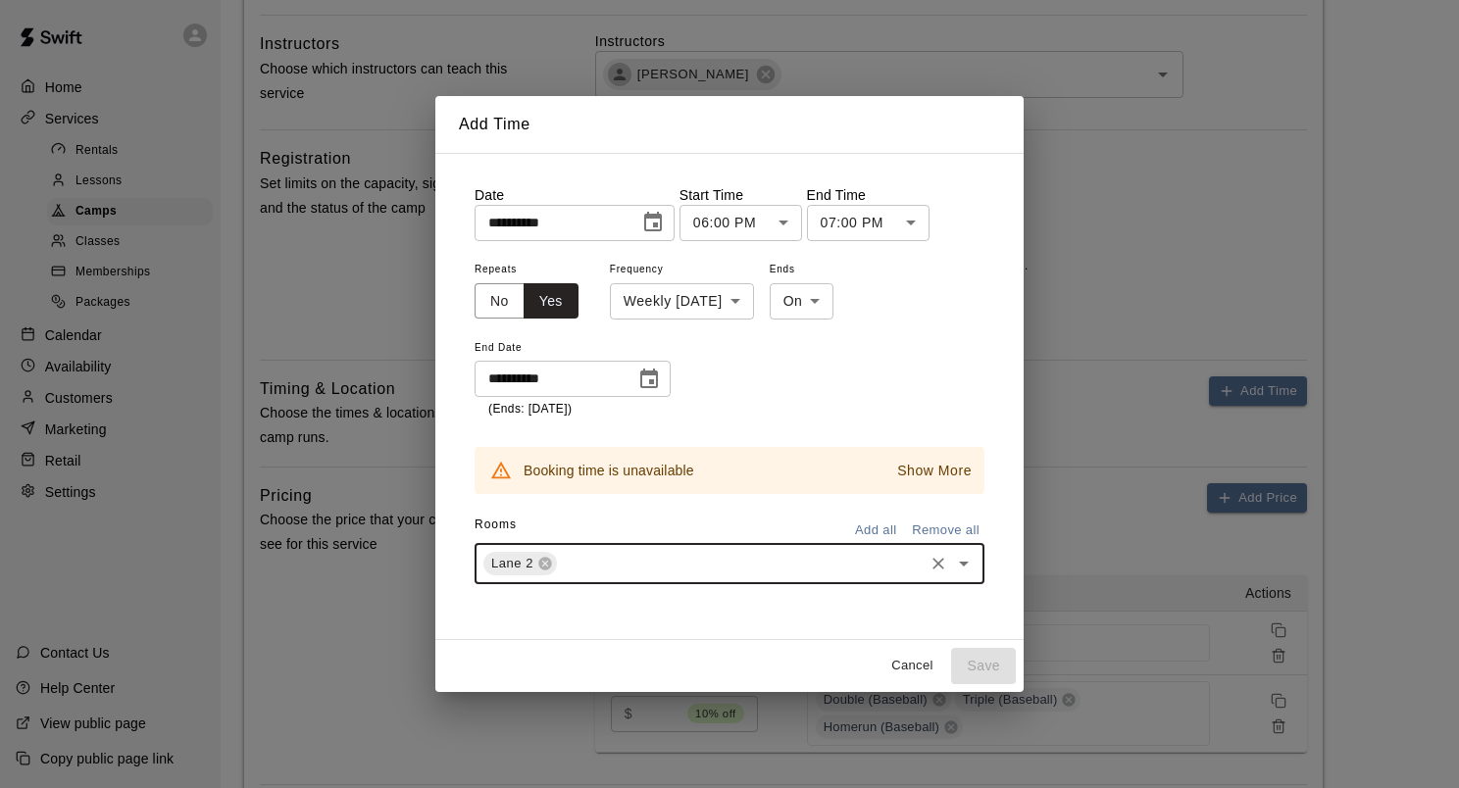
type input "*"
click at [541, 605] on li "Lane 3" at bounding box center [730, 608] width 510 height 32
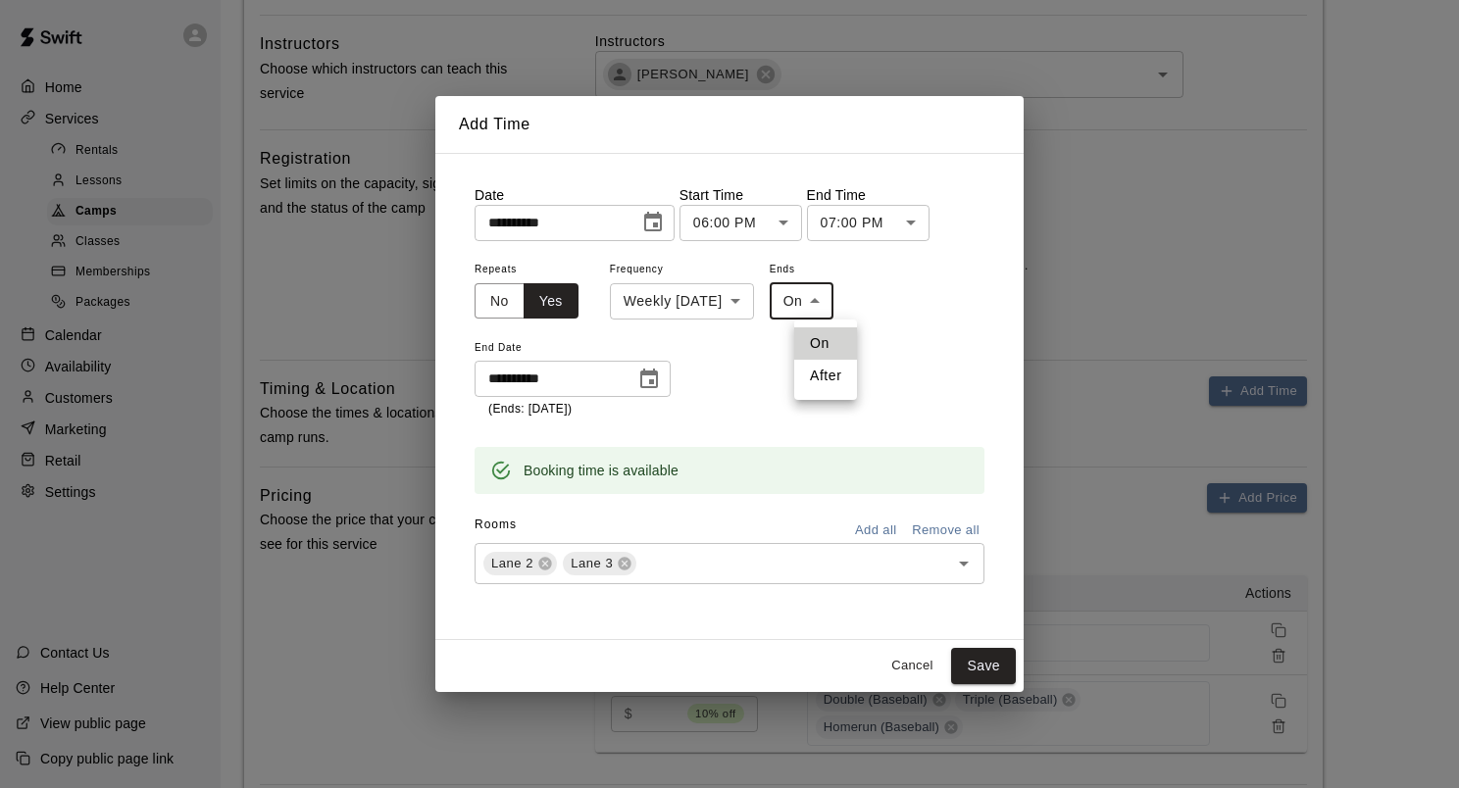
click at [845, 310] on body "**********" at bounding box center [729, 51] width 1459 height 1869
click at [832, 344] on li "On" at bounding box center [825, 344] width 63 height 32
click at [974, 661] on button "Save" at bounding box center [983, 666] width 65 height 36
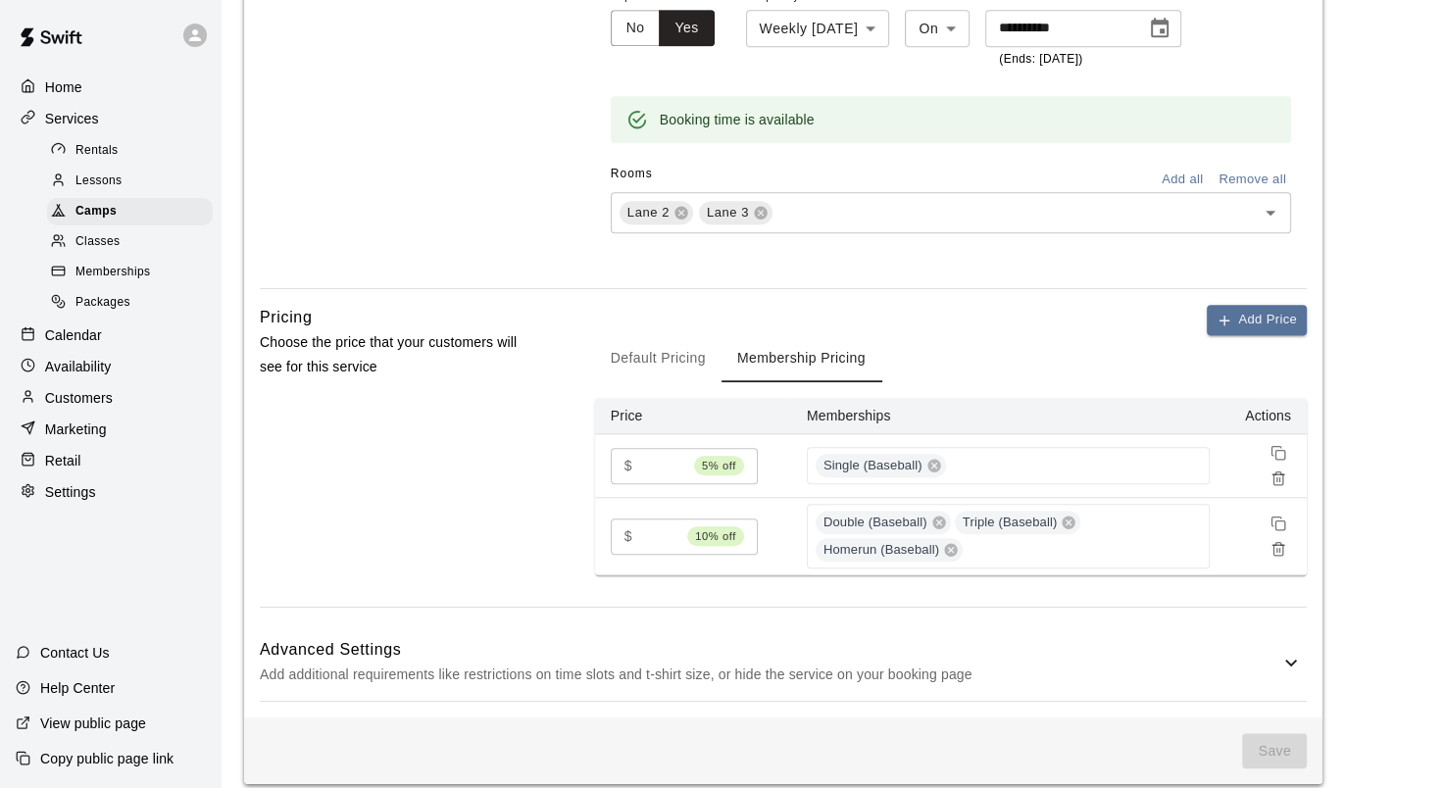
scroll to position [1429, 0]
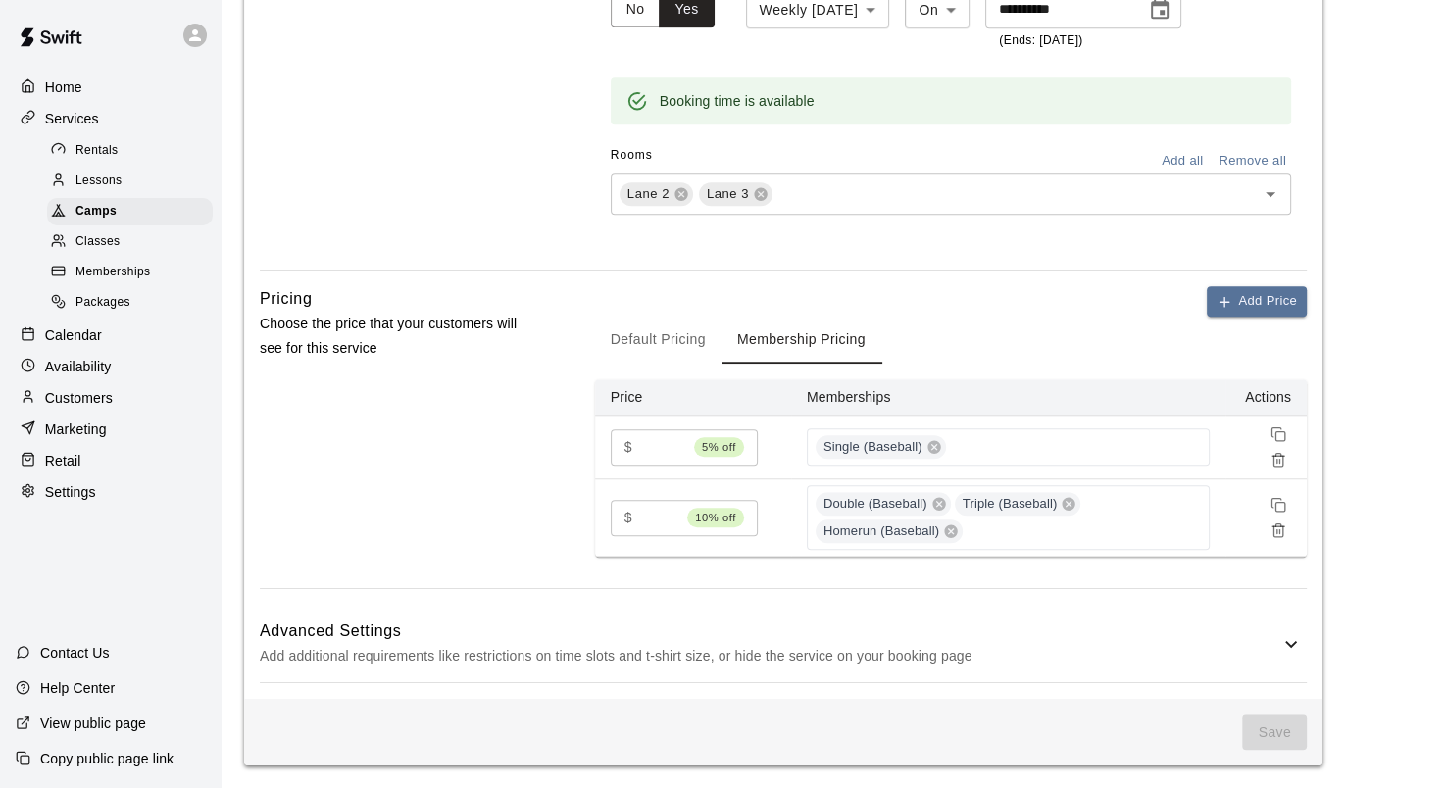
click at [1291, 641] on icon at bounding box center [1292, 645] width 24 height 24
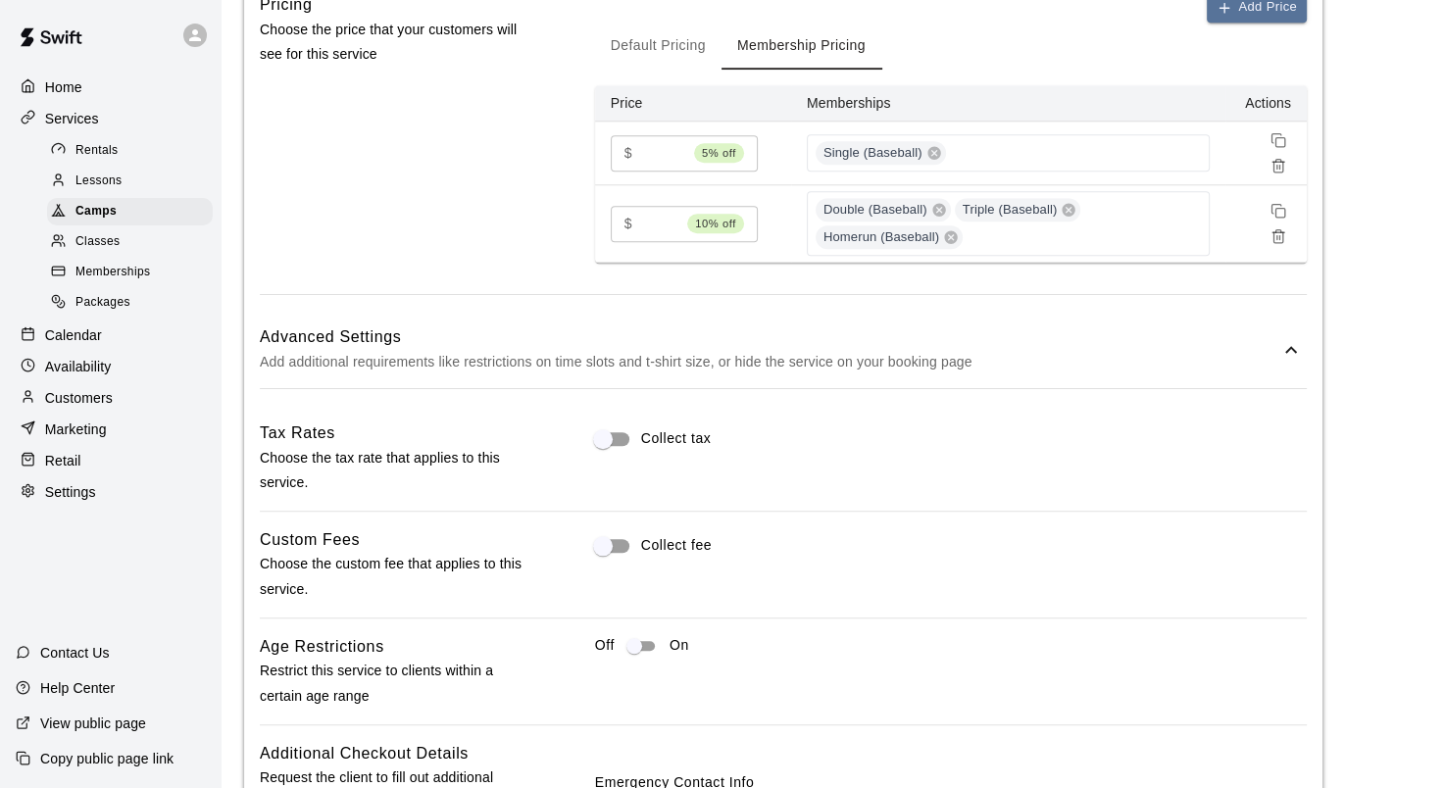
scroll to position [1821, 0]
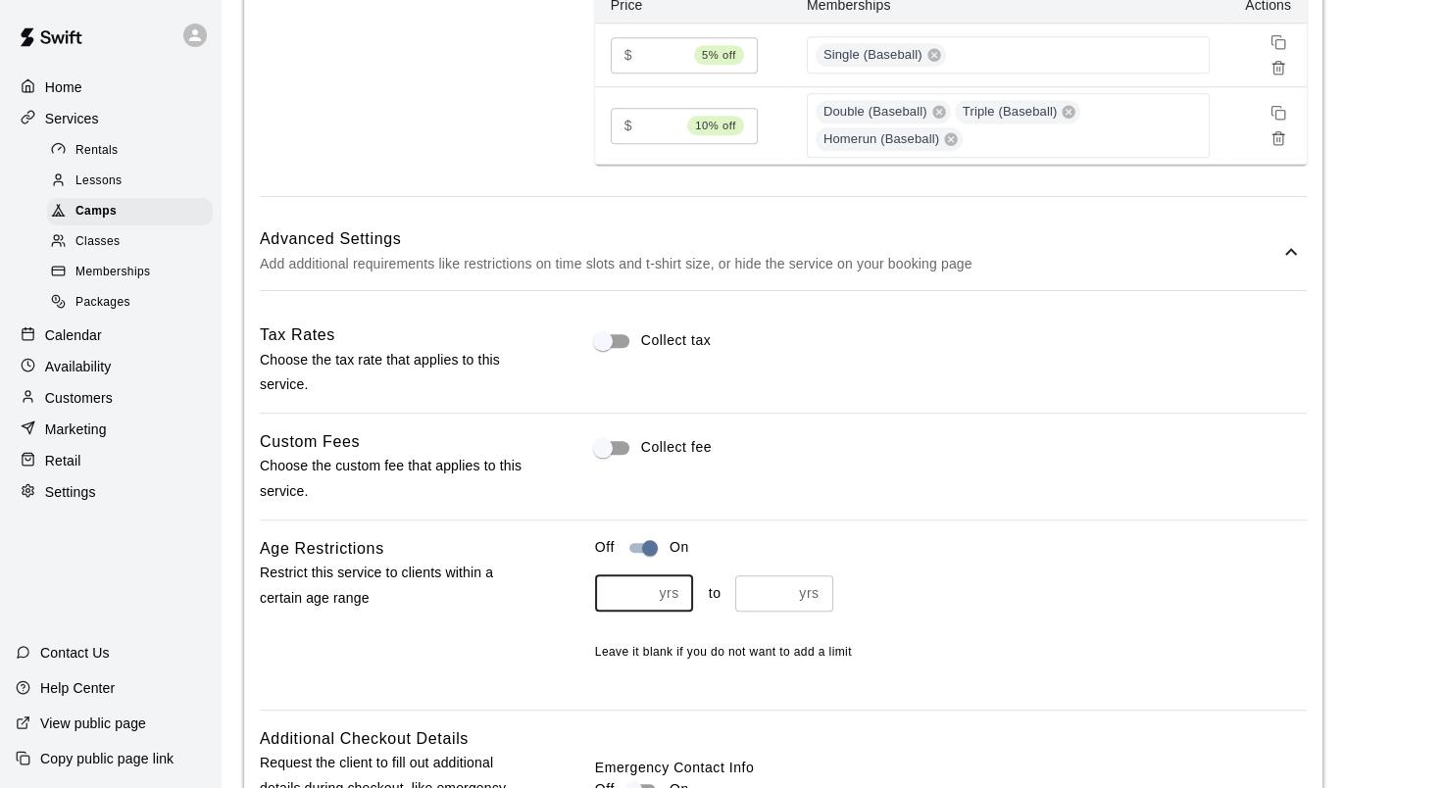
type input "*"
click at [637, 593] on input "*" at bounding box center [623, 594] width 57 height 36
type input "*"
click at [771, 598] on input "number" at bounding box center [763, 594] width 57 height 36
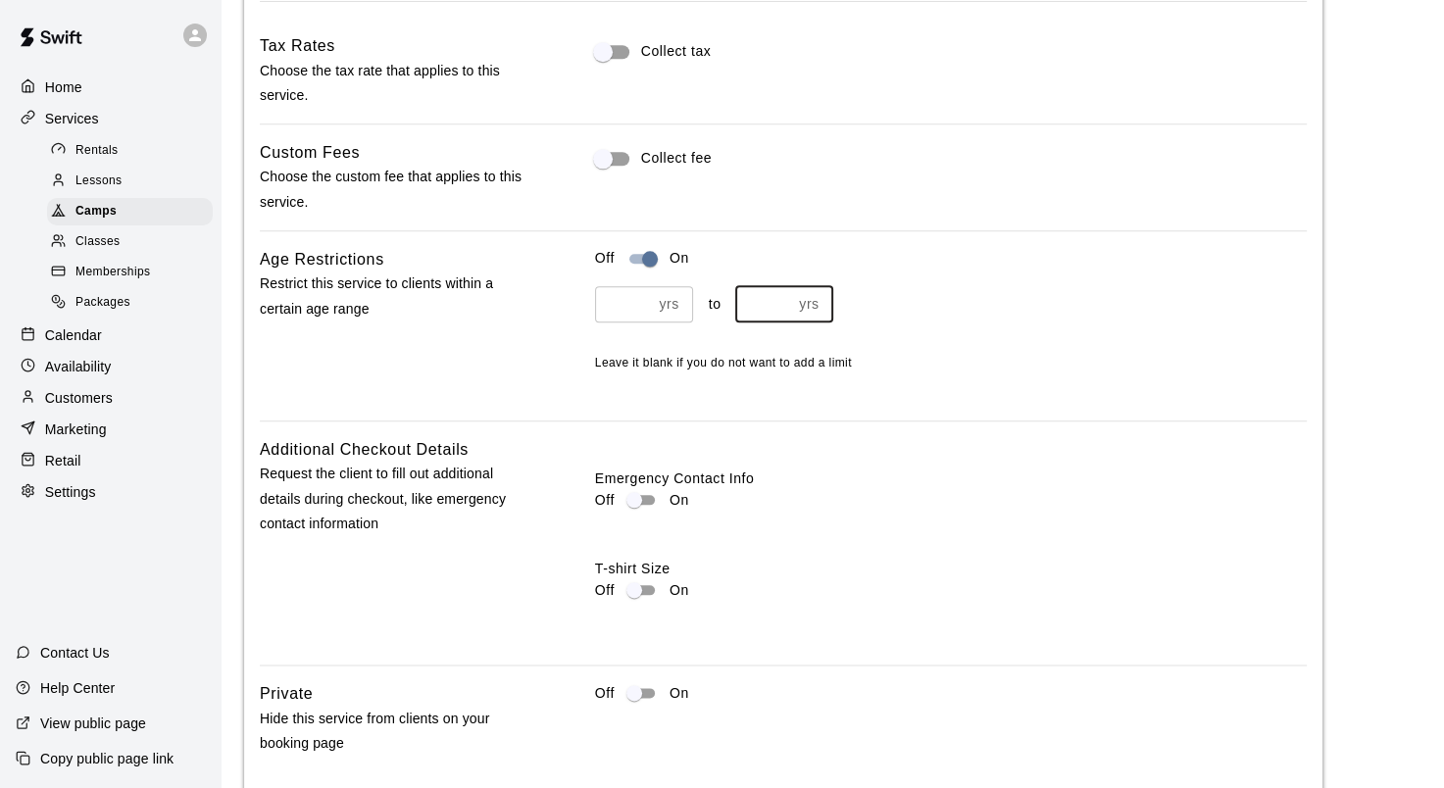
scroll to position [2115, 0]
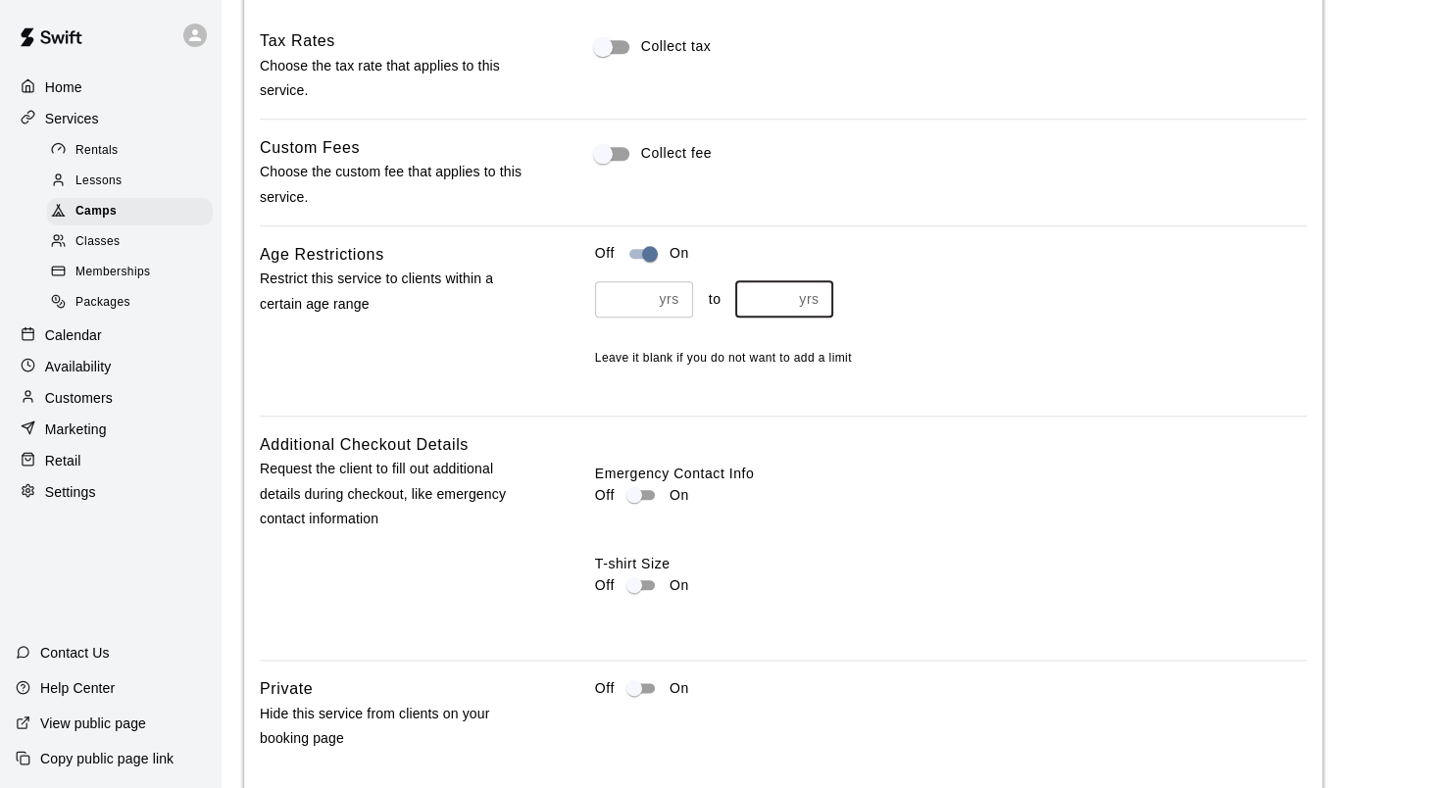
type input "*"
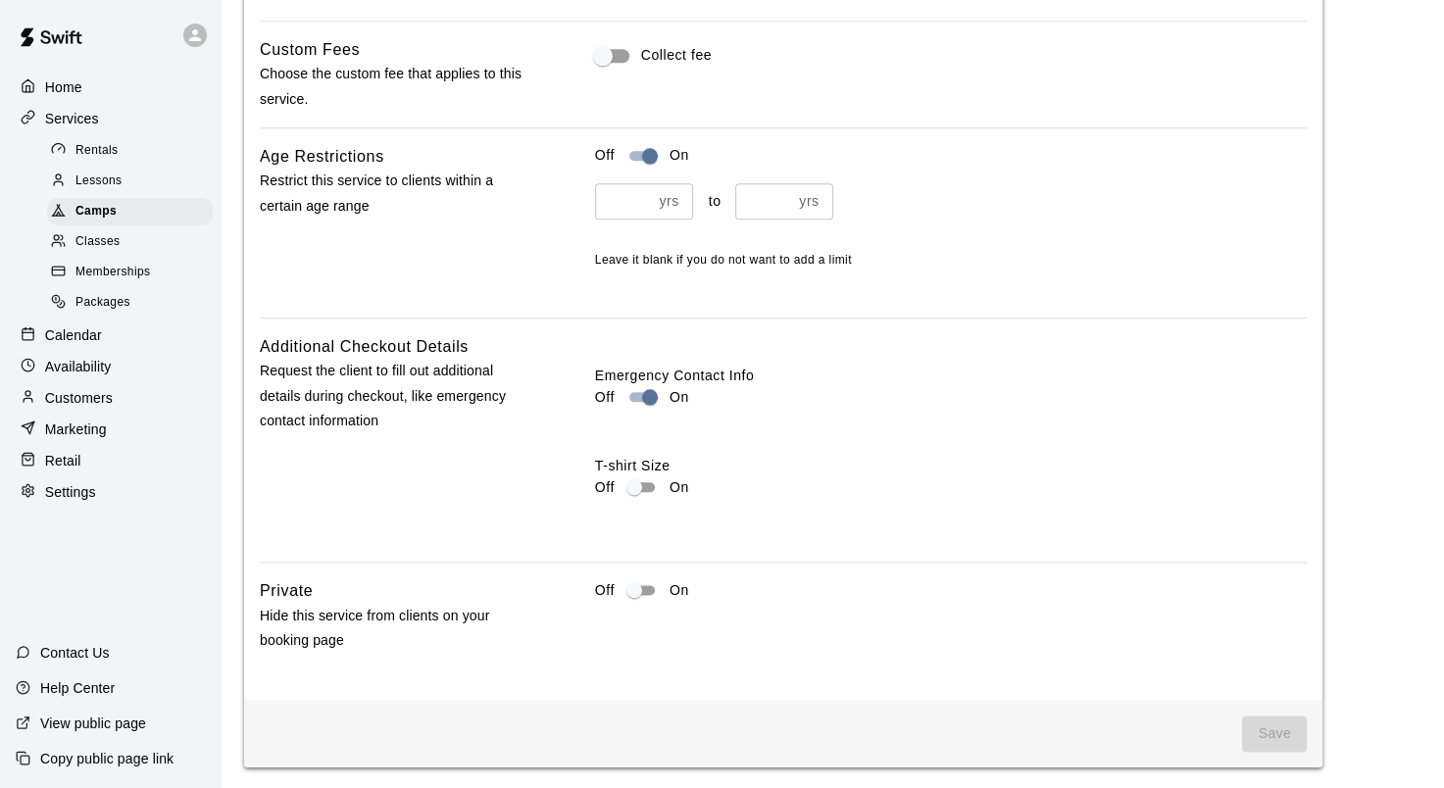
scroll to position [2214, 0]
click at [1287, 741] on span "Save" at bounding box center [1274, 733] width 65 height 36
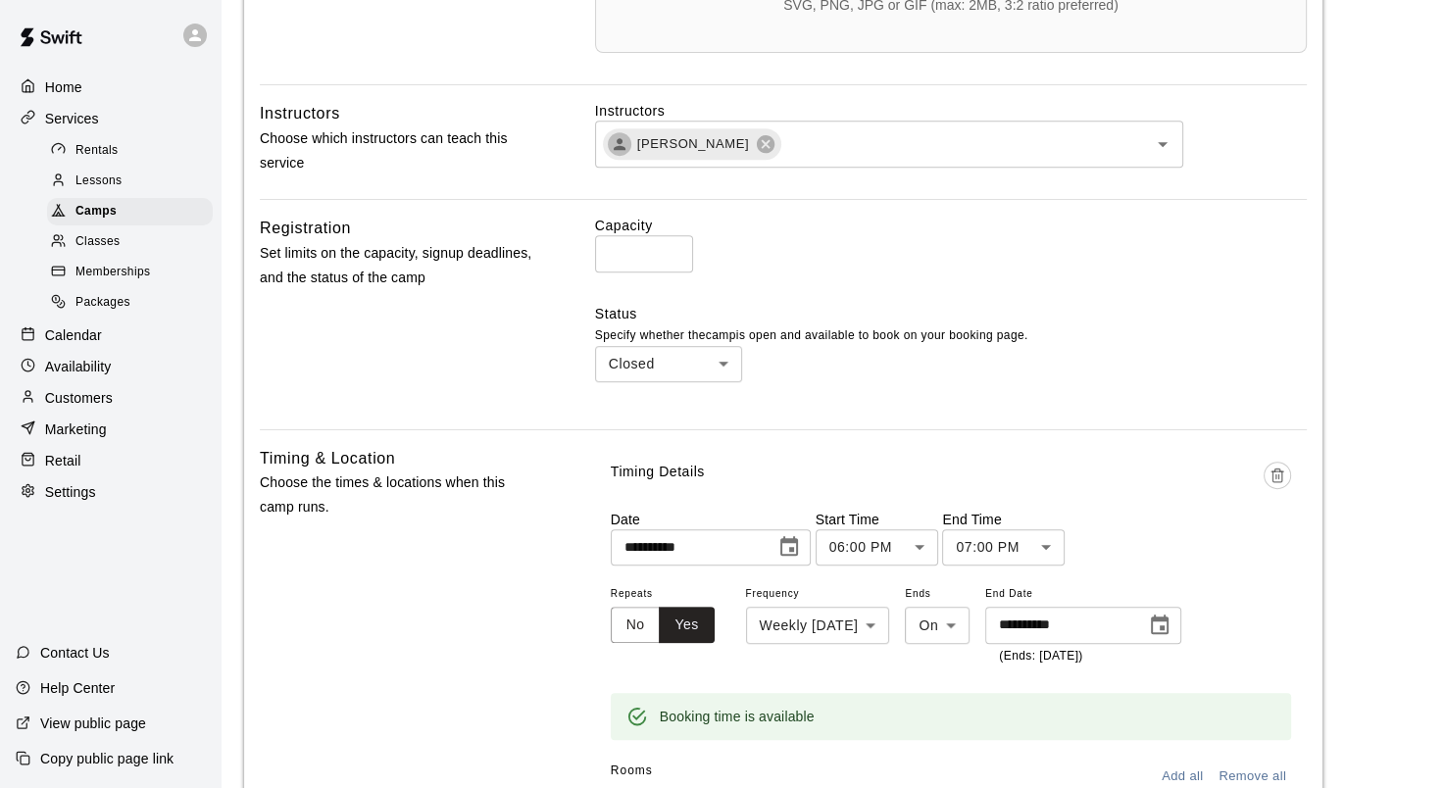
scroll to position [645, 0]
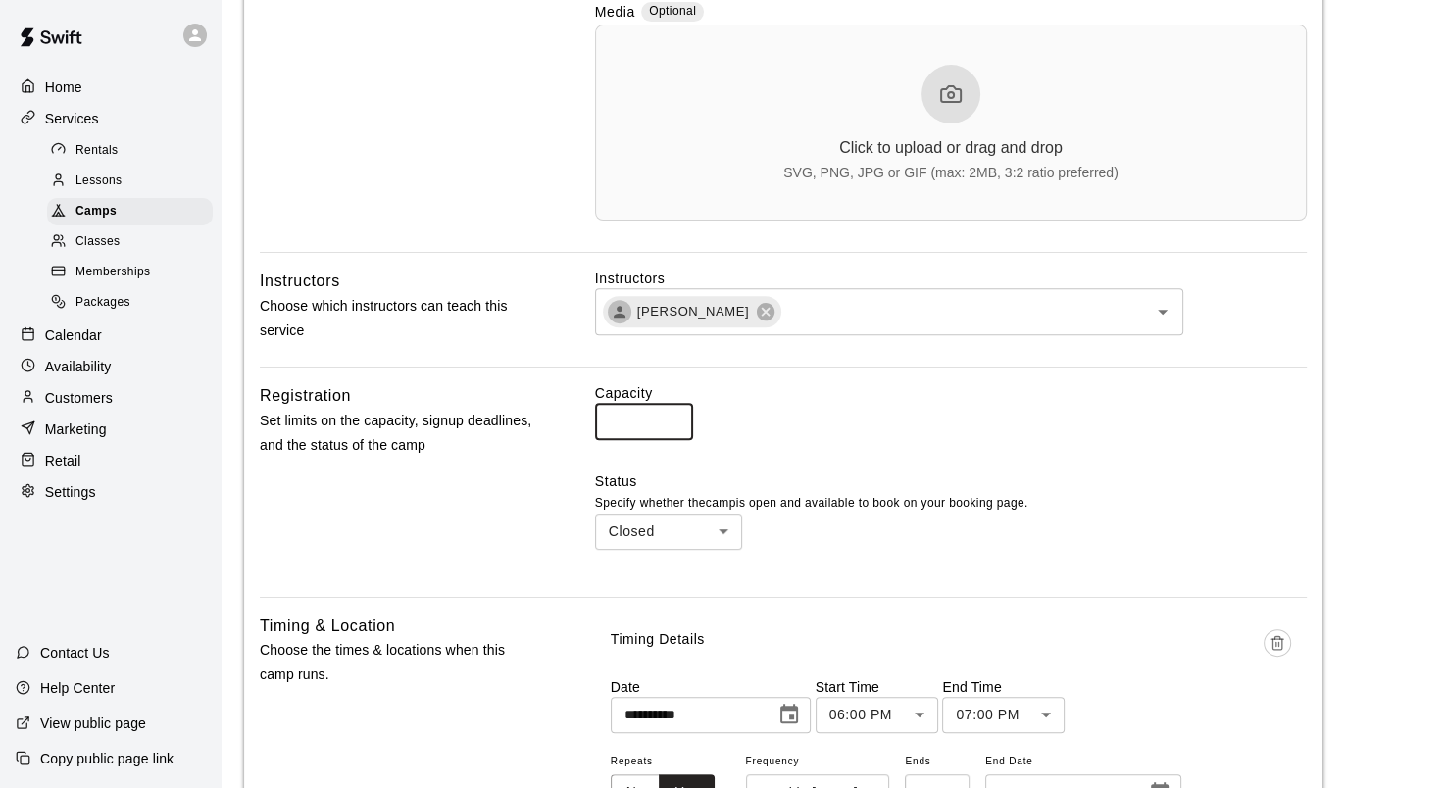
drag, startPoint x: 643, startPoint y: 423, endPoint x: 586, endPoint y: 428, distance: 57.1
click at [586, 428] on div "Registration Set limits on the capacity, signup deadlines, and the status of th…" at bounding box center [783, 481] width 1047 height 197
type input "**"
click at [781, 403] on label "Capacity" at bounding box center [951, 393] width 712 height 20
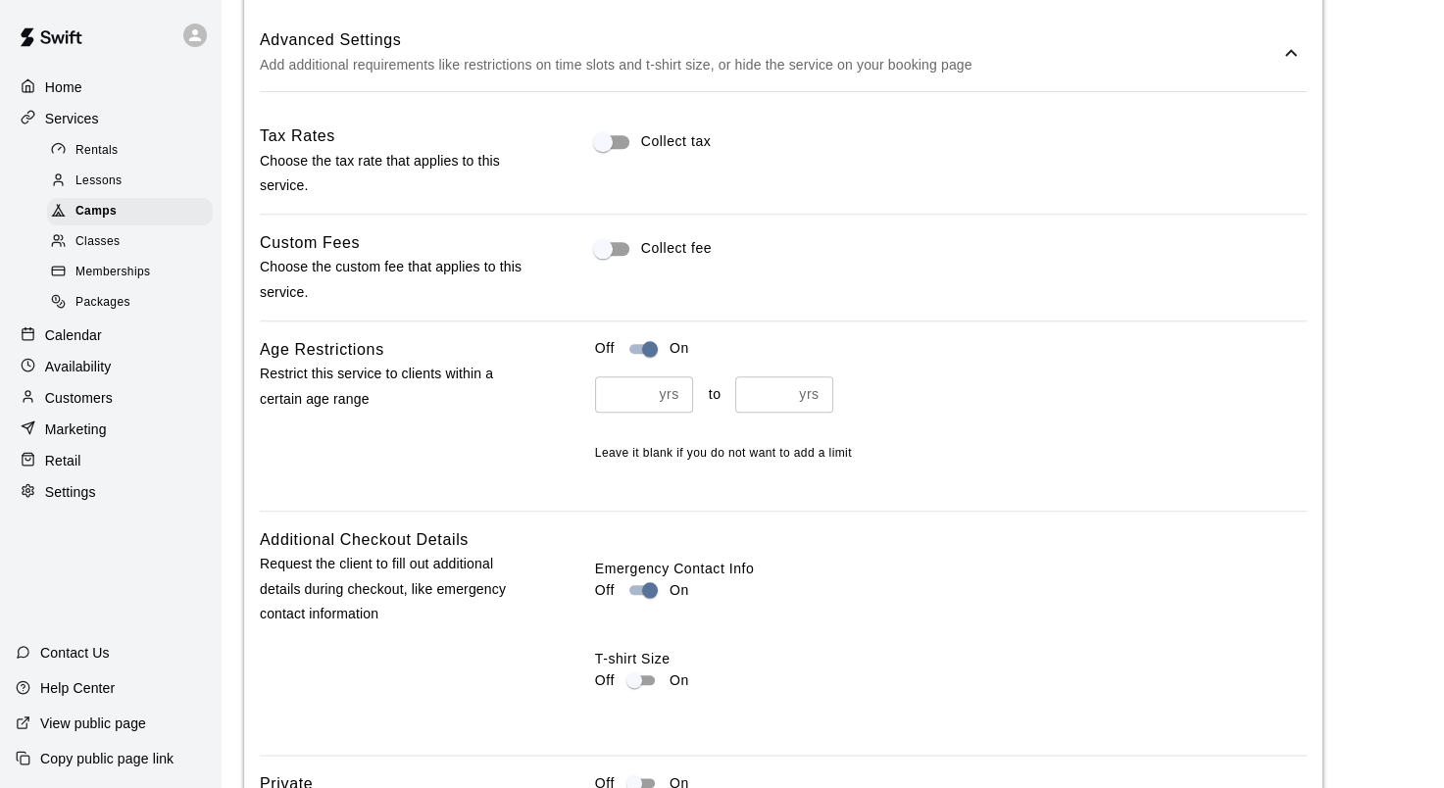
scroll to position [2214, 0]
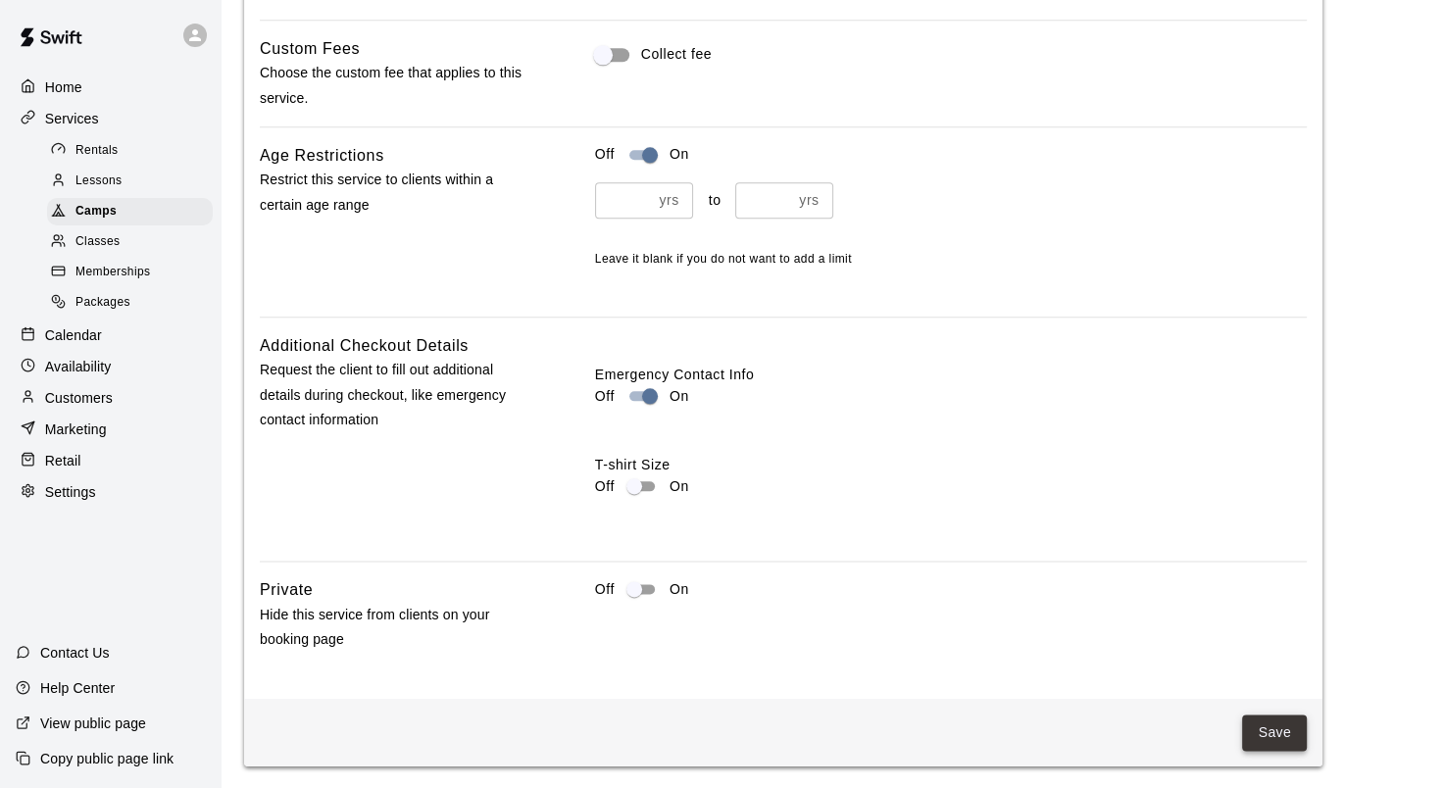
click at [1290, 732] on button "Save" at bounding box center [1274, 733] width 65 height 36
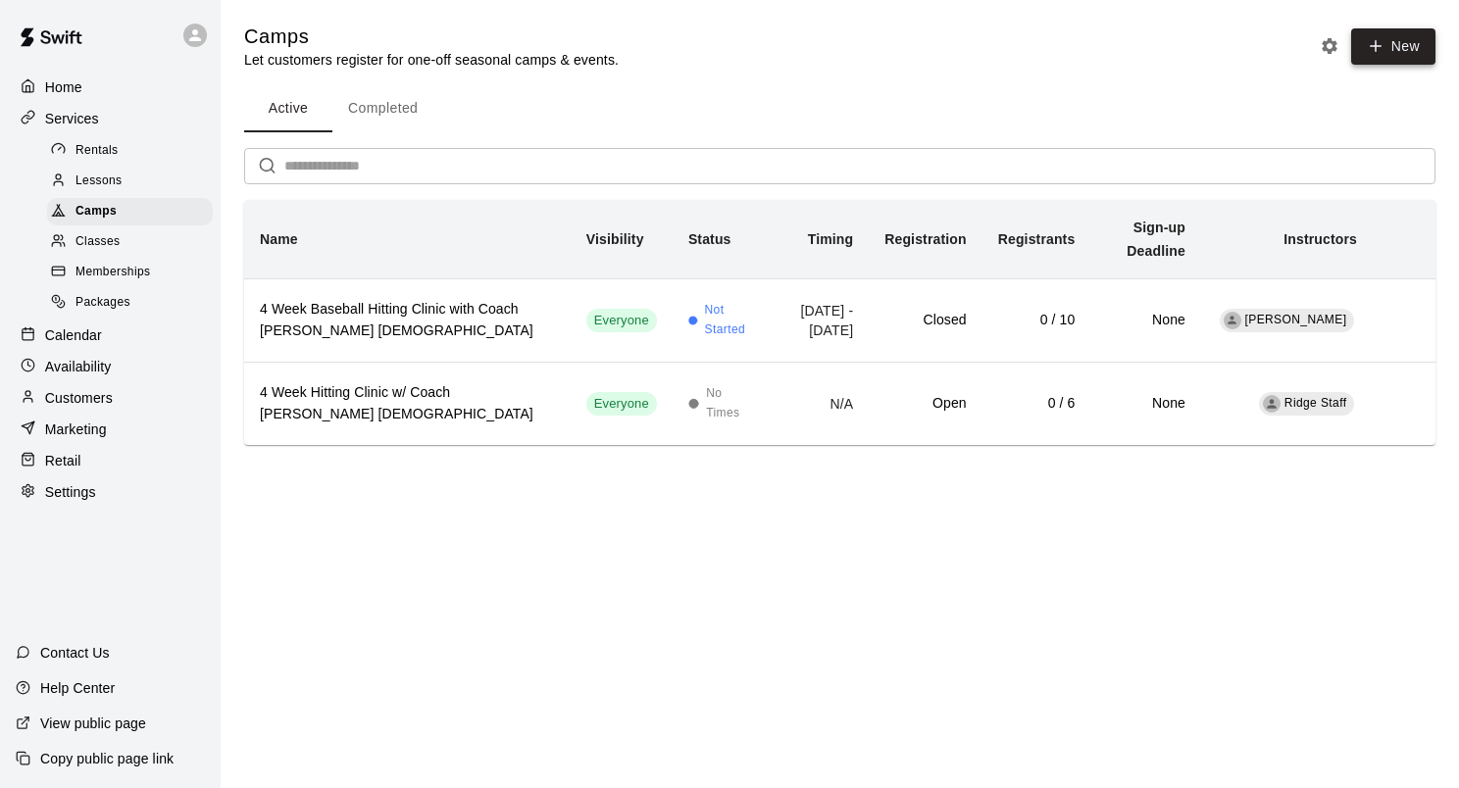
click at [1392, 45] on button "New" at bounding box center [1393, 46] width 84 height 36
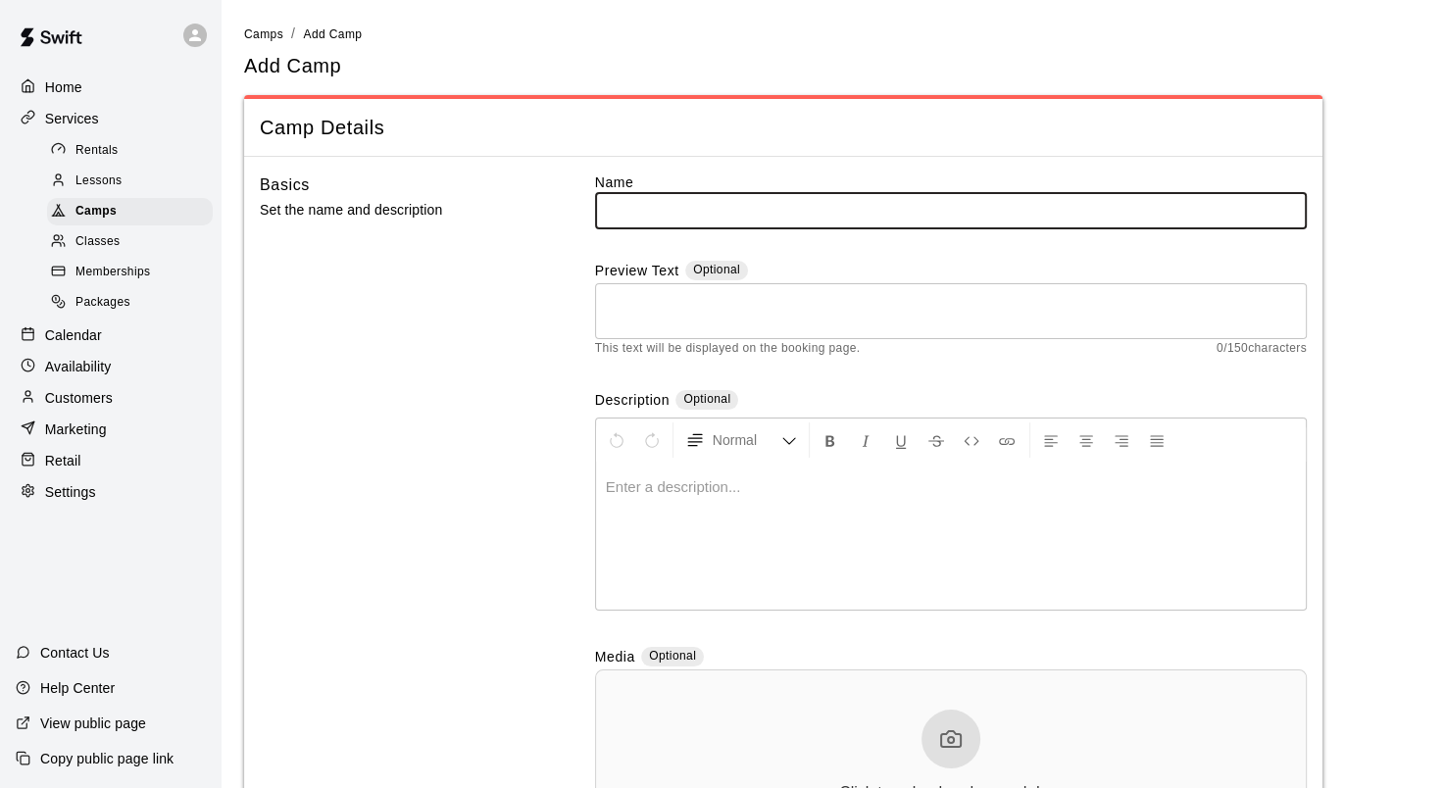
click at [714, 207] on input "text" at bounding box center [951, 210] width 712 height 36
click at [949, 209] on input "**********" at bounding box center [951, 210] width 712 height 36
type input "**********"
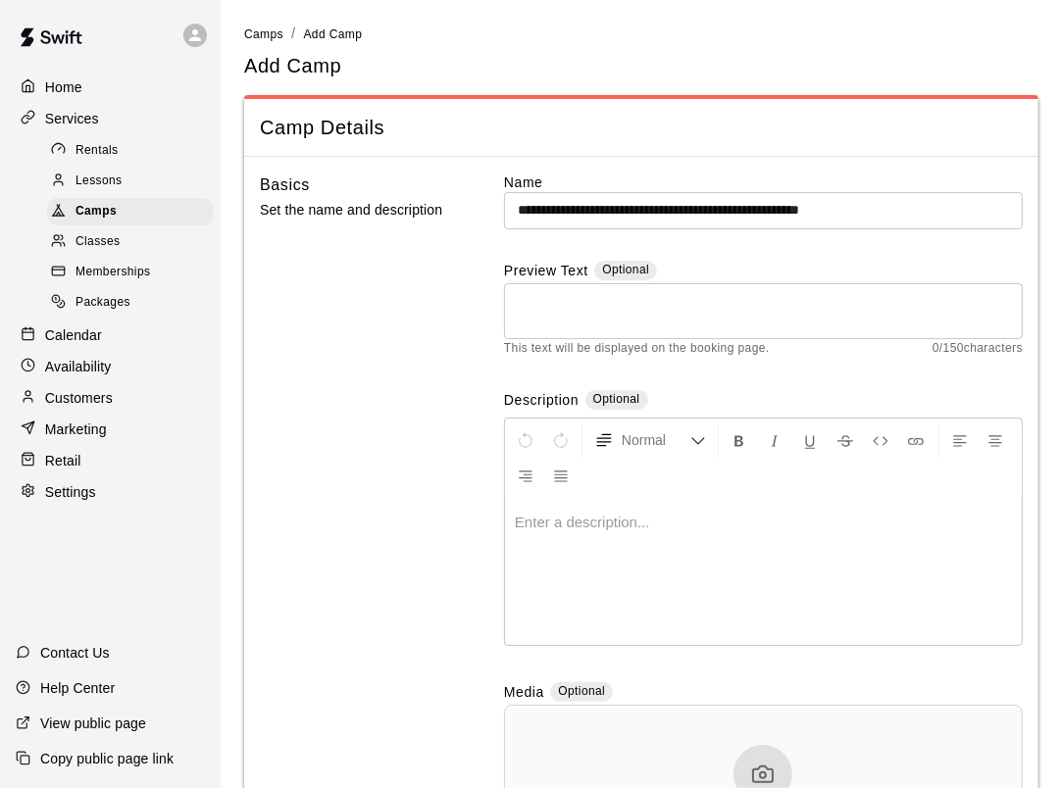
click at [561, 300] on textarea at bounding box center [763, 310] width 491 height 39
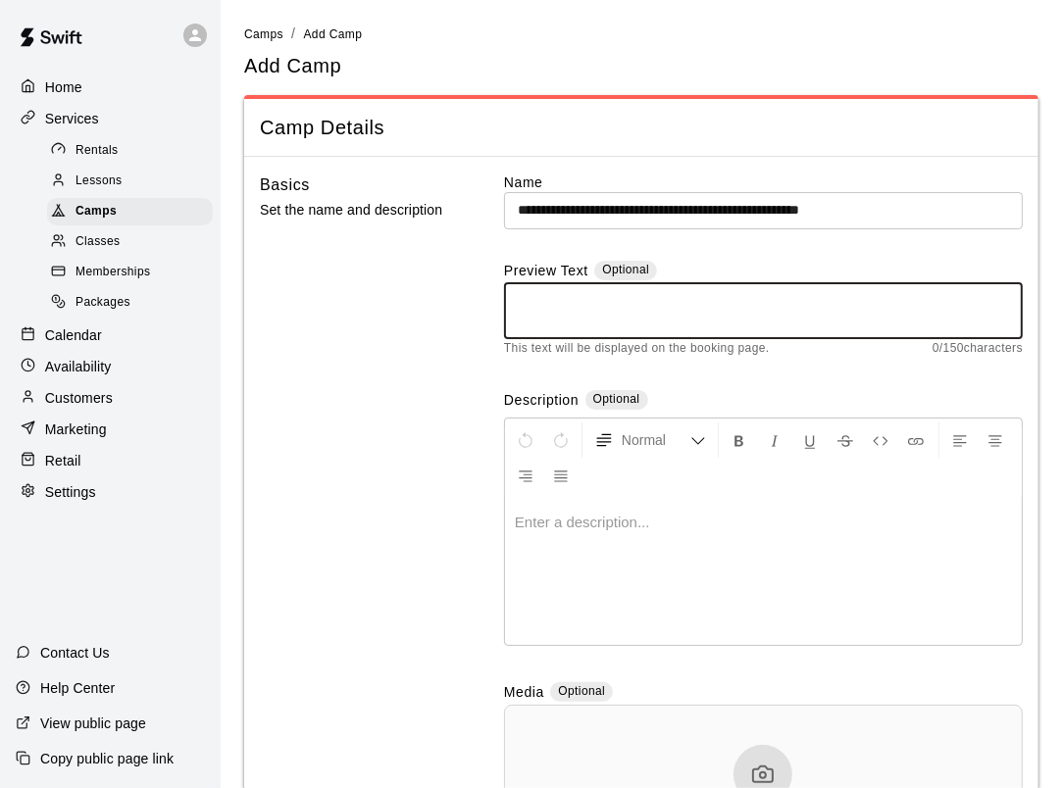
paste textarea "**********"
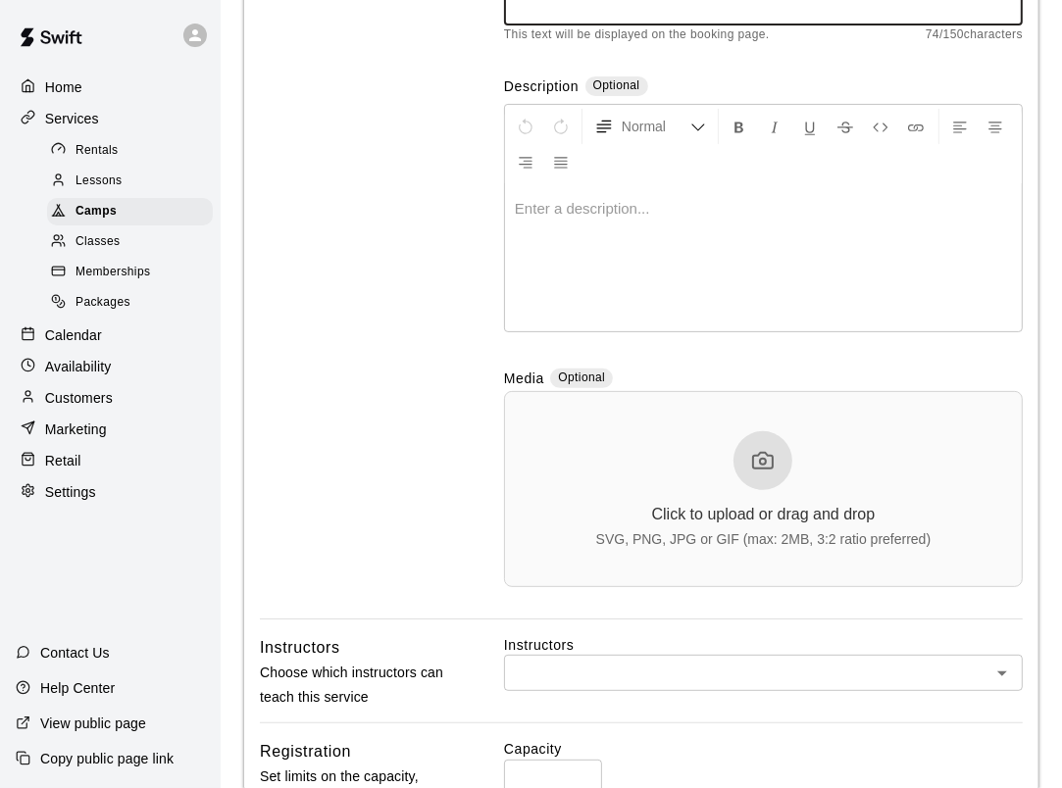
scroll to position [392, 0]
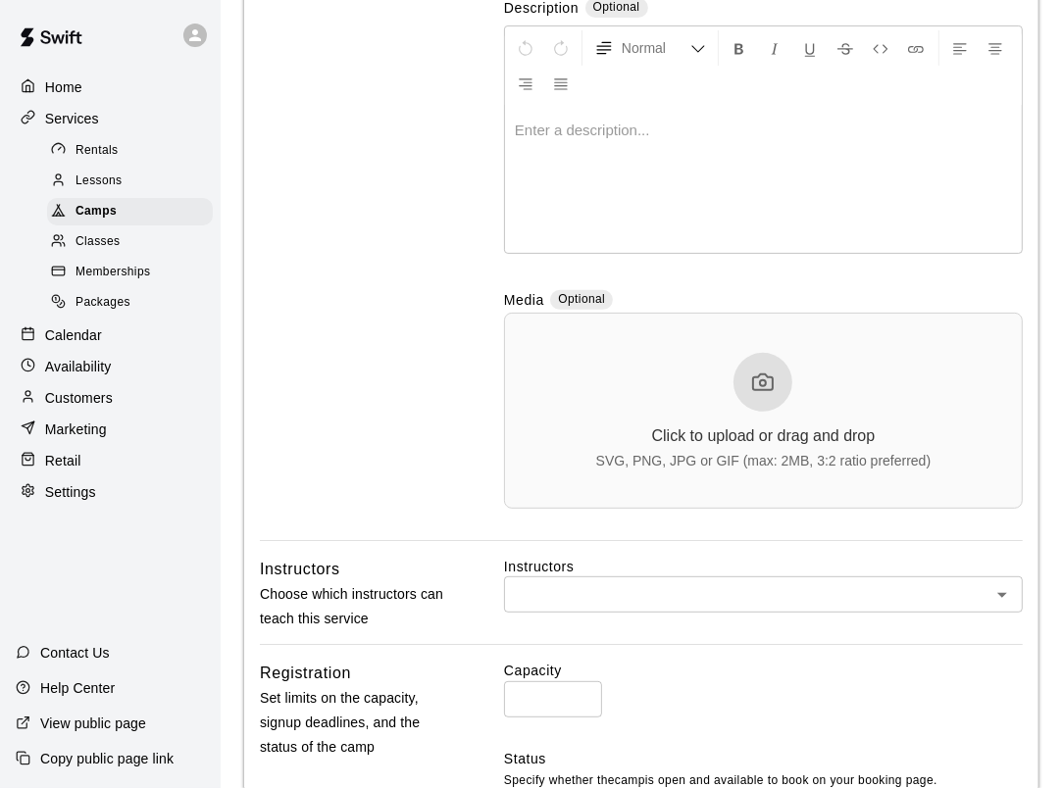
type textarea "**********"
click at [531, 130] on p at bounding box center [763, 131] width 497 height 20
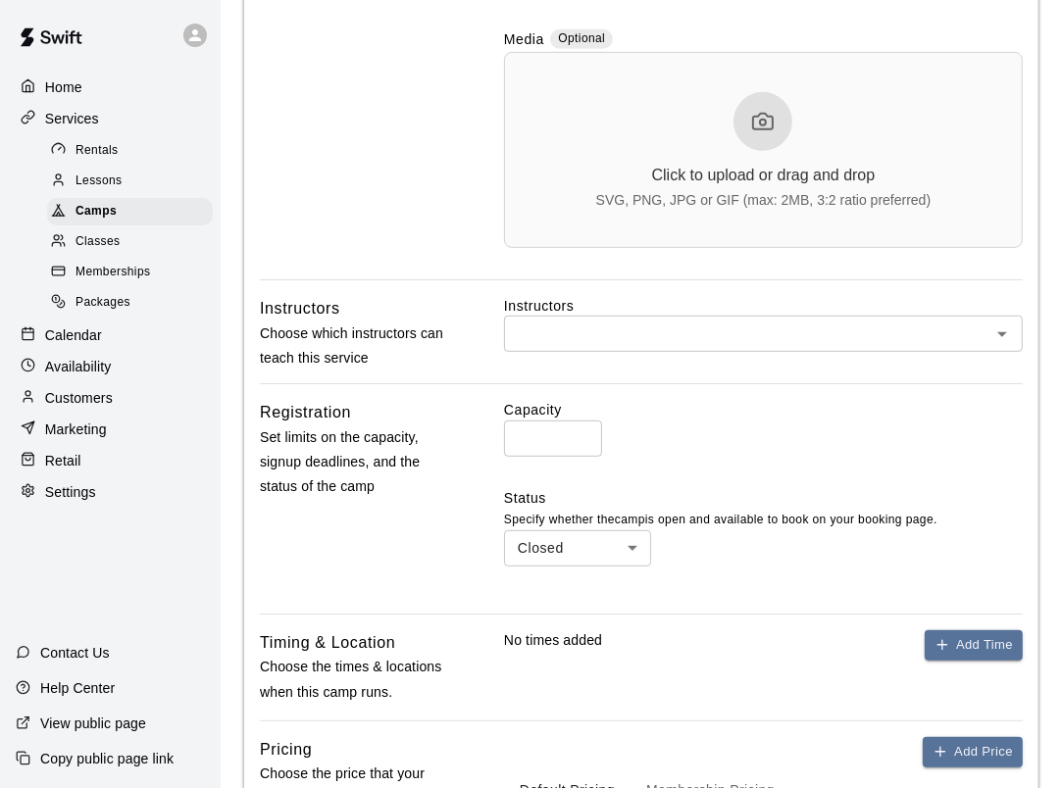
scroll to position [686, 0]
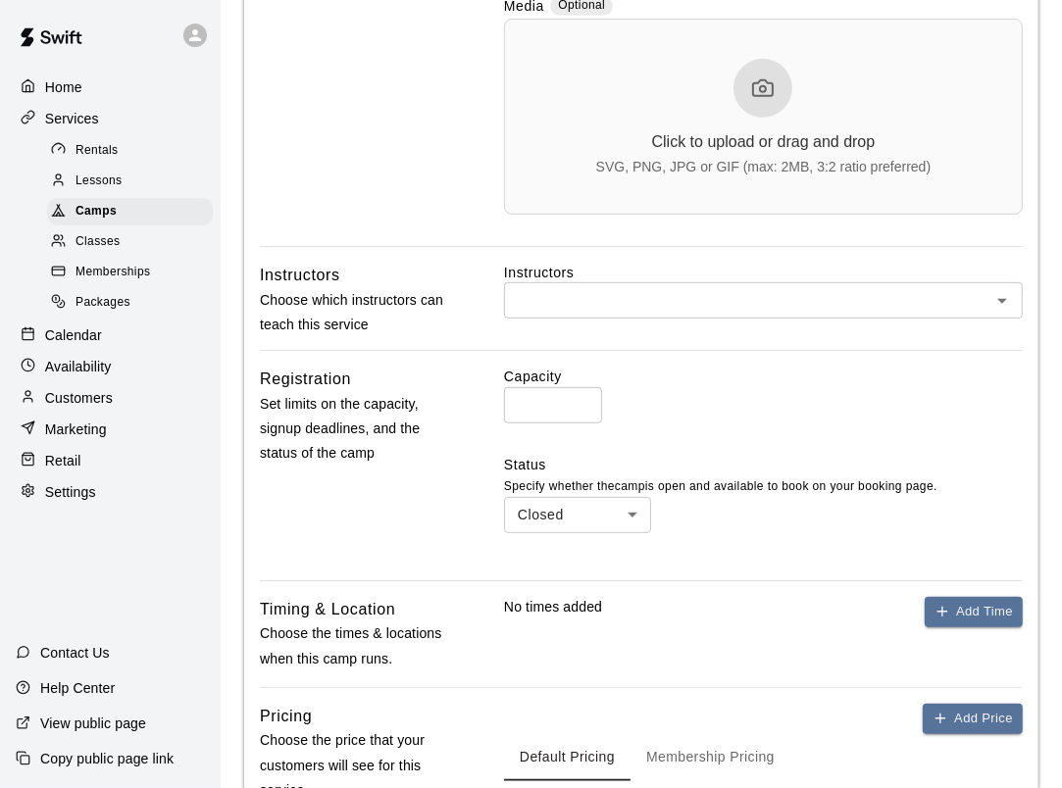
click at [652, 296] on input "text" at bounding box center [747, 300] width 475 height 25
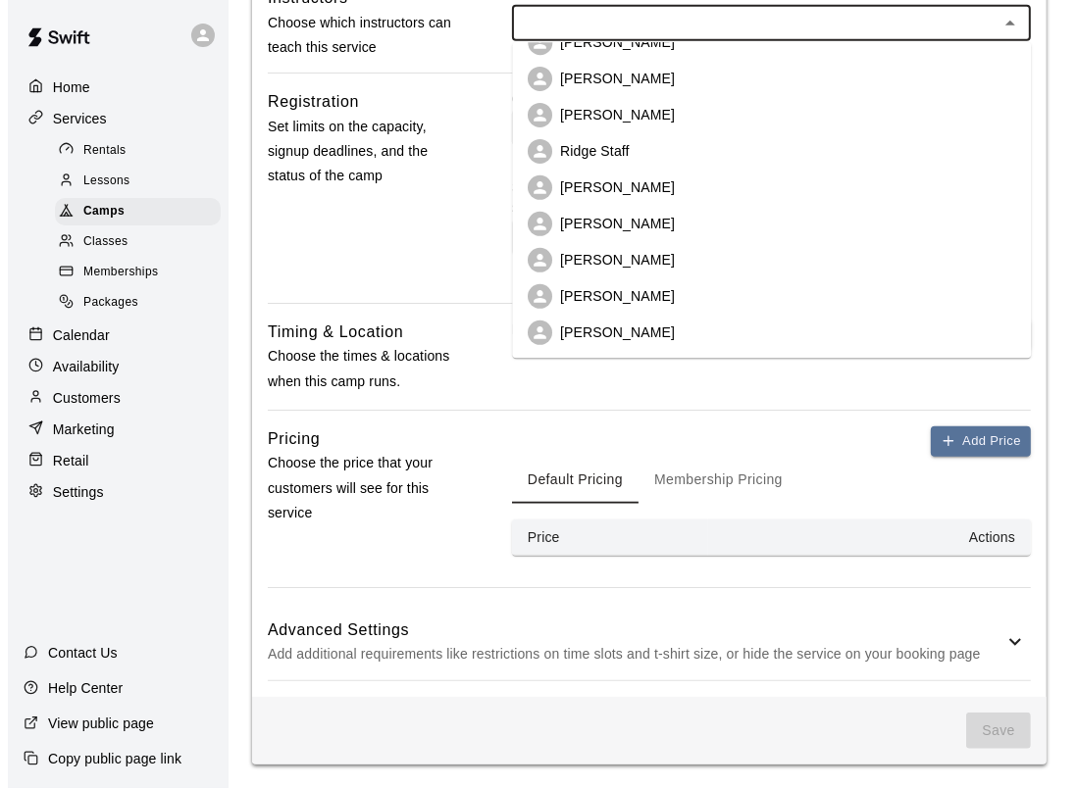
scroll to position [534, 0]
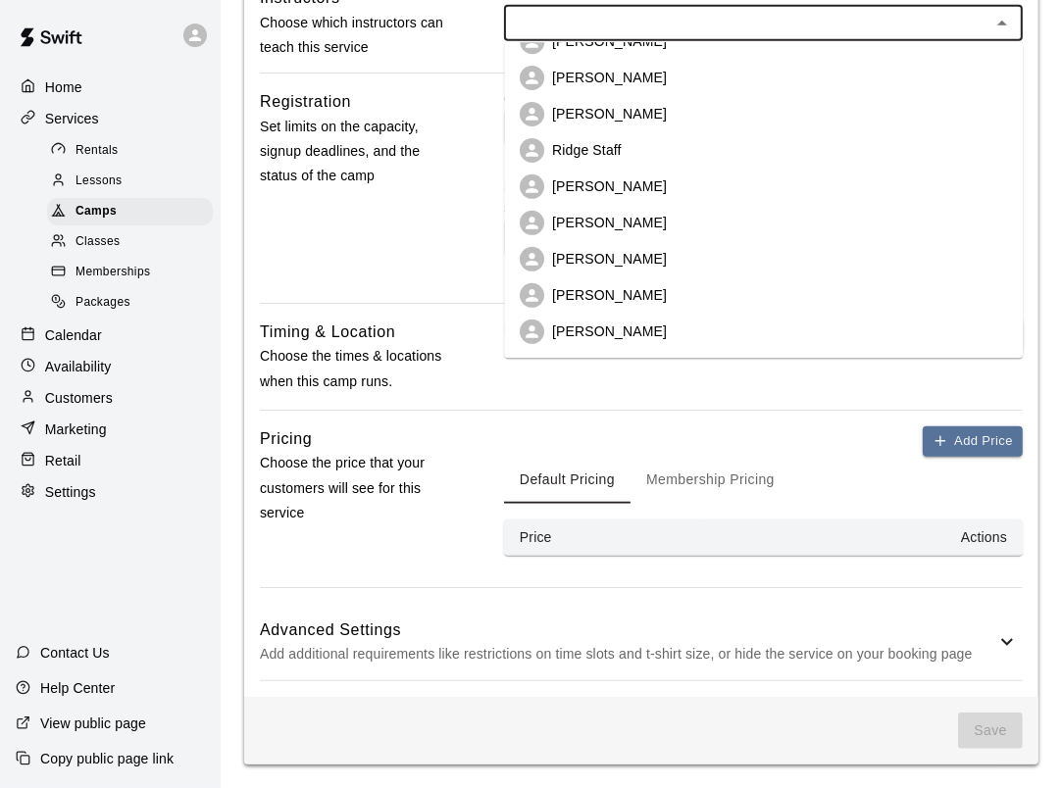
click at [570, 335] on p "Bryce Dahnert" at bounding box center [609, 333] width 115 height 20
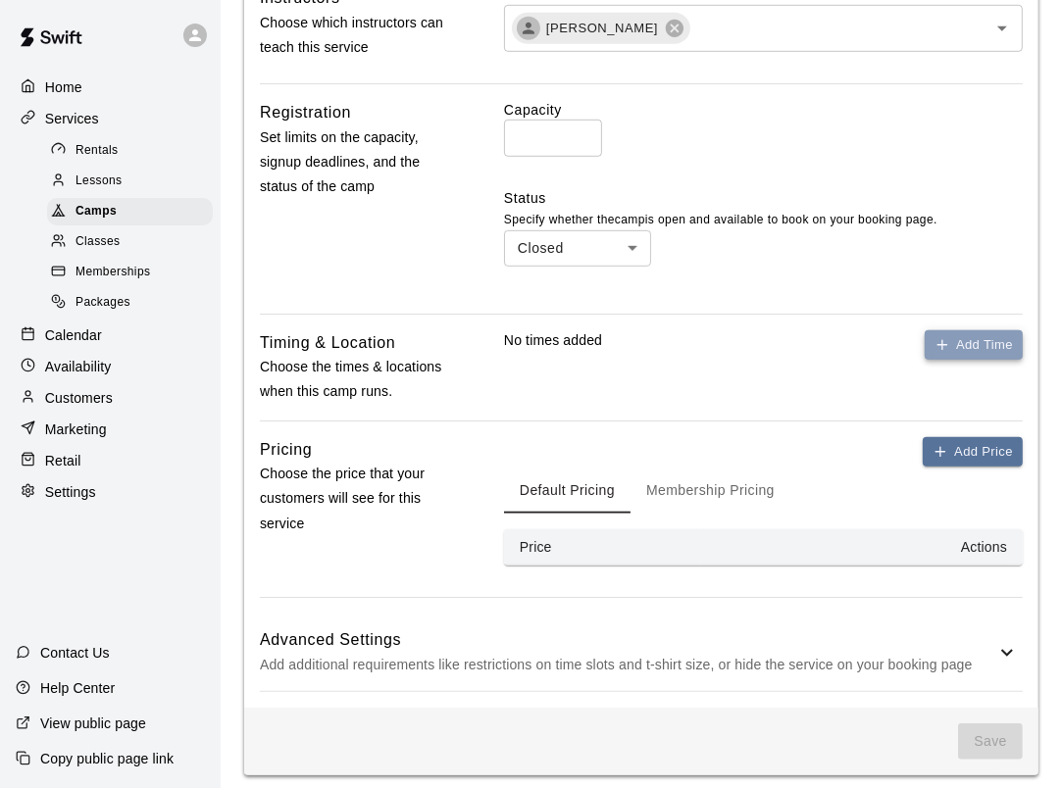
click at [977, 337] on button "Add Time" at bounding box center [974, 345] width 98 height 30
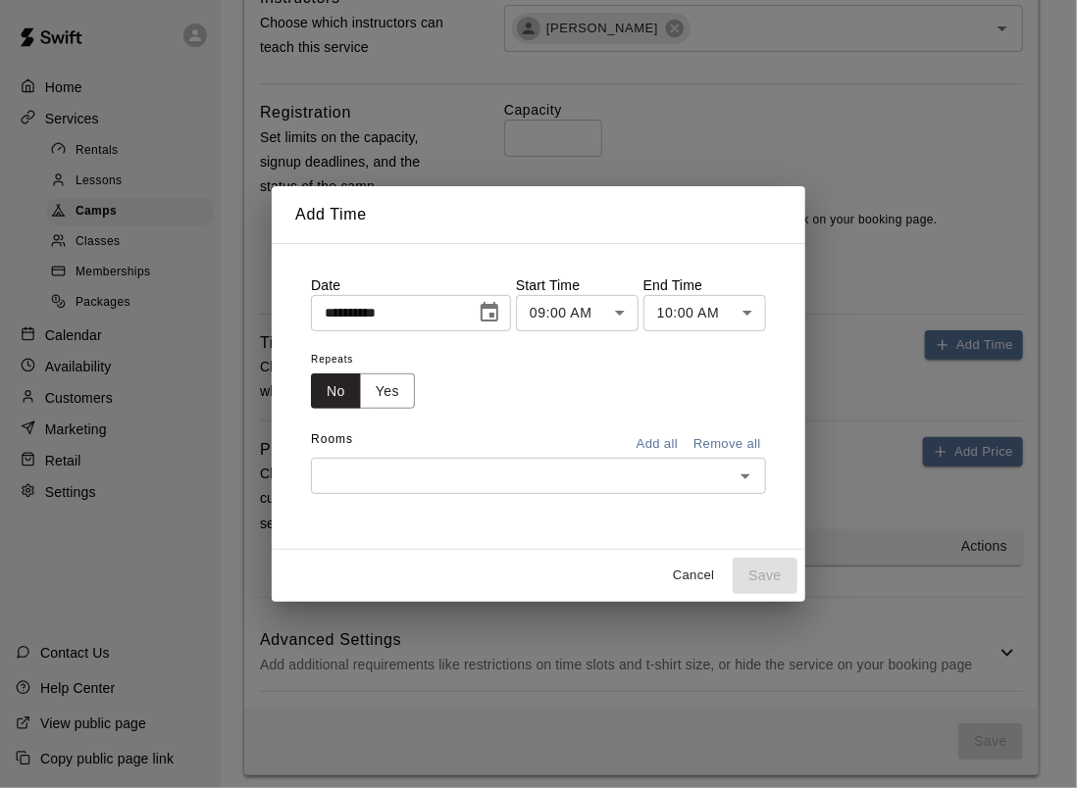
click at [501, 318] on icon "Choose date, selected date is Oct 15, 2025" at bounding box center [490, 313] width 24 height 24
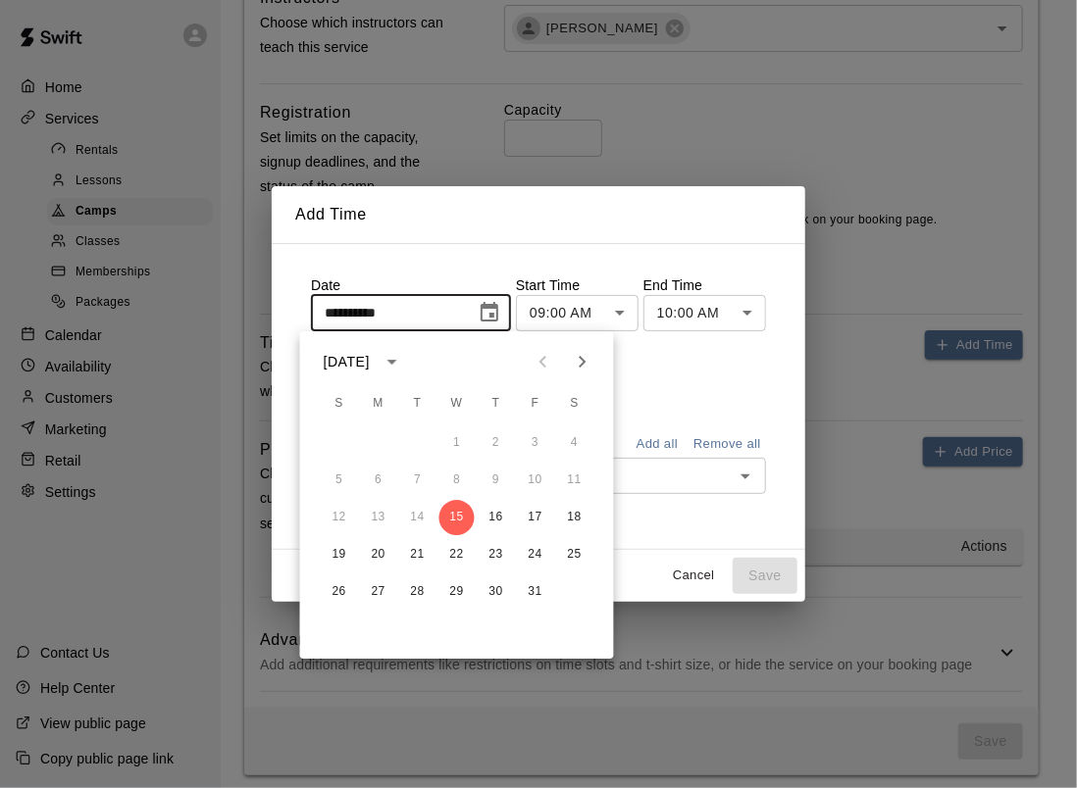
click at [583, 367] on icon "Next month" at bounding box center [583, 363] width 24 height 24
click at [418, 482] on button "4" at bounding box center [417, 481] width 35 height 35
type input "**********"
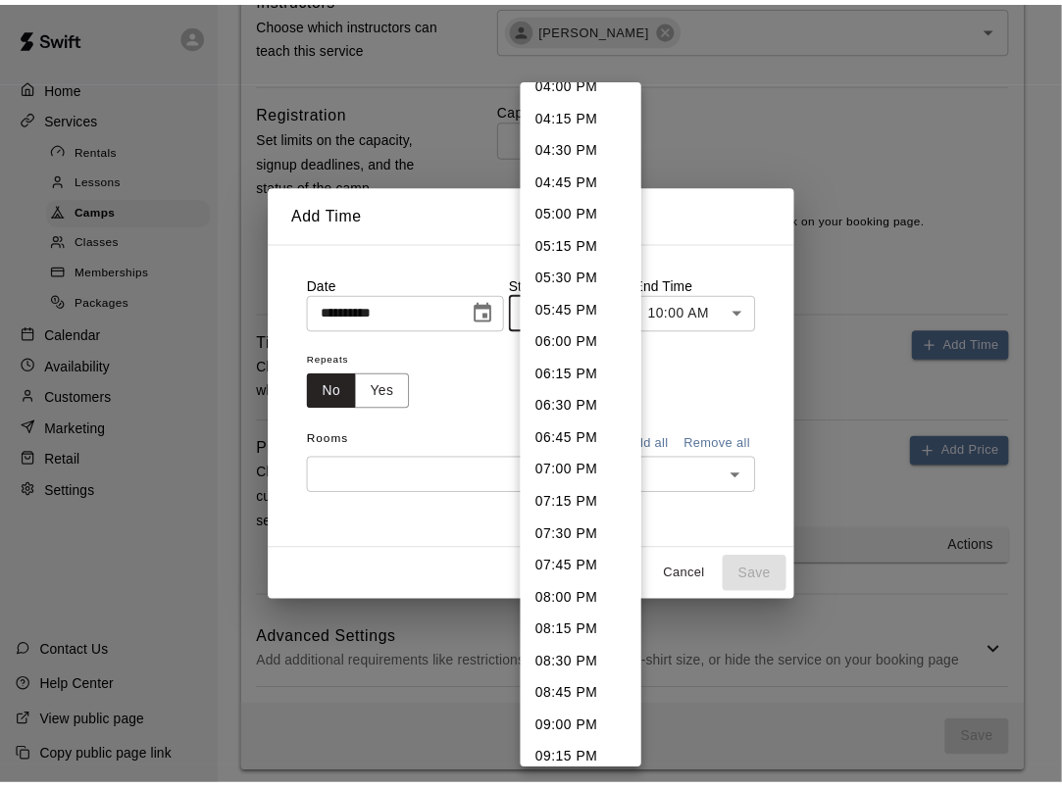
scroll to position [2312, 0]
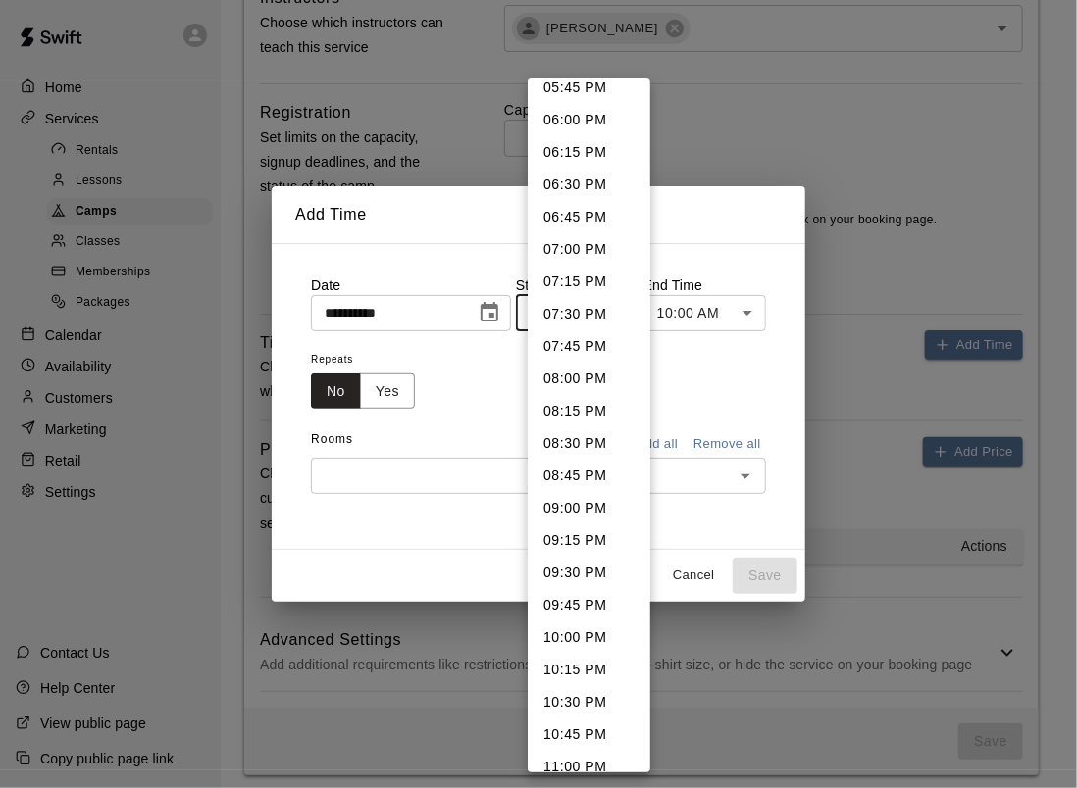
click at [569, 243] on li "07:00 PM" at bounding box center [589, 249] width 123 height 32
type input "********"
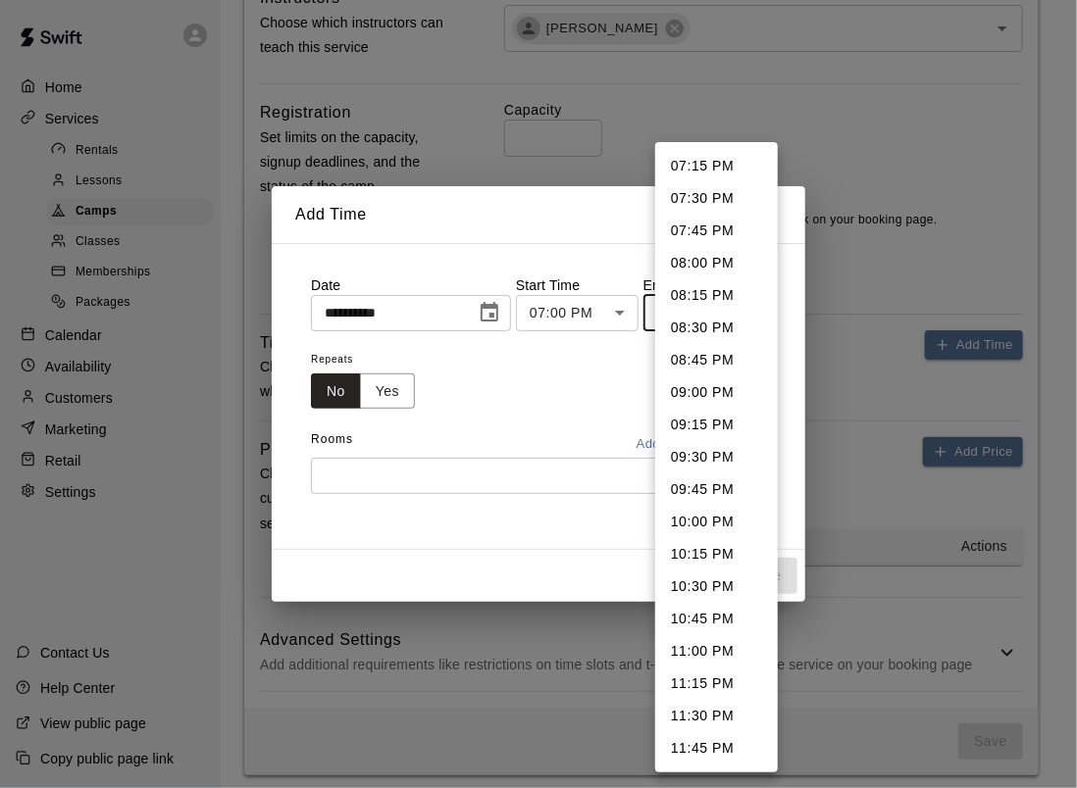
click at [684, 270] on li "08:00 PM" at bounding box center [716, 263] width 123 height 32
type input "********"
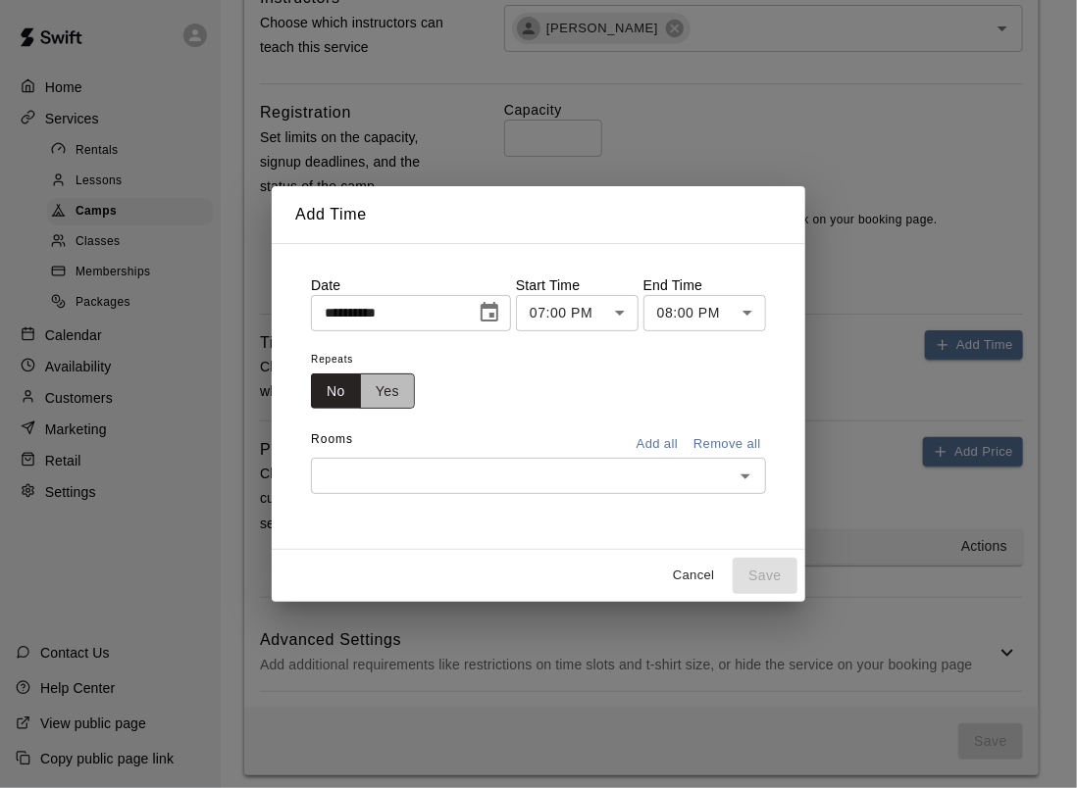
click at [375, 394] on button "Yes" at bounding box center [387, 392] width 55 height 36
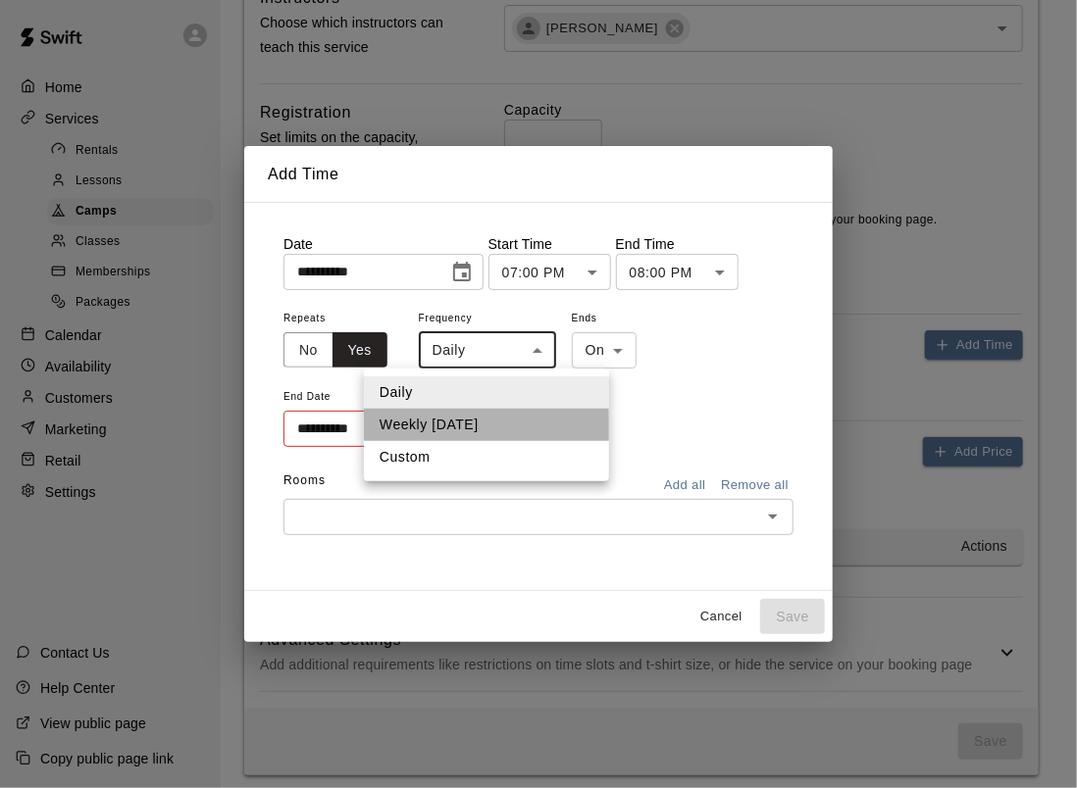
click at [470, 420] on li "Weekly on Tuesday" at bounding box center [486, 425] width 245 height 32
type input "******"
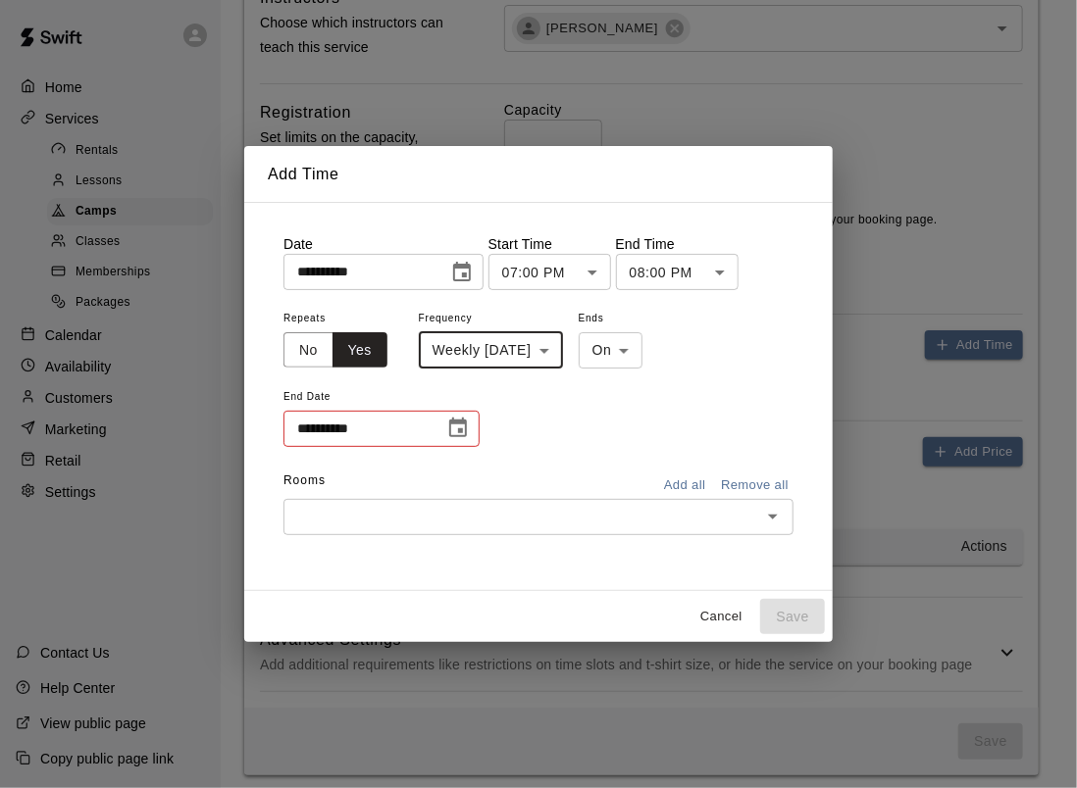
click at [464, 427] on icon "Choose date" at bounding box center [458, 429] width 24 height 24
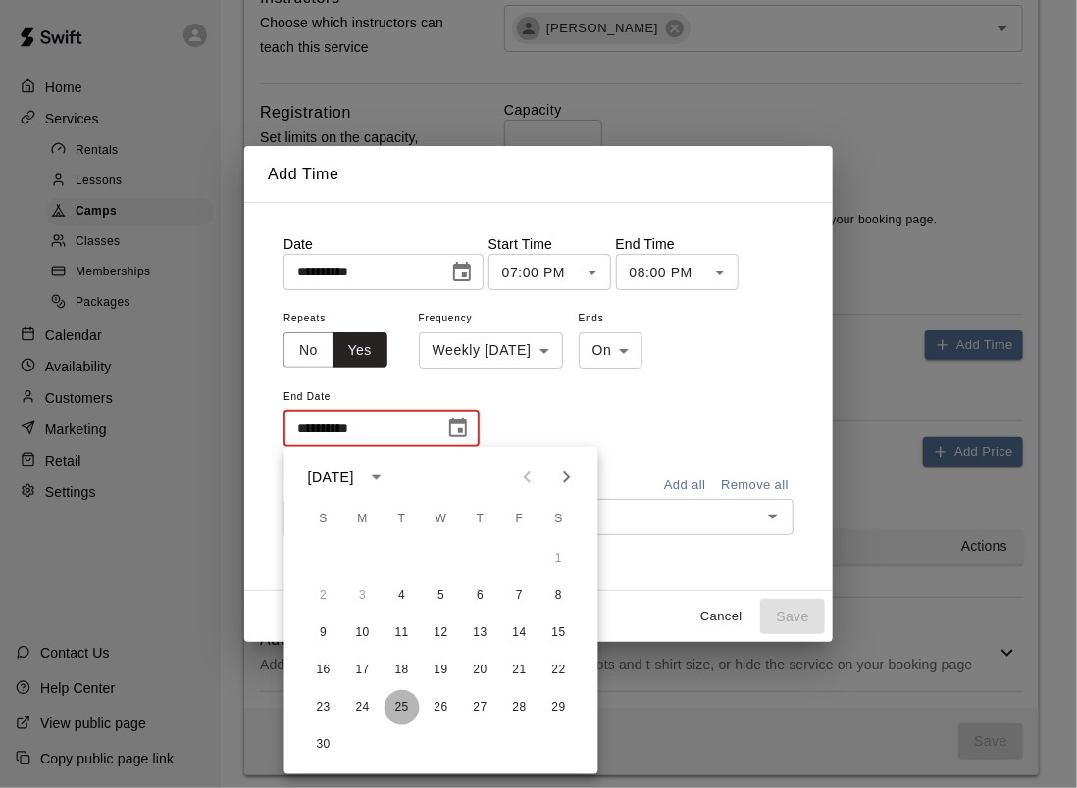
click at [397, 709] on button "25" at bounding box center [401, 707] width 35 height 35
type input "**********"
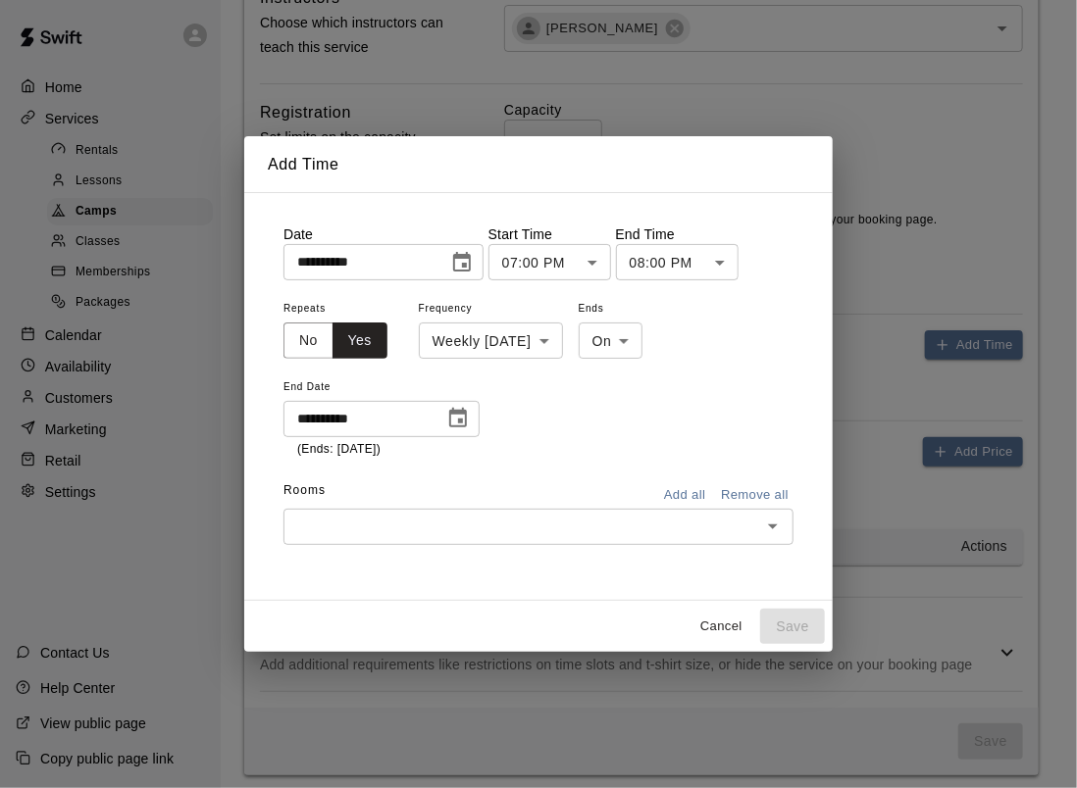
click at [388, 515] on input "text" at bounding box center [522, 527] width 466 height 25
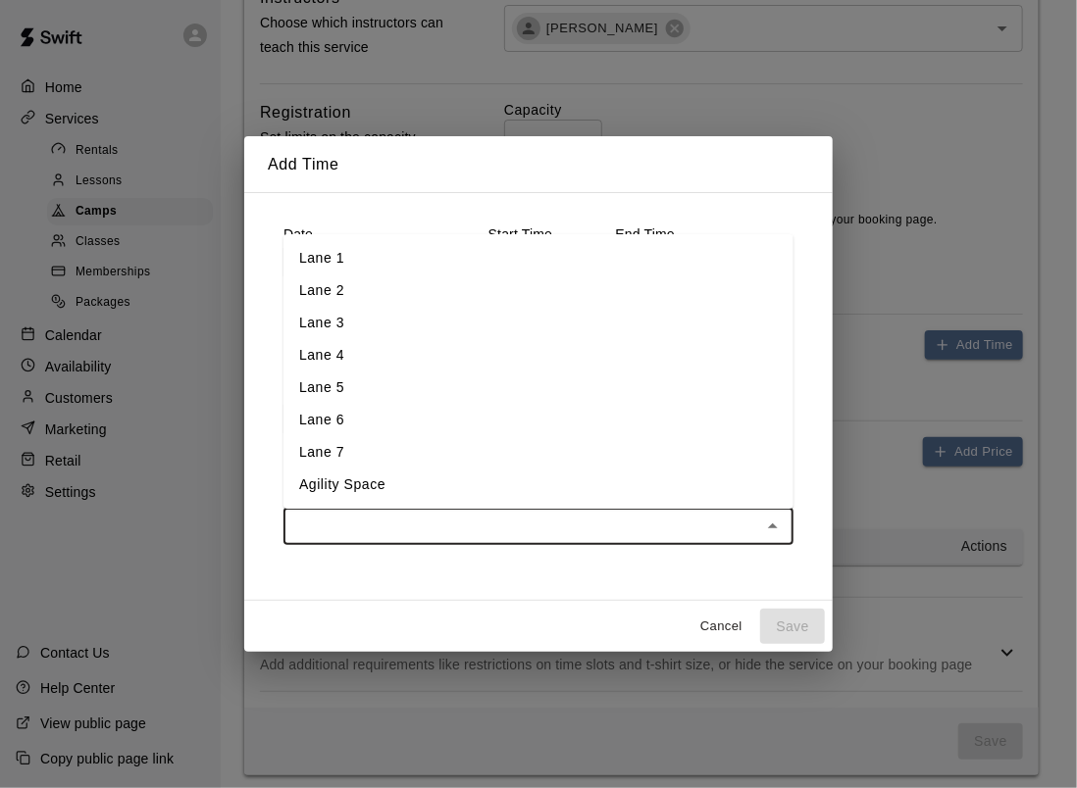
click at [322, 295] on li "Lane 2" at bounding box center [538, 291] width 510 height 32
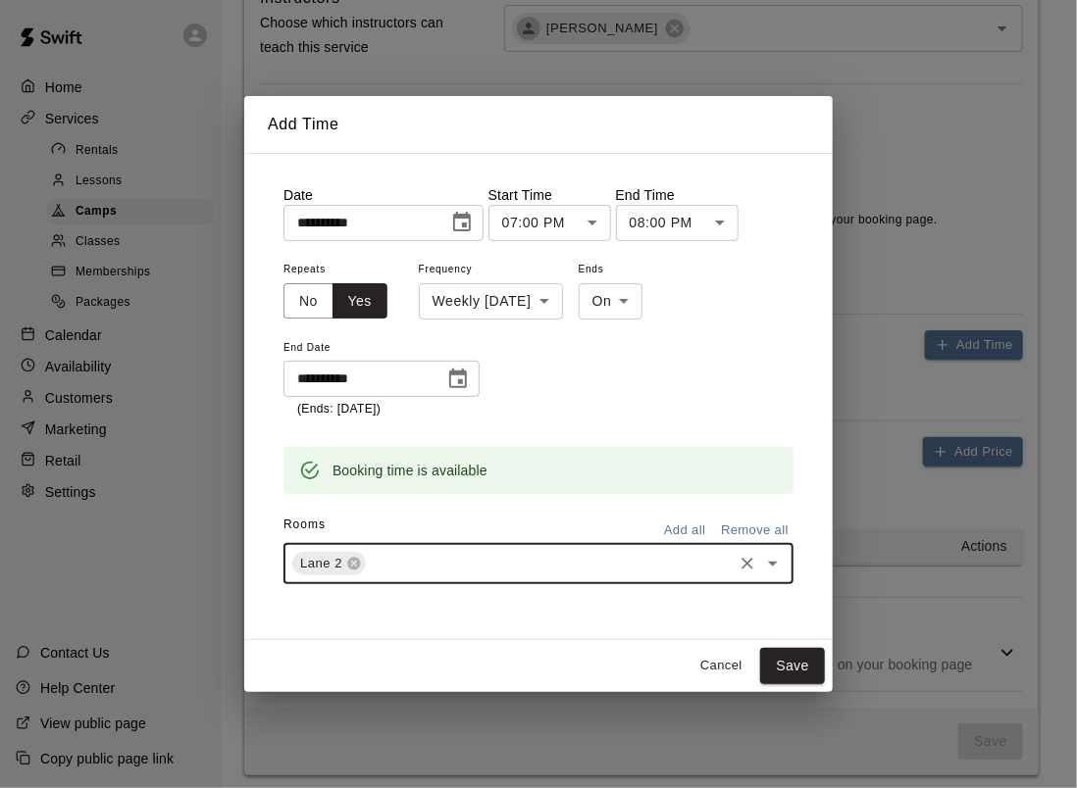
type input "*"
click at [522, 600] on li "Lane 3" at bounding box center [538, 608] width 510 height 32
click at [808, 669] on button "Save" at bounding box center [792, 666] width 65 height 36
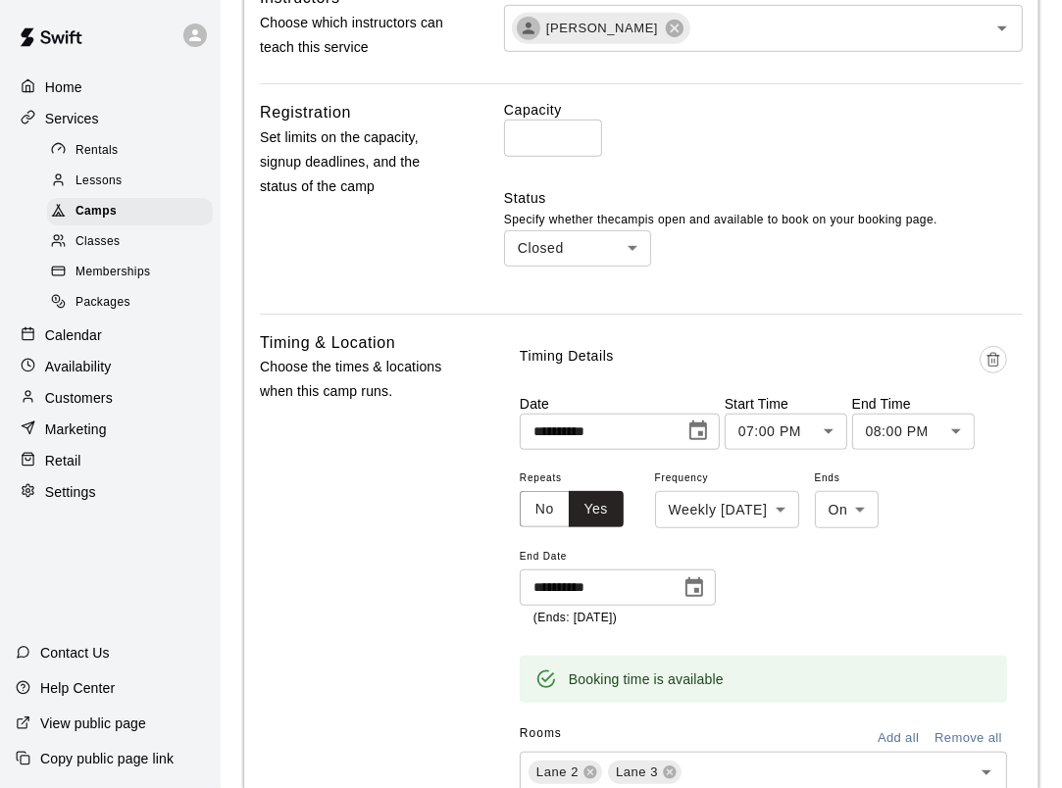
drag, startPoint x: 518, startPoint y: 137, endPoint x: 495, endPoint y: 137, distance: 22.6
click at [495, 137] on div "Registration Set limits on the capacity, signup deadlines, and the status of th…" at bounding box center [641, 198] width 763 height 197
type input "**"
click at [665, 116] on label "Capacity" at bounding box center [763, 110] width 519 height 20
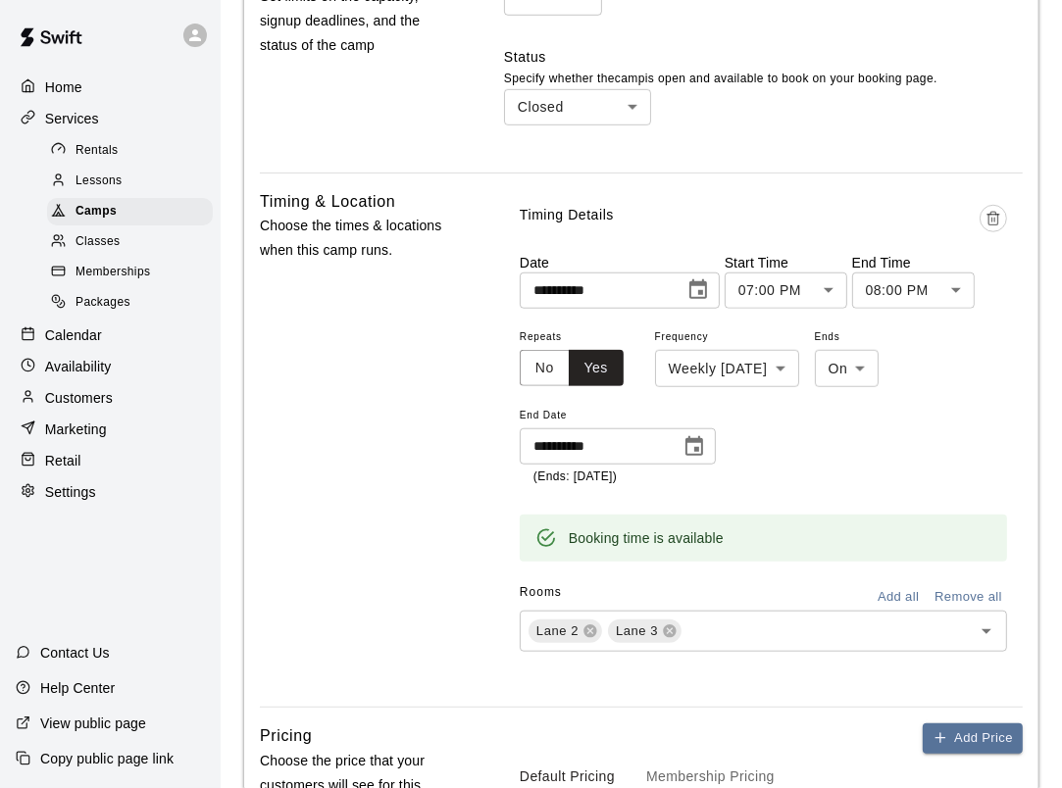
scroll to position [1356, 0]
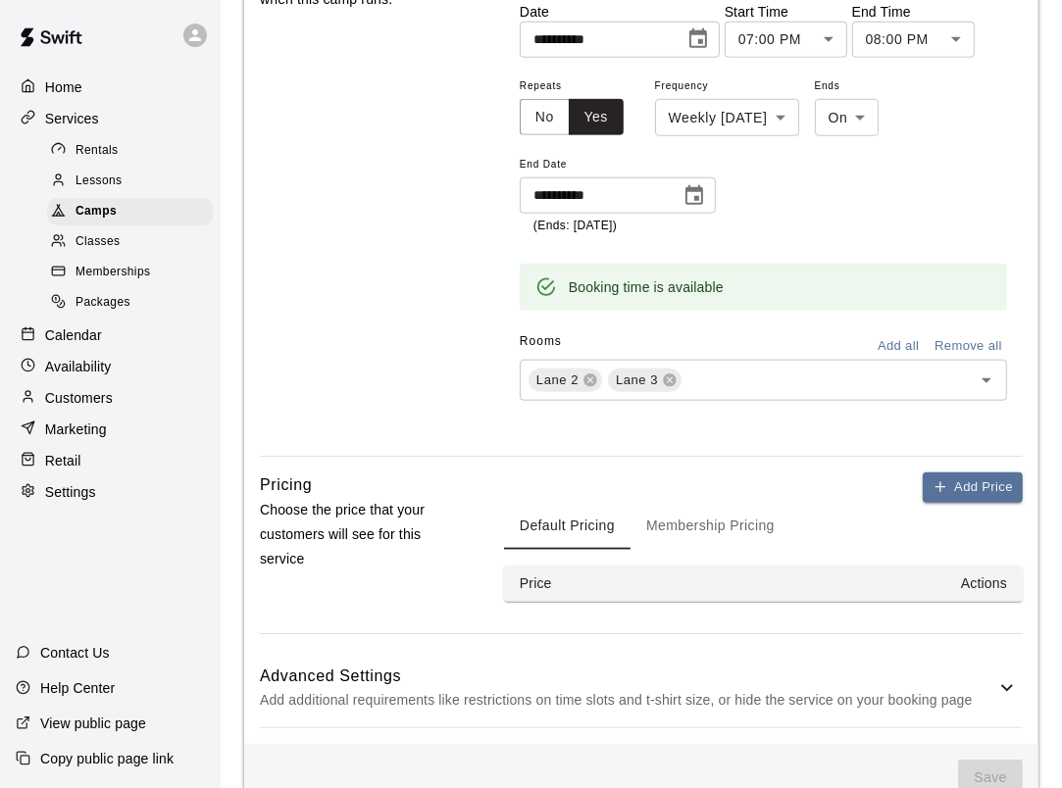
click at [592, 525] on button "Default Pricing" at bounding box center [567, 526] width 127 height 47
click at [973, 489] on button "Add Price" at bounding box center [973, 488] width 100 height 30
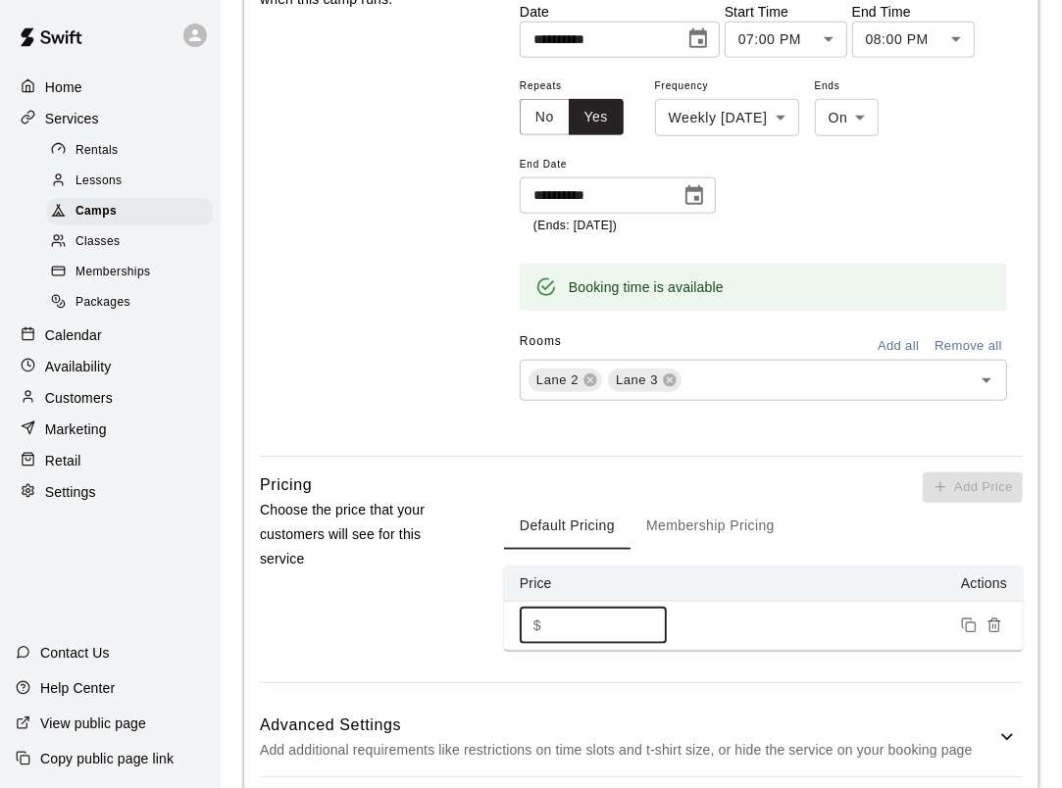
click at [568, 619] on input "*" at bounding box center [608, 626] width 118 height 36
drag, startPoint x: 565, startPoint y: 629, endPoint x: 542, endPoint y: 633, distance: 22.9
click at [542, 633] on div "$ * ​" at bounding box center [593, 626] width 147 height 36
type input "***"
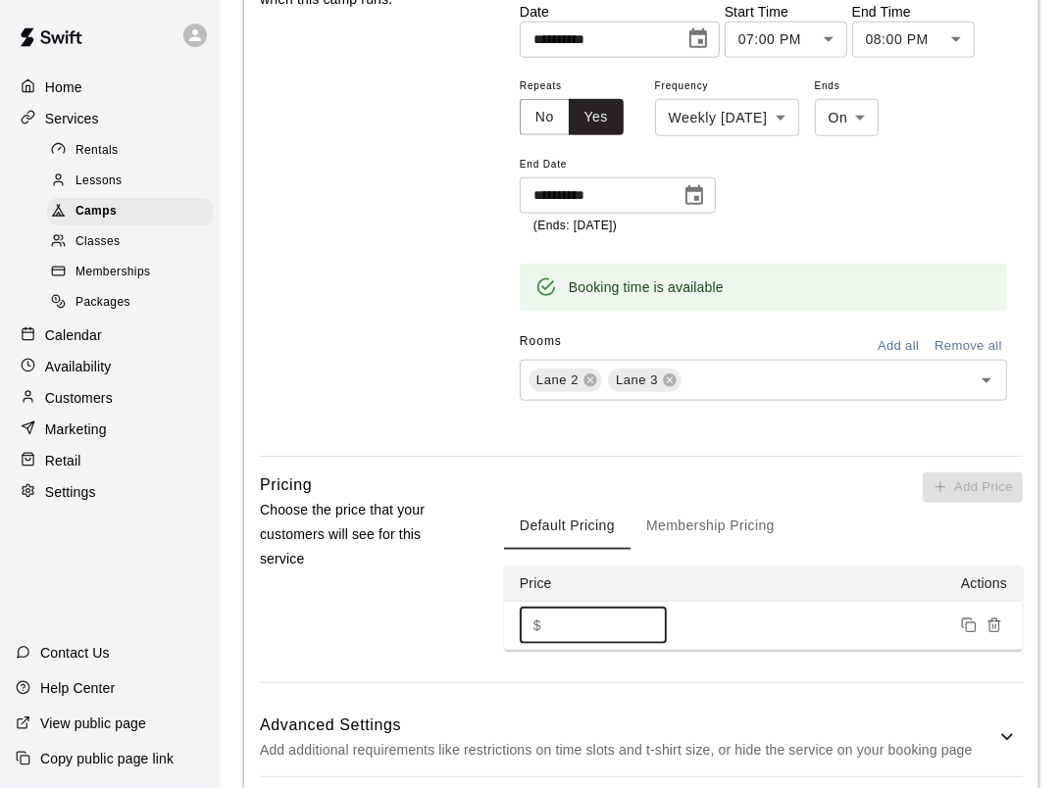
click at [694, 515] on button "Membership Pricing" at bounding box center [711, 526] width 160 height 47
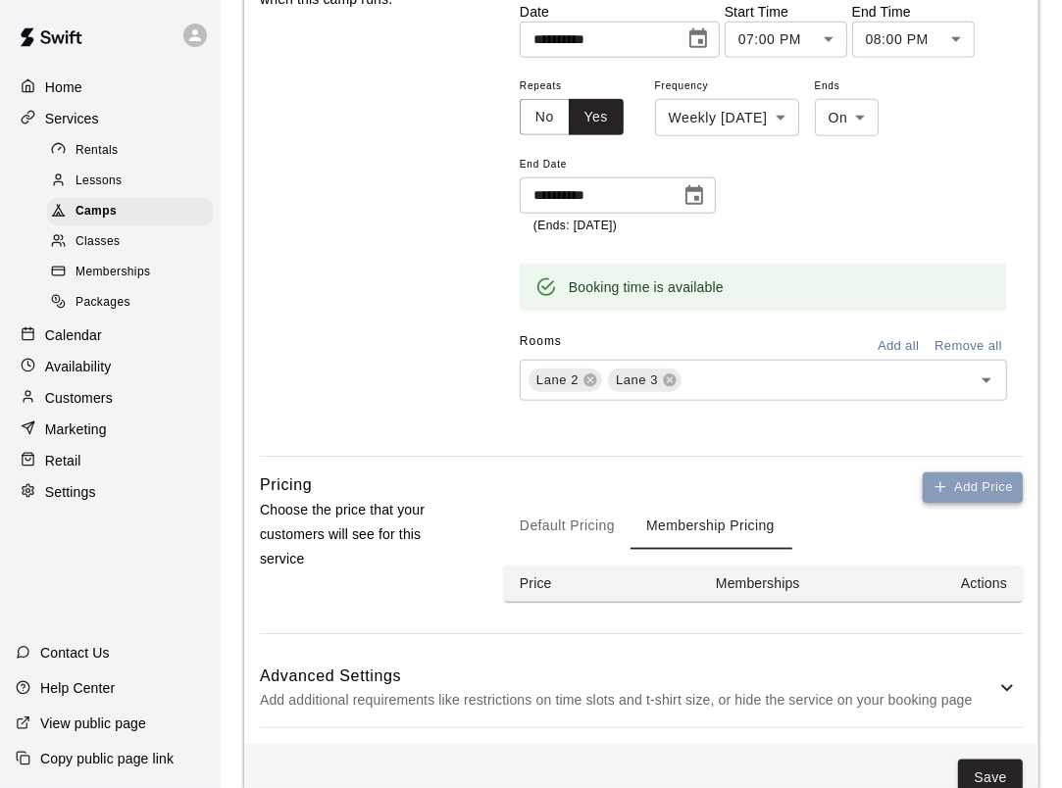
click at [969, 483] on button "Add Price" at bounding box center [973, 488] width 100 height 30
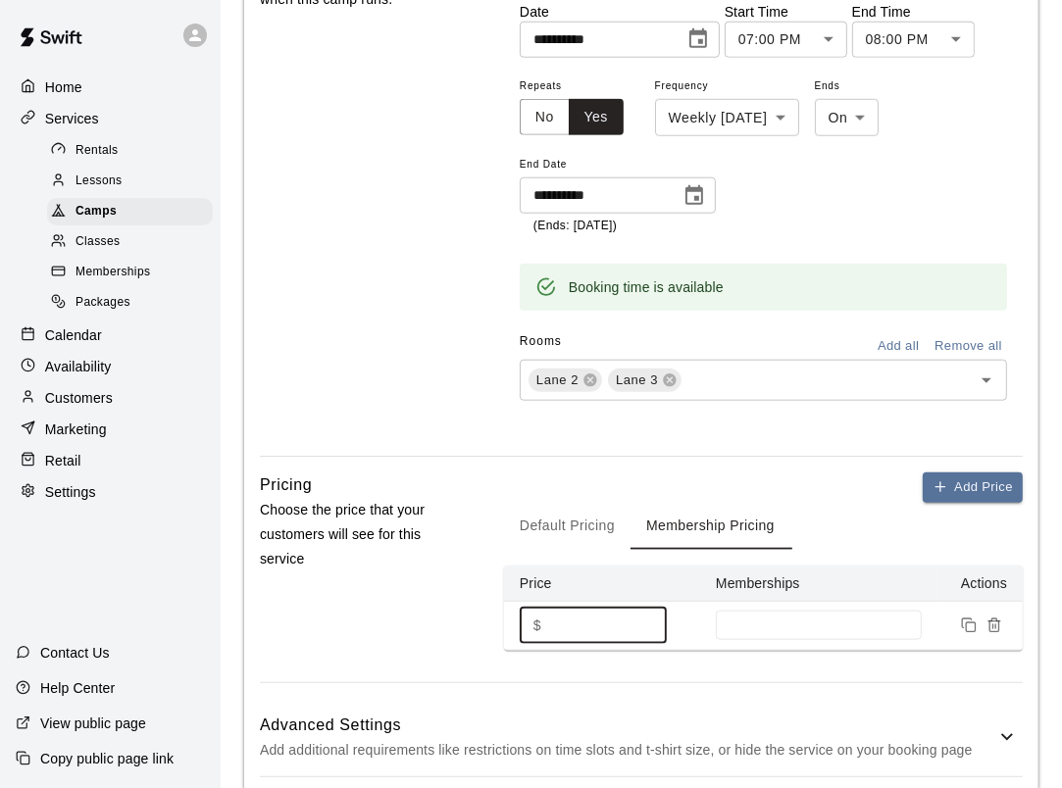
drag, startPoint x: 585, startPoint y: 630, endPoint x: 504, endPoint y: 631, distance: 81.4
click at [504, 631] on td "$ * ​" at bounding box center [602, 625] width 196 height 49
type input "***"
click at [744, 621] on input at bounding box center [819, 626] width 186 height 16
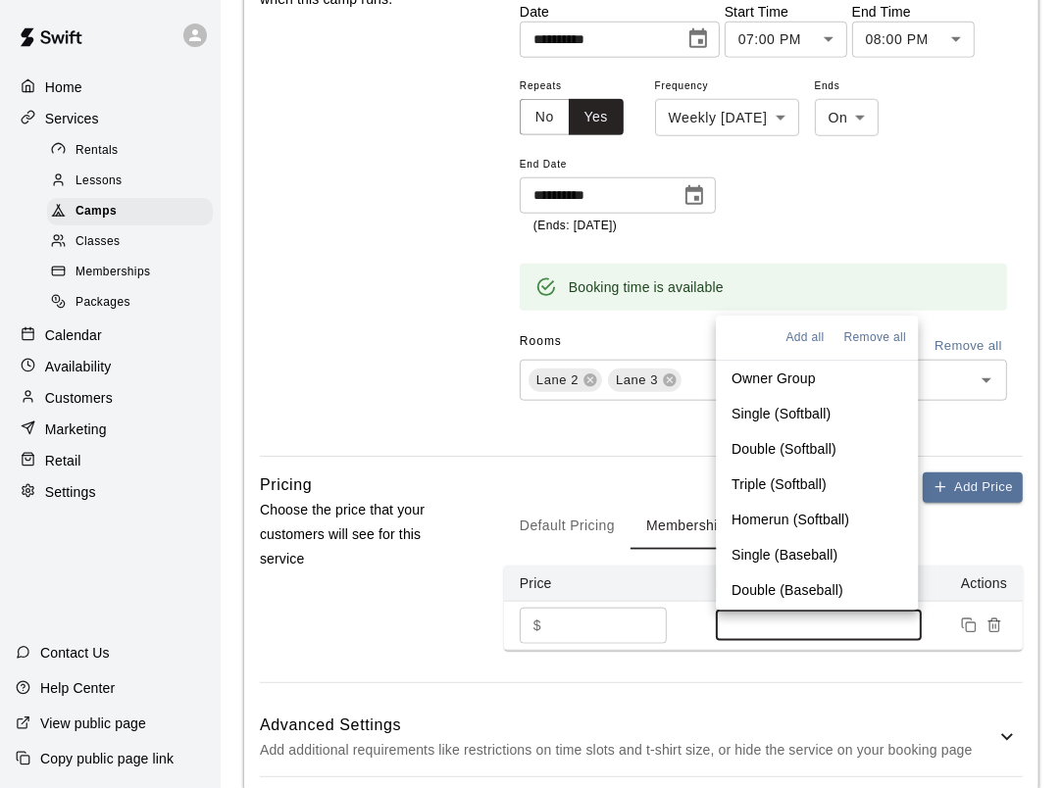
click at [762, 552] on p "Single (Baseball)" at bounding box center [785, 556] width 106 height 20
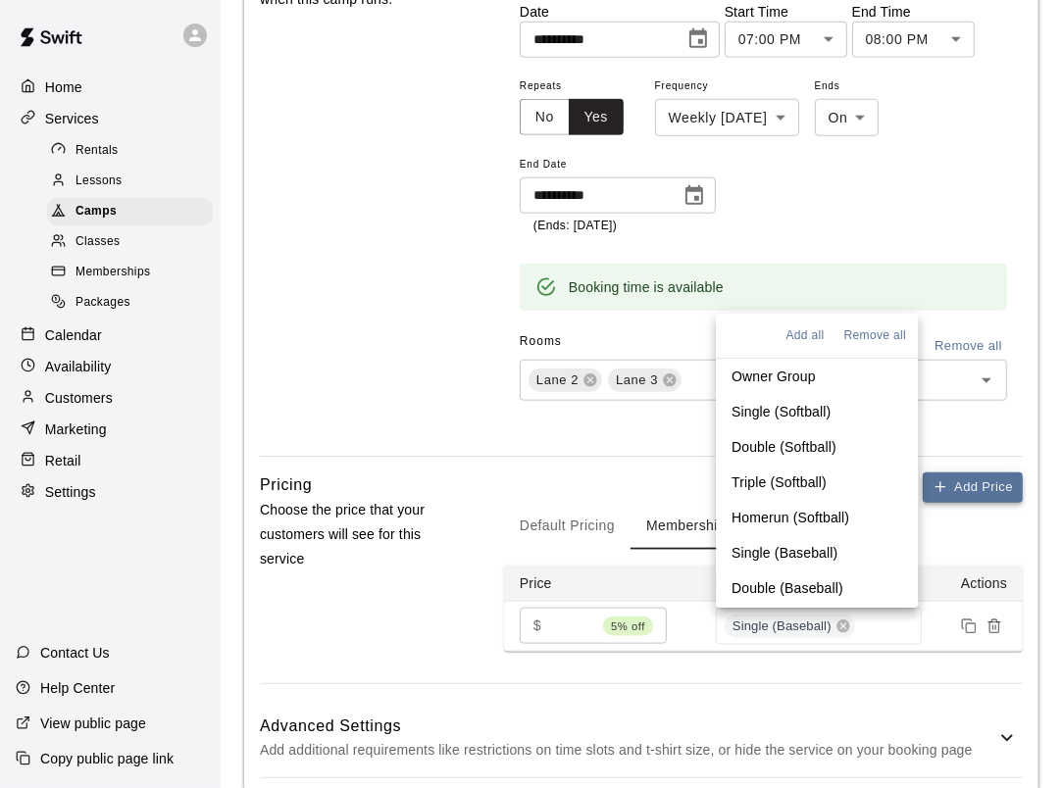
click at [975, 489] on button "Add Price" at bounding box center [973, 488] width 100 height 30
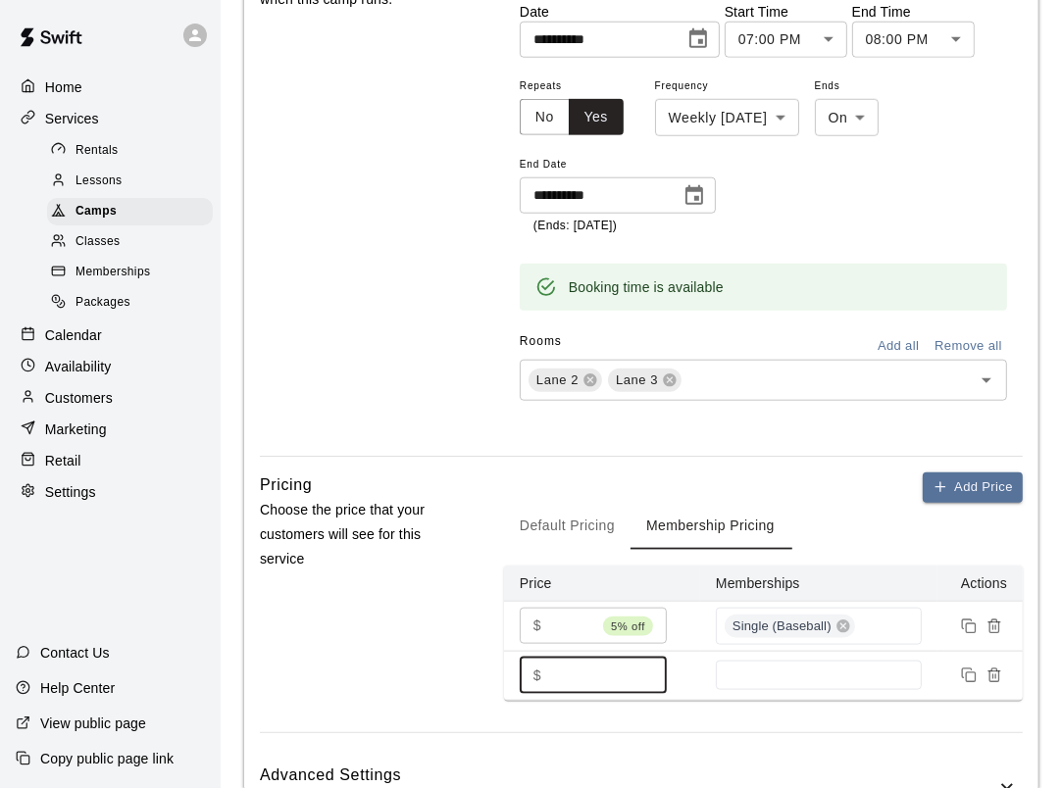
drag, startPoint x: 560, startPoint y: 676, endPoint x: 537, endPoint y: 680, distance: 22.9
click at [537, 680] on div "$ * ​" at bounding box center [593, 676] width 147 height 36
click at [790, 666] on div at bounding box center [819, 675] width 206 height 29
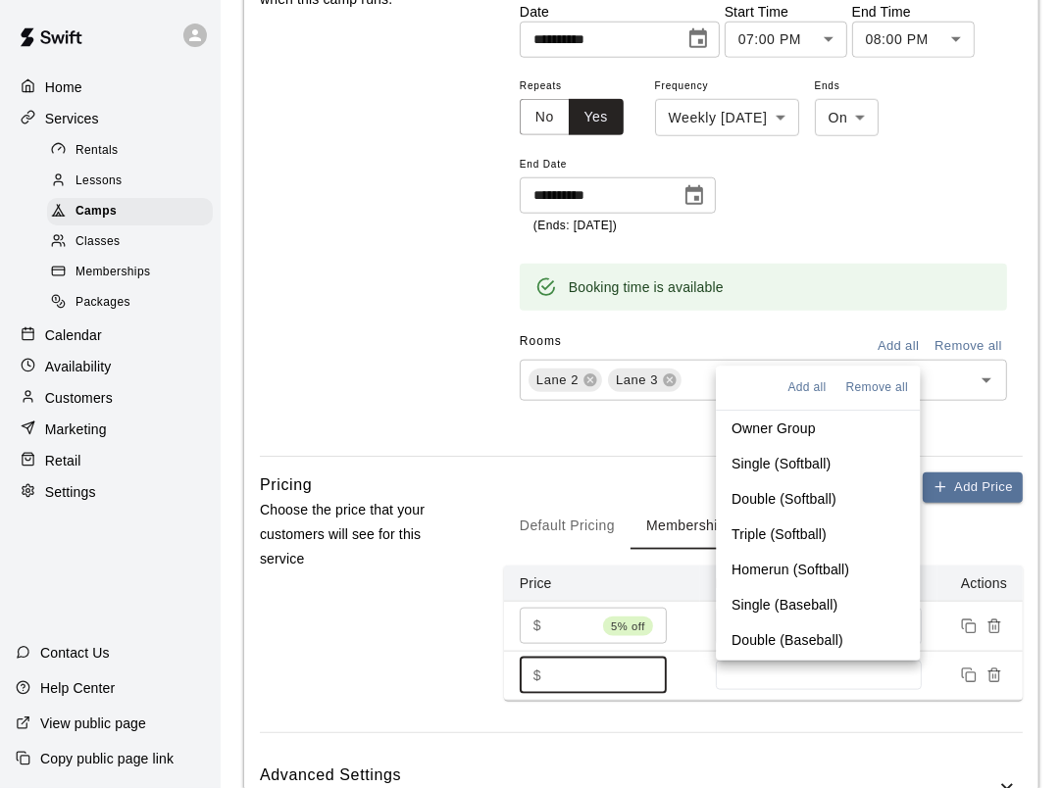
click at [792, 637] on p "Double (Baseball)" at bounding box center [788, 642] width 112 height 20
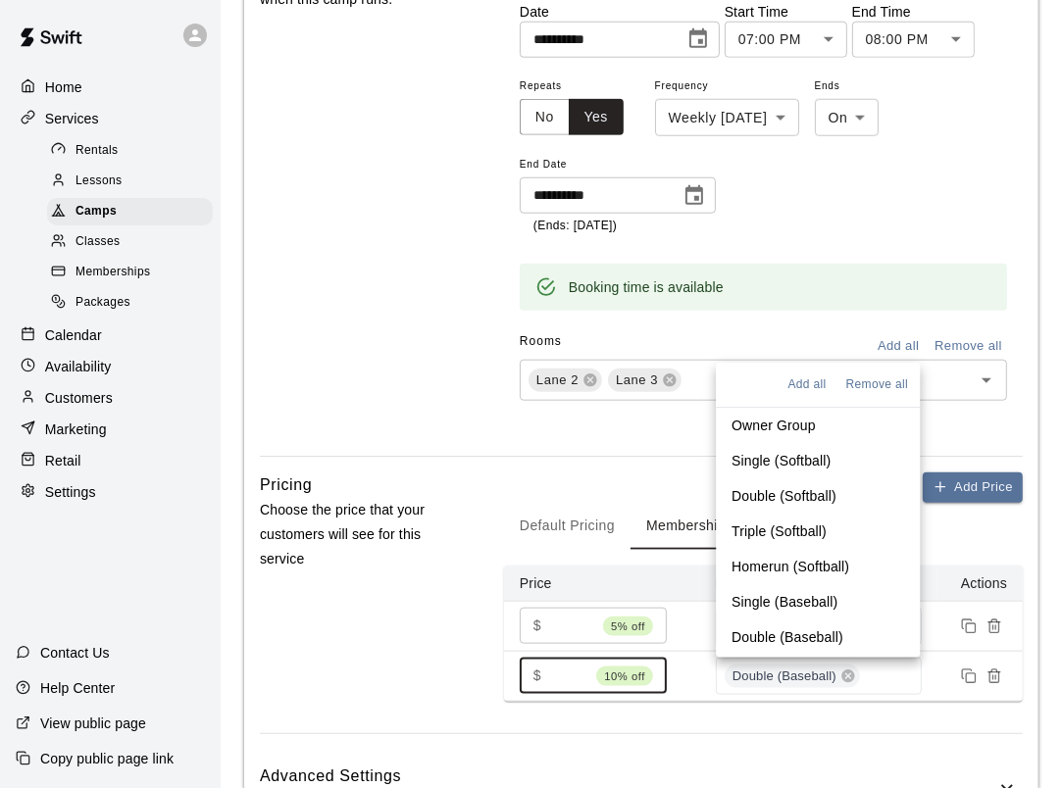
scroll to position [98, 0]
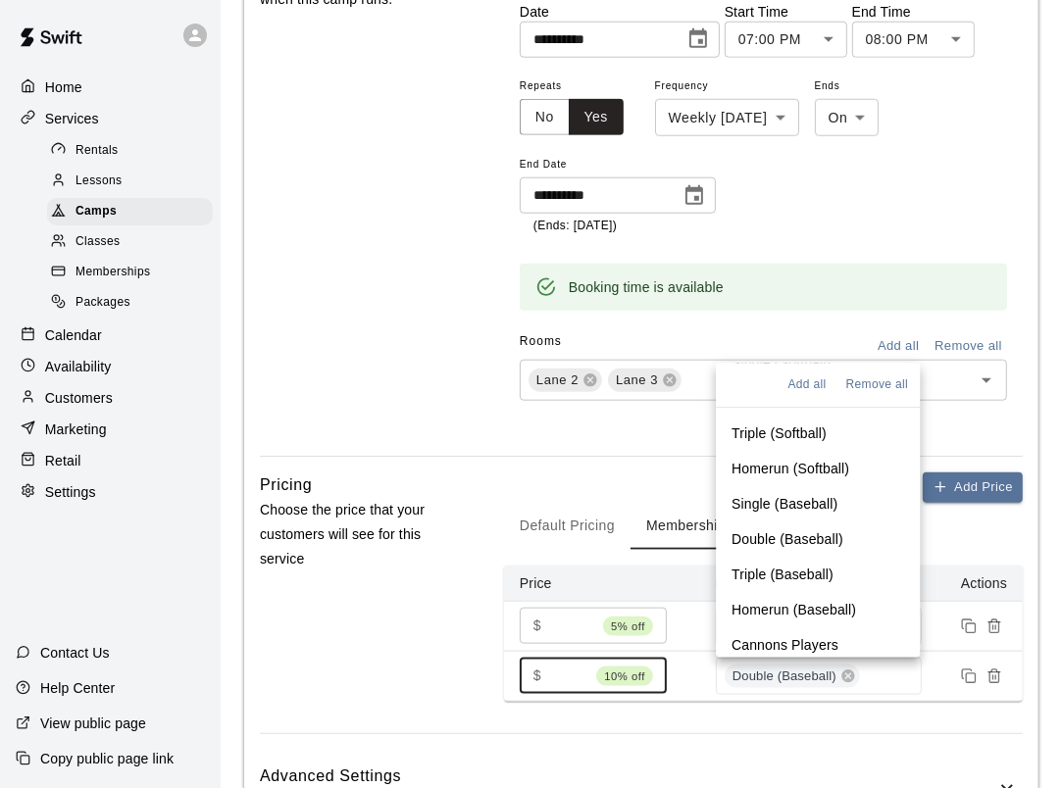
click at [753, 572] on p "Triple (Baseball)" at bounding box center [783, 576] width 102 height 20
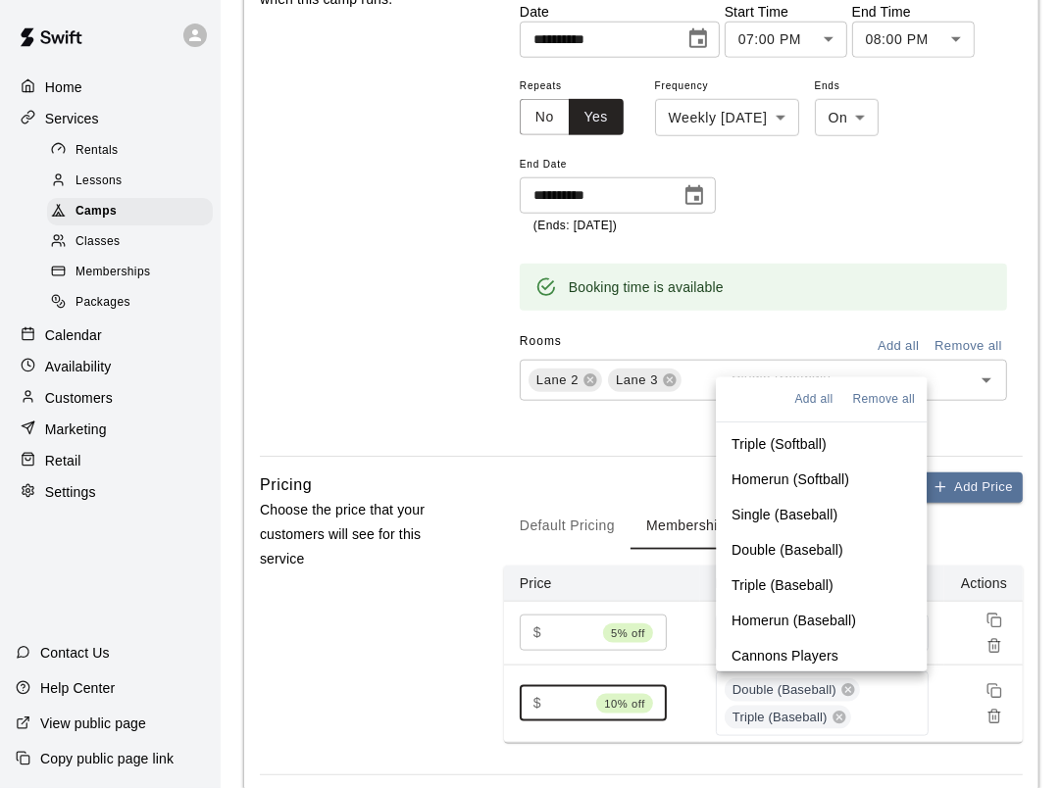
scroll to position [103, 0]
click at [776, 620] on p "Homerun (Baseball)" at bounding box center [794, 620] width 125 height 20
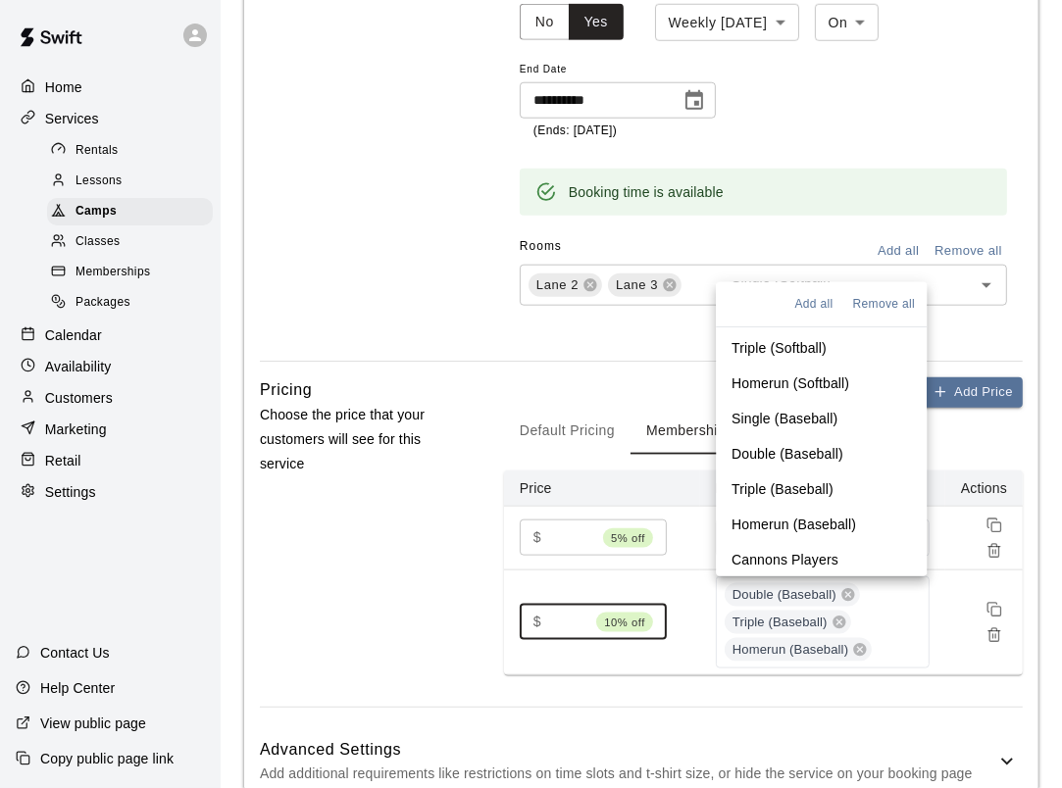
scroll to position [1454, 0]
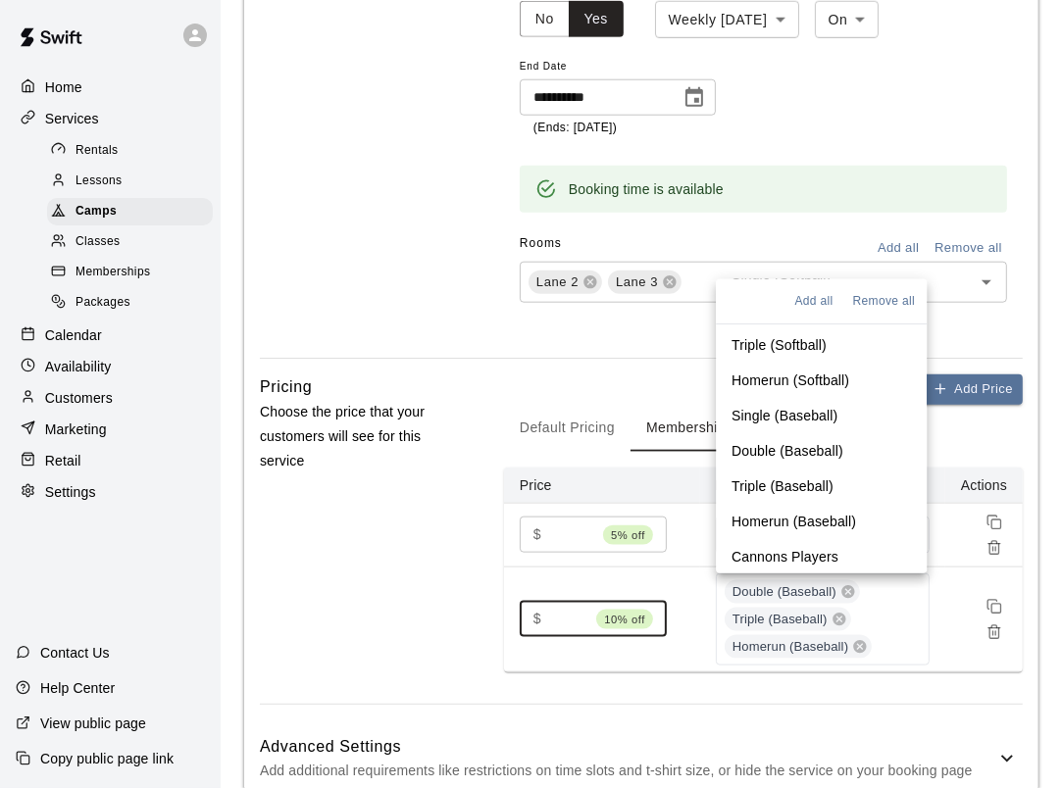
type input "***"
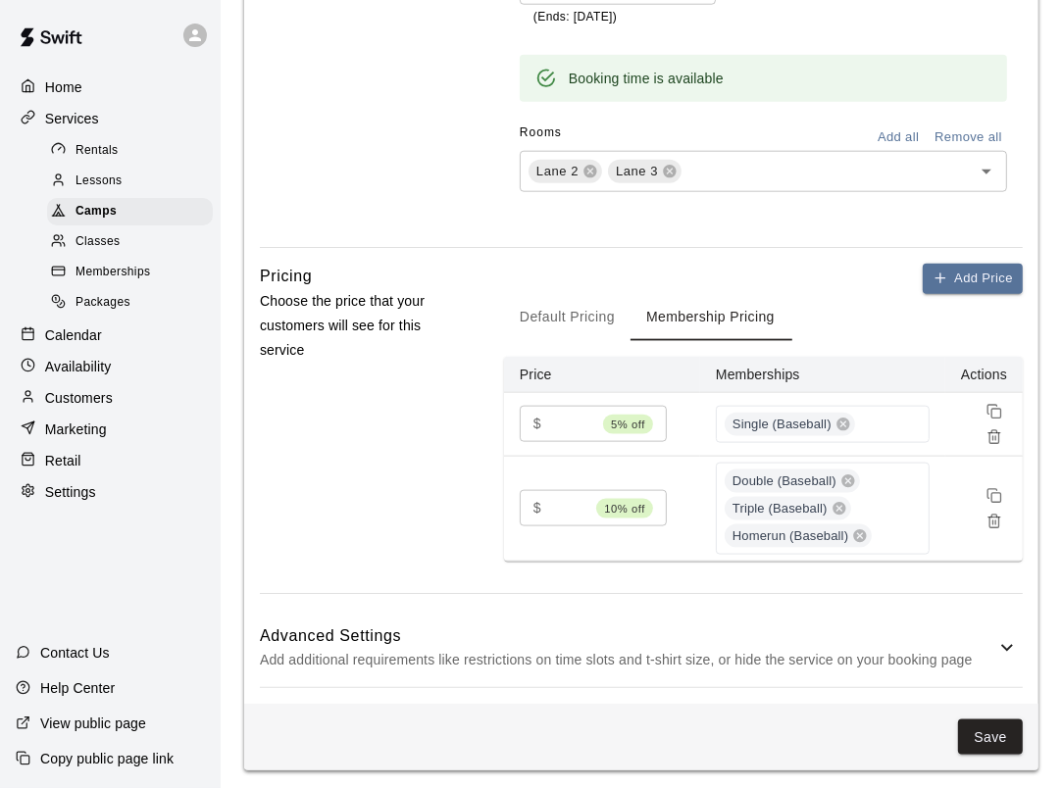
scroll to position [1570, 0]
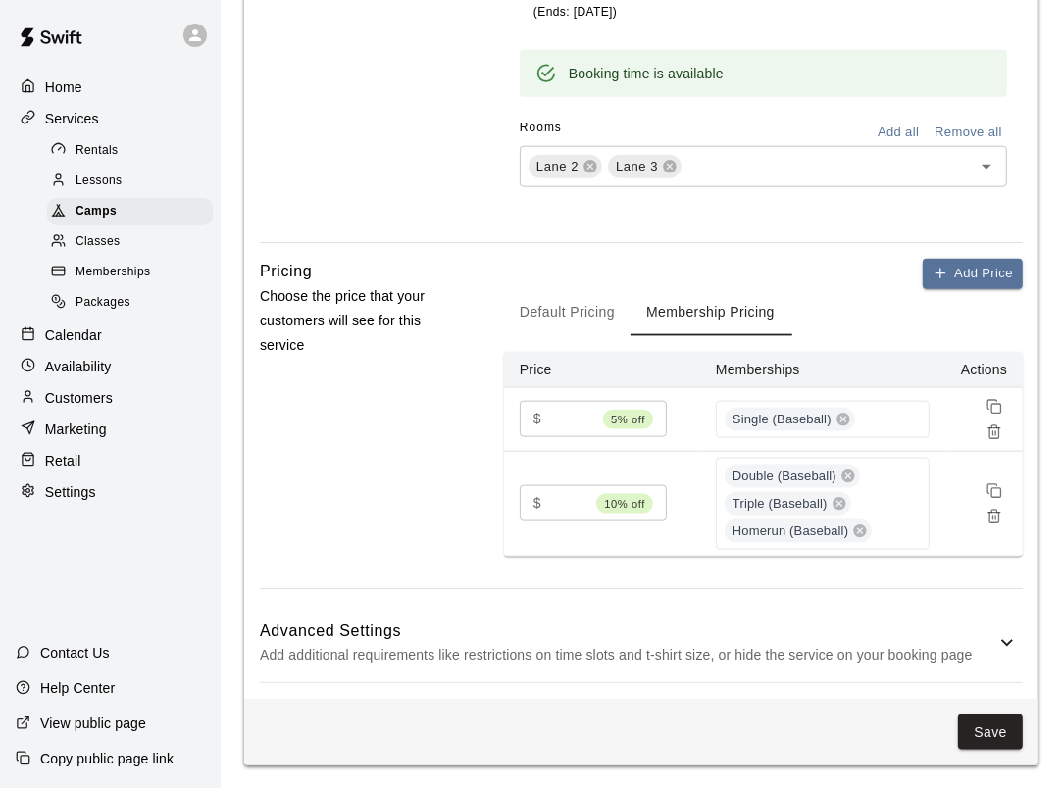
click at [996, 643] on icon at bounding box center [1007, 644] width 24 height 24
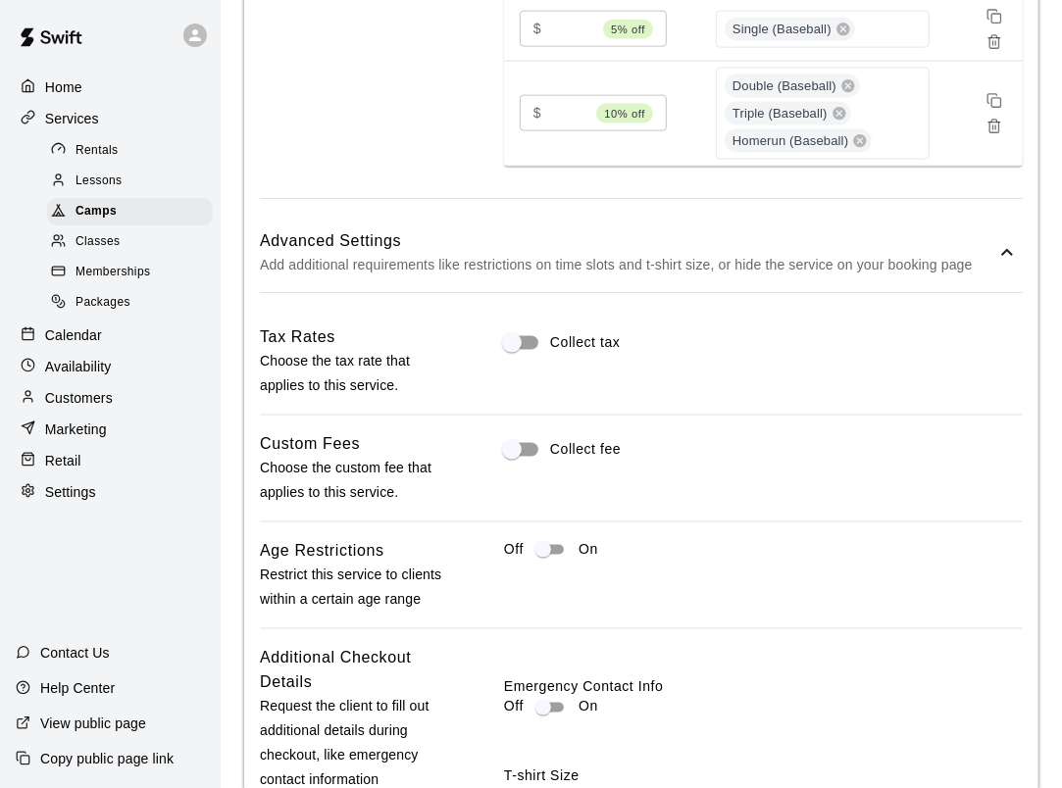
scroll to position [1962, 0]
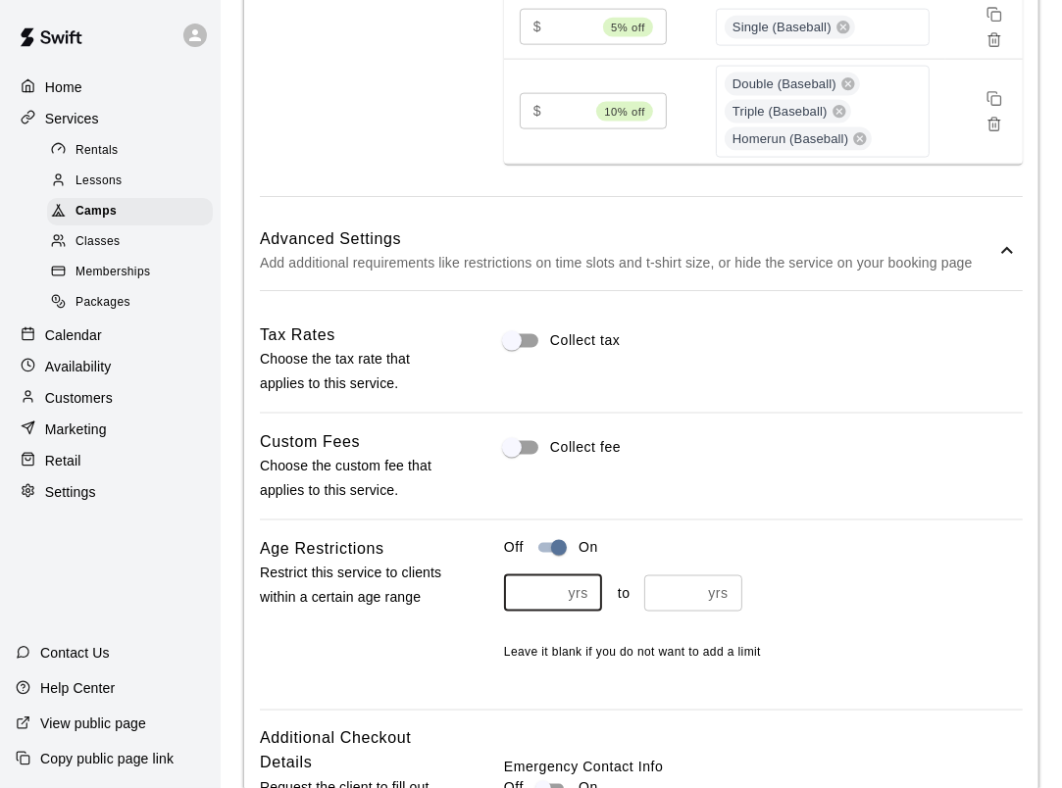
click at [557, 585] on input "*" at bounding box center [532, 594] width 57 height 36
type input "**"
click at [669, 587] on input "number" at bounding box center [672, 594] width 57 height 36
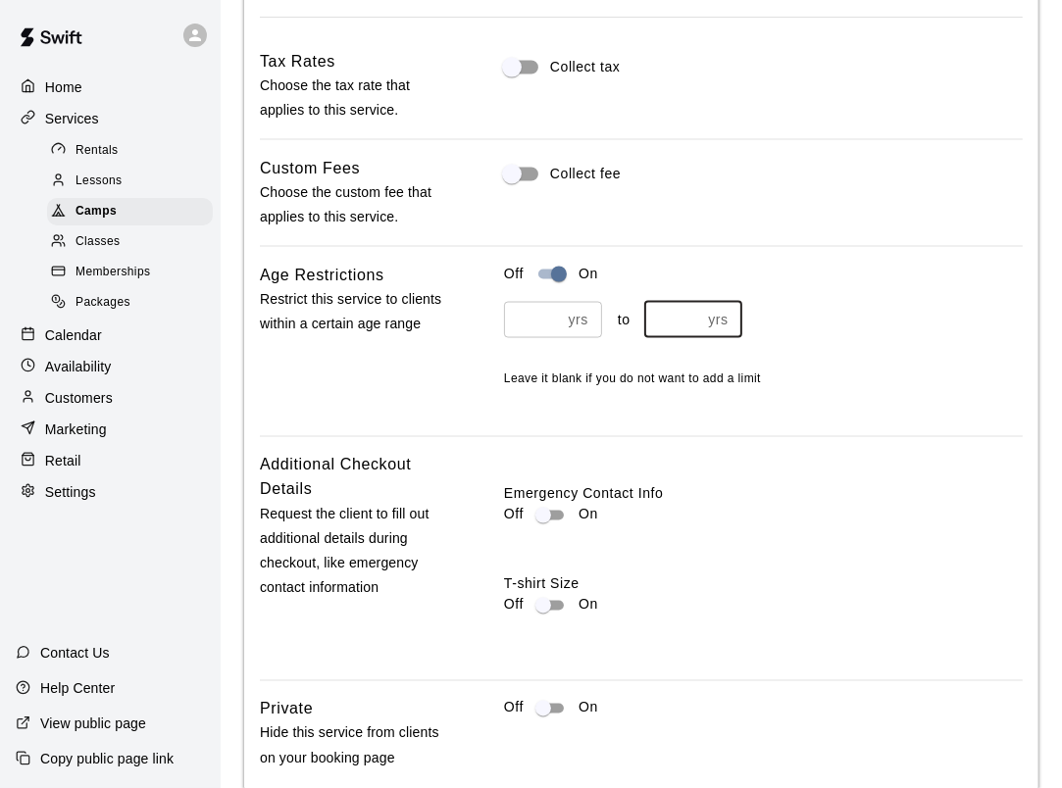
scroll to position [2256, 0]
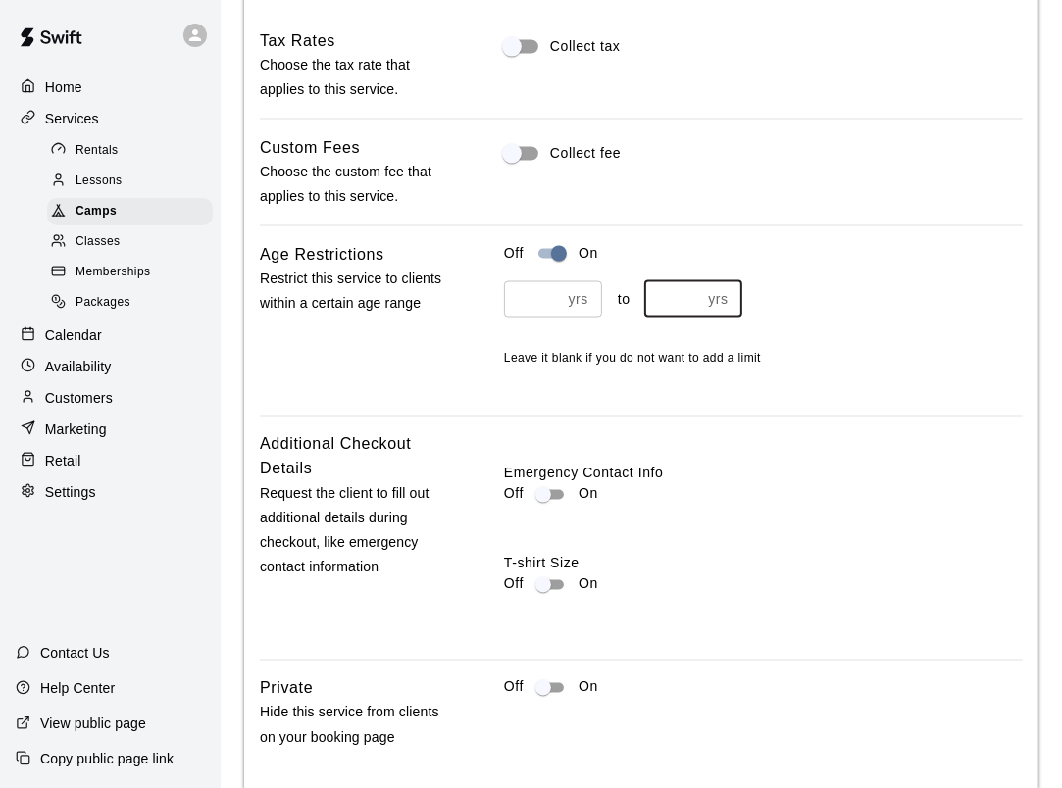
type input "**"
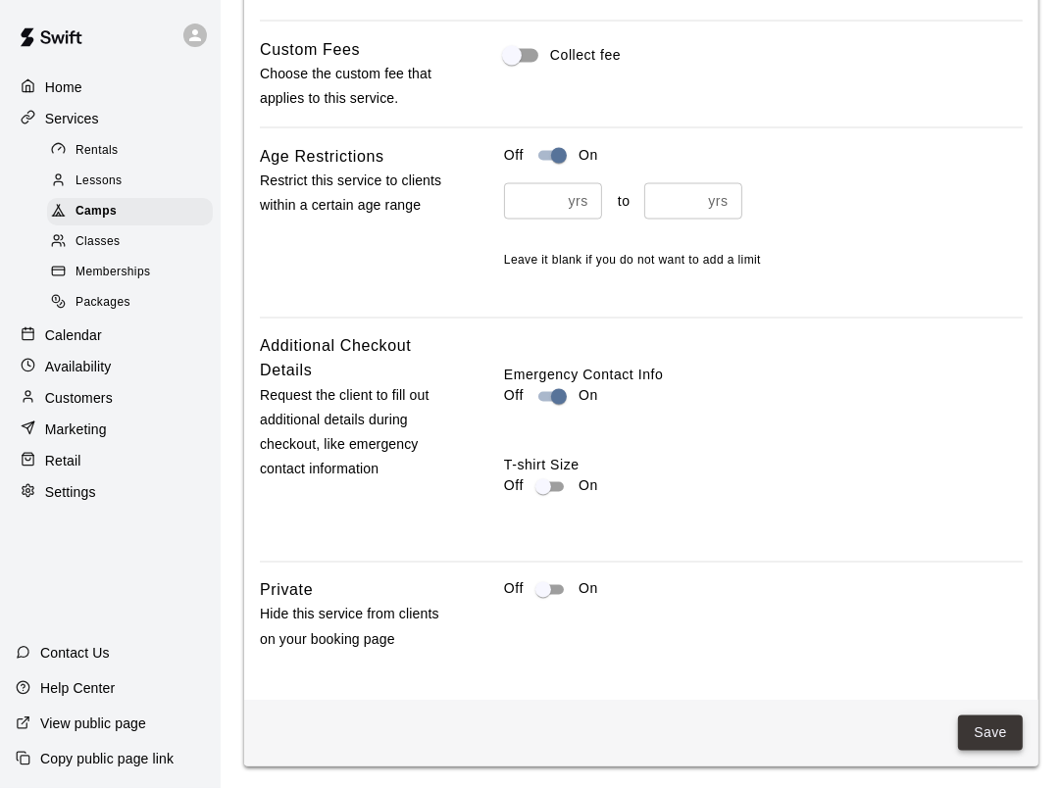
click at [1007, 734] on button "Save" at bounding box center [990, 734] width 65 height 36
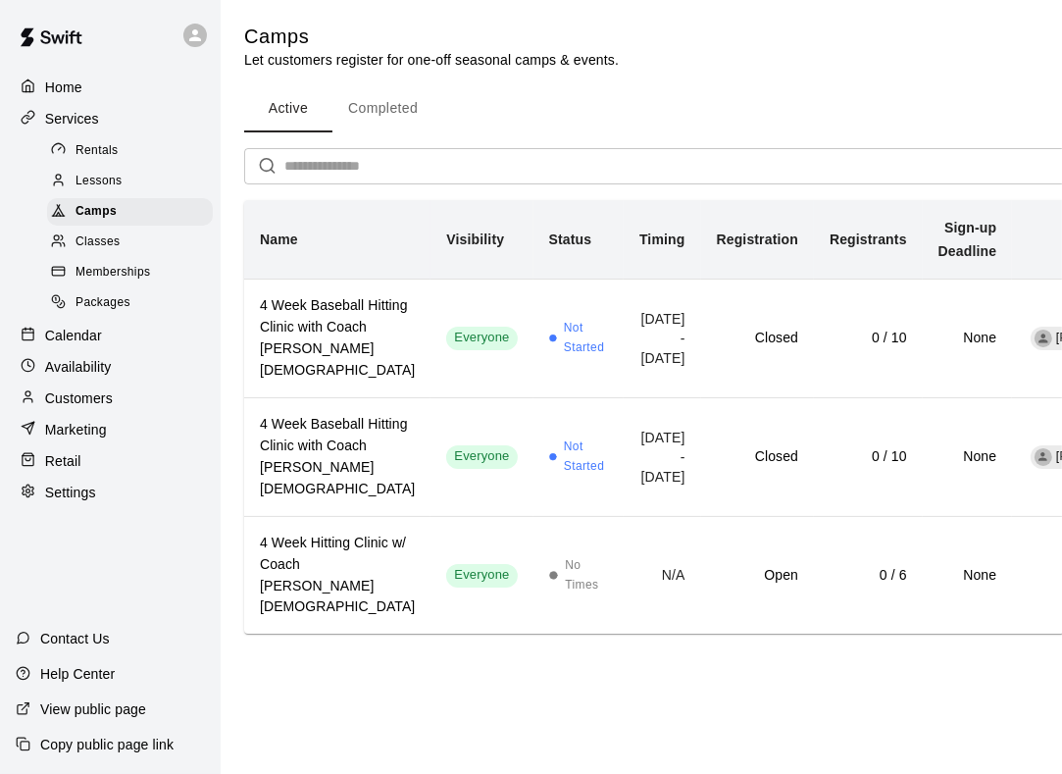
click at [65, 345] on p "Calendar" at bounding box center [73, 336] width 57 height 20
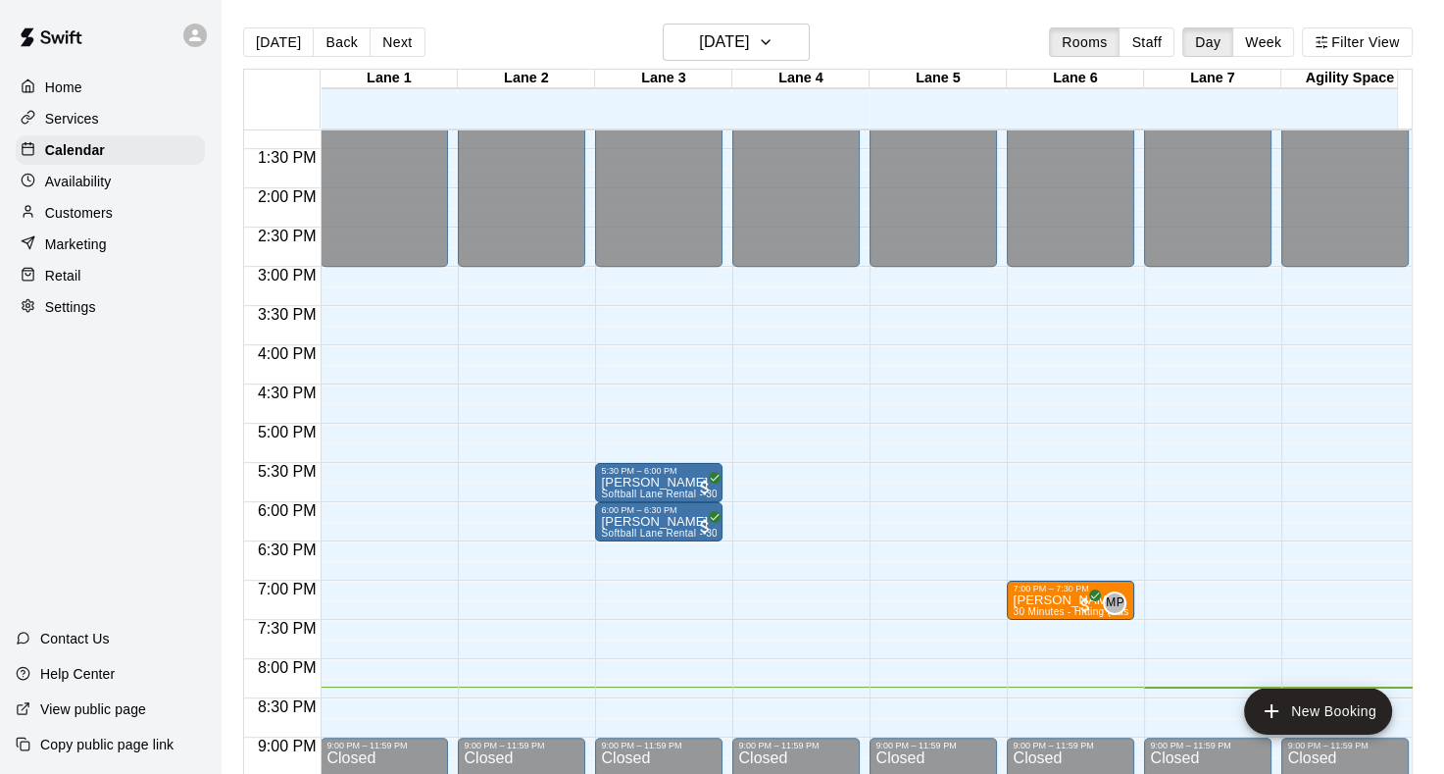
scroll to position [847, 0]
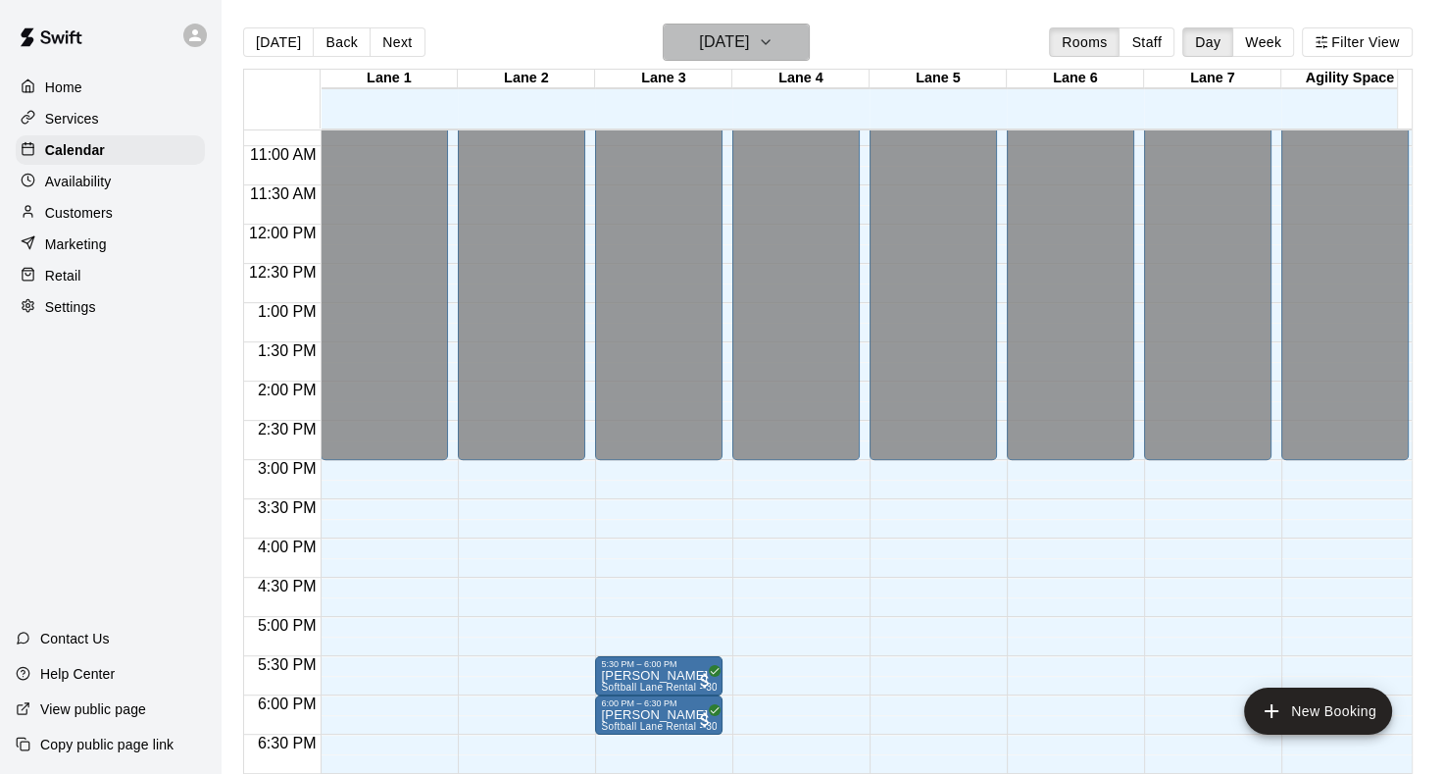
click at [774, 31] on icon "button" at bounding box center [766, 42] width 16 height 24
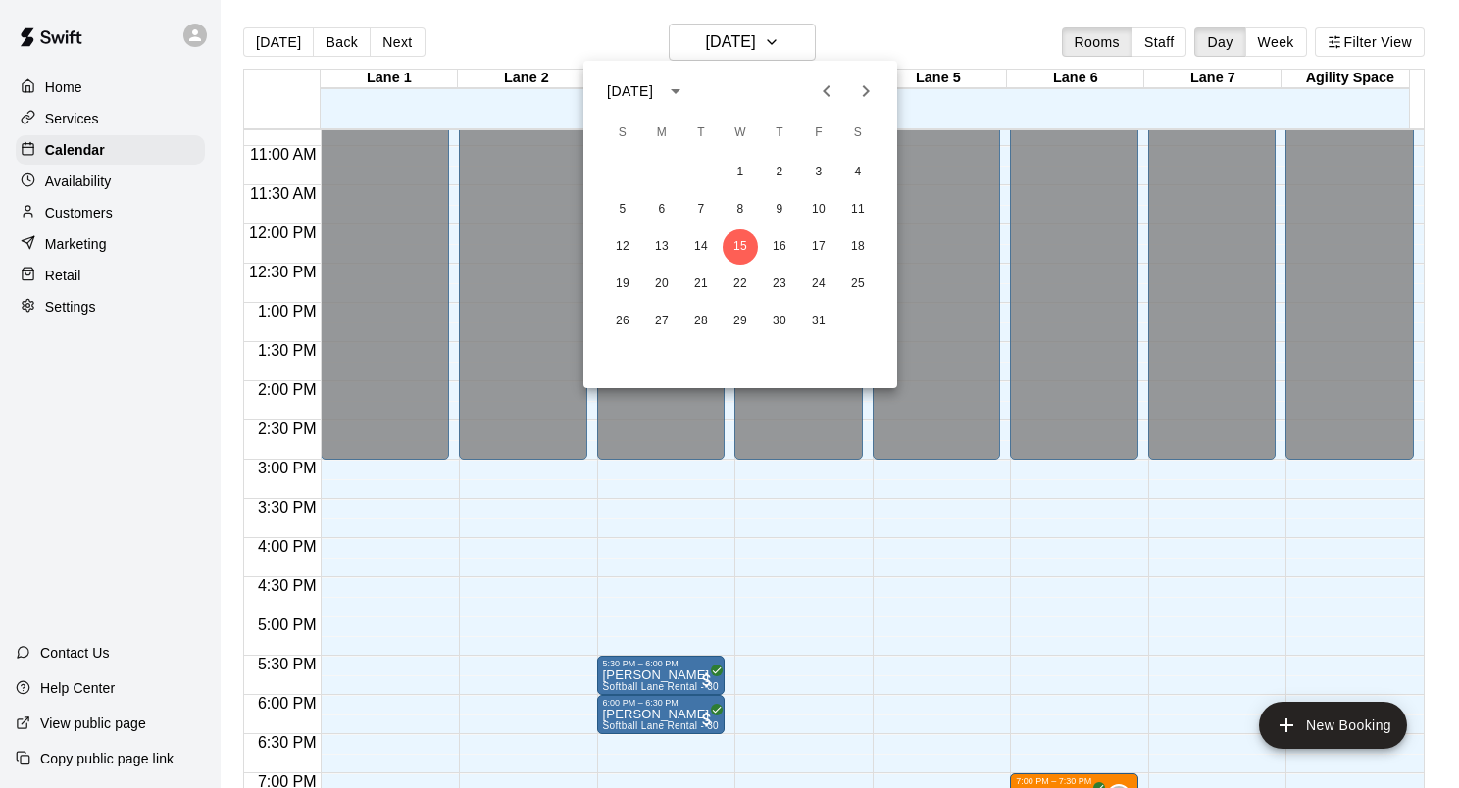
click at [866, 90] on icon "Next month" at bounding box center [866, 91] width 7 height 12
click at [693, 208] on button "4" at bounding box center [700, 209] width 35 height 35
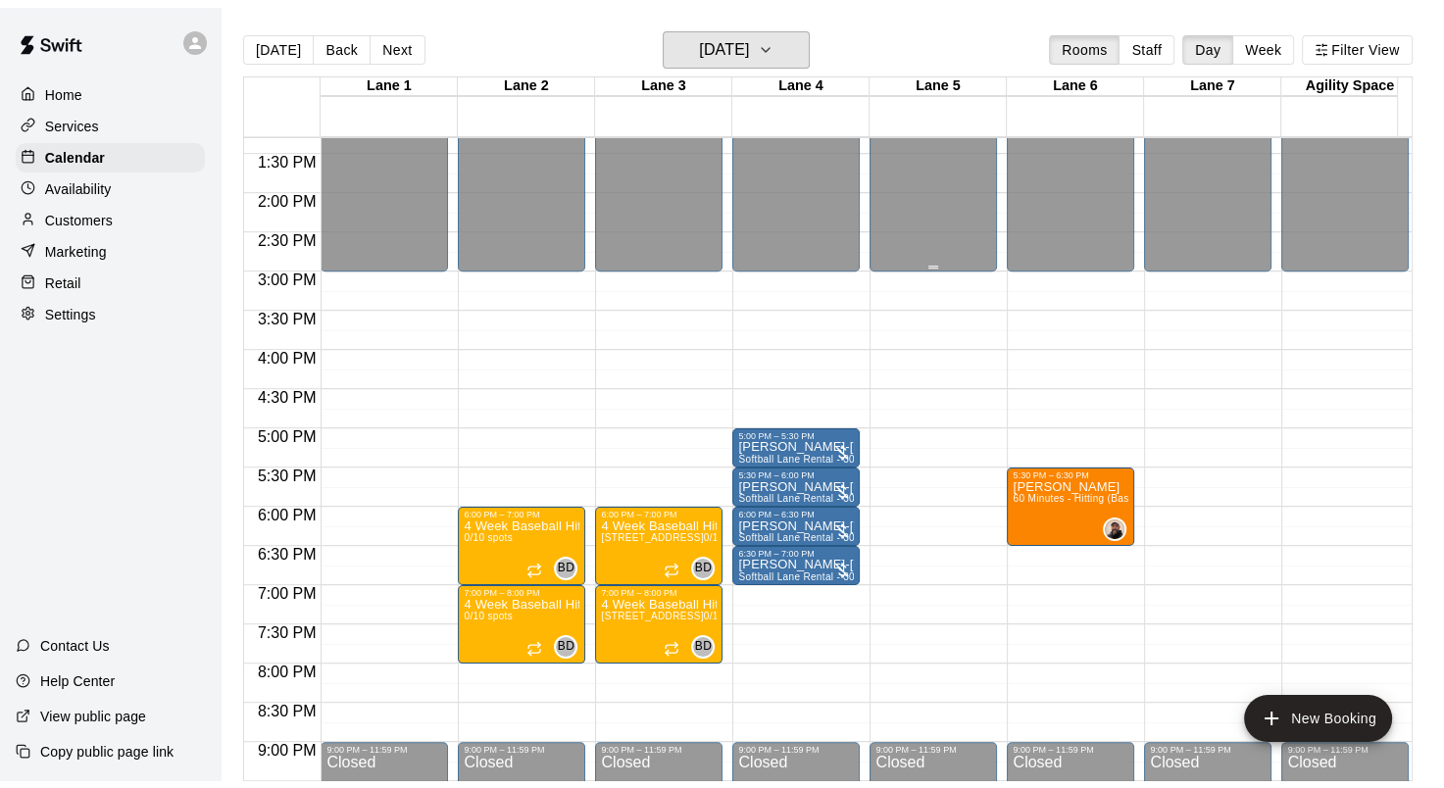
scroll to position [1141, 0]
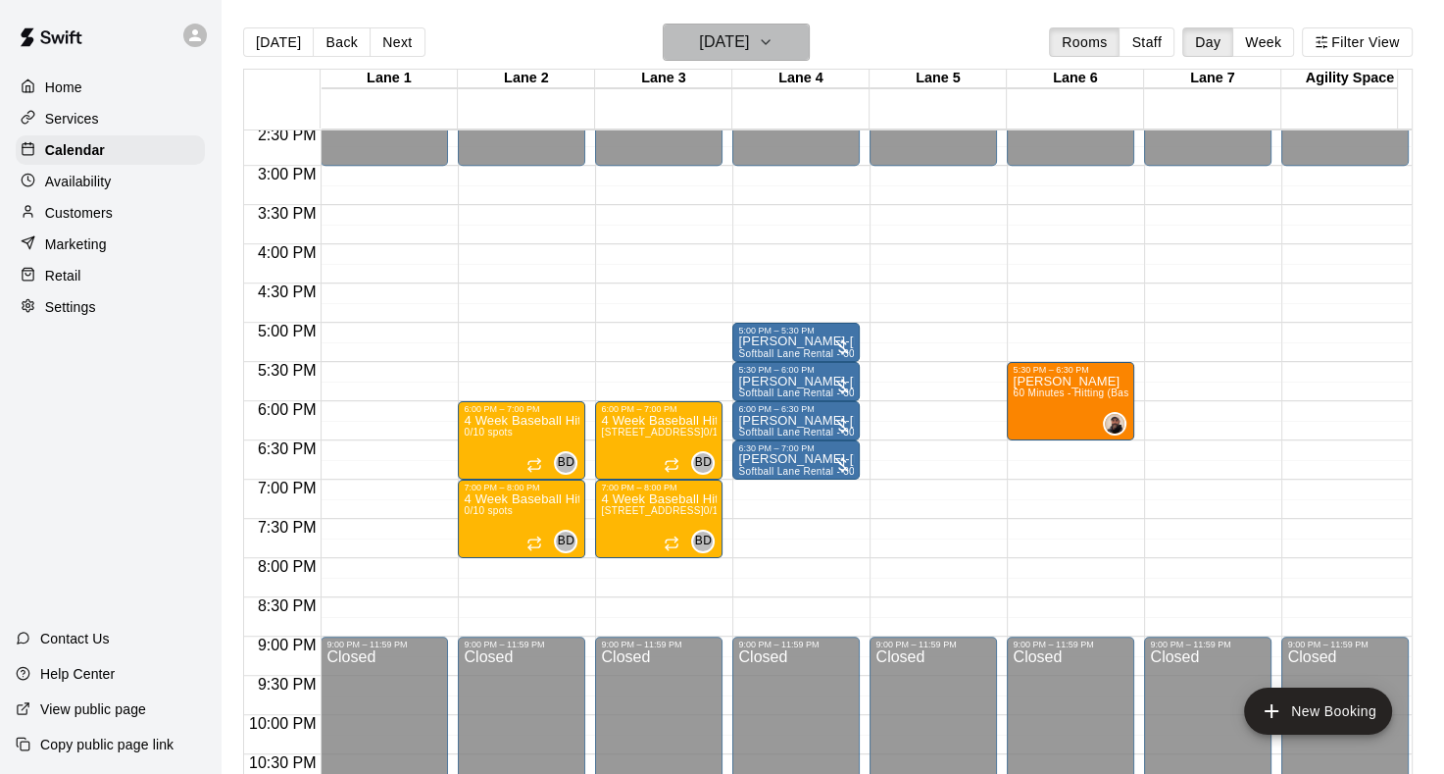
click at [774, 43] on icon "button" at bounding box center [766, 42] width 16 height 24
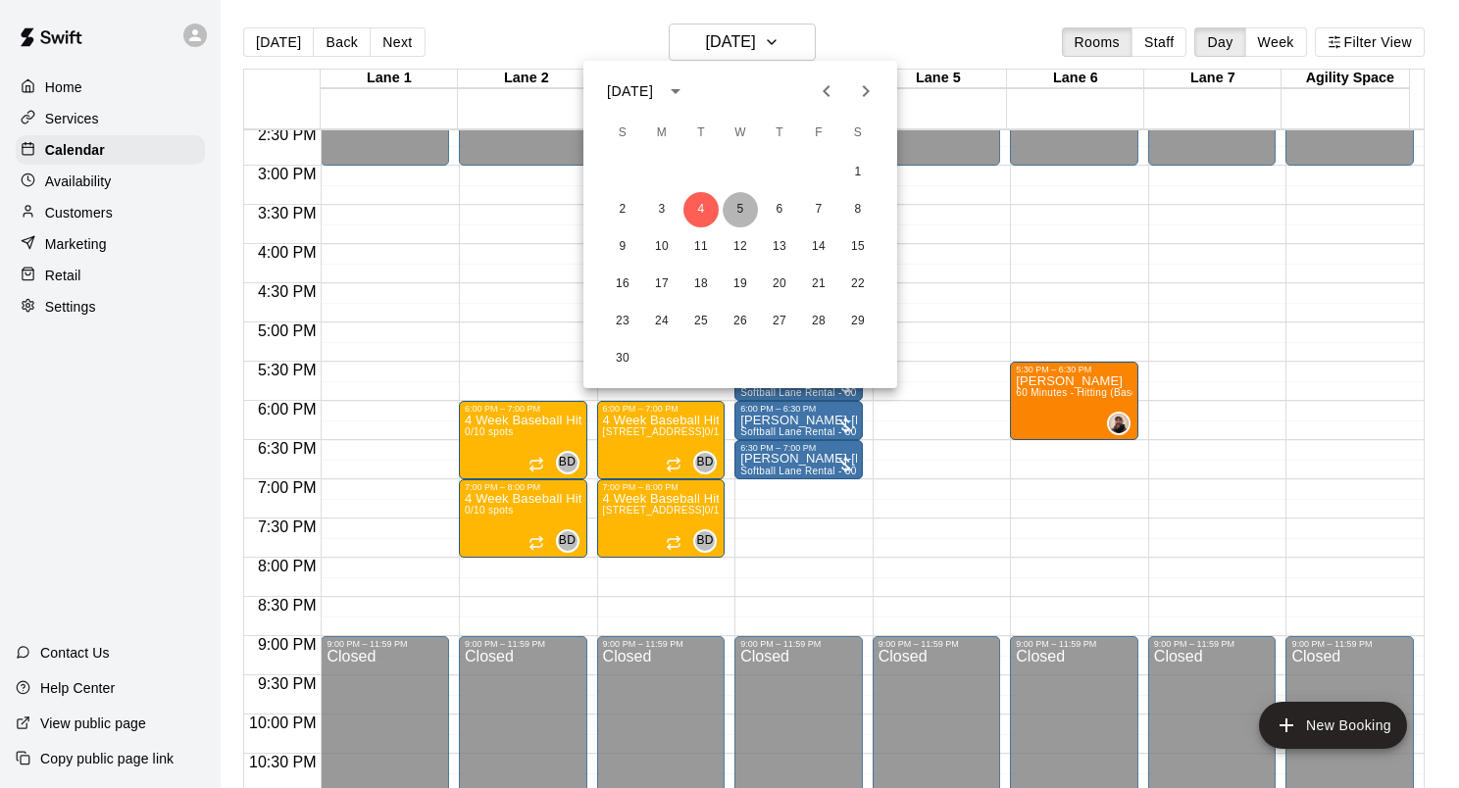
click at [740, 217] on button "5" at bounding box center [740, 209] width 35 height 35
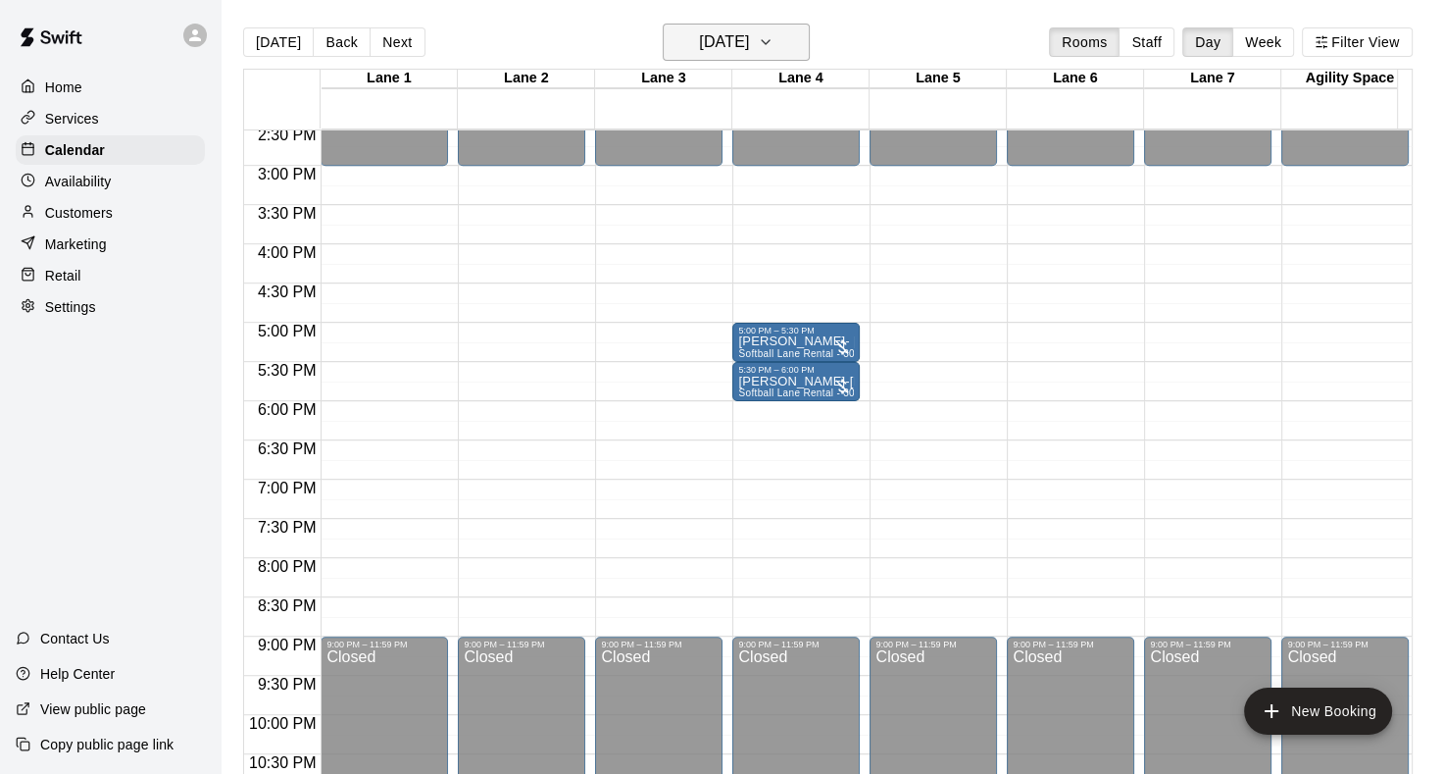
click at [774, 52] on icon "button" at bounding box center [766, 42] width 16 height 24
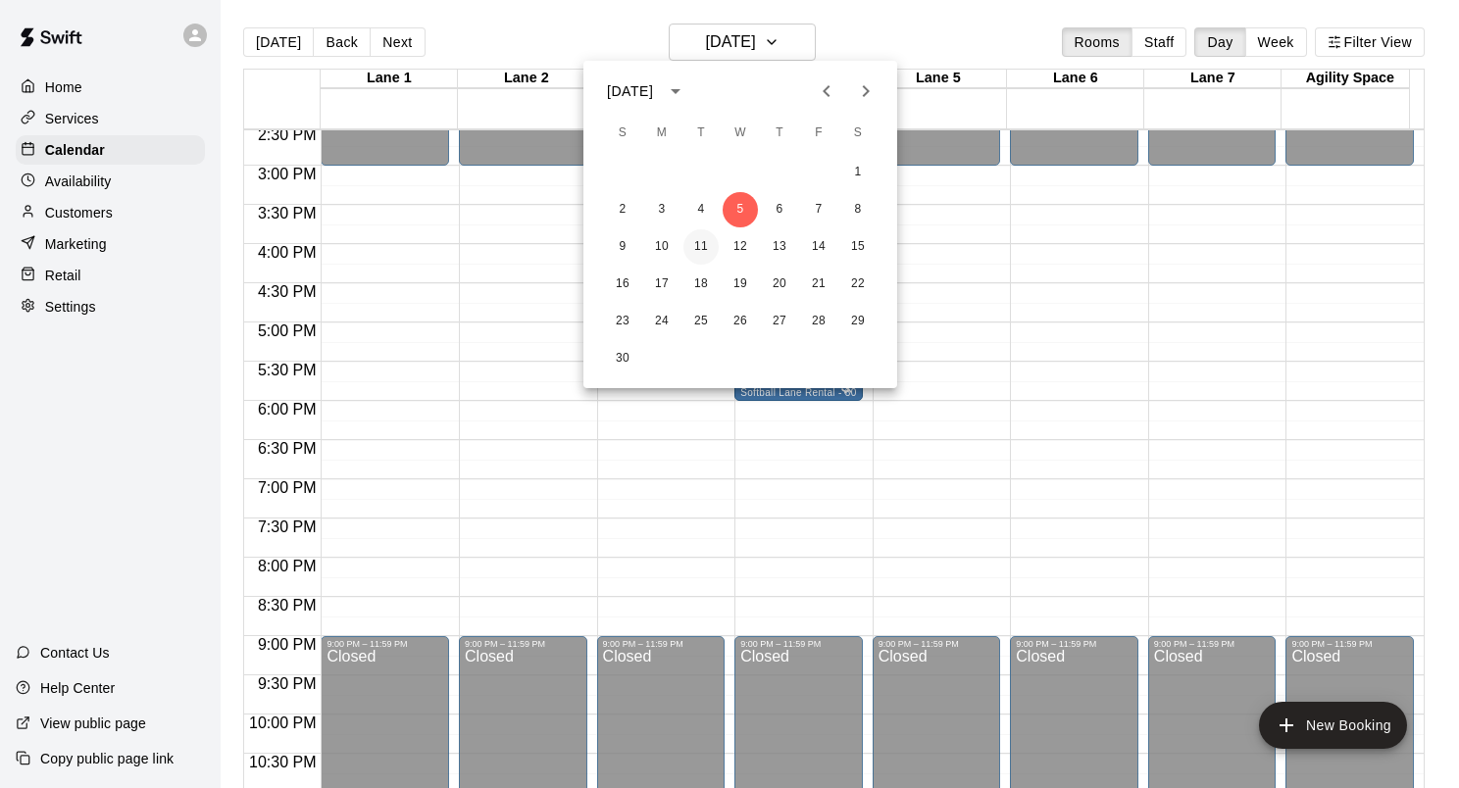
click at [698, 250] on button "11" at bounding box center [700, 246] width 35 height 35
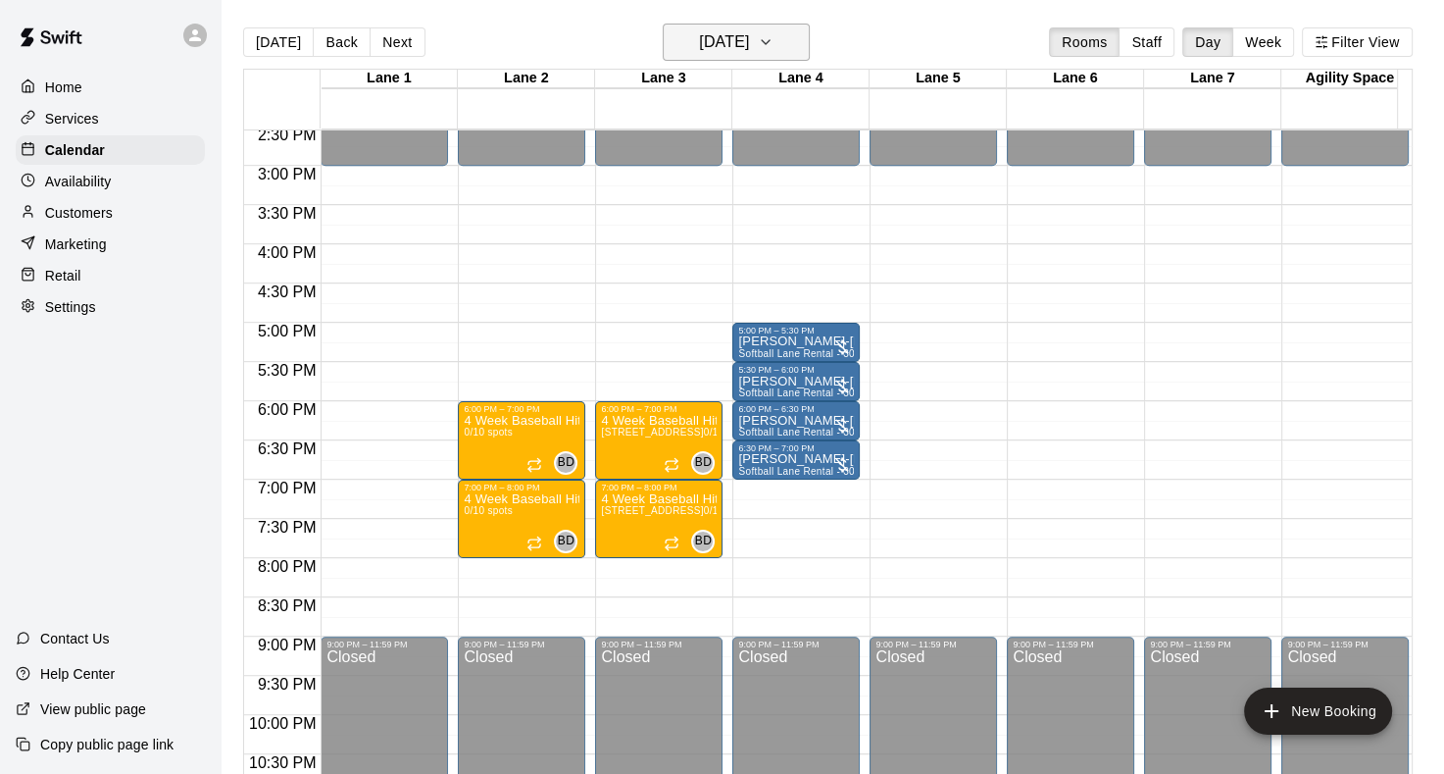
click at [809, 47] on button "Tuesday Nov 11" at bounding box center [736, 42] width 147 height 37
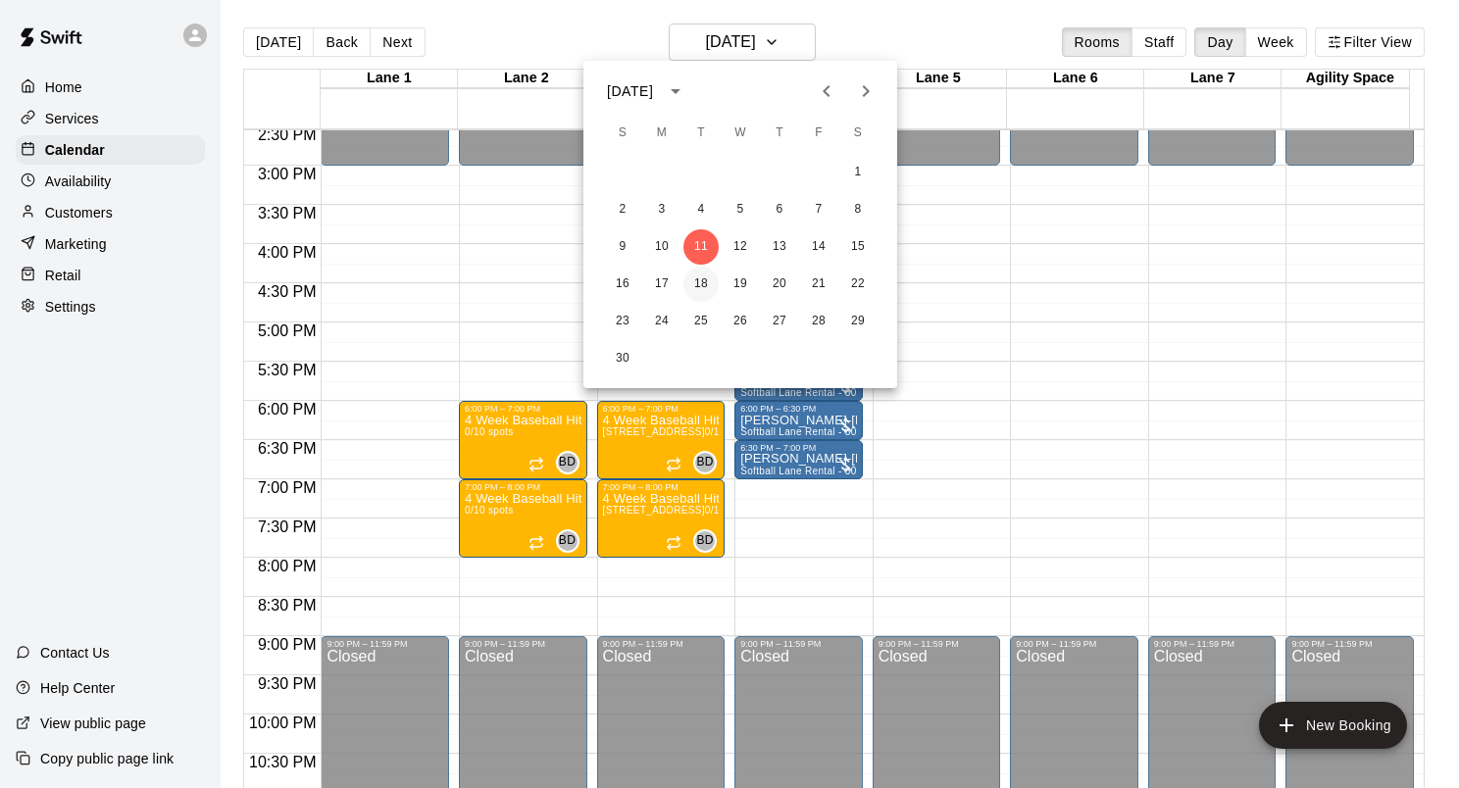
click at [705, 282] on button "18" at bounding box center [700, 284] width 35 height 35
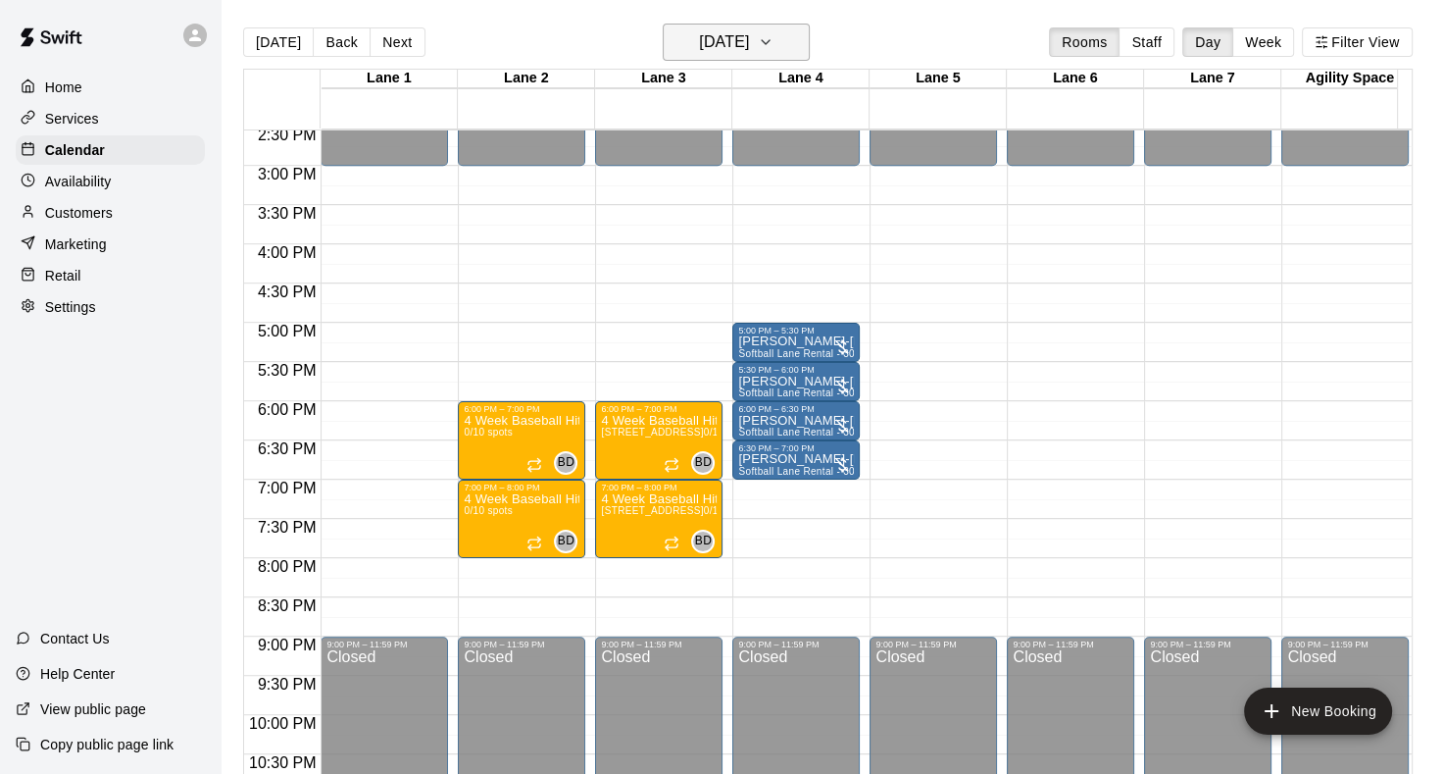
click at [774, 35] on icon "button" at bounding box center [766, 42] width 16 height 24
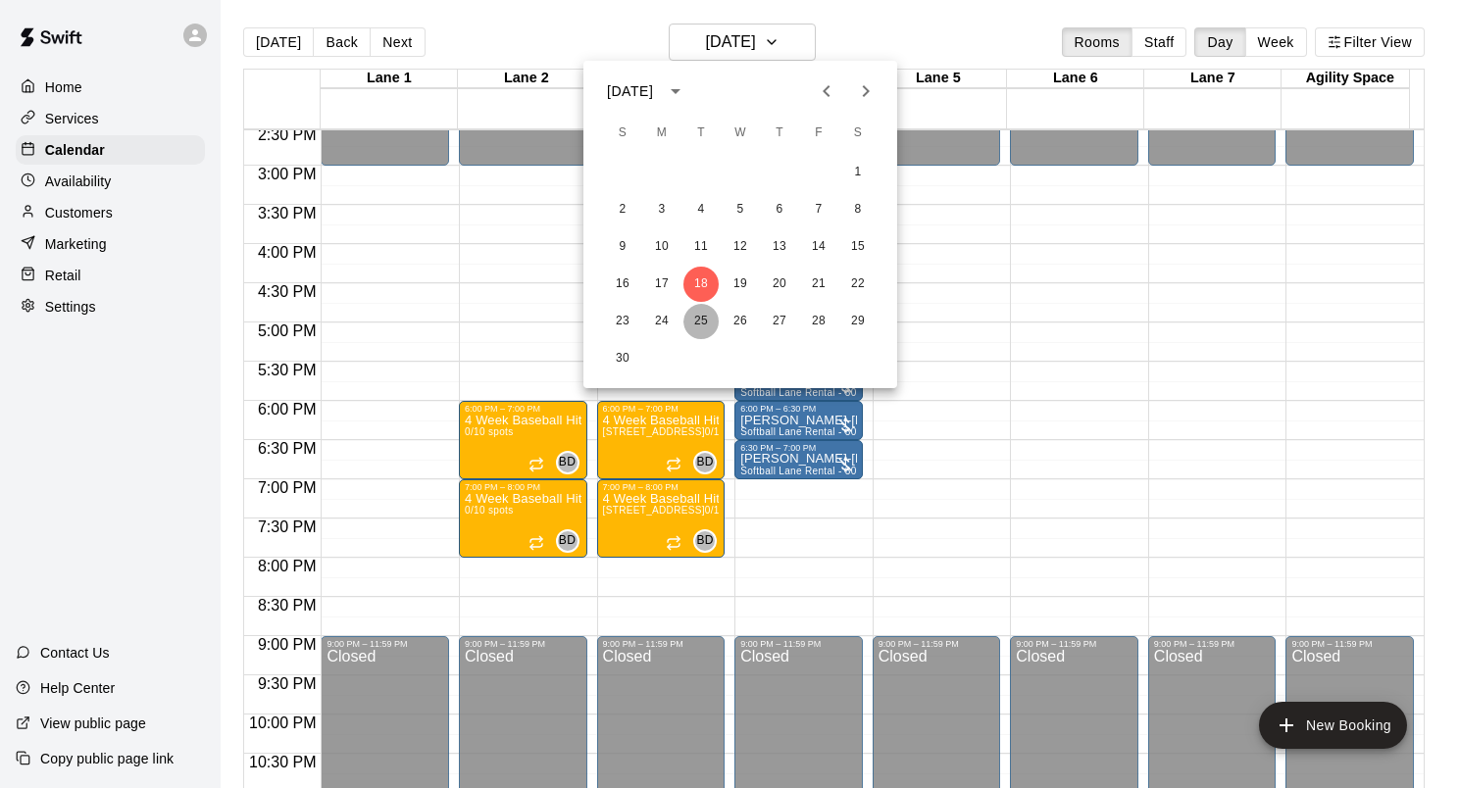
click at [699, 314] on button "25" at bounding box center [700, 321] width 35 height 35
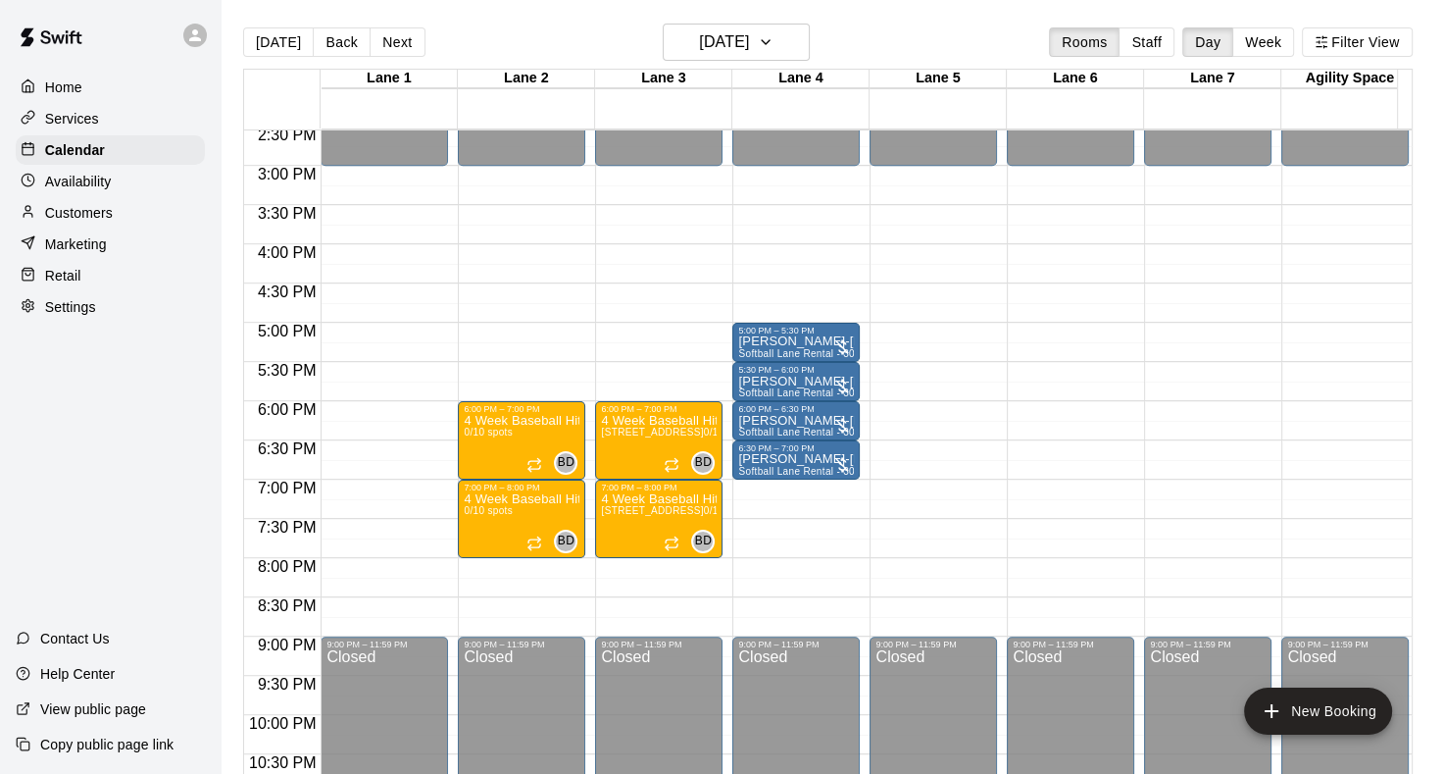
click at [78, 120] on p "Services" at bounding box center [72, 119] width 54 height 20
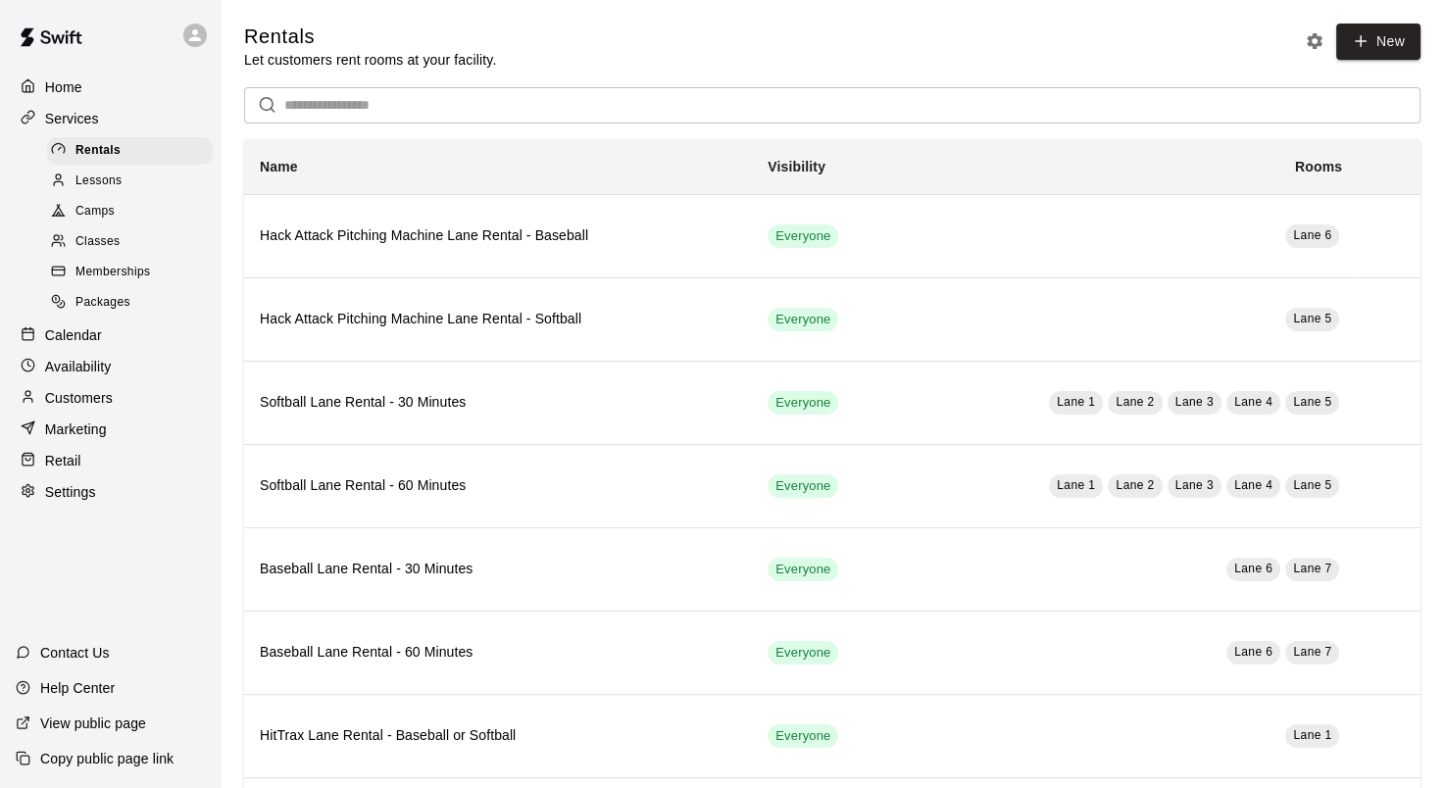
click at [102, 252] on span "Classes" at bounding box center [98, 242] width 44 height 20
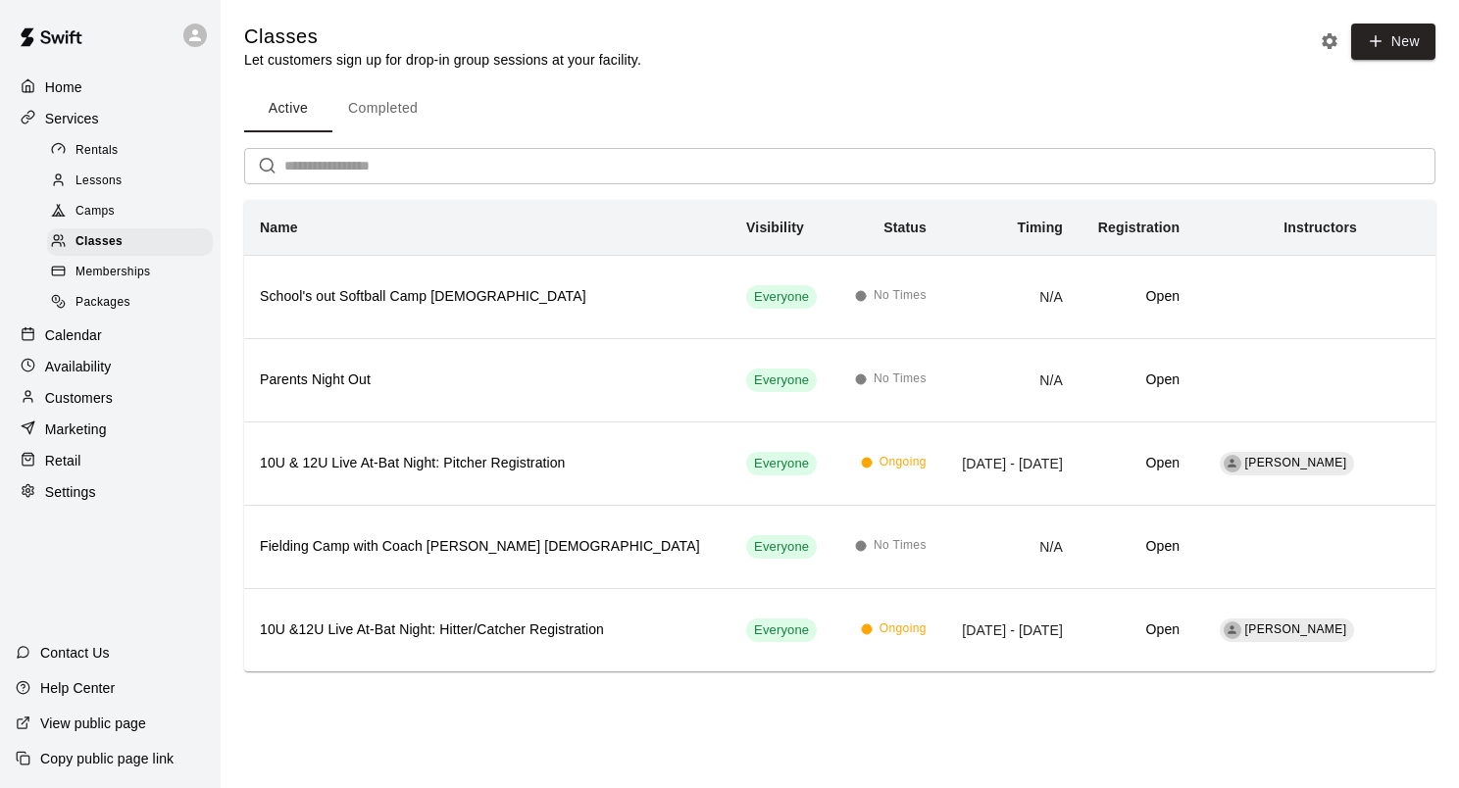
click at [106, 218] on span "Camps" at bounding box center [95, 212] width 39 height 20
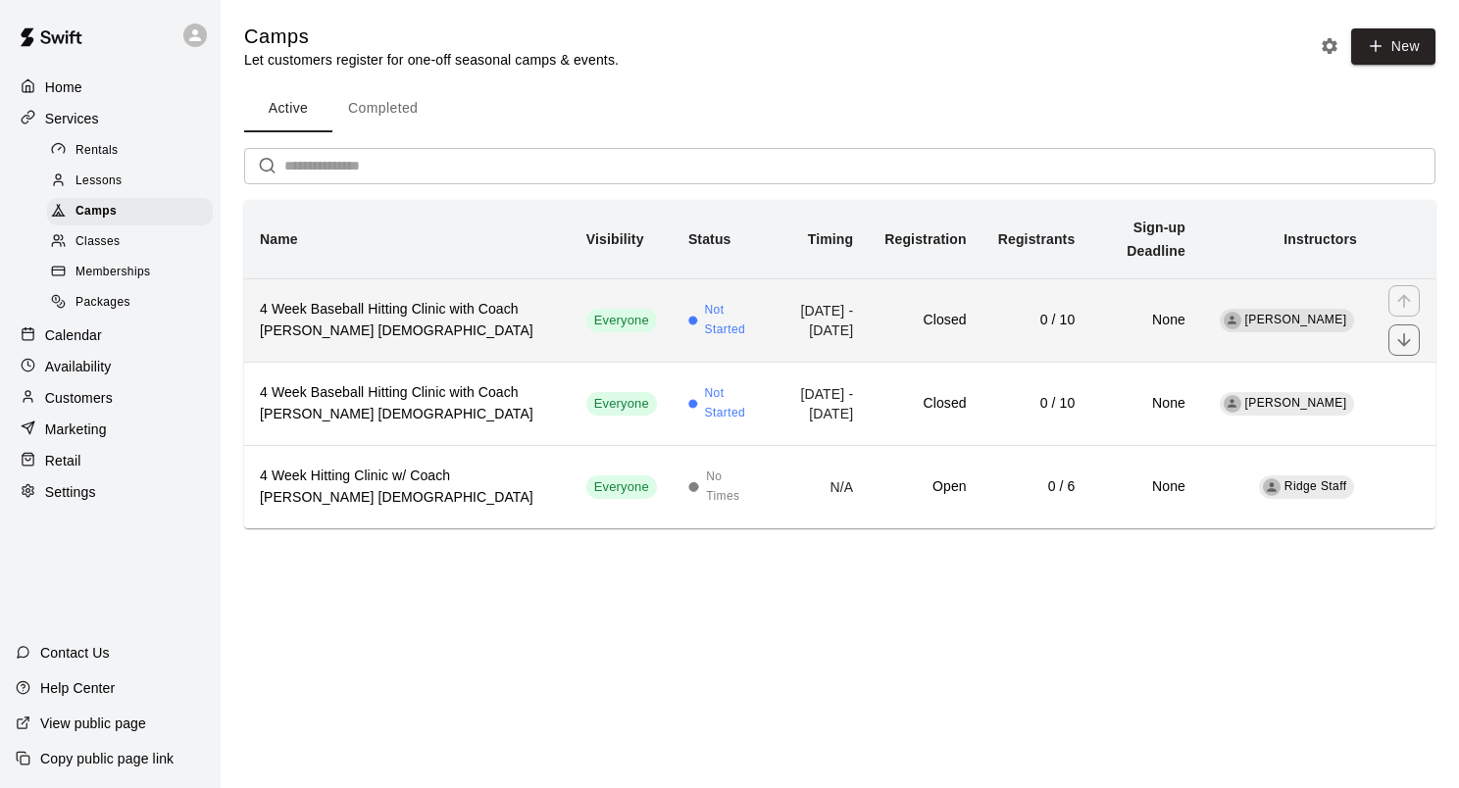
click at [497, 321] on h6 "4 Week Baseball Hitting Clinic with Coach Bryce 10-12 Y/O" at bounding box center [407, 320] width 295 height 43
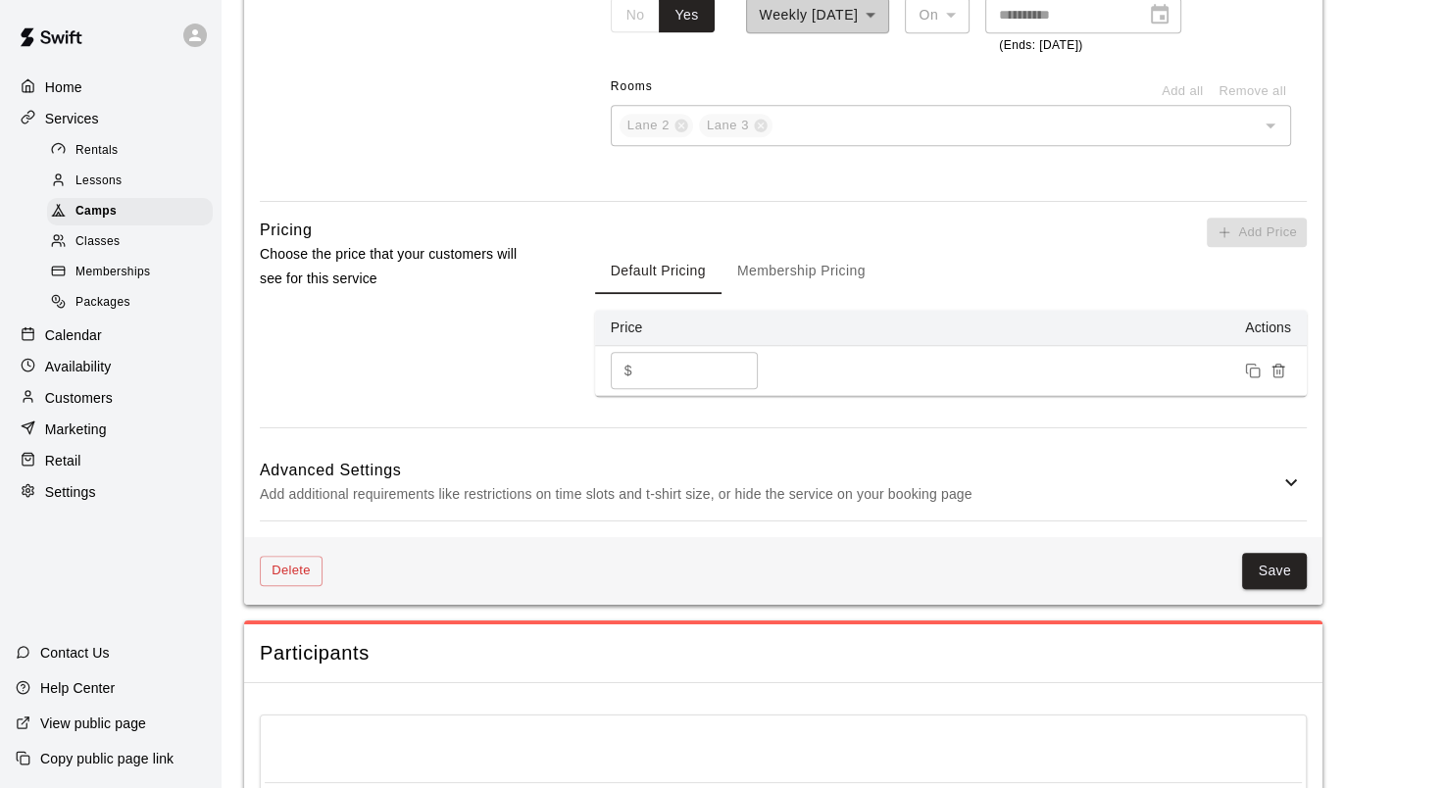
scroll to position [1360, 0]
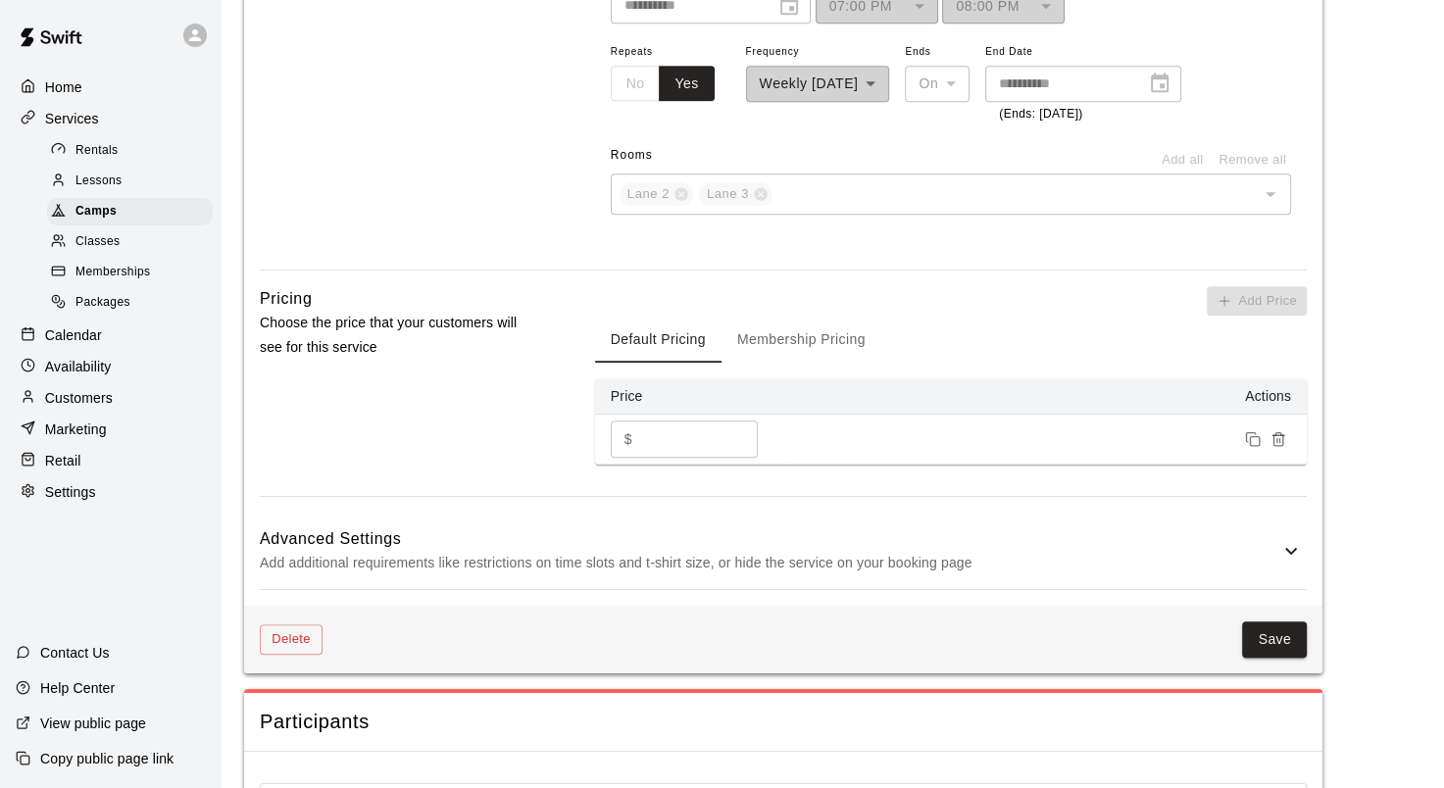
click at [834, 343] on button "Membership Pricing" at bounding box center [802, 339] width 160 height 47
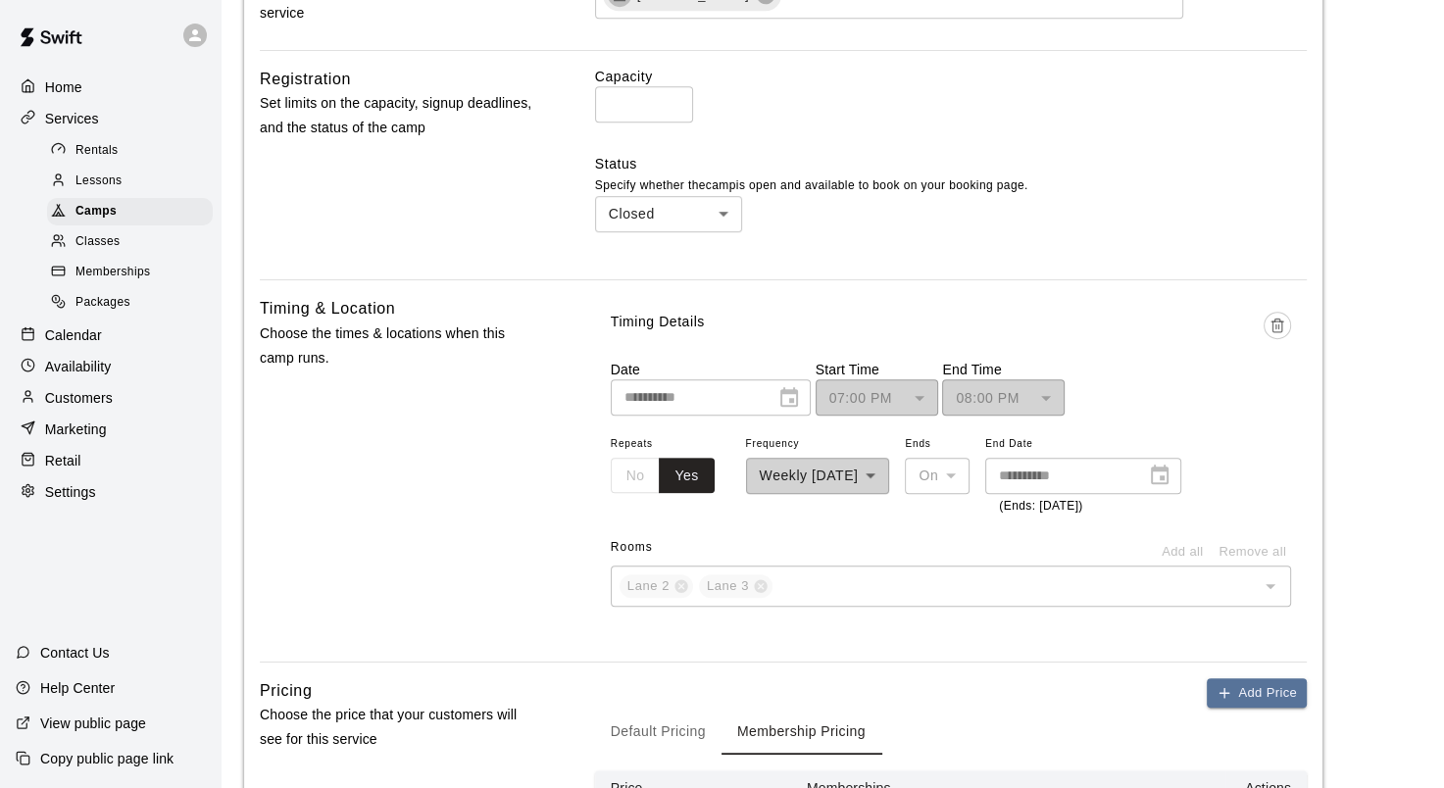
scroll to position [281, 0]
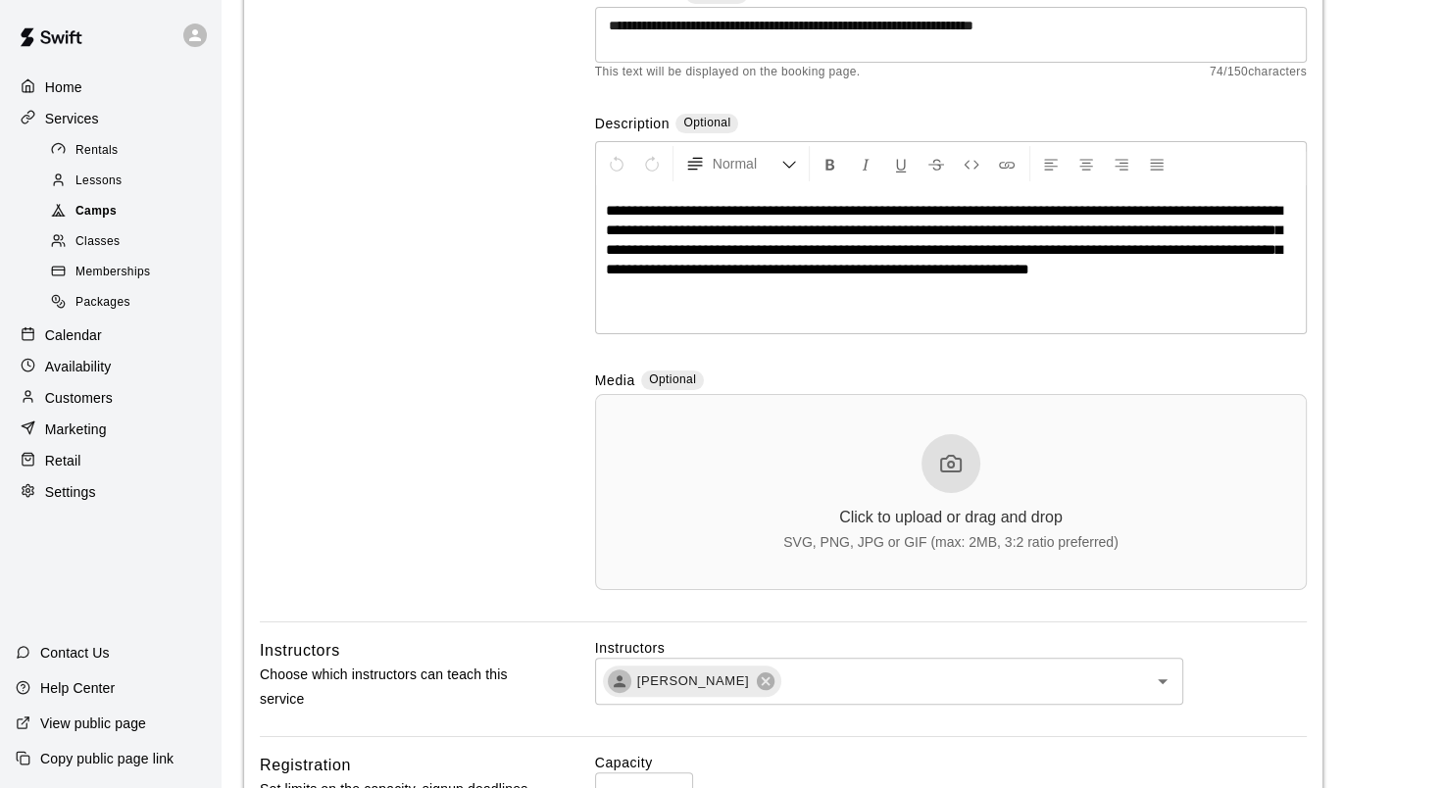
click at [90, 220] on span "Camps" at bounding box center [96, 212] width 41 height 20
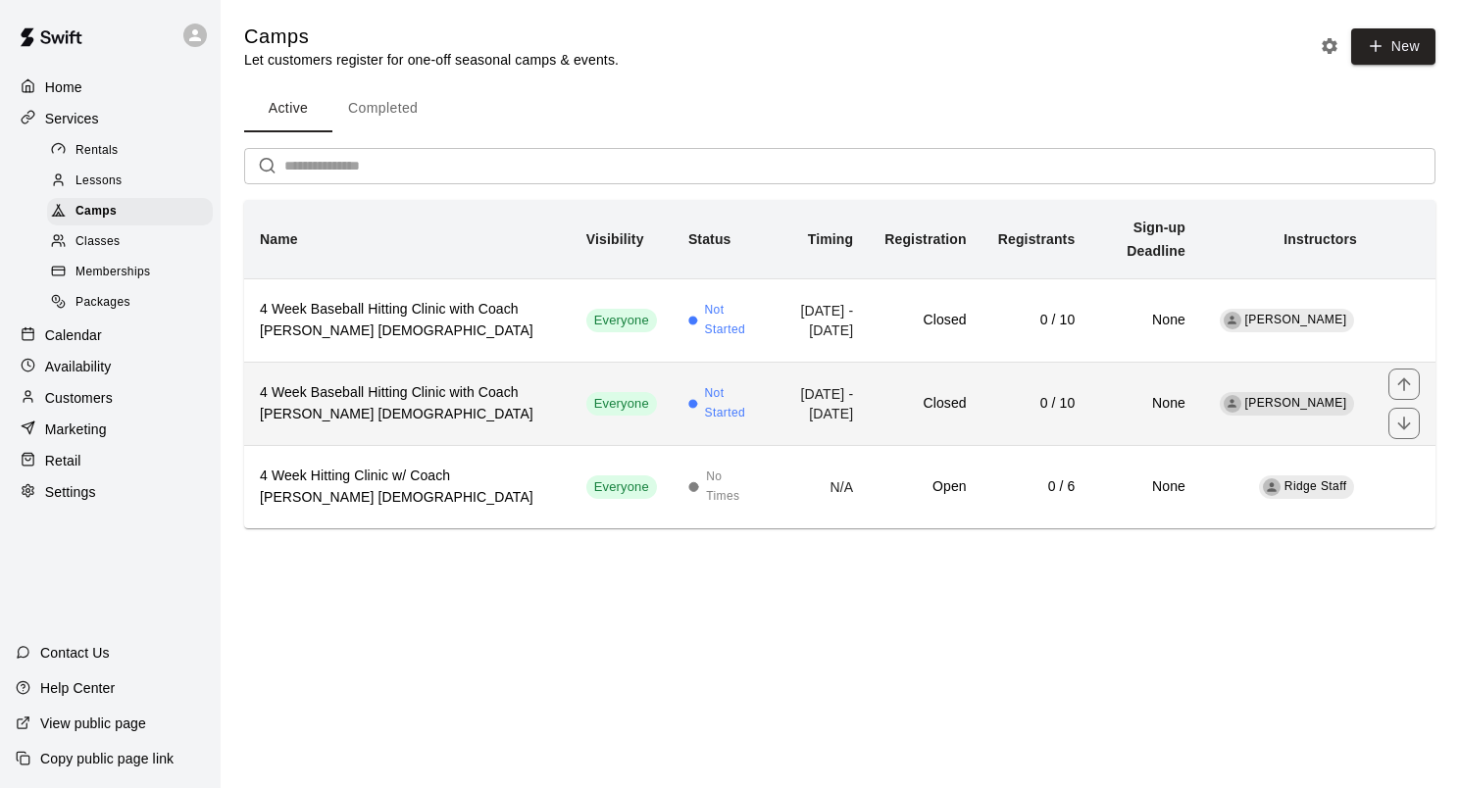
click at [490, 382] on h6 "4 Week Baseball Hitting Clinic with Coach Bryce 6-9 Y/O" at bounding box center [407, 403] width 295 height 43
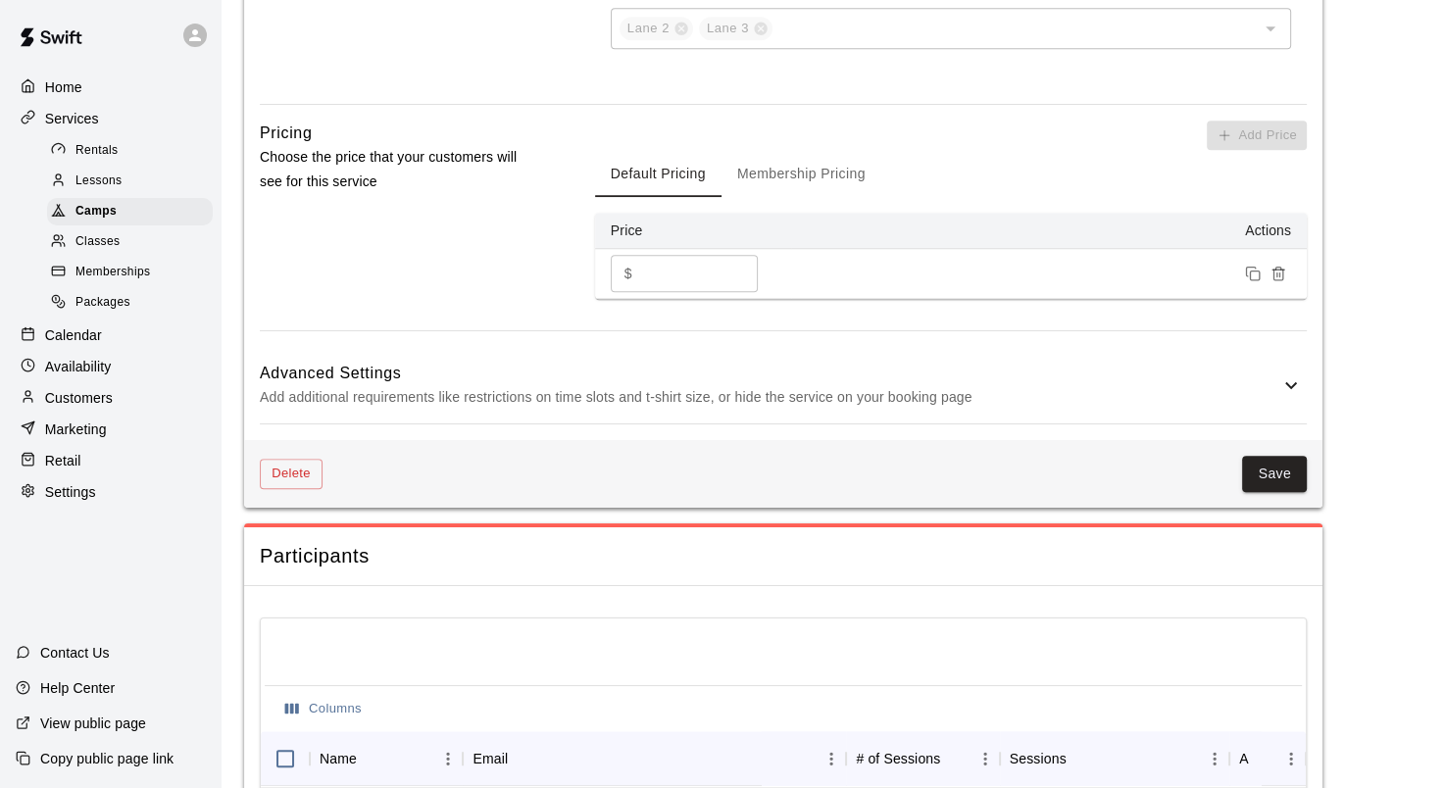
scroll to position [1458, 0]
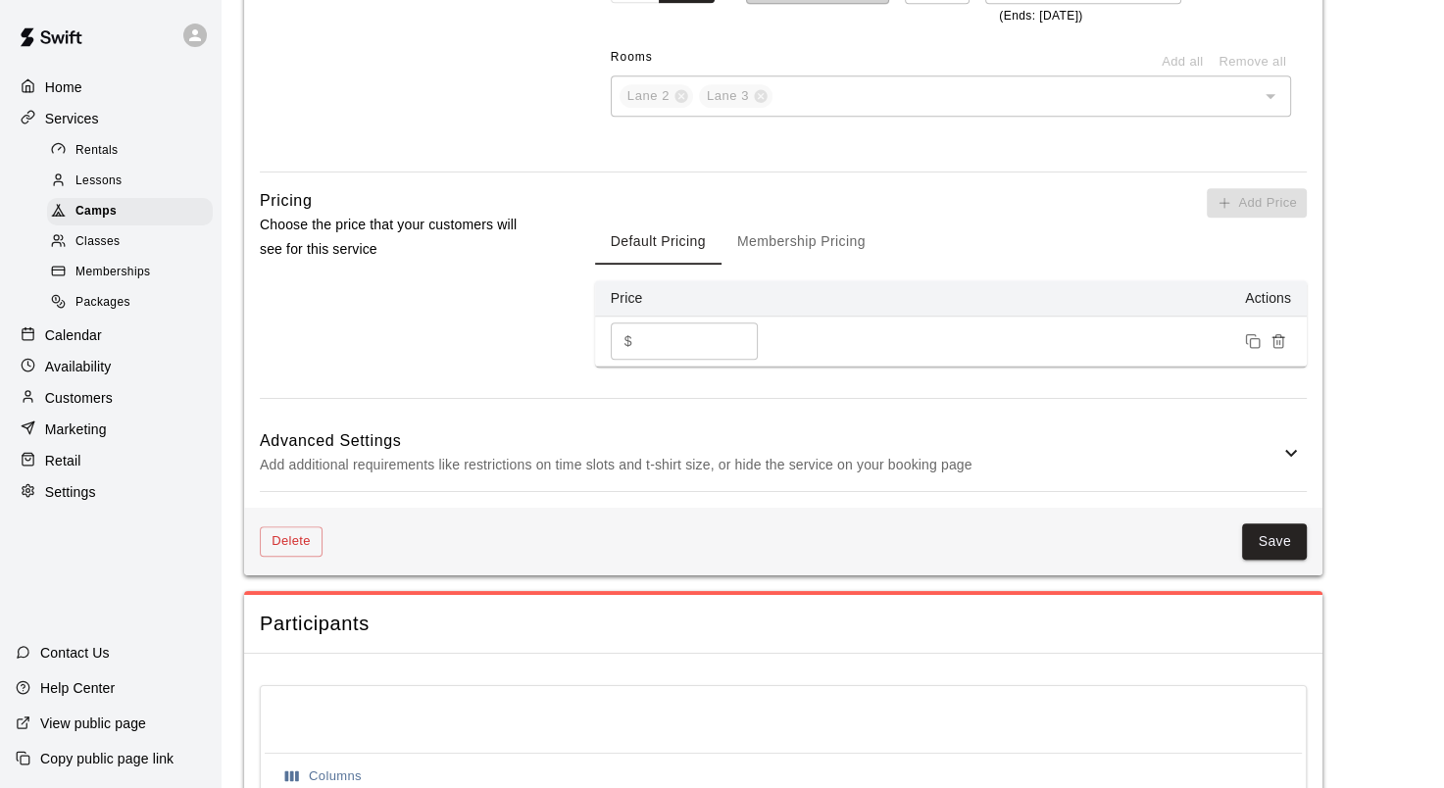
click at [803, 236] on button "Membership Pricing" at bounding box center [802, 241] width 160 height 47
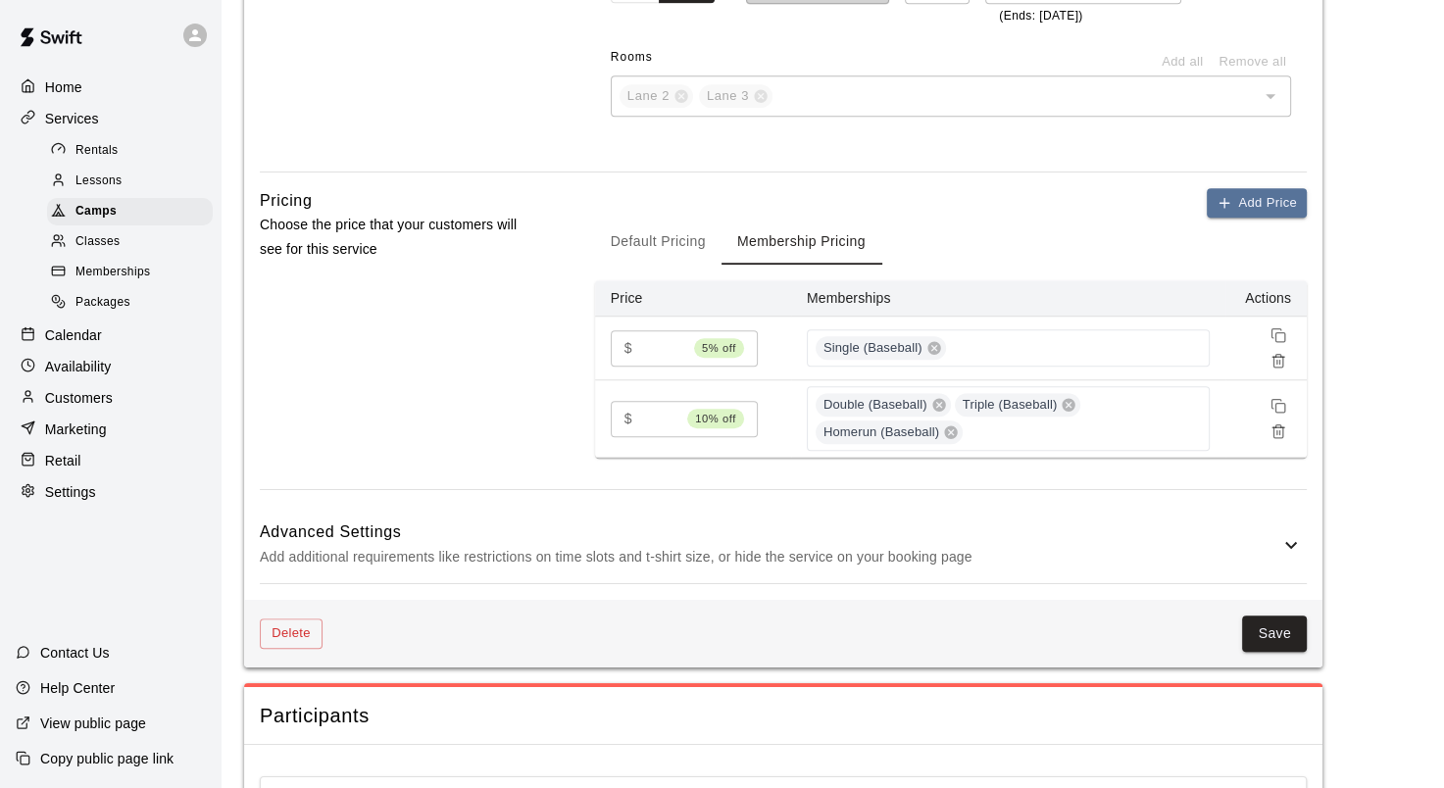
click at [647, 247] on button "Default Pricing" at bounding box center [658, 241] width 127 height 47
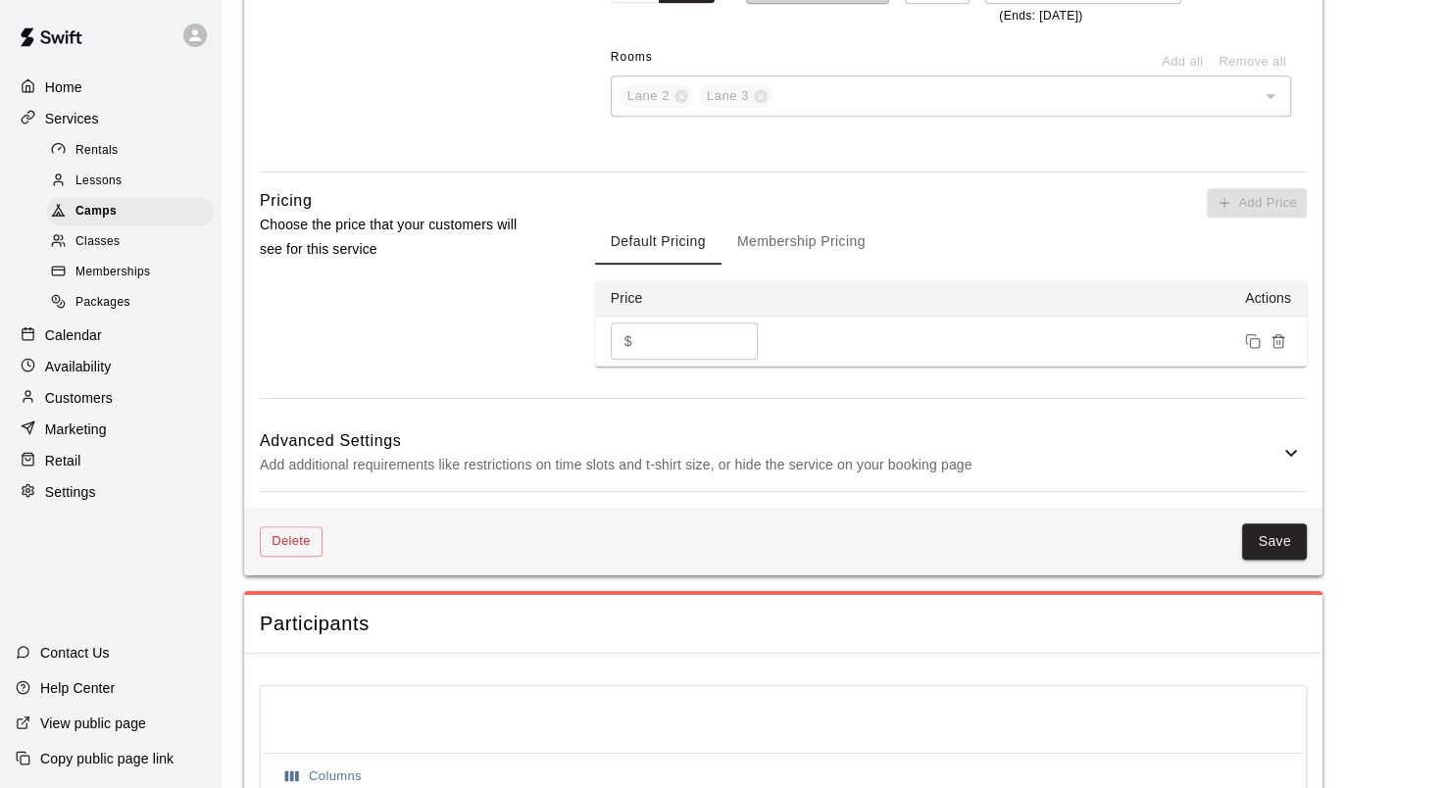
click at [764, 237] on button "Membership Pricing" at bounding box center [802, 241] width 160 height 47
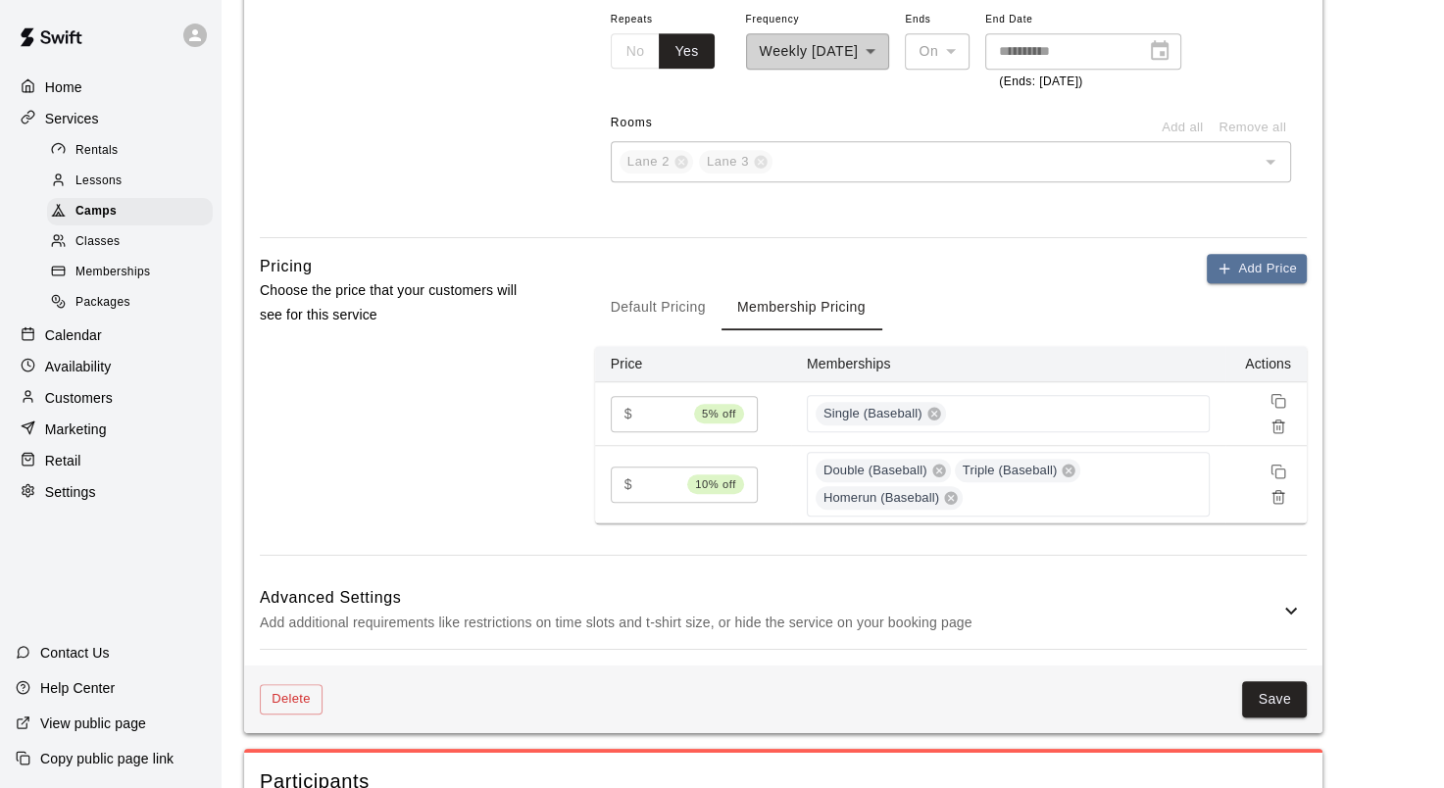
scroll to position [1360, 0]
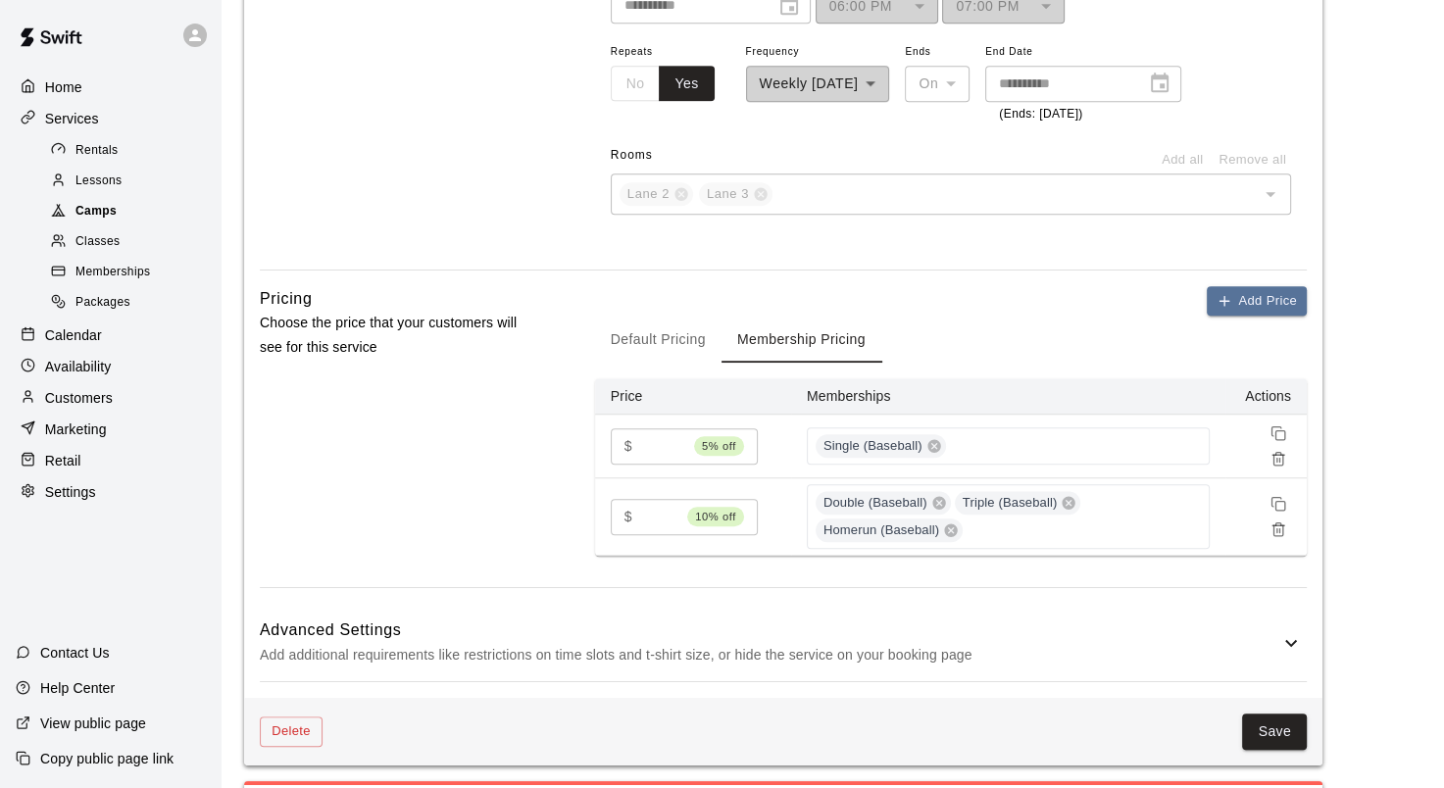
click at [85, 217] on span "Camps" at bounding box center [96, 212] width 41 height 20
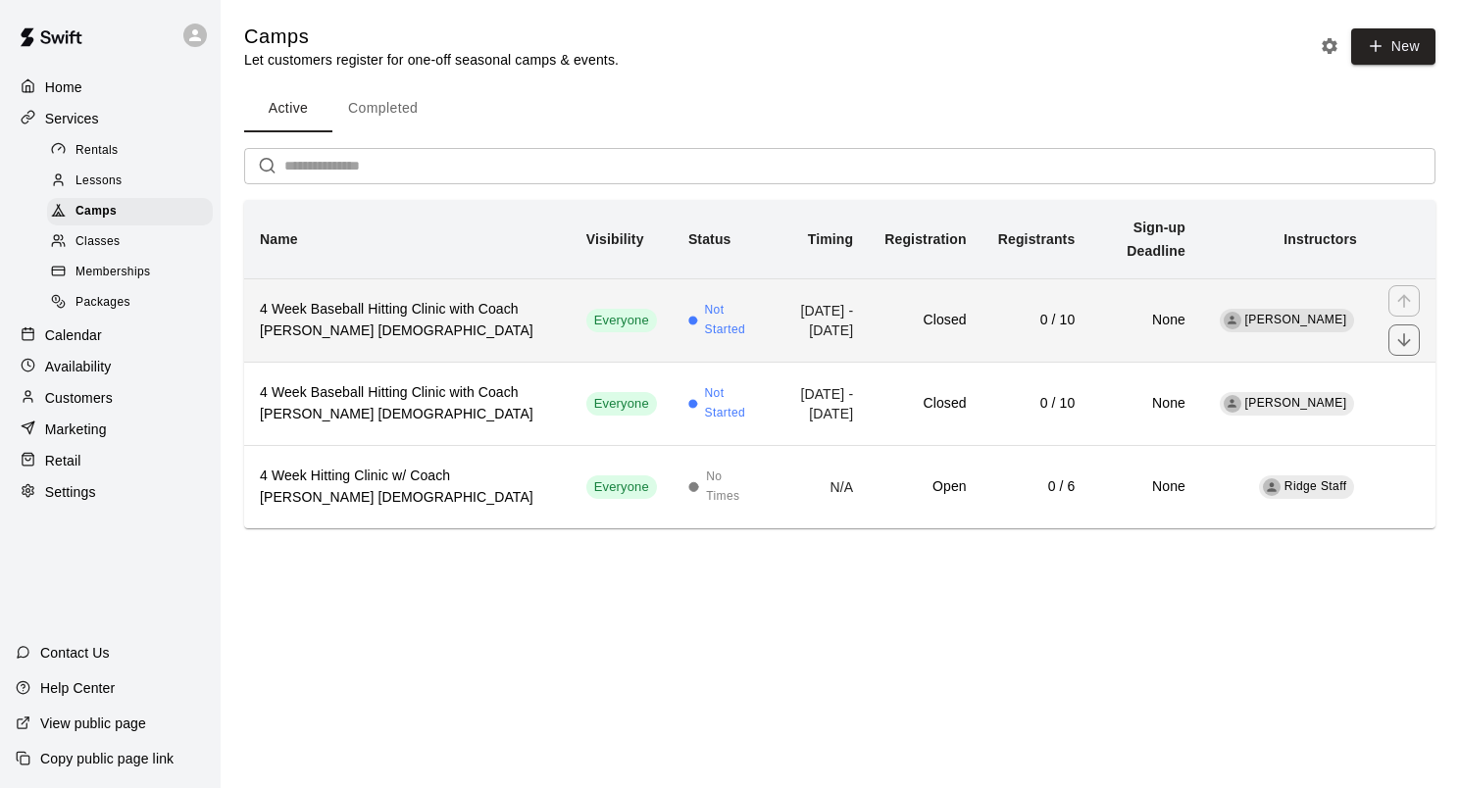
click at [510, 323] on h6 "4 Week Baseball Hitting Clinic with Coach Bryce 10-12 Y/O" at bounding box center [407, 320] width 295 height 43
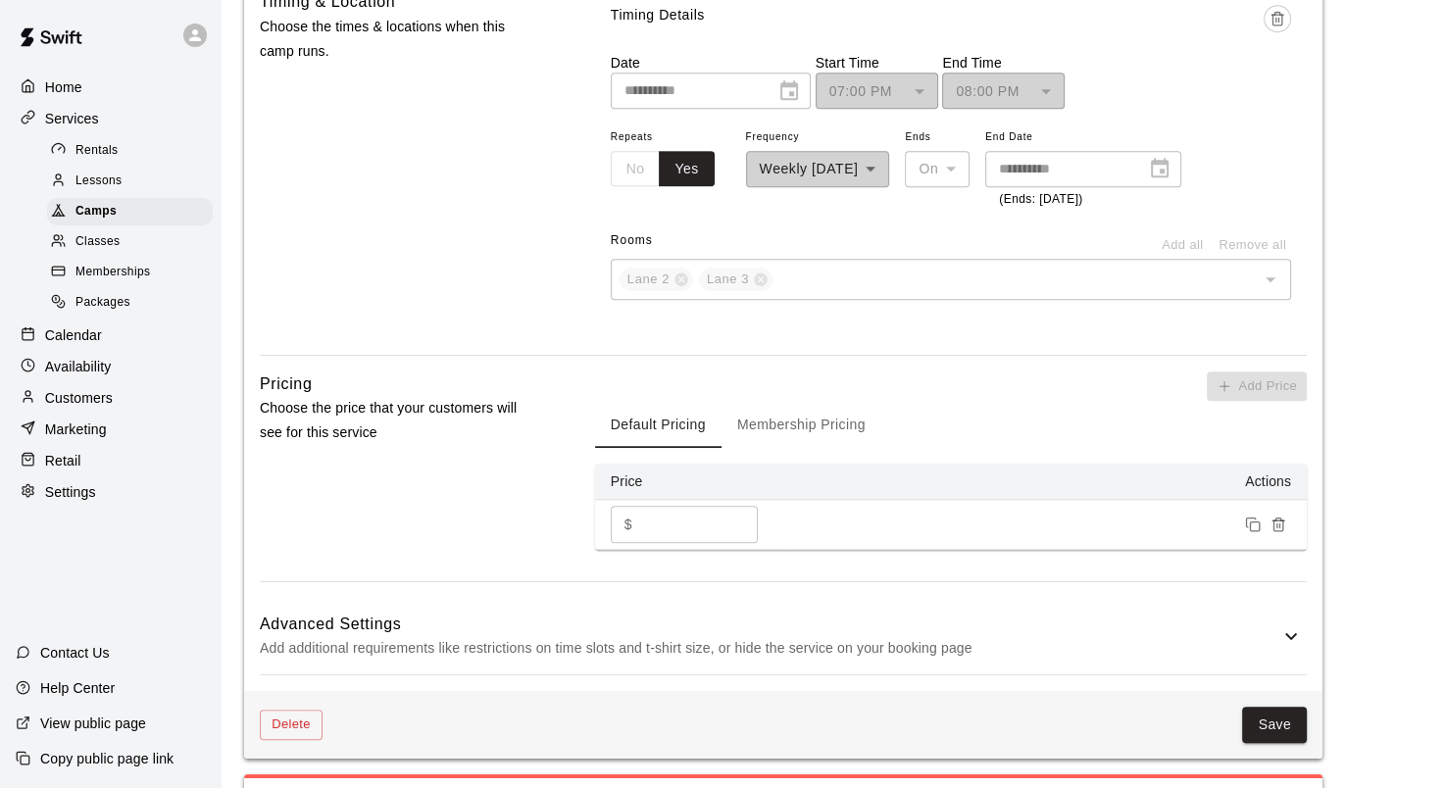
scroll to position [1373, 0]
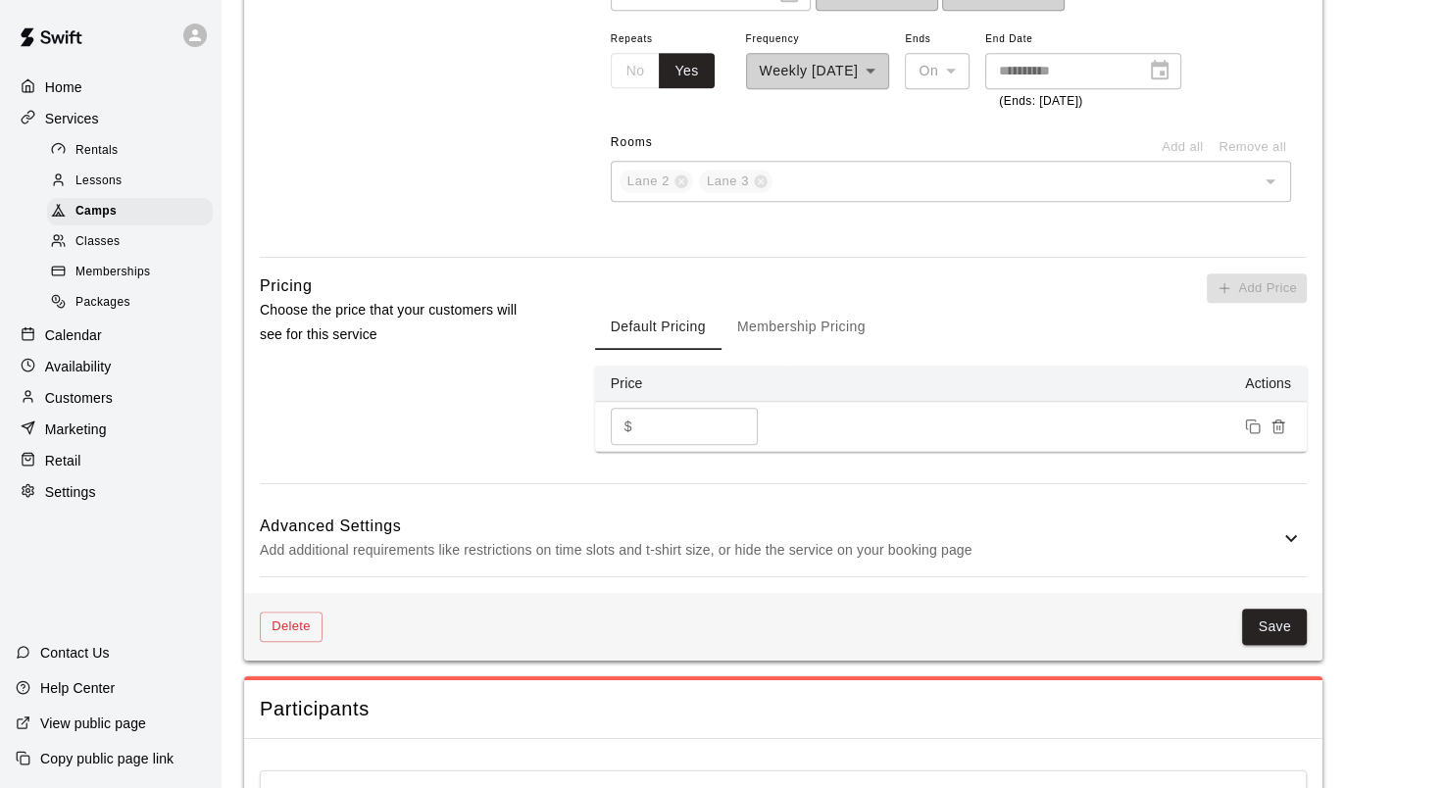
click at [774, 330] on button "Membership Pricing" at bounding box center [802, 326] width 160 height 47
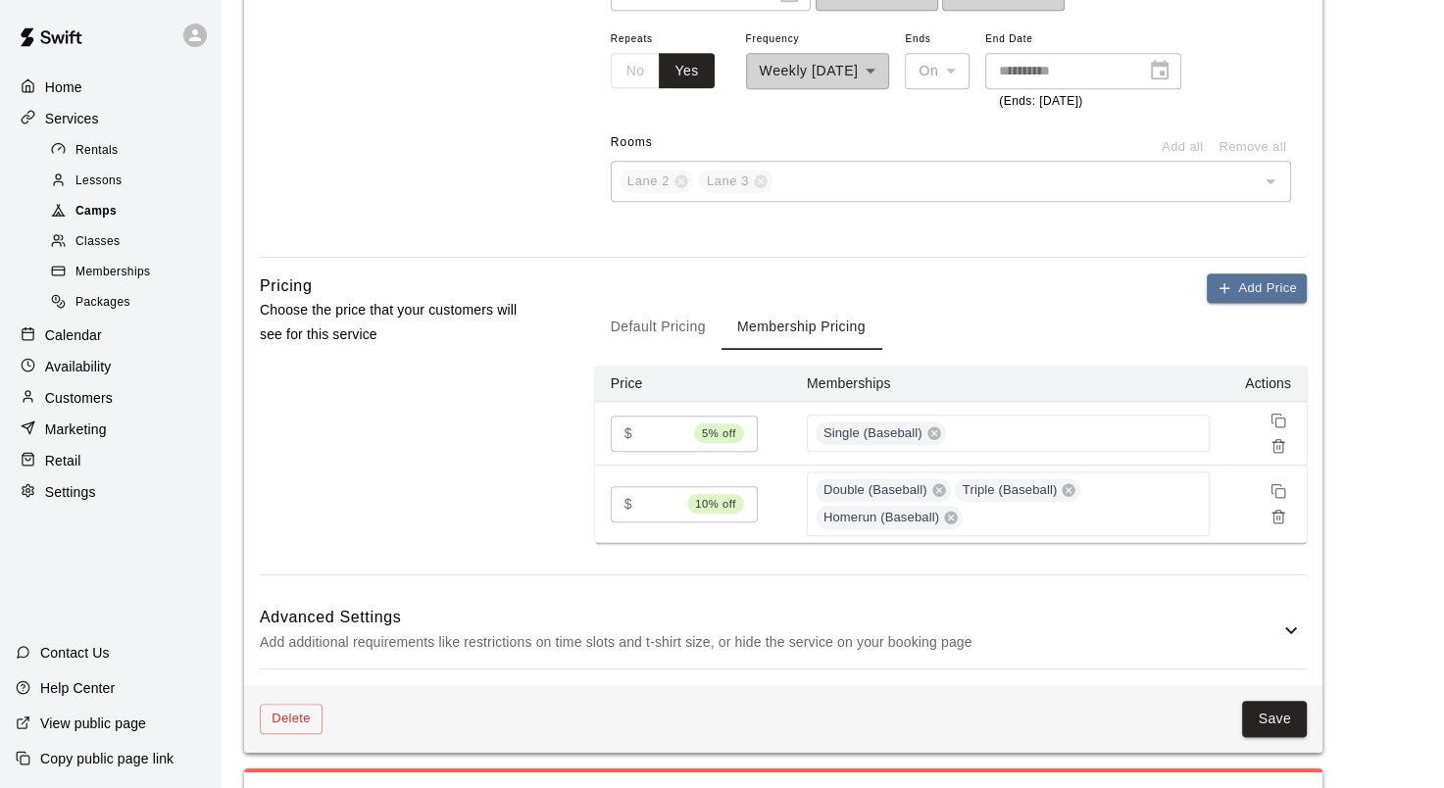
click at [97, 217] on span "Camps" at bounding box center [96, 212] width 41 height 20
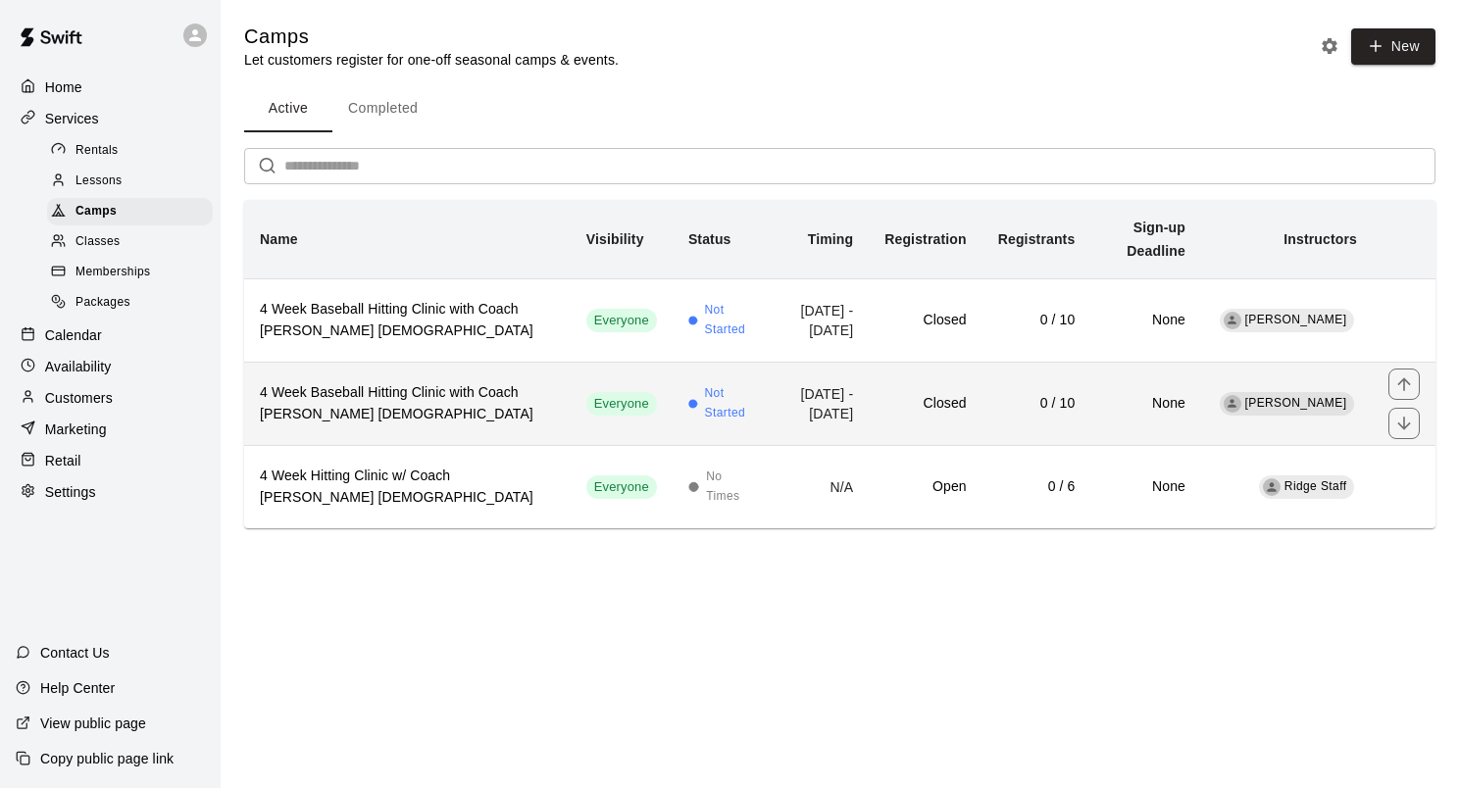
click at [489, 367] on th "4 Week Baseball Hitting Clinic with Coach Bryce 6-9 Y/O" at bounding box center [407, 403] width 327 height 83
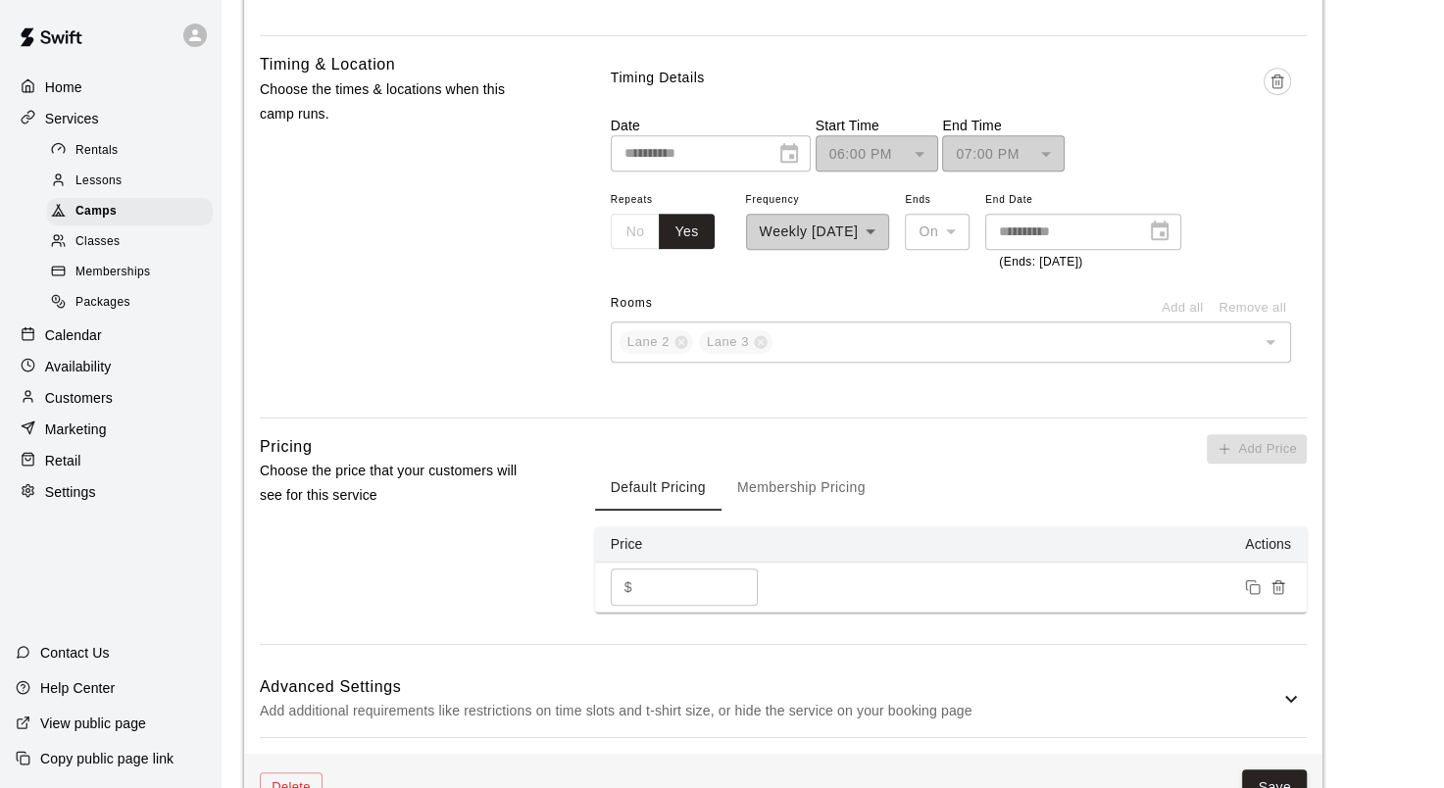
scroll to position [1275, 0]
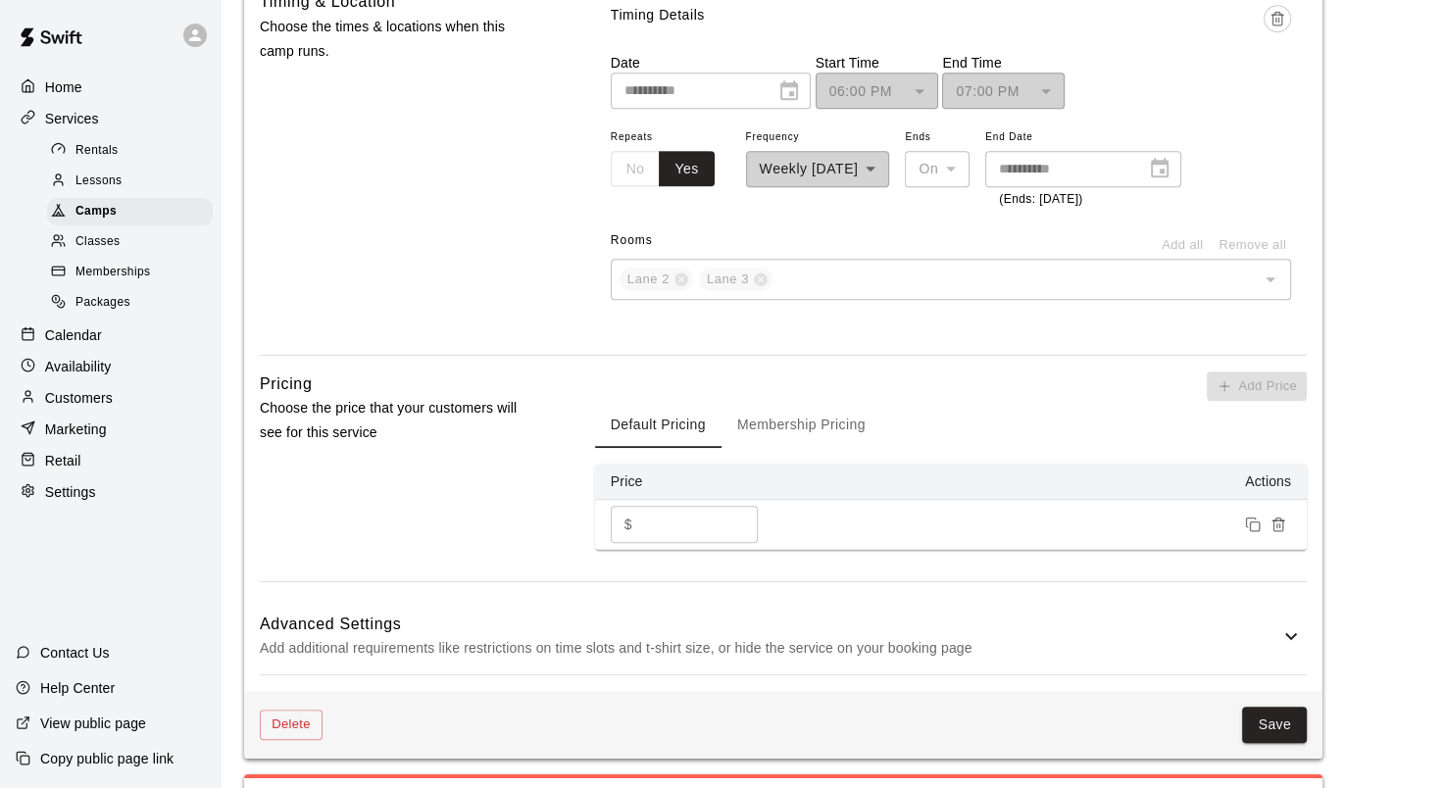
click at [765, 420] on button "Membership Pricing" at bounding box center [802, 424] width 160 height 47
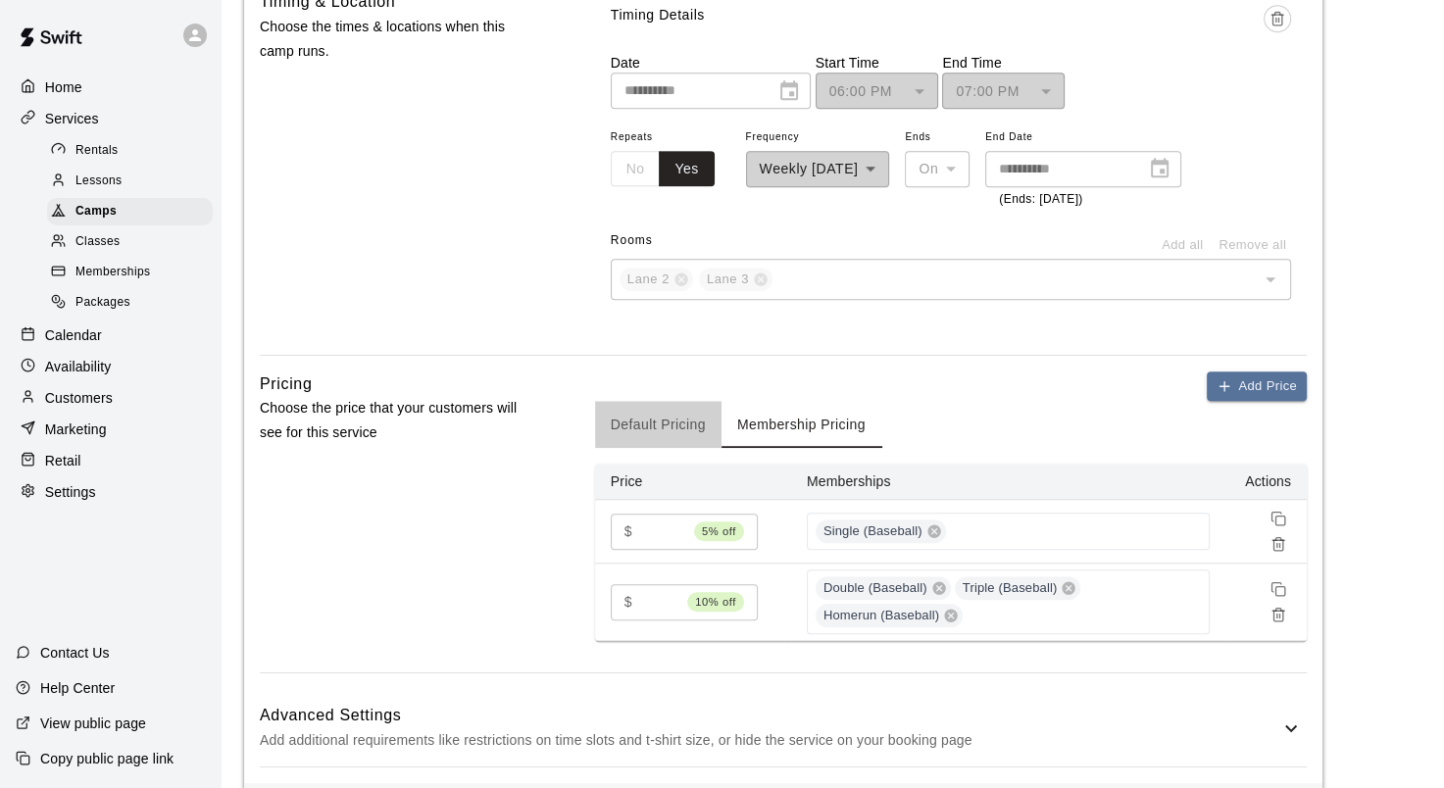
click at [645, 418] on button "Default Pricing" at bounding box center [658, 424] width 127 height 47
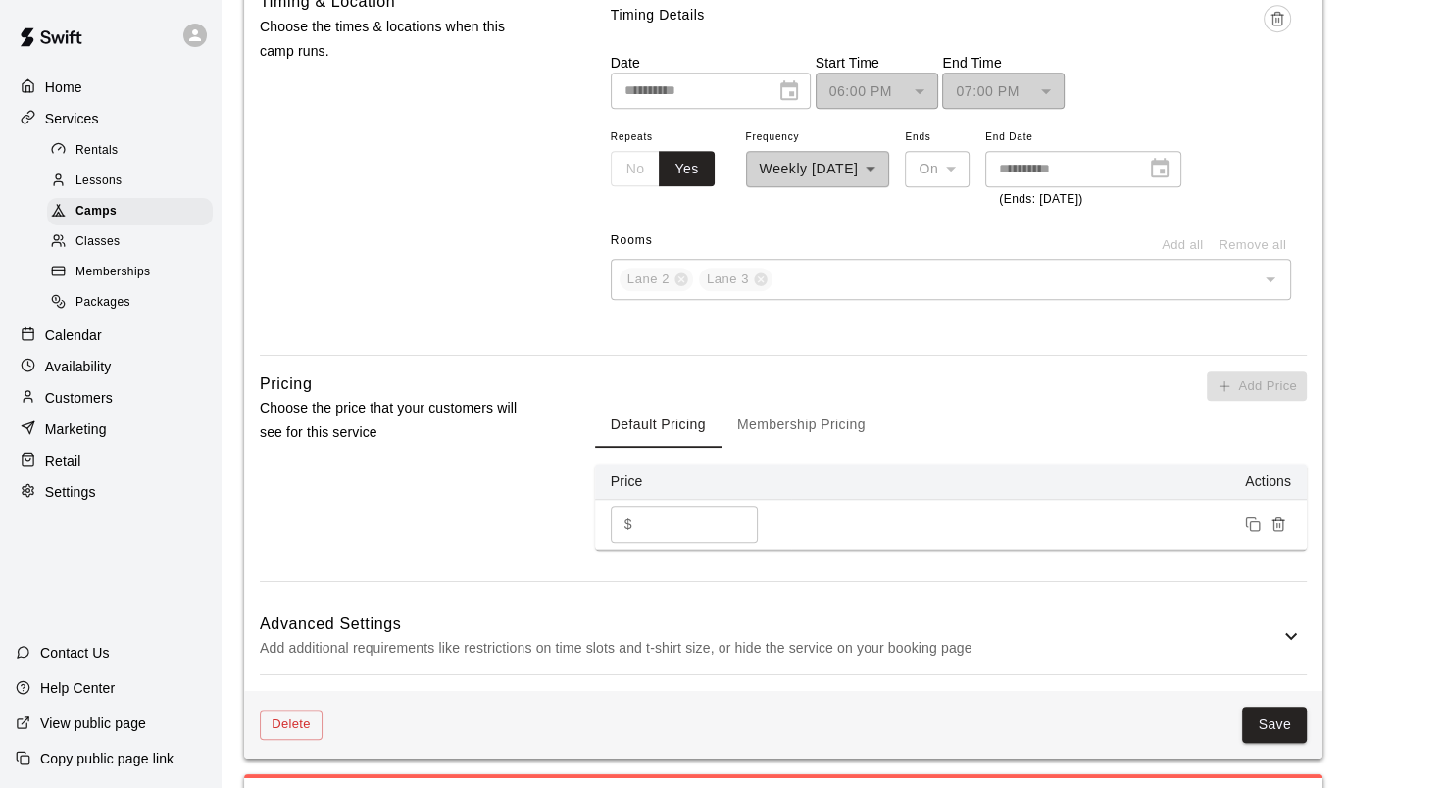
click at [774, 430] on button "Membership Pricing" at bounding box center [802, 424] width 160 height 47
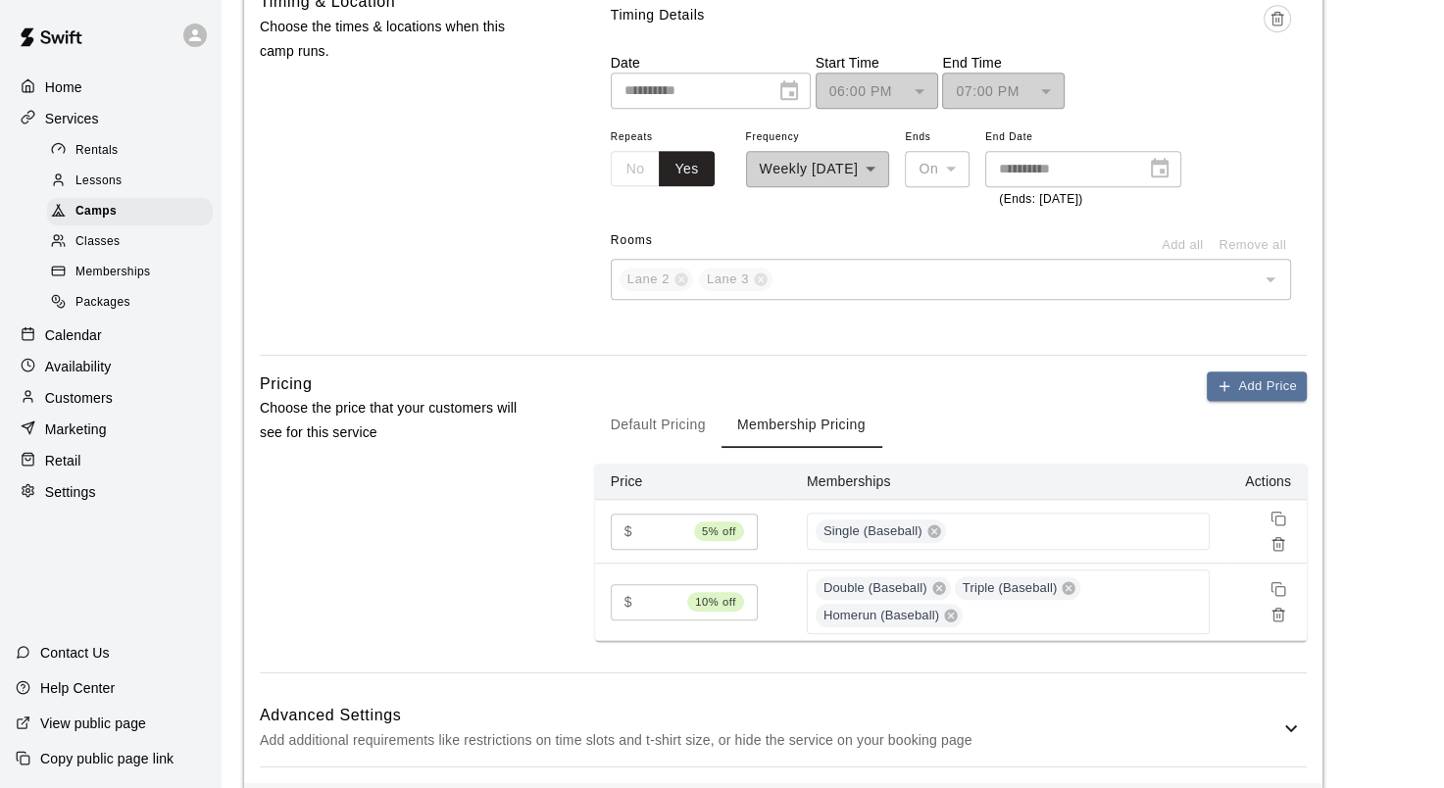
click at [666, 601] on input "***" at bounding box center [659, 602] width 39 height 36
click at [569, 588] on div "Pricing Choose the price that your customers will see for this service Add Pric…" at bounding box center [783, 523] width 1047 height 302
click at [671, 597] on input "***" at bounding box center [663, 602] width 46 height 36
type input "***"
click at [677, 604] on input "***" at bounding box center [663, 602] width 46 height 36
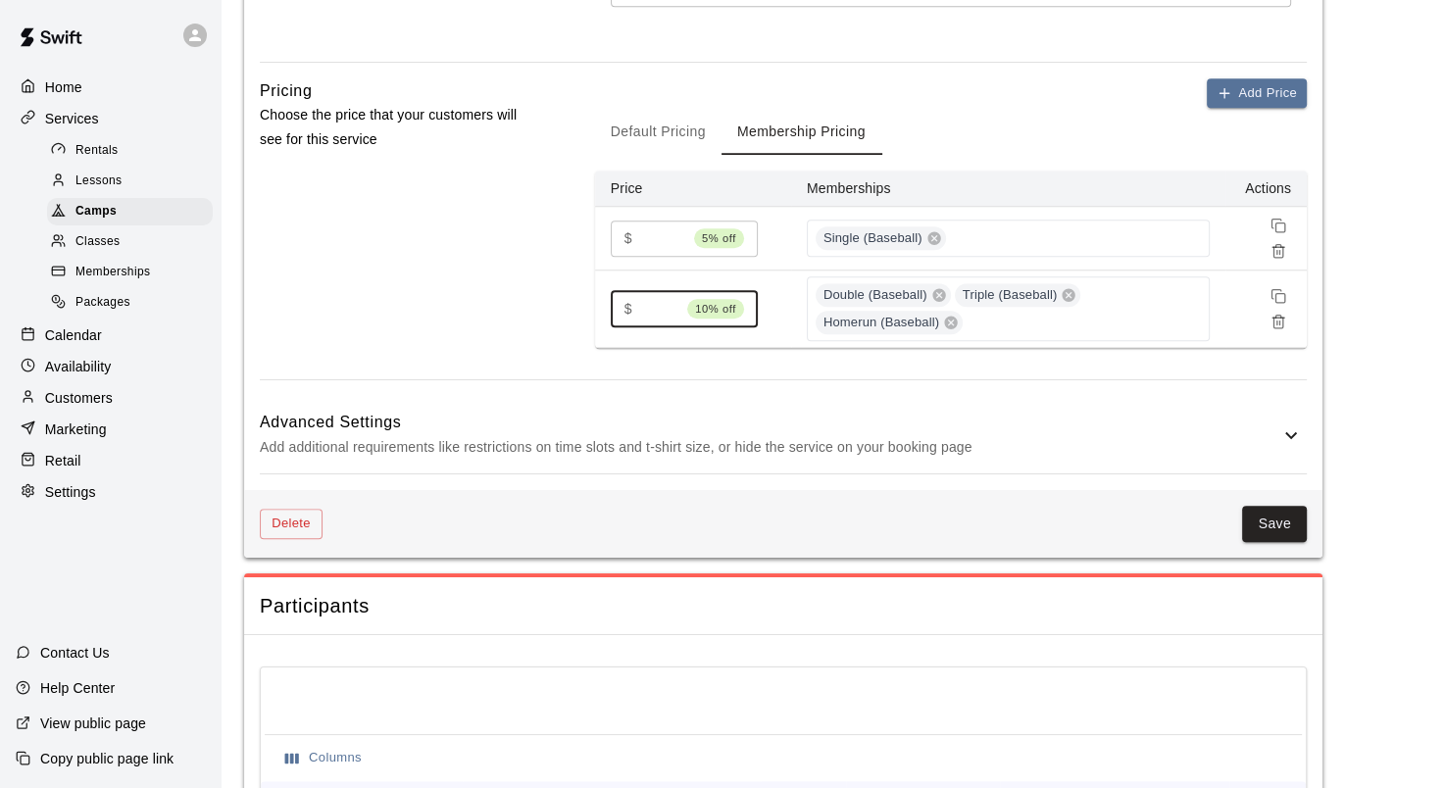
scroll to position [1569, 0]
click at [1274, 526] on button "Save" at bounding box center [1274, 523] width 65 height 36
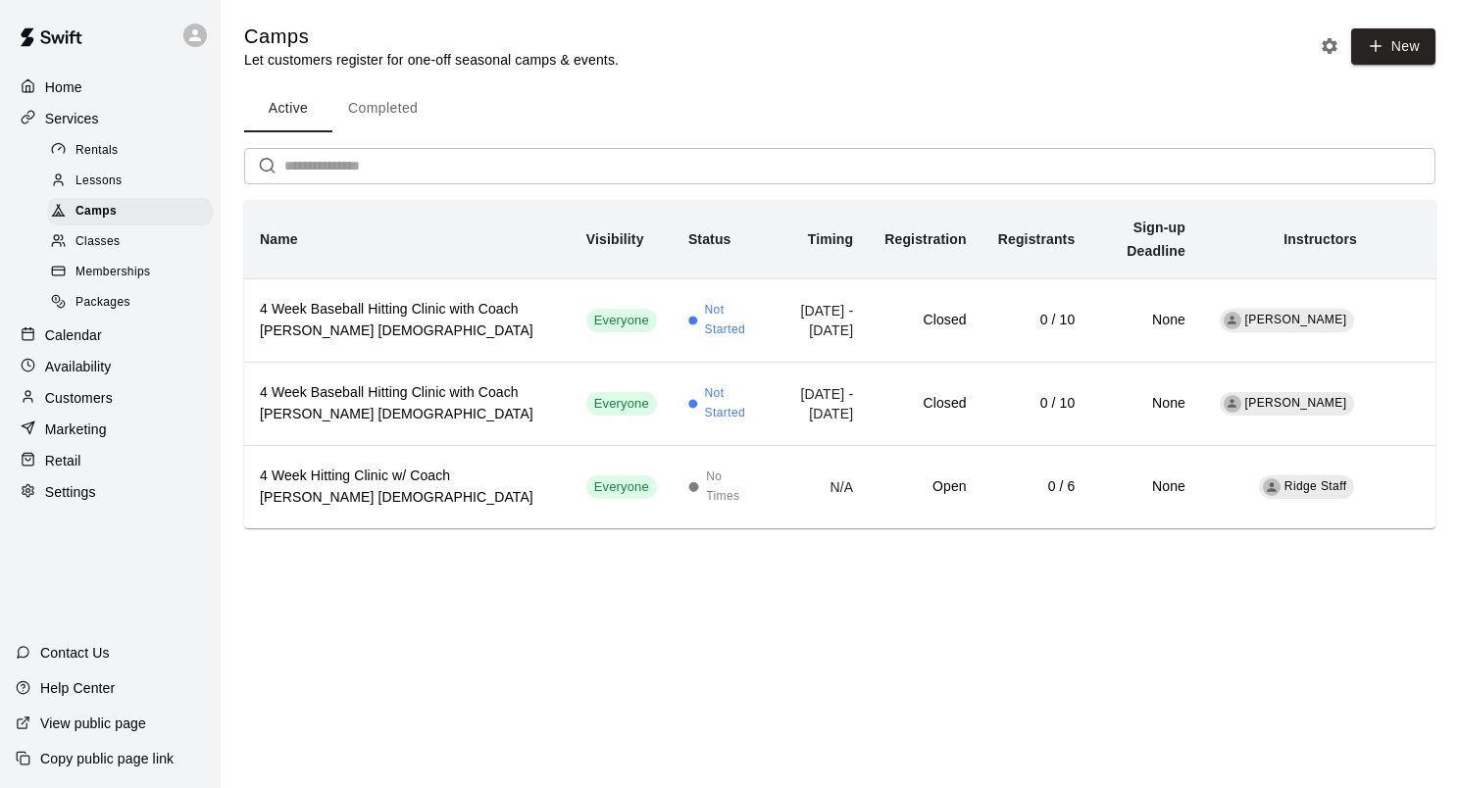
click at [99, 345] on p "Calendar" at bounding box center [73, 336] width 57 height 20
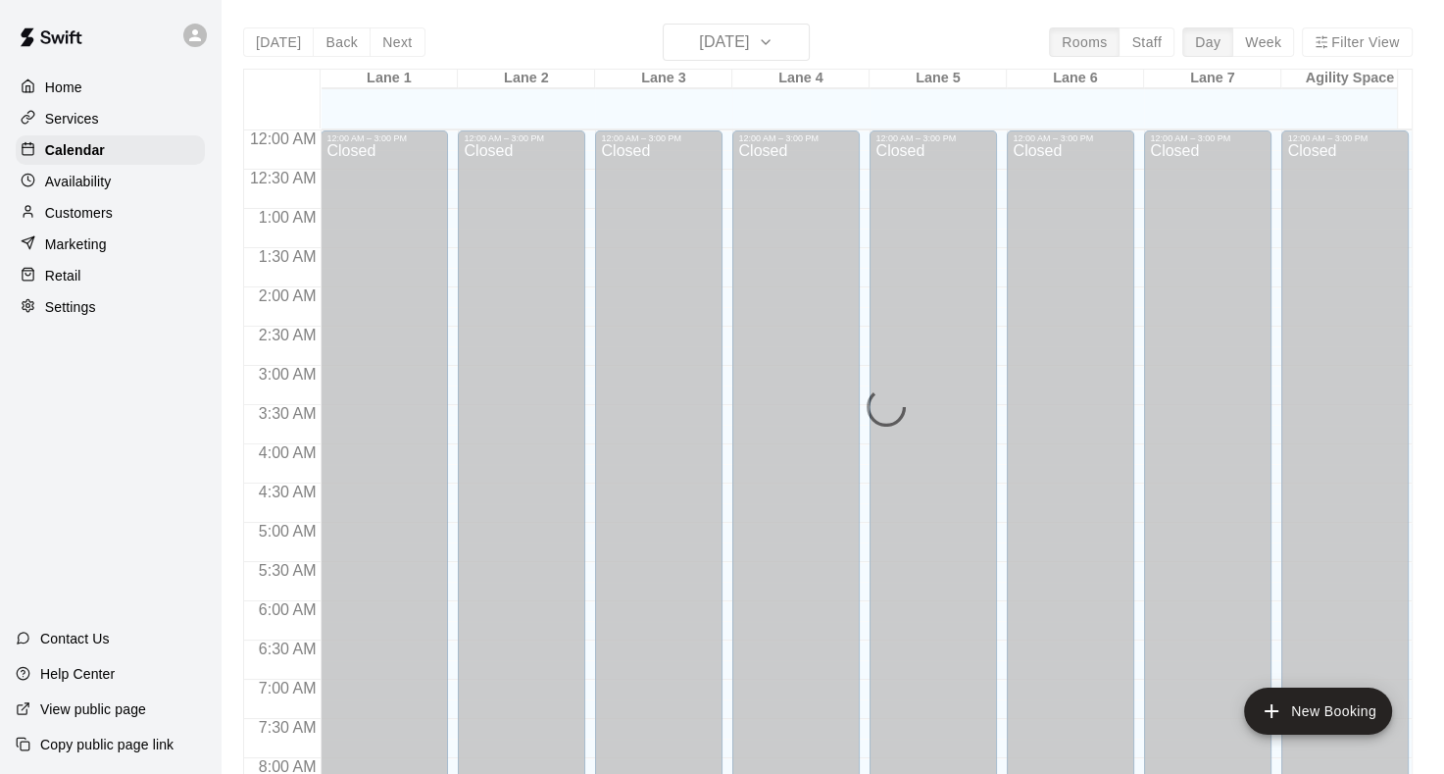
scroll to position [1141, 0]
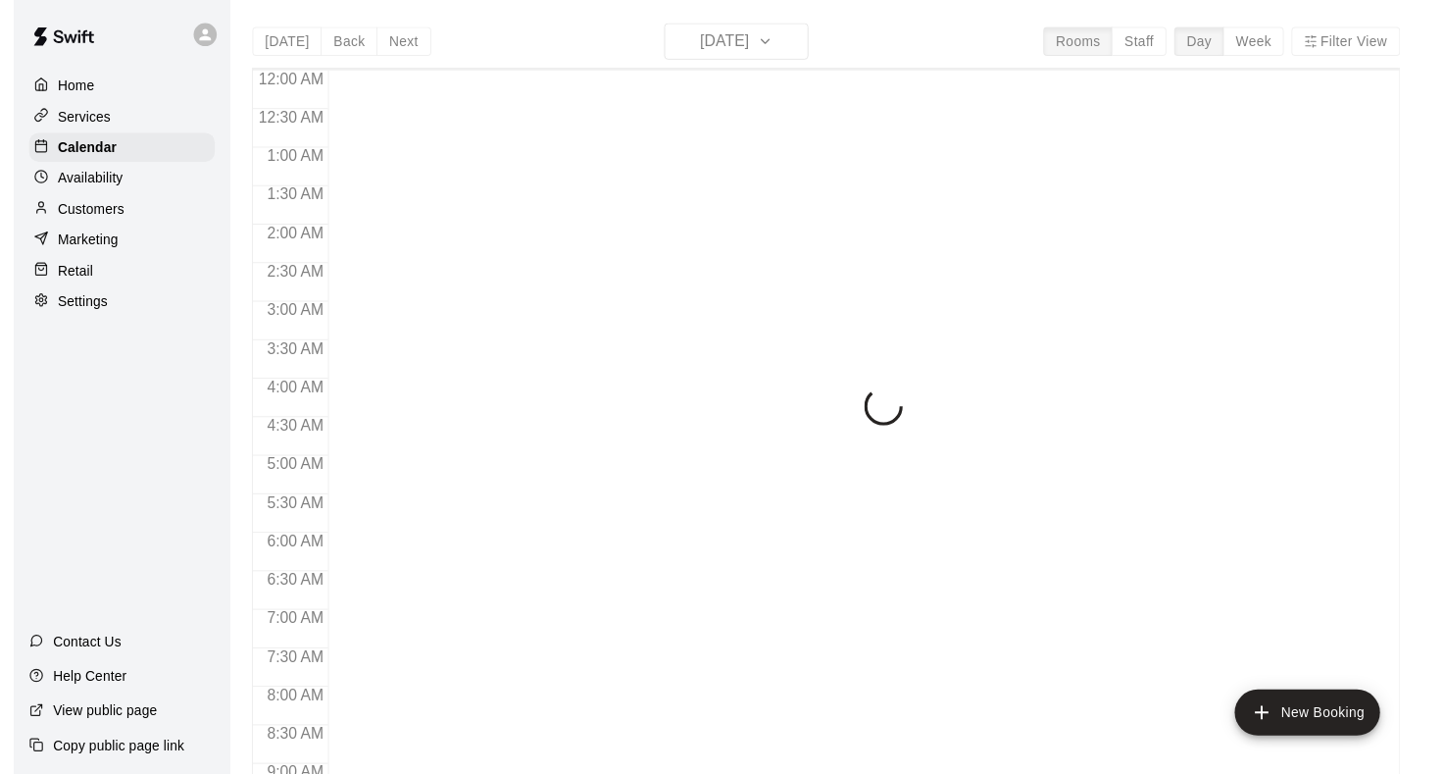
scroll to position [1141, 0]
